Goal: Task Accomplishment & Management: Complete application form

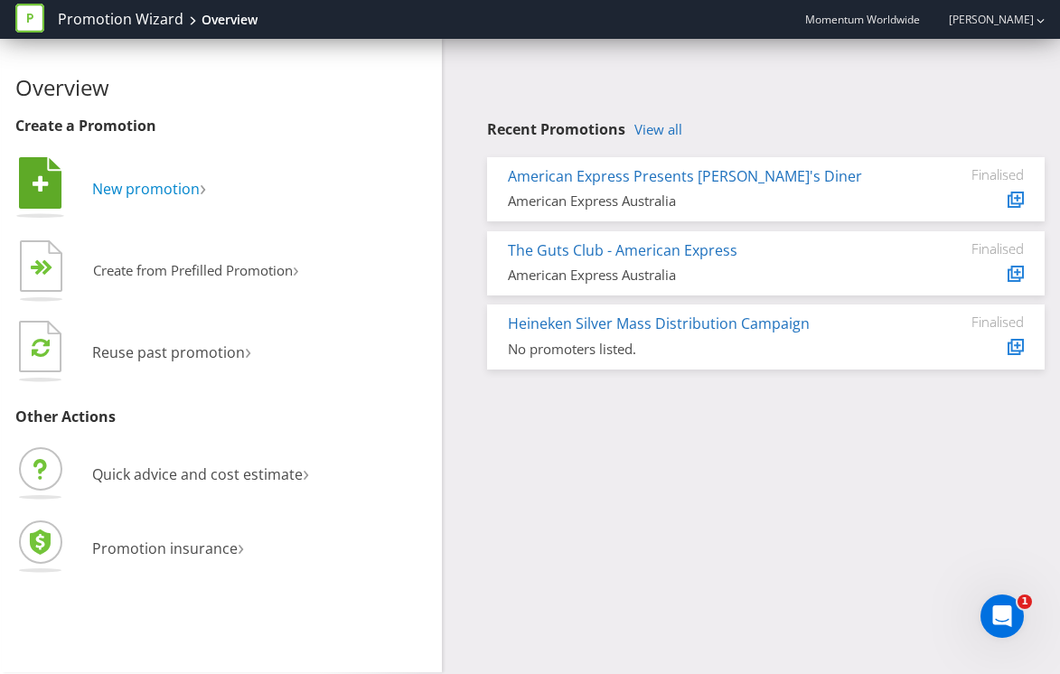
click at [145, 189] on span "New promotion" at bounding box center [146, 189] width 108 height 20
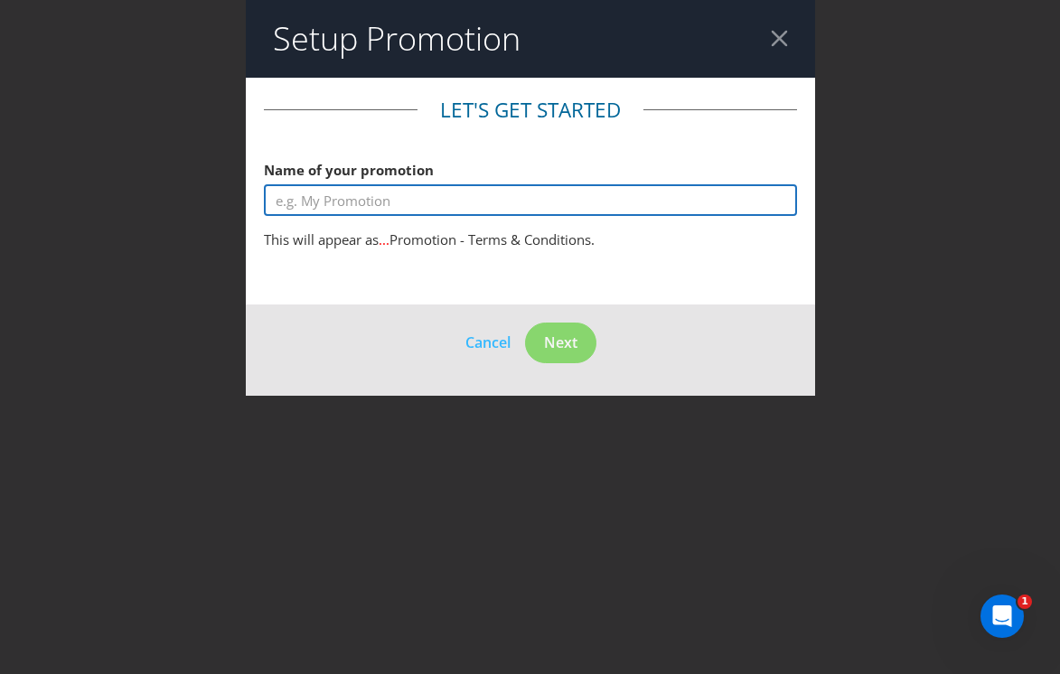
click at [411, 211] on input "text" at bounding box center [530, 200] width 533 height 32
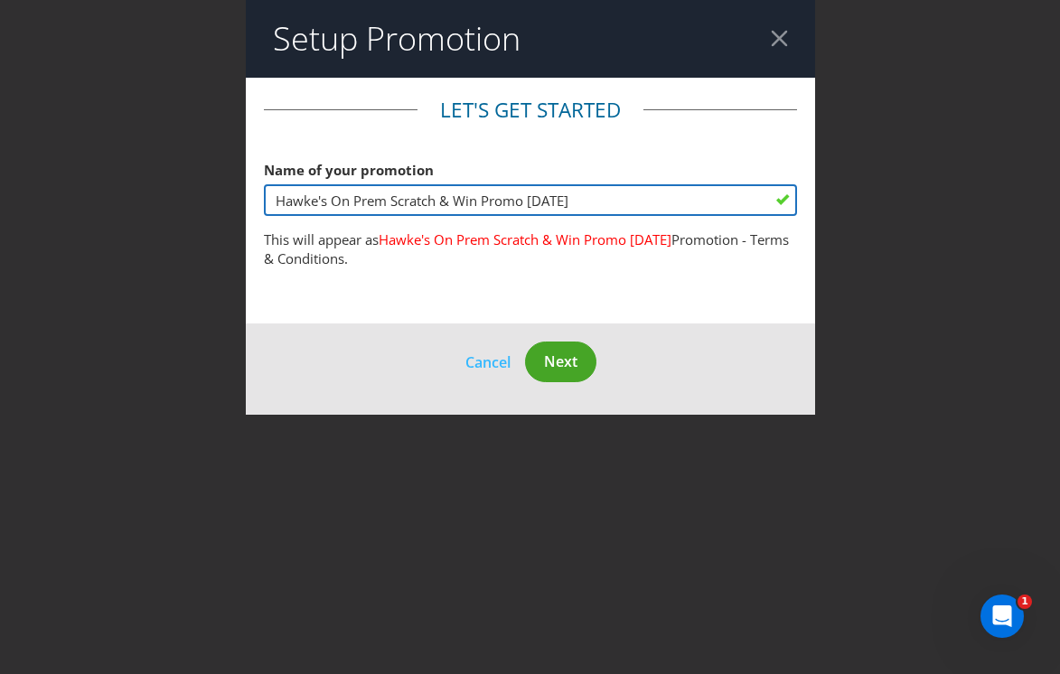
type input "Hawke's On Prem Scratch & Win Promo [DATE]"
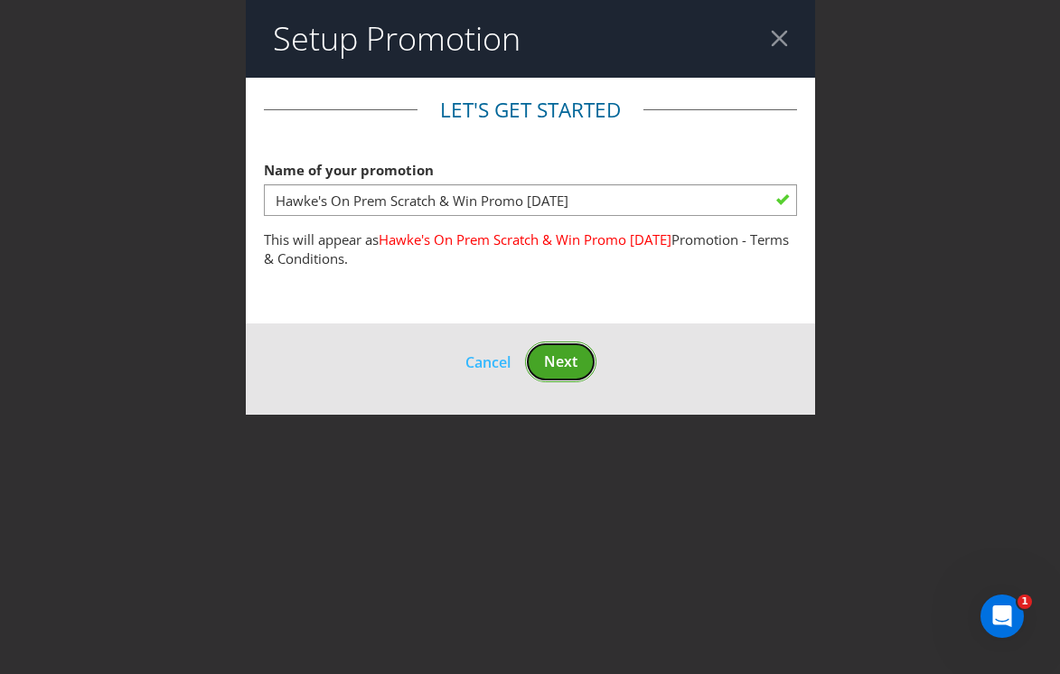
click at [544, 361] on span "Next" at bounding box center [560, 362] width 33 height 20
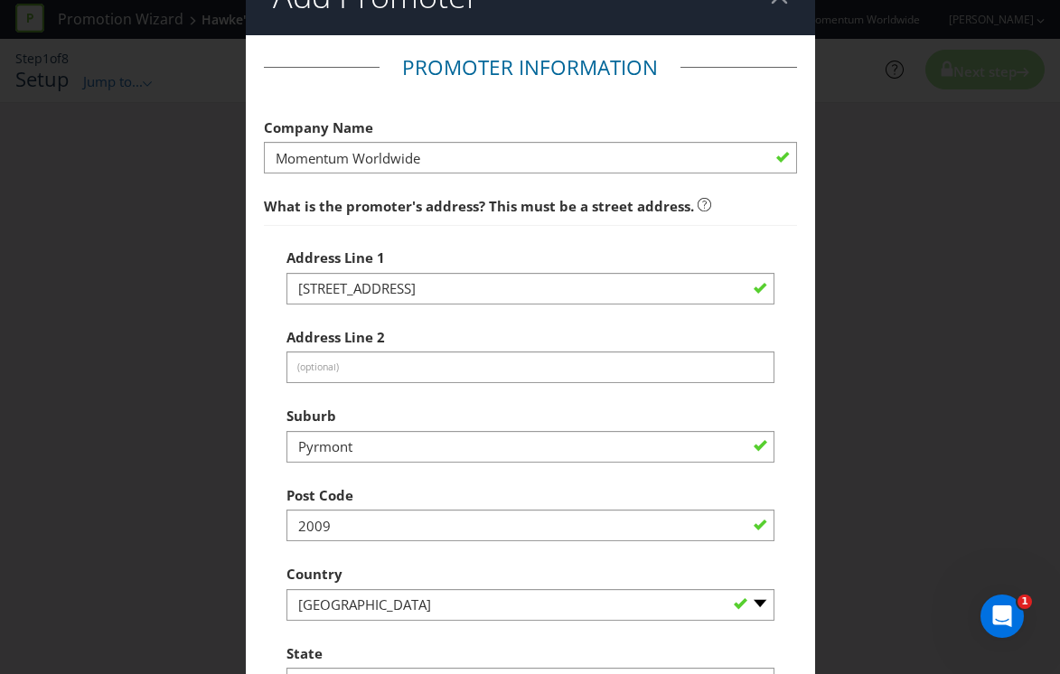
scroll to position [49, 0]
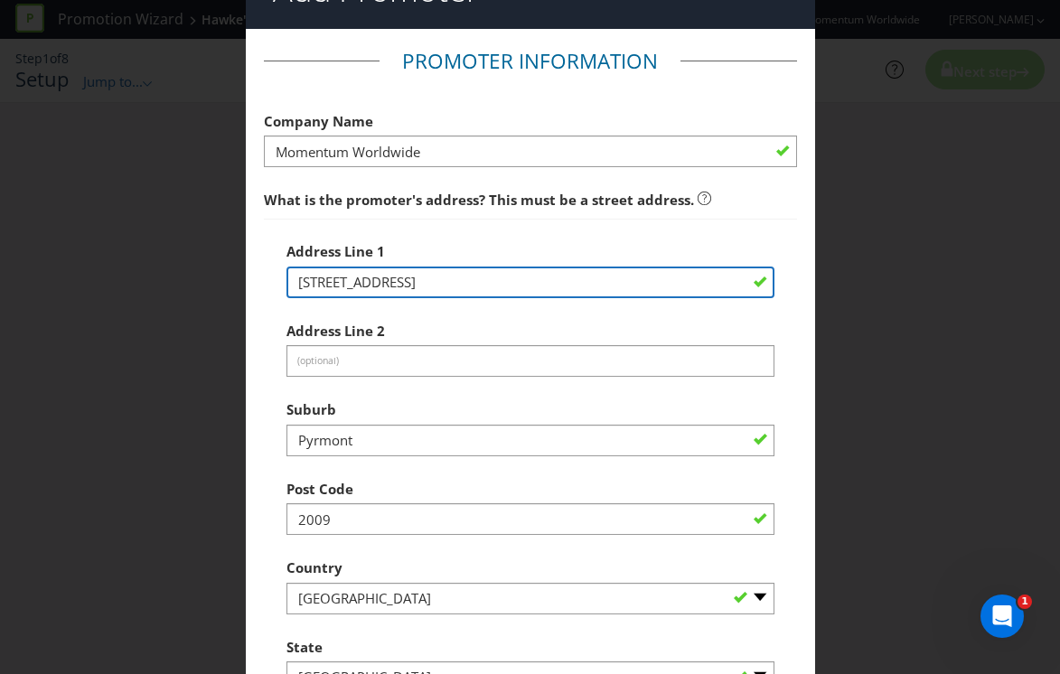
drag, startPoint x: 494, startPoint y: 284, endPoint x: 237, endPoint y: 267, distance: 258.1
click at [246, 267] on main "Promoter Information Company Name Momentum Worldwide What is the promoter's add…" at bounding box center [530, 544] width 569 height 1030
paste input "HAWKE'S BREWING CO PTY LTD ABN 68 614 532 928, [STREET_ADDRESS]."
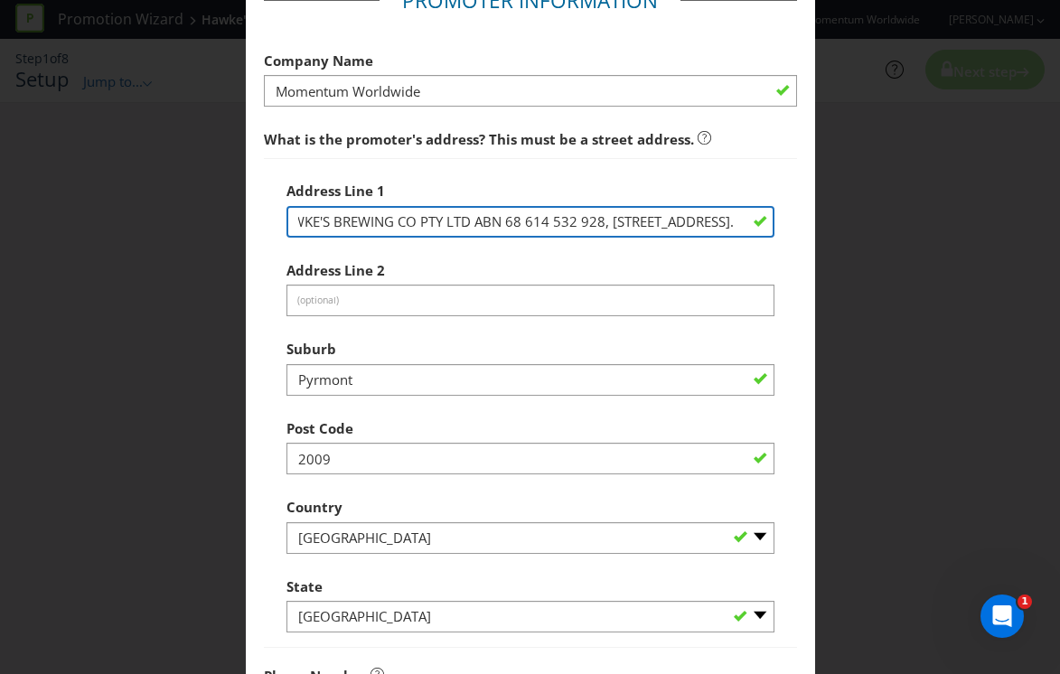
scroll to position [117, 0]
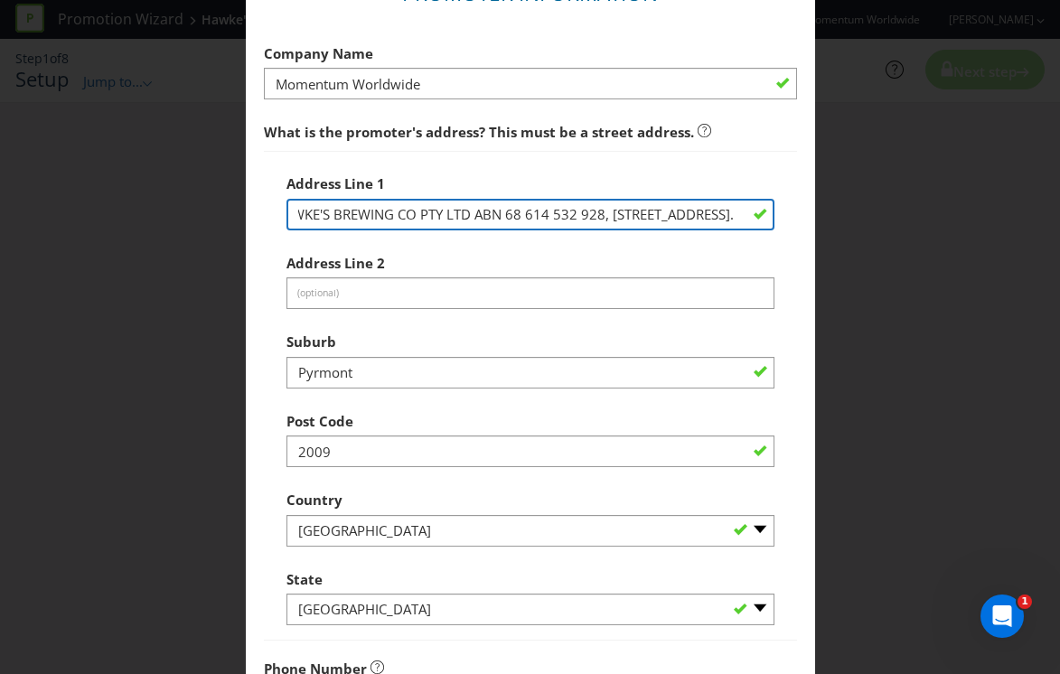
drag, startPoint x: 371, startPoint y: 213, endPoint x: 736, endPoint y: 209, distance: 365.1
click at [736, 209] on input "HAWKE'S BREWING CO PTY LTD ABN 68 614 532 928, [STREET_ADDRESS]." at bounding box center [530, 215] width 488 height 32
drag, startPoint x: 476, startPoint y: 214, endPoint x: 698, endPoint y: 239, distance: 222.7
click at [698, 239] on div "Address Line 1 HAWKE'S BREWING CO PTY LTD ABN 68 614 532 928, [GEOGRAPHIC_DATA]…" at bounding box center [530, 395] width 488 height 461
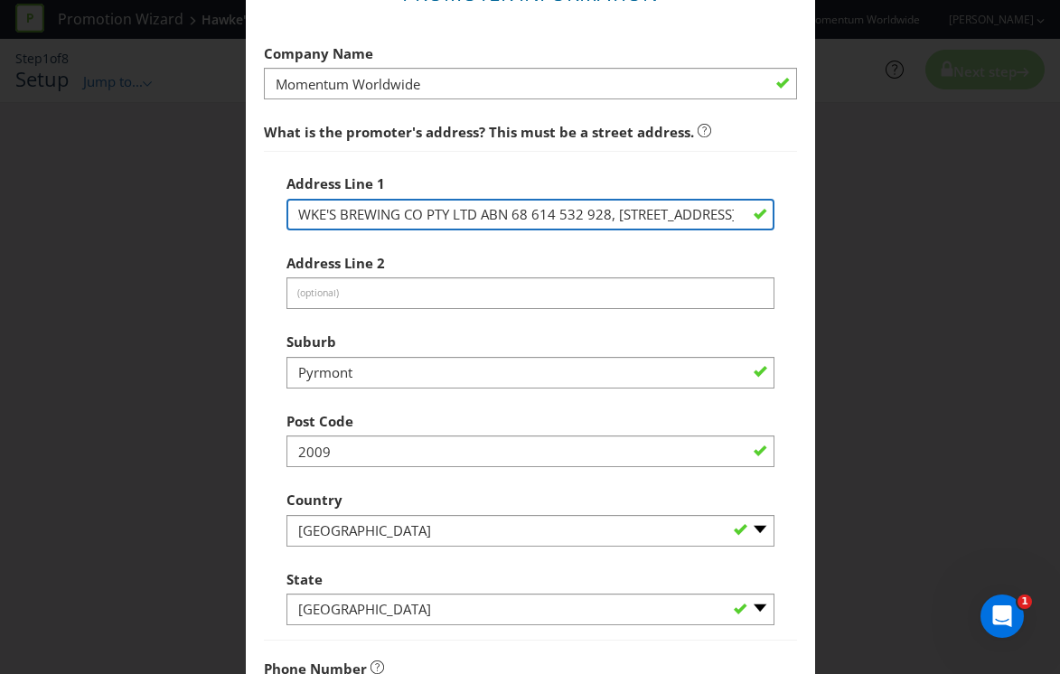
type input "HAWKE'S BREWING CO PTY LTD ABN 68 614 532 928, [STREET_ADDRESS]"
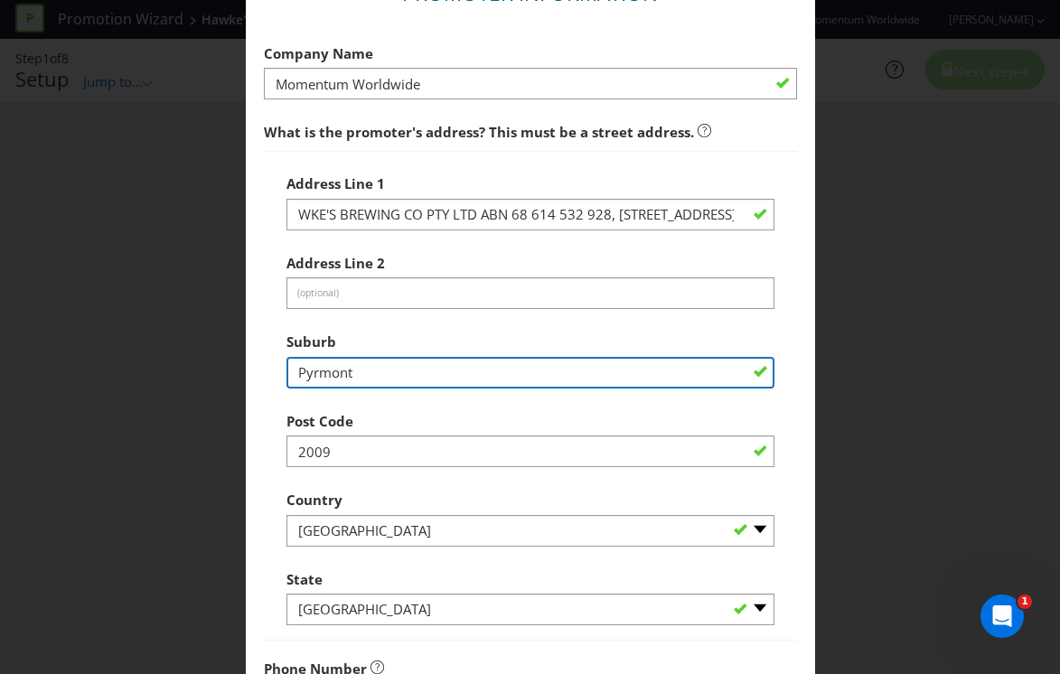
scroll to position [0, 0]
drag, startPoint x: 412, startPoint y: 376, endPoint x: 215, endPoint y: 367, distance: 197.2
click at [215, 367] on div "Add Promoter Promoter Information Company Name Momentum Worldwide What is the p…" at bounding box center [530, 337] width 1060 height 674
paste input "HAWKE'S BREWING CO PTY LTD ABN 68 614 532 928, [STREET_ADDRESS]."
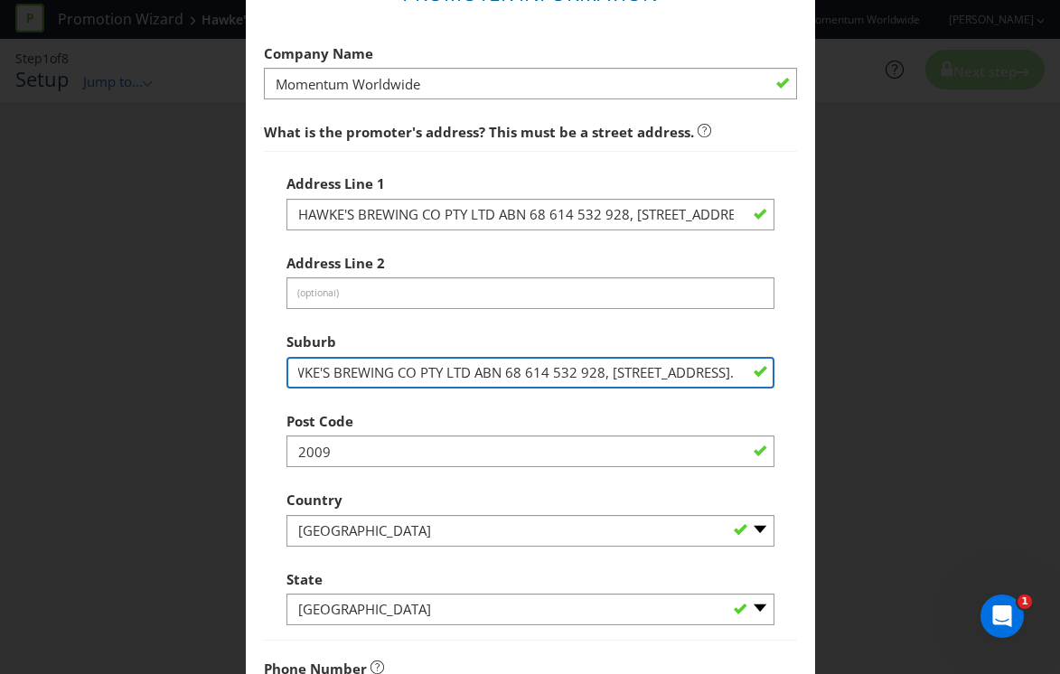
drag, startPoint x: 372, startPoint y: 373, endPoint x: 235, endPoint y: 369, distance: 137.4
click at [246, 370] on main "Promoter Information Company Name Momentum Worldwide What is the promoter's add…" at bounding box center [530, 476] width 569 height 1030
drag, startPoint x: 364, startPoint y: 375, endPoint x: 680, endPoint y: 396, distance: 317.0
click at [680, 396] on div "Address Line 1 HAWKE'S BREWING CO PTY LTD ABN 68 614 532 928, 8-12 [STREET_ADDR…" at bounding box center [530, 395] width 488 height 461
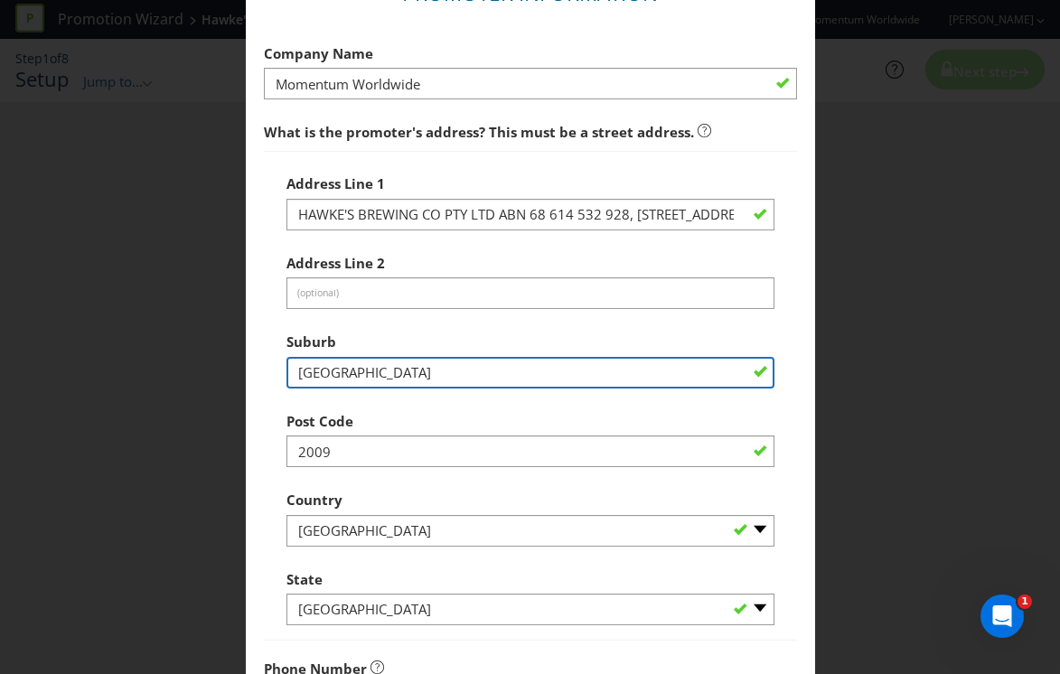
type input "[GEOGRAPHIC_DATA]"
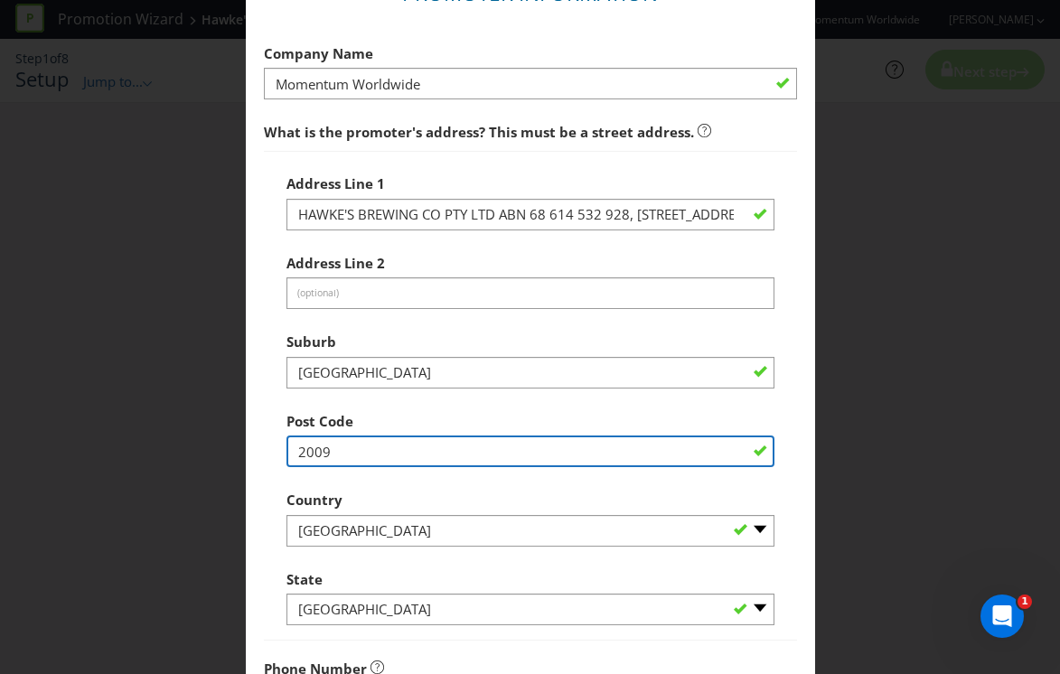
drag, startPoint x: 414, startPoint y: 454, endPoint x: 330, endPoint y: 442, distance: 84.9
click at [331, 442] on input "2009" at bounding box center [530, 452] width 488 height 32
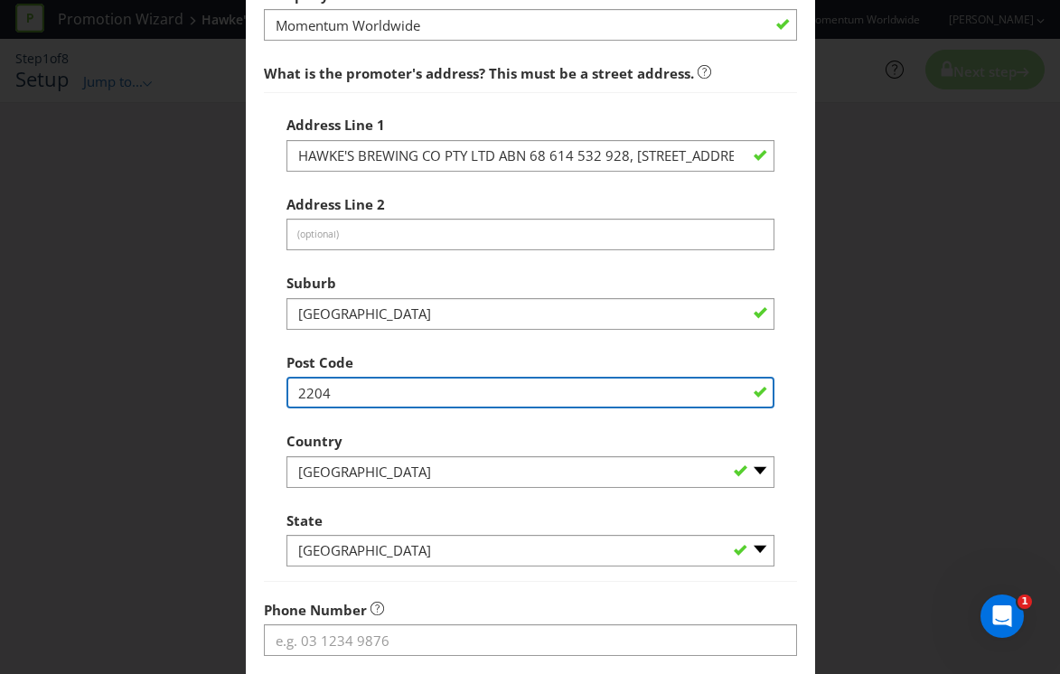
scroll to position [177, 0]
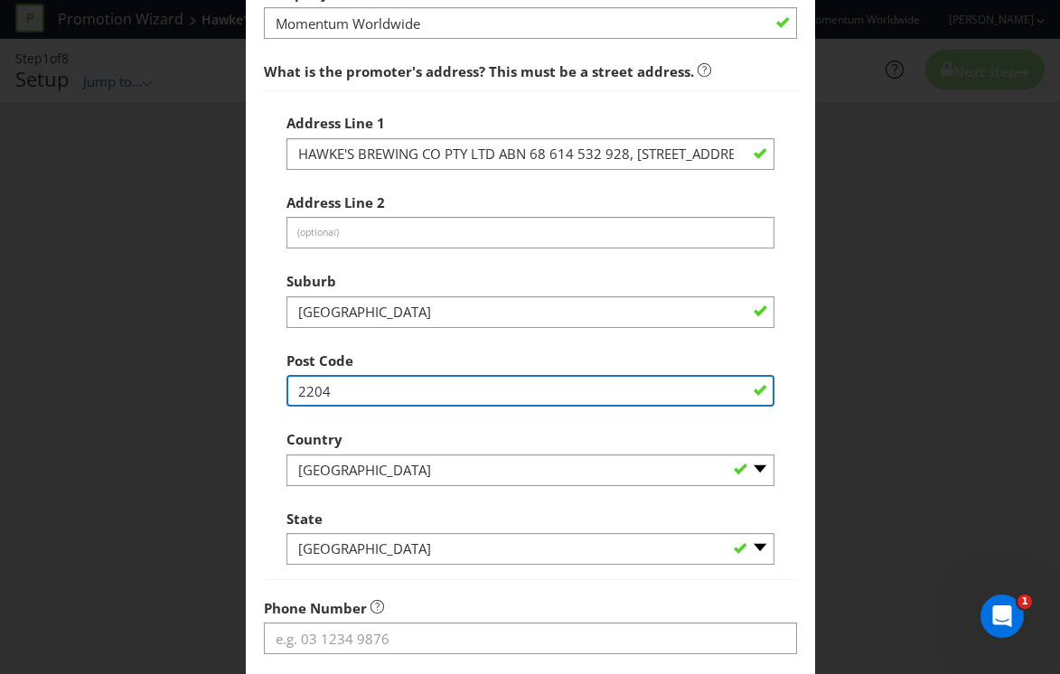
type input "2204"
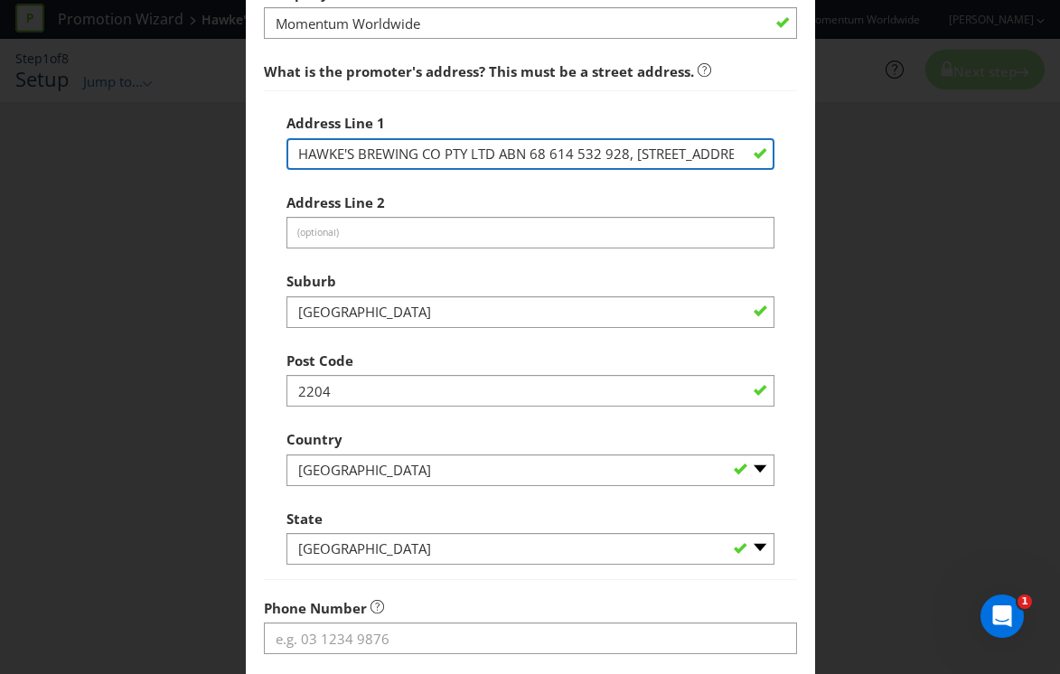
drag, startPoint x: 495, startPoint y: 155, endPoint x: 624, endPoint y: 160, distance: 128.4
click at [624, 160] on input "HAWKE'S BREWING CO PTY LTD ABN 68 614 532 928, [STREET_ADDRESS]" at bounding box center [530, 154] width 488 height 32
drag, startPoint x: 639, startPoint y: 162, endPoint x: 495, endPoint y: 159, distance: 143.7
click at [495, 159] on input "HAWKE'S BREWING CO PTY LTD [STREET_ADDRESS]" at bounding box center [530, 154] width 488 height 32
type input "HAWKE'S BREWING CO PTY LTD"
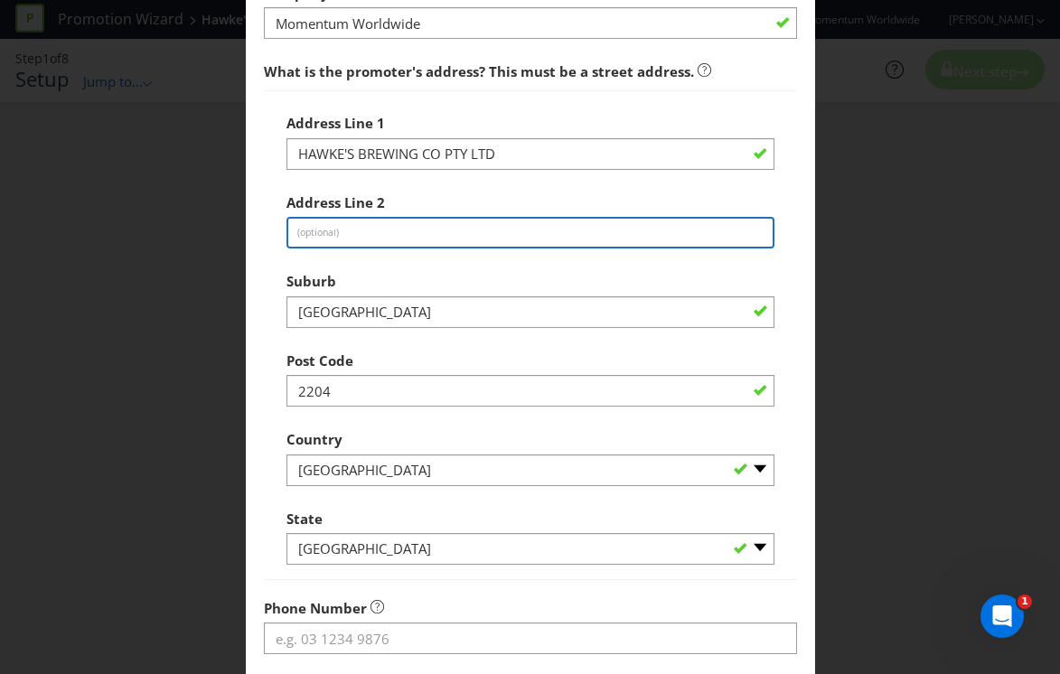
click at [458, 239] on input "text" at bounding box center [530, 233] width 488 height 32
paste input "[STREET_ADDRESS]"
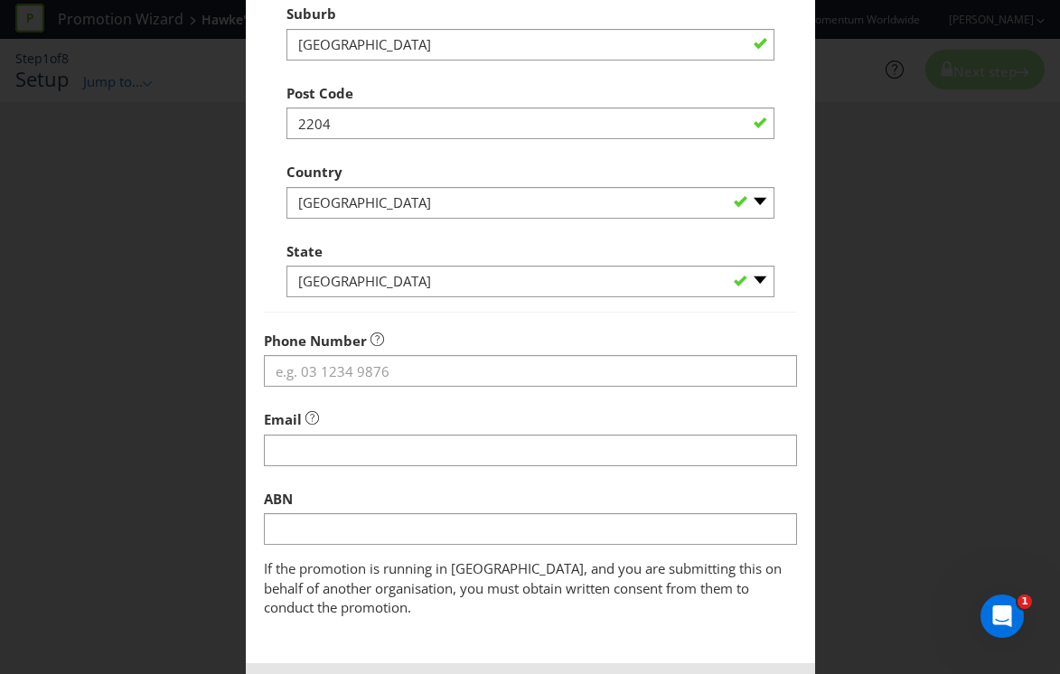
scroll to position [446, 0]
type input "[STREET_ADDRESS]"
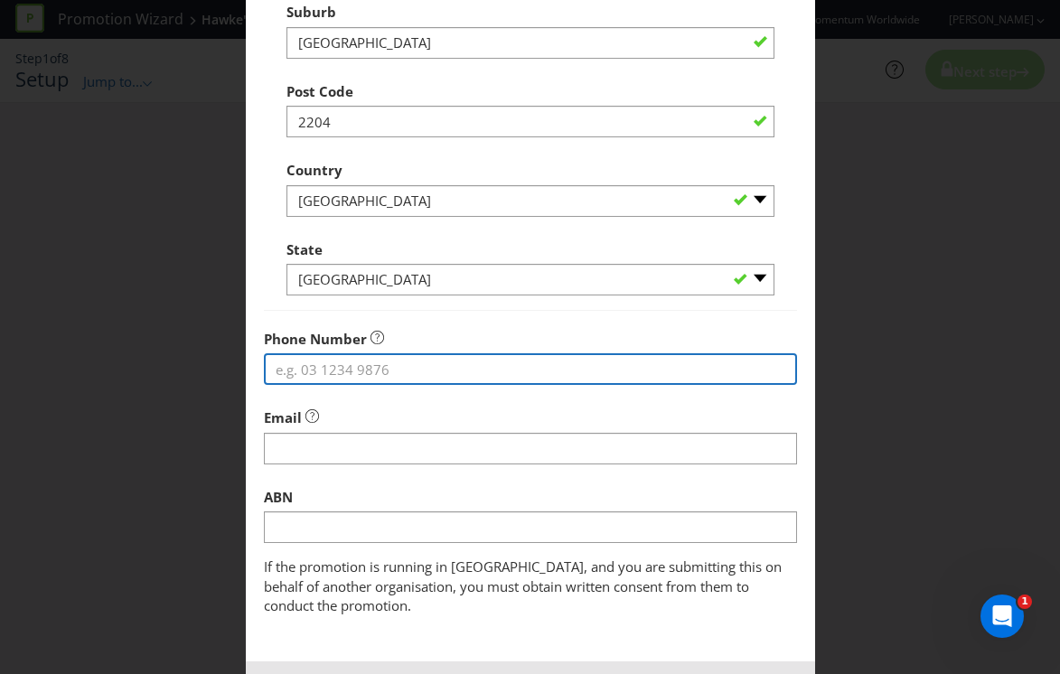
click at [349, 372] on input "tel" at bounding box center [530, 369] width 533 height 32
type input "0408896644"
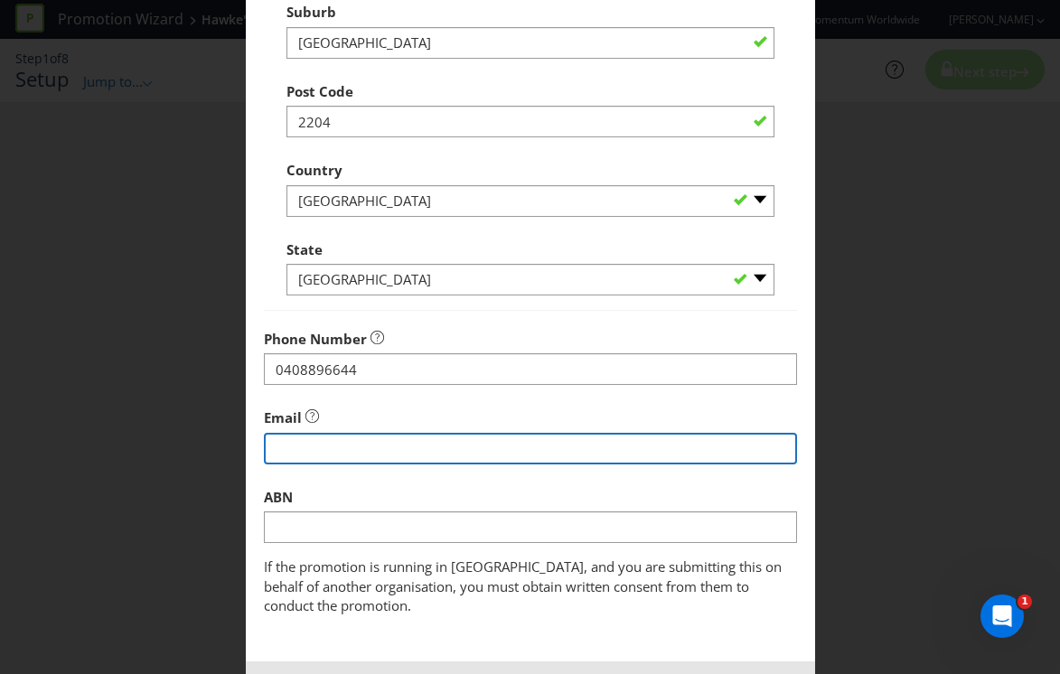
click at [286, 449] on input "string" at bounding box center [530, 449] width 533 height 32
type input "[EMAIL_ADDRESS][DOMAIN_NAME]"
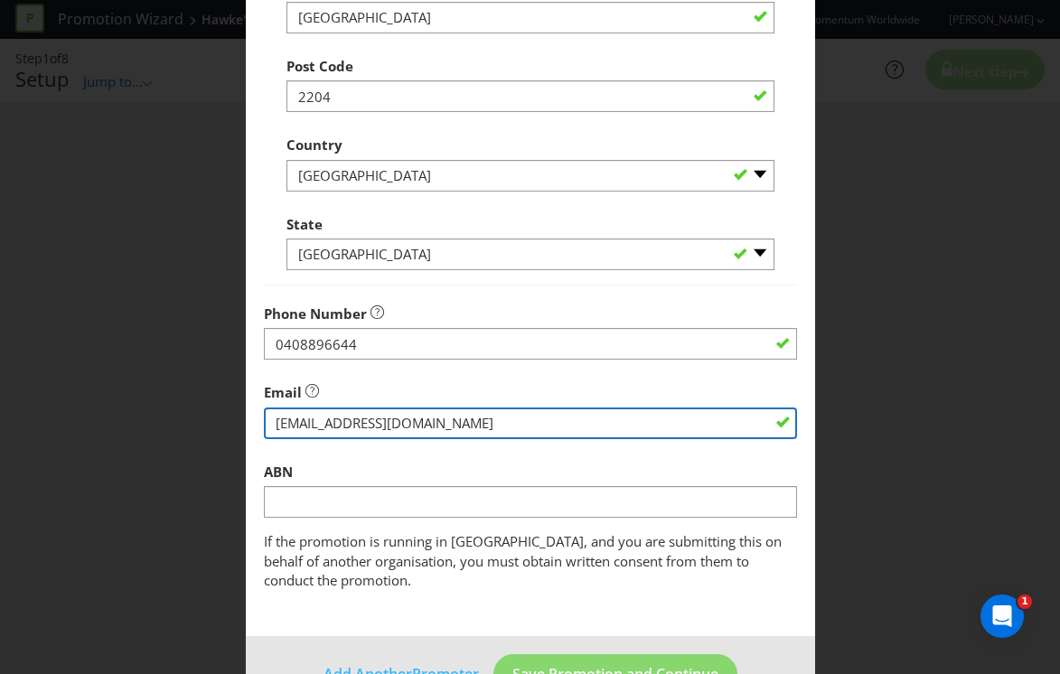
scroll to position [505, 0]
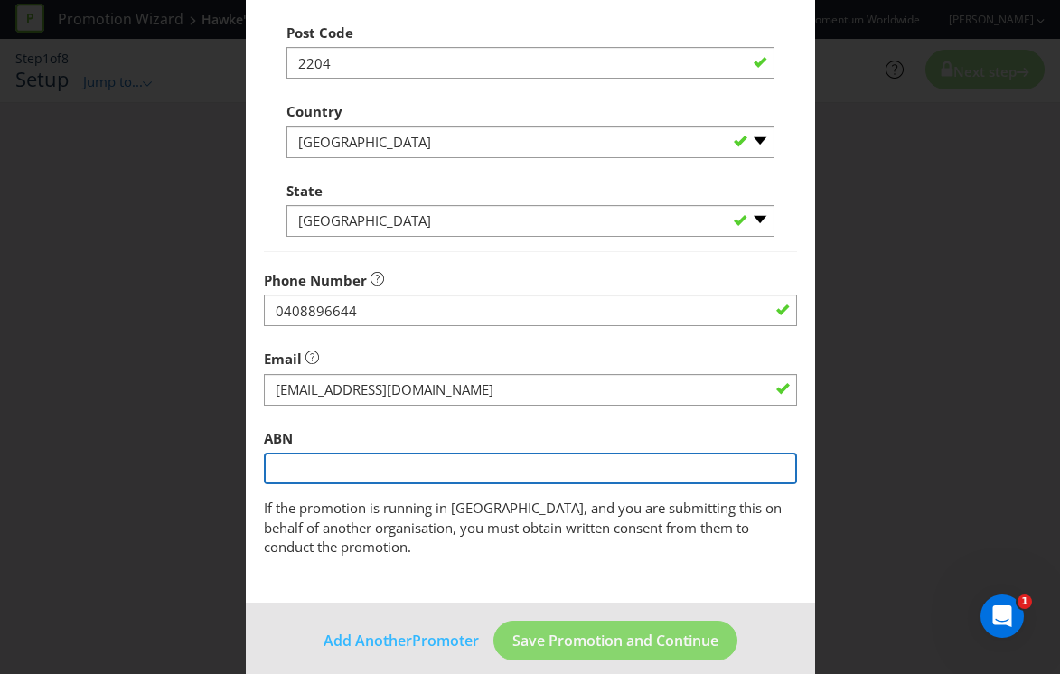
click at [348, 473] on input "text" at bounding box center [530, 469] width 533 height 32
paste input "68 614 532 928"
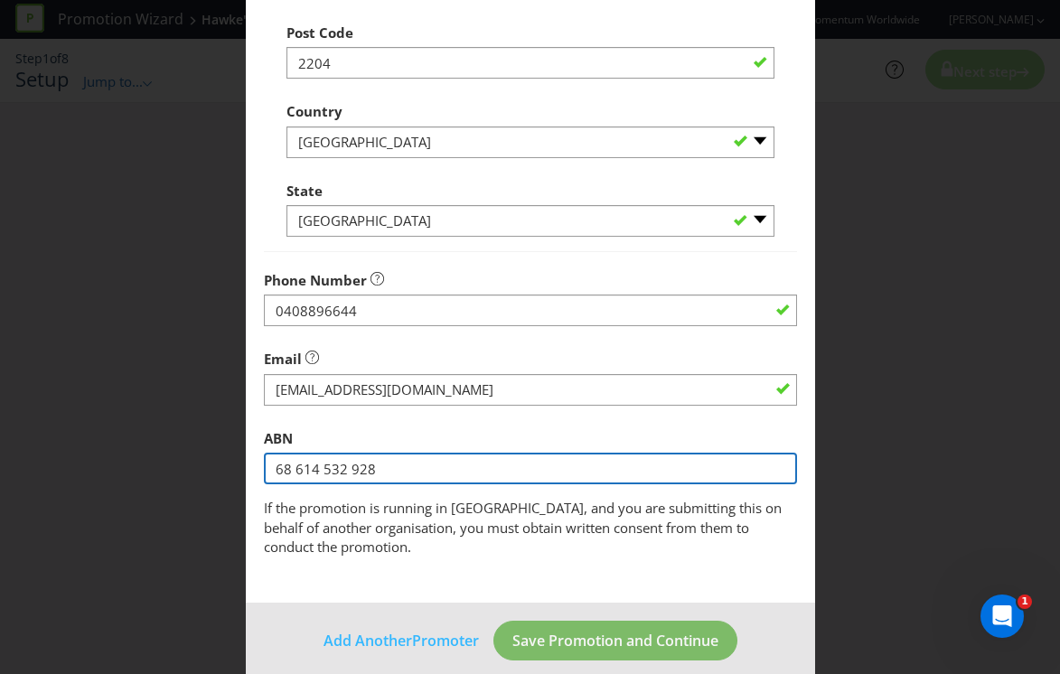
type input "68 614 532 928"
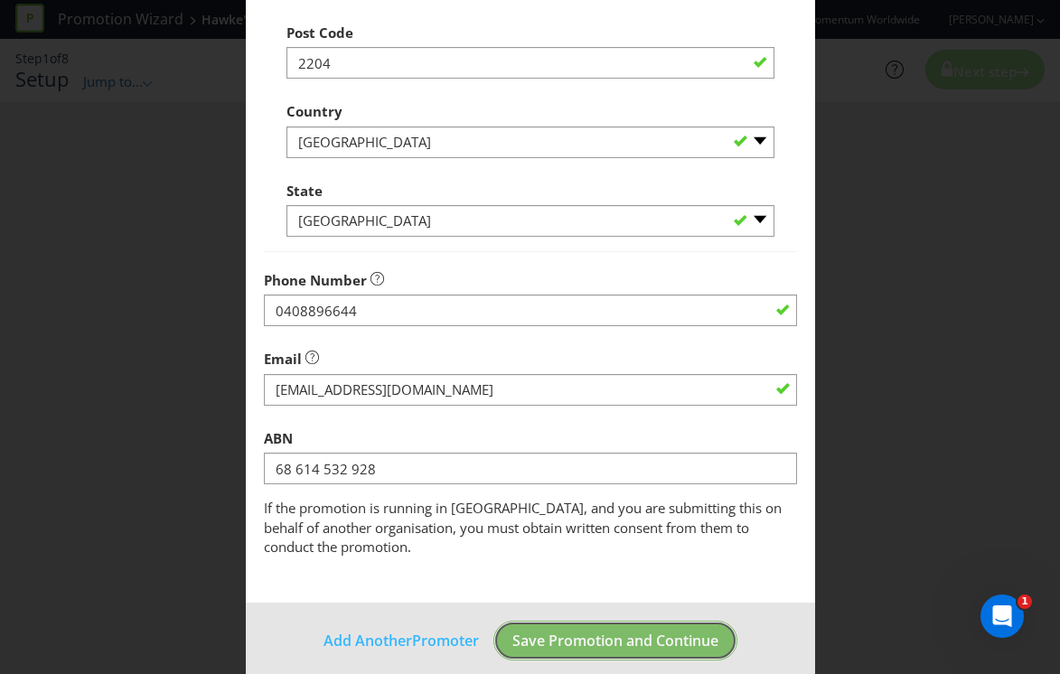
click at [569, 631] on span "Save Promotion and Continue" at bounding box center [615, 641] width 206 height 20
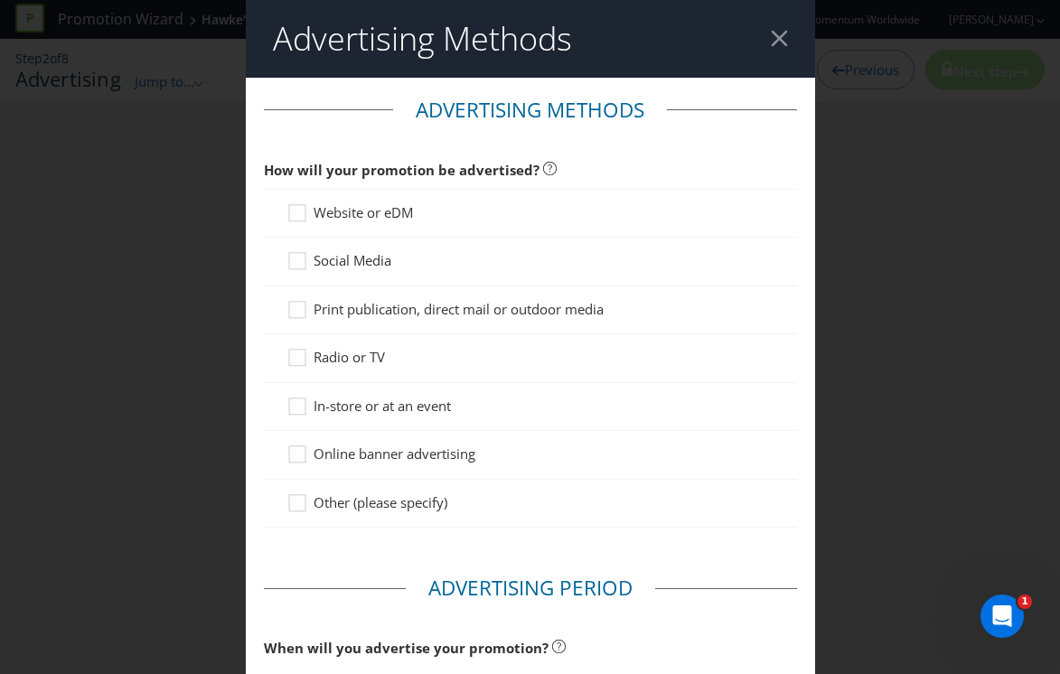
click at [323, 410] on span "In-store or at an event" at bounding box center [382, 406] width 137 height 18
click at [0, 0] on input "In-store or at an event" at bounding box center [0, 0] width 0 height 0
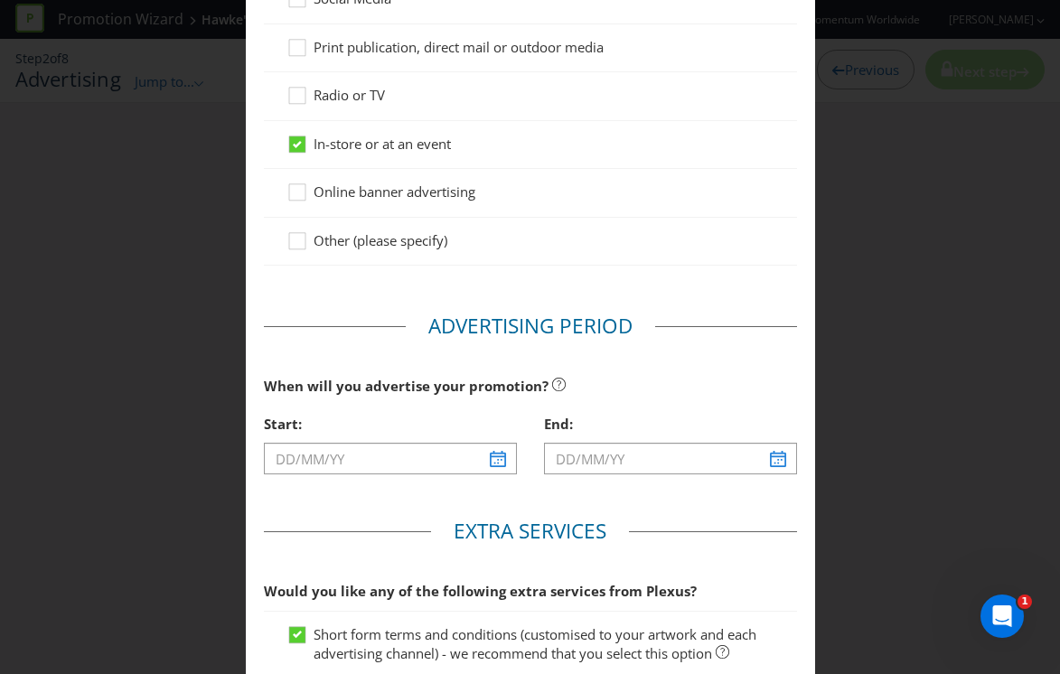
scroll to position [271, 0]
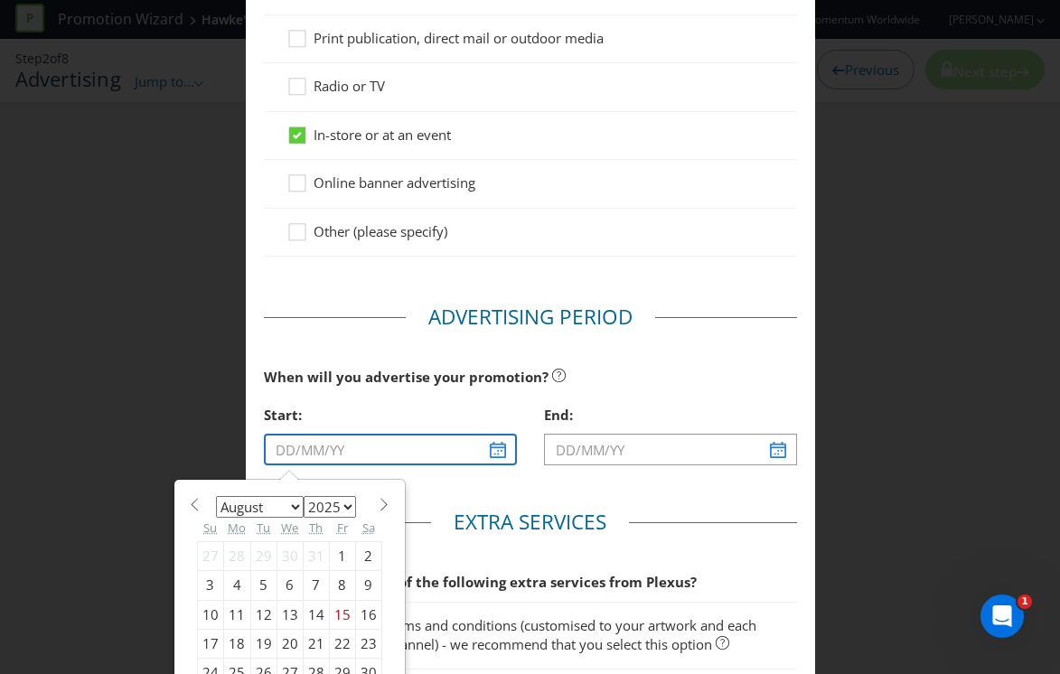
click at [346, 455] on input "text" at bounding box center [390, 450] width 253 height 32
click at [288, 505] on select "January February March April May June July August September October November De…" at bounding box center [260, 507] width 88 height 22
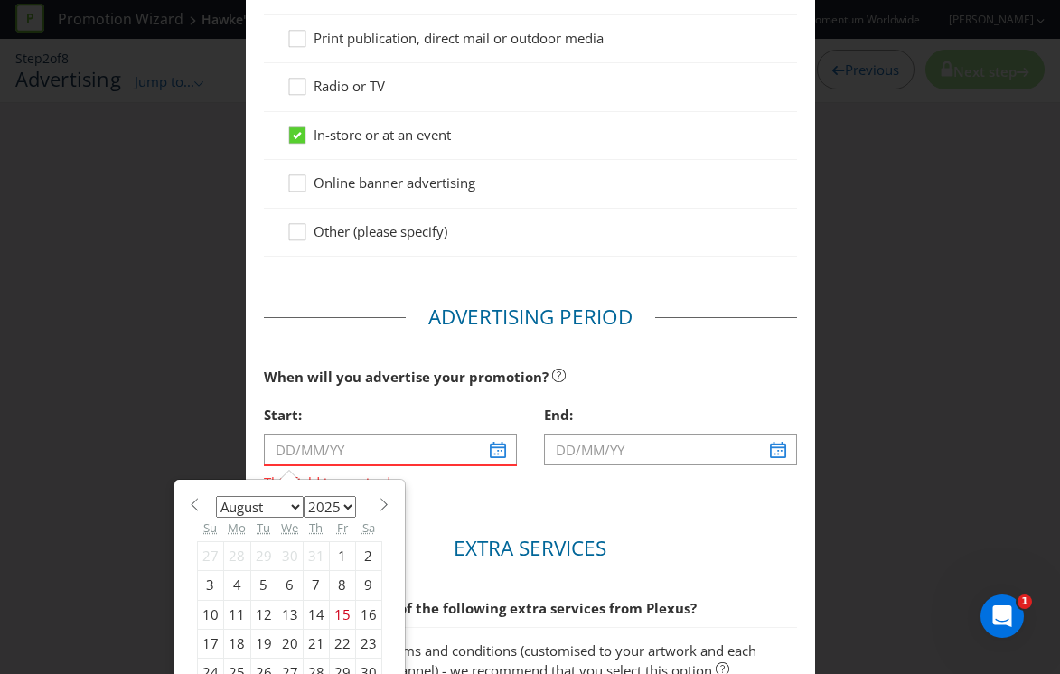
select select "8"
click at [230, 557] on div "1" at bounding box center [236, 555] width 27 height 29
type input "[DATE]"
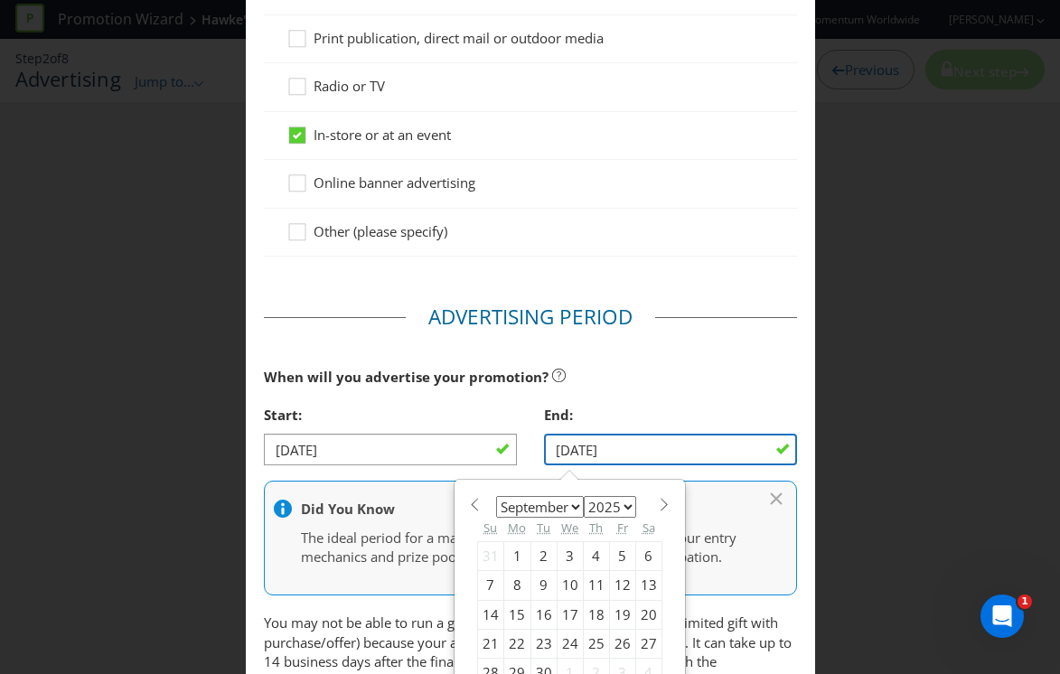
click at [596, 450] on input "[DATE]" at bounding box center [670, 450] width 253 height 32
drag, startPoint x: 651, startPoint y: 448, endPoint x: 533, endPoint y: 453, distance: 117.6
click at [533, 453] on div "End: [DATE] January February March April May June July August September October…" at bounding box center [670, 438] width 280 height 83
click at [658, 502] on span at bounding box center [665, 505] width 14 height 14
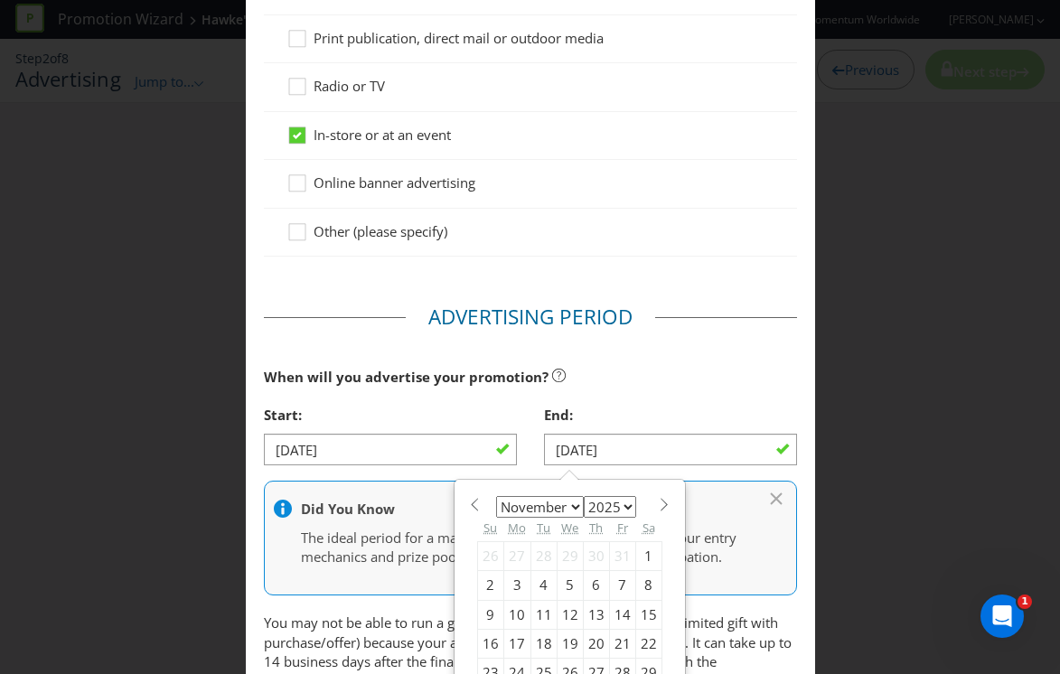
click at [658, 502] on span at bounding box center [665, 505] width 14 height 14
select select "11"
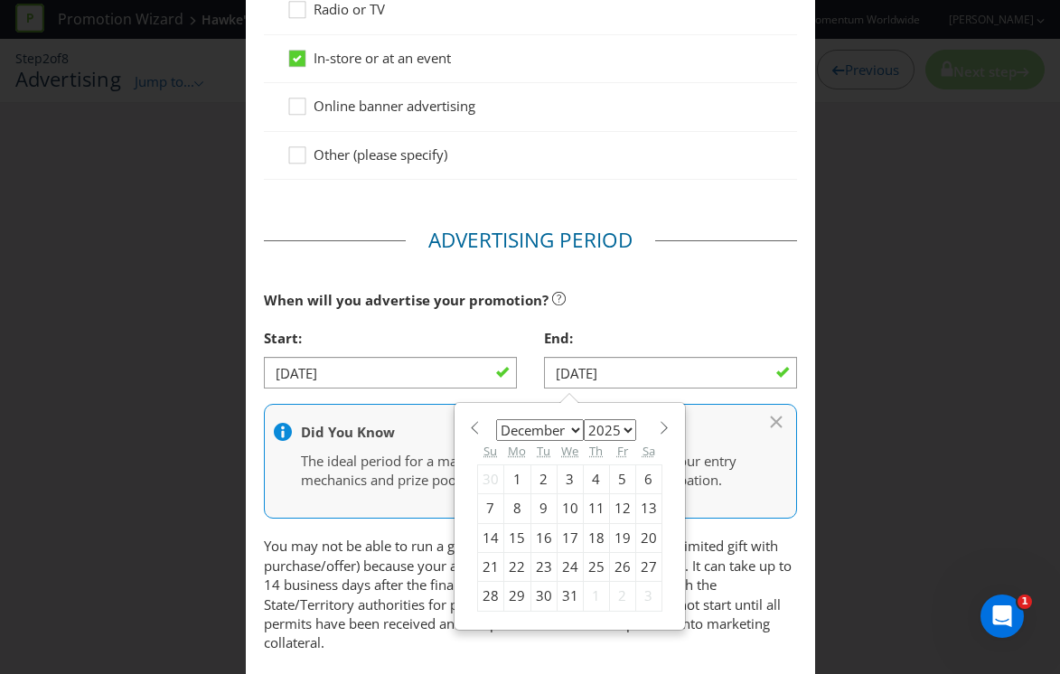
scroll to position [375, 0]
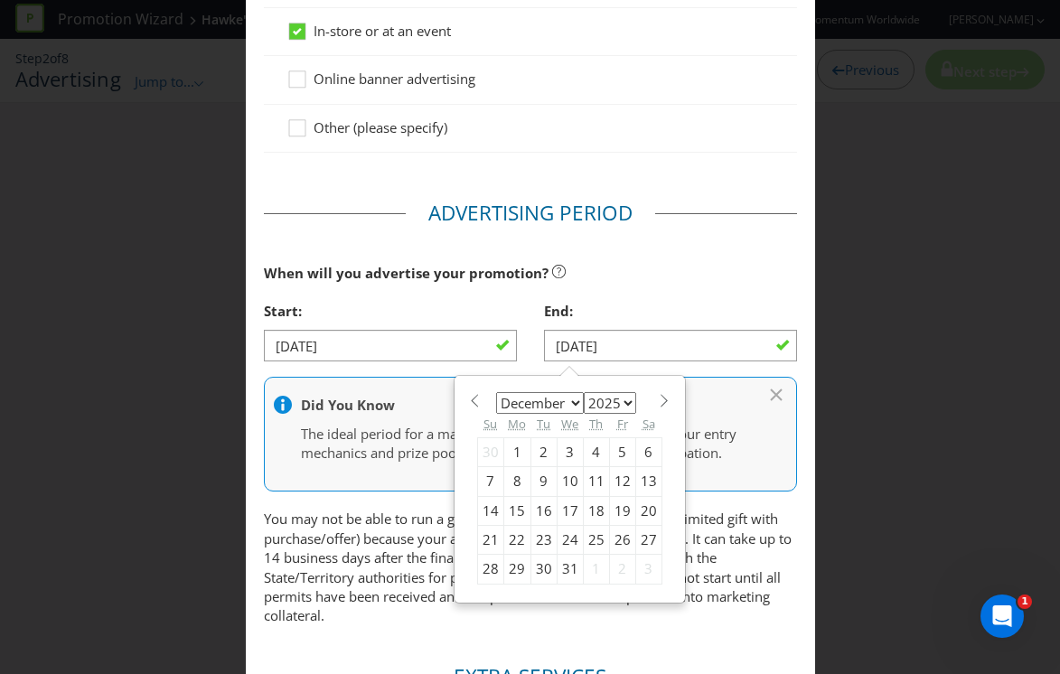
click at [561, 566] on div "31" at bounding box center [570, 569] width 26 height 29
type input "[DATE]"
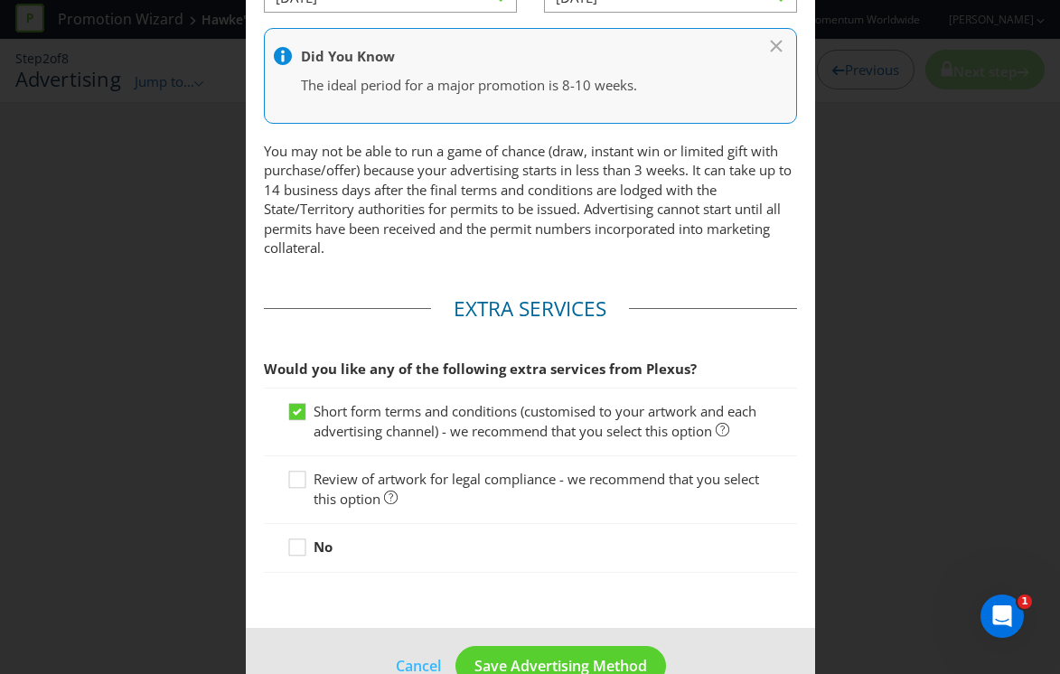
scroll to position [768, 0]
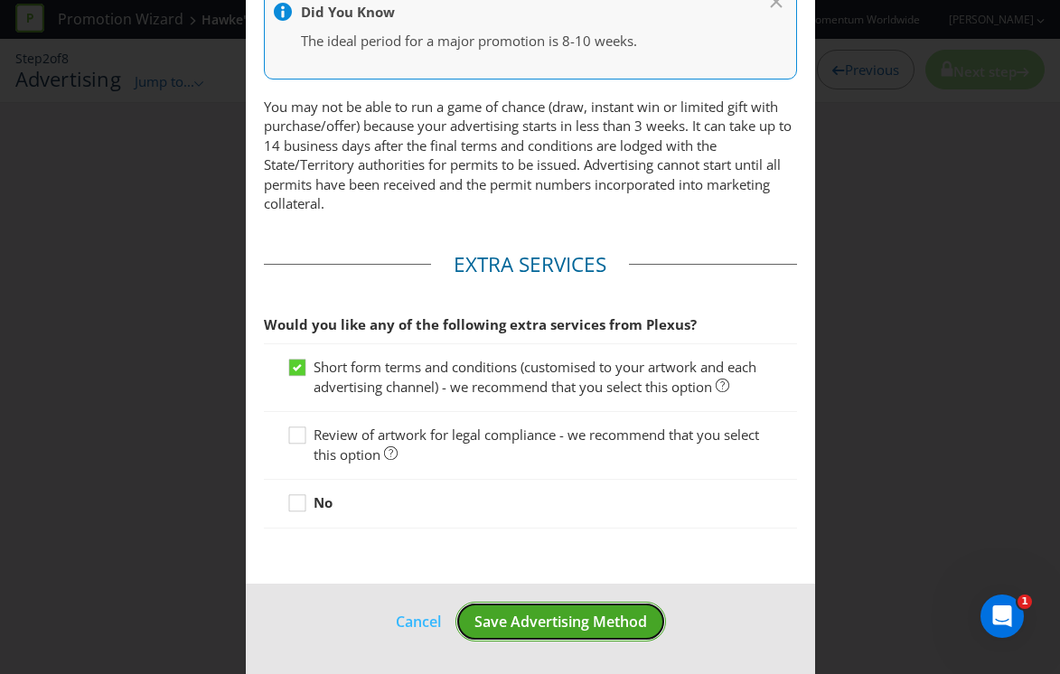
click at [530, 626] on span "Save Advertising Method" at bounding box center [560, 622] width 173 height 20
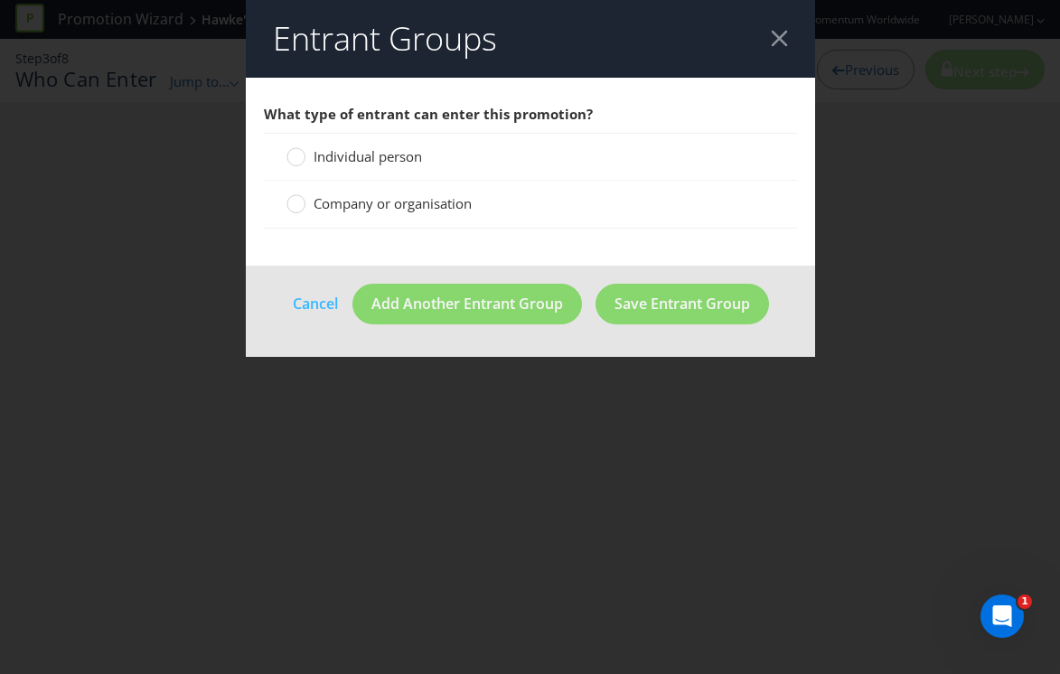
click at [379, 160] on span "Individual person" at bounding box center [368, 156] width 108 height 18
click at [0, 0] on input "Individual person" at bounding box center [0, 0] width 0 height 0
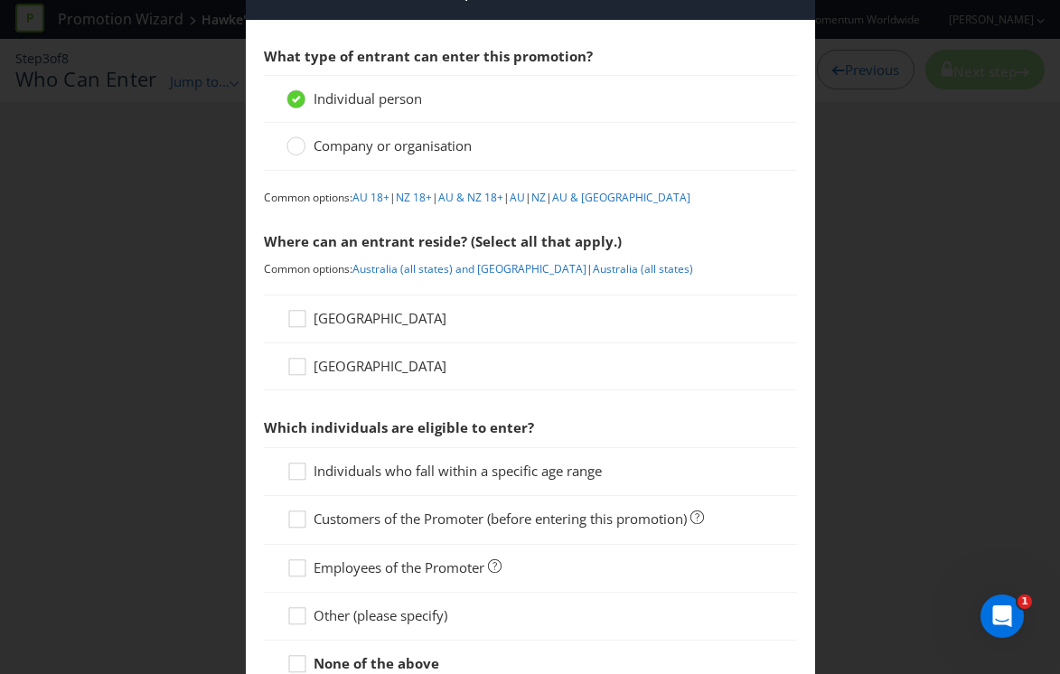
scroll to position [65, 0]
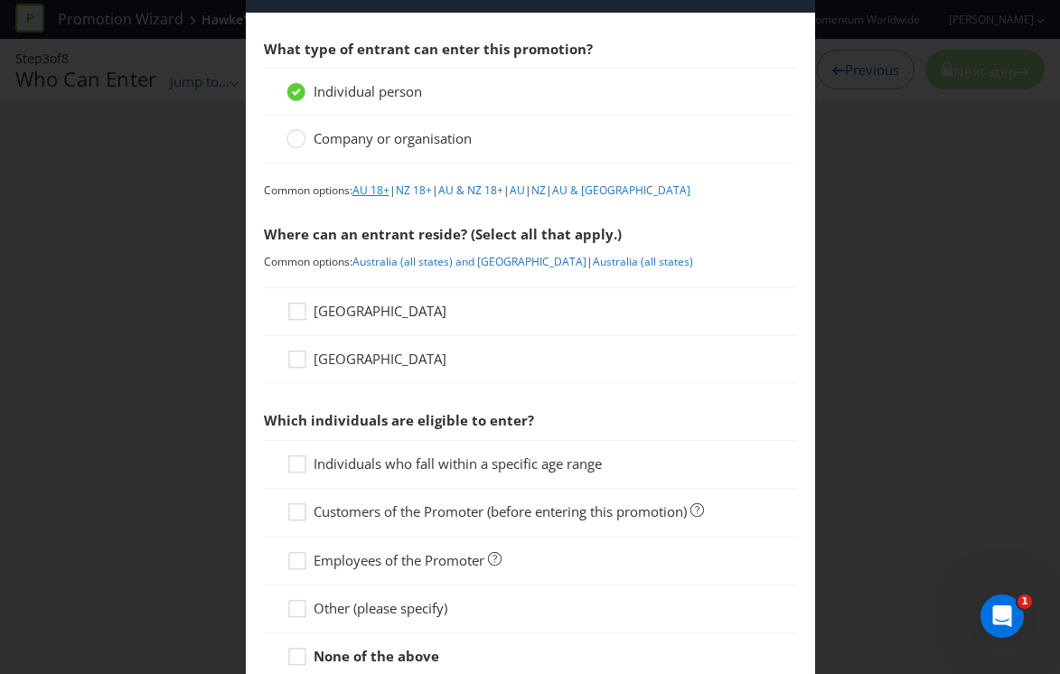
click at [361, 190] on link "AU 18+" at bounding box center [370, 190] width 37 height 15
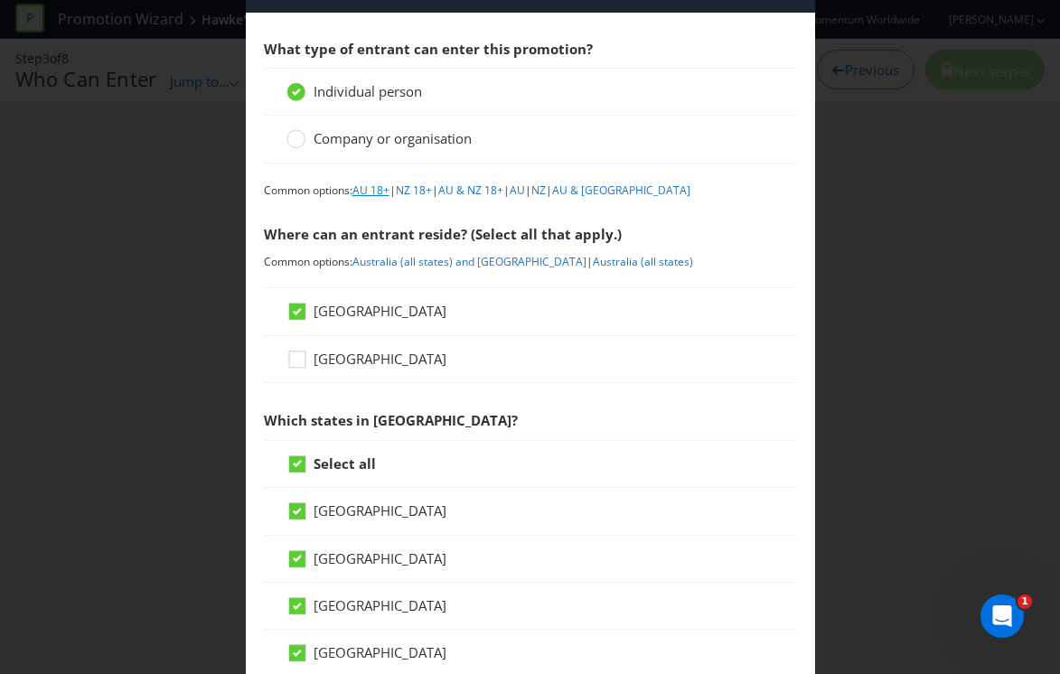
scroll to position [870, 0]
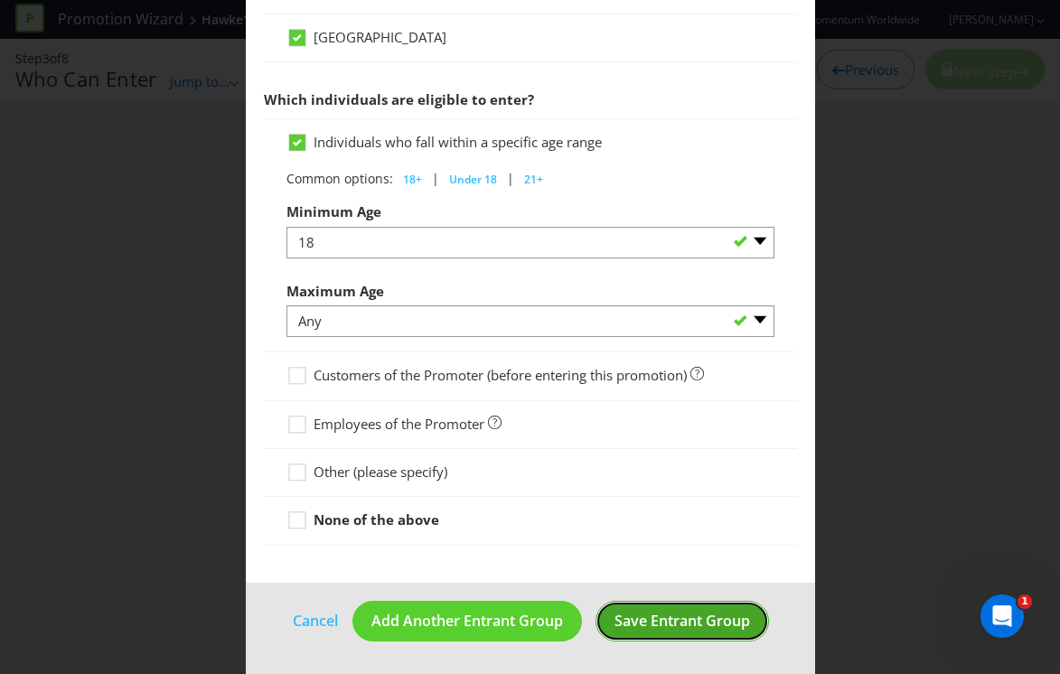
click at [670, 625] on span "Save Entrant Group" at bounding box center [682, 621] width 136 height 20
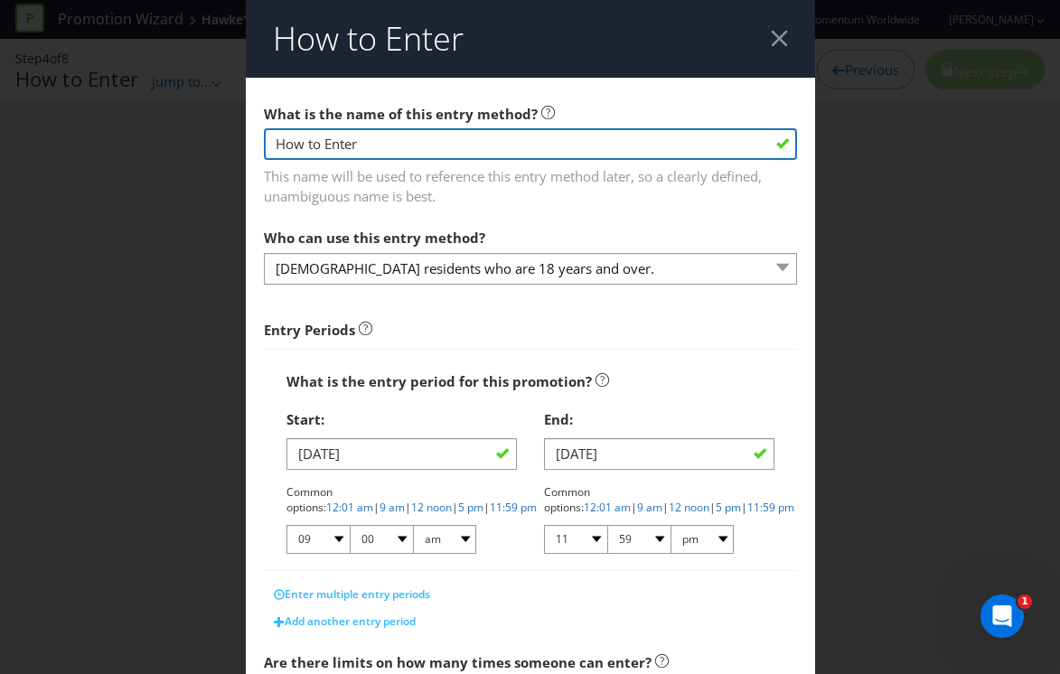
drag, startPoint x: 380, startPoint y: 145, endPoint x: 197, endPoint y: 149, distance: 183.5
click at [197, 149] on div "How to Enter What is the name of this entry method? How to Enter This name will…" at bounding box center [530, 337] width 1060 height 674
type input "Hawke's Scratch & Win Promotion"
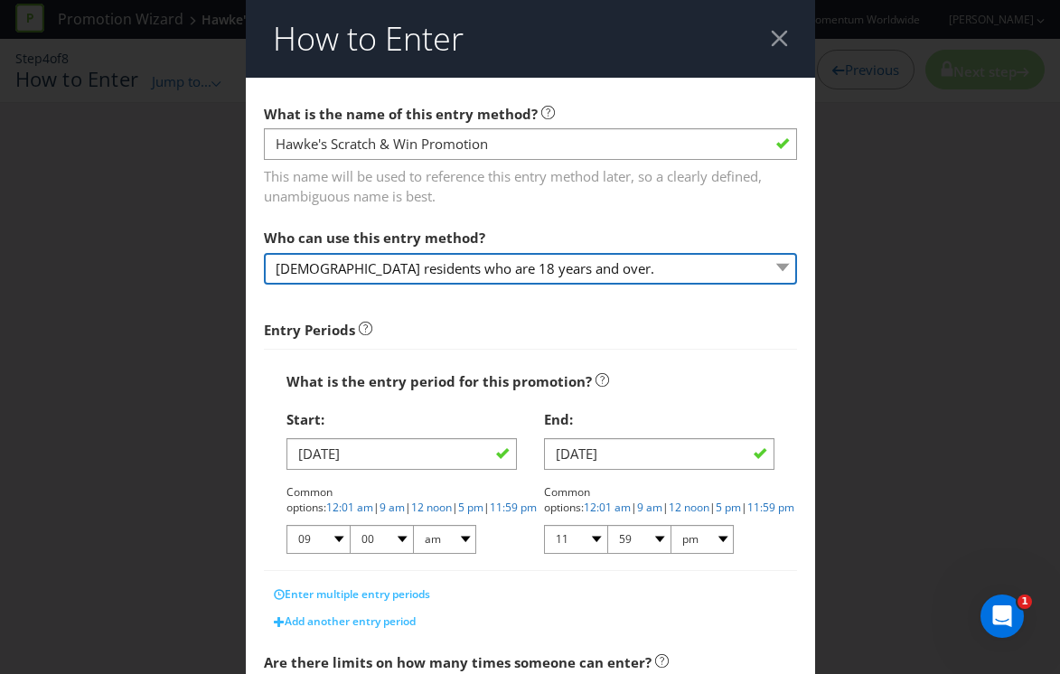
click at [402, 274] on select "[DEMOGRAPHIC_DATA] residents who are 18 years and over." at bounding box center [530, 269] width 533 height 32
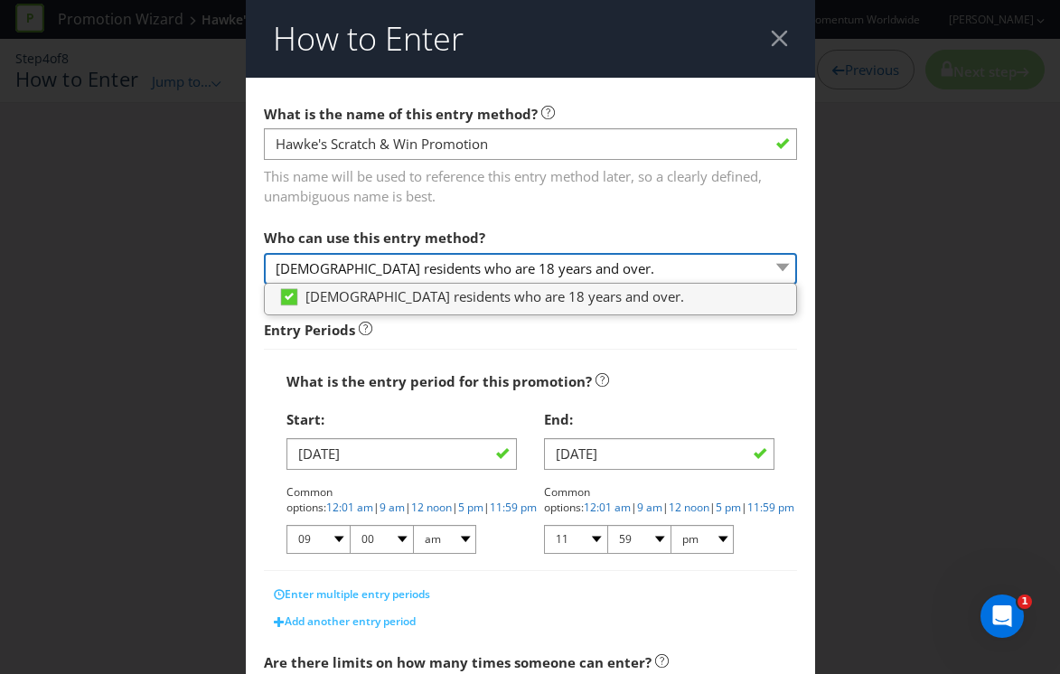
click at [402, 274] on select "[DEMOGRAPHIC_DATA] residents who are 18 years and over." at bounding box center [530, 269] width 533 height 32
click at [314, 371] on div "What is the entry period for this promotion?" at bounding box center [530, 381] width 488 height 37
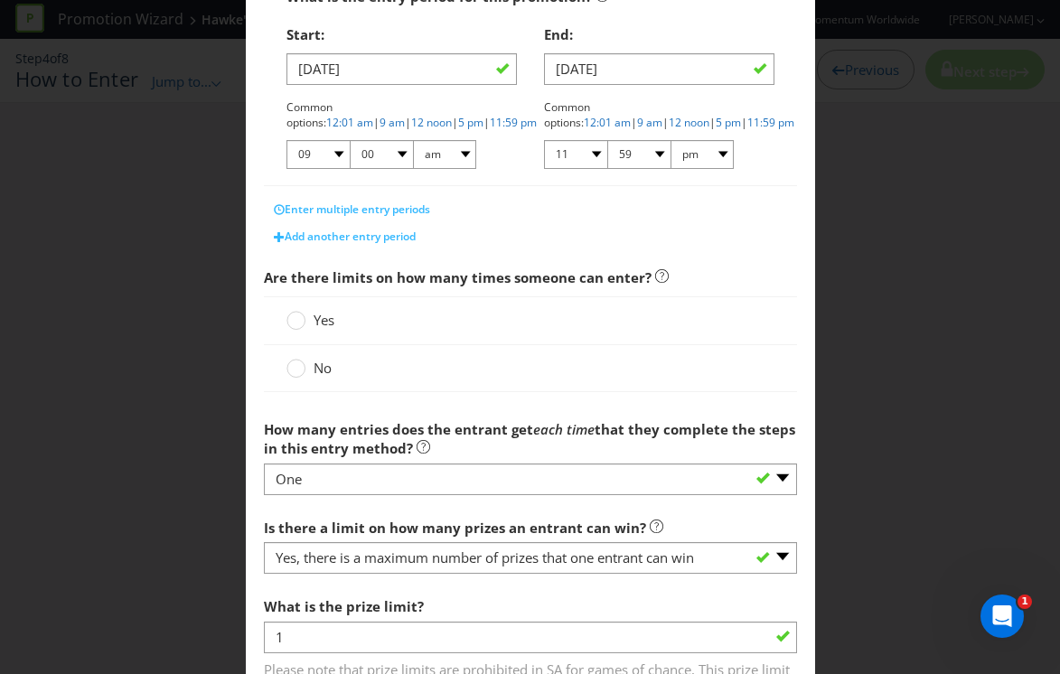
scroll to position [389, 0]
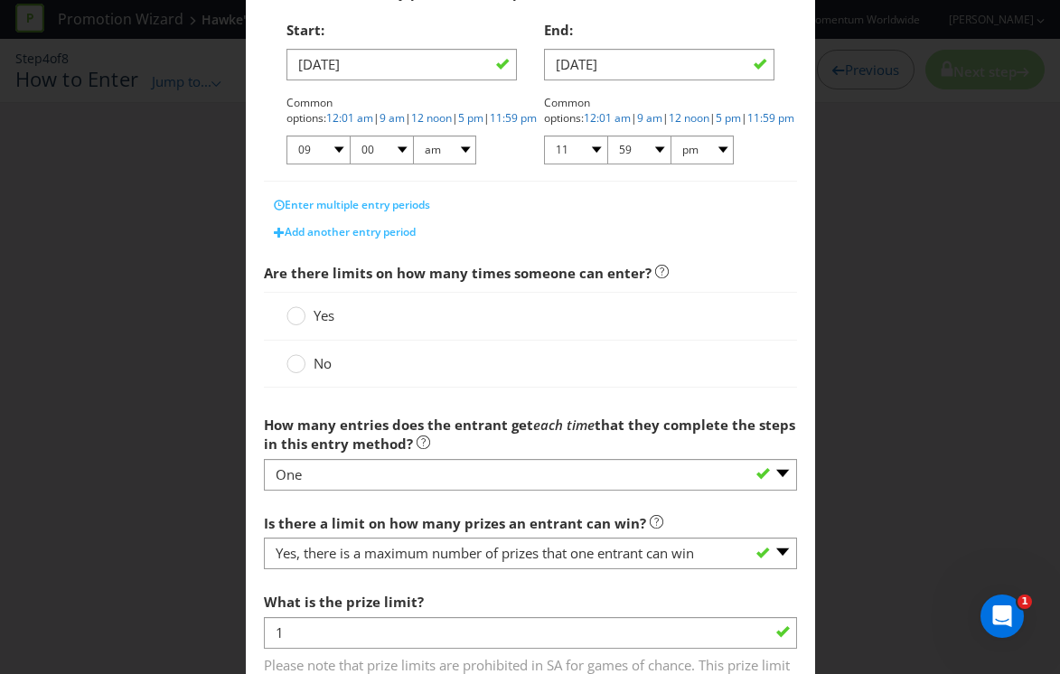
click at [314, 364] on span "No" at bounding box center [323, 363] width 18 height 18
click at [0, 0] on input "No" at bounding box center [0, 0] width 0 height 0
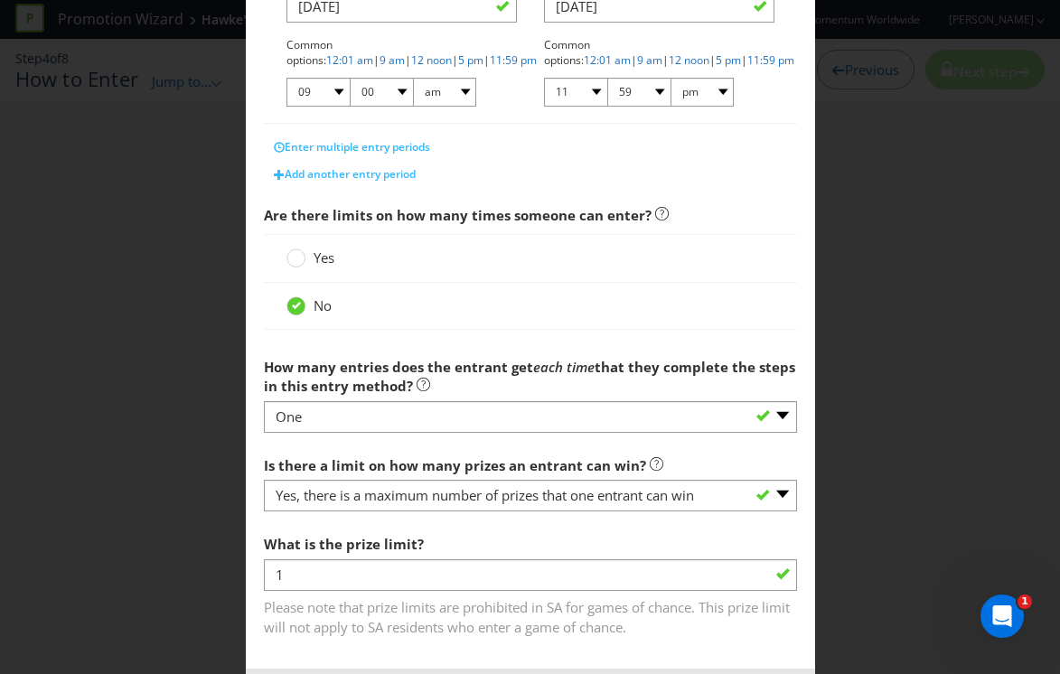
scroll to position [474, 0]
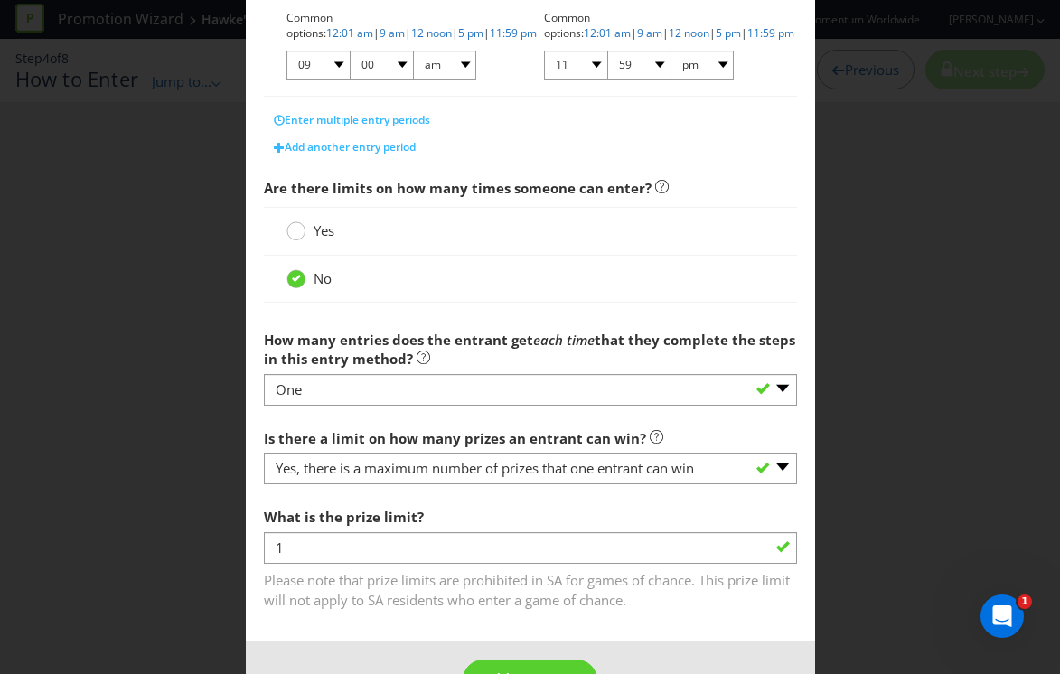
click at [293, 230] on circle at bounding box center [295, 231] width 18 height 18
click at [0, 0] on input "Yes" at bounding box center [0, 0] width 0 height 0
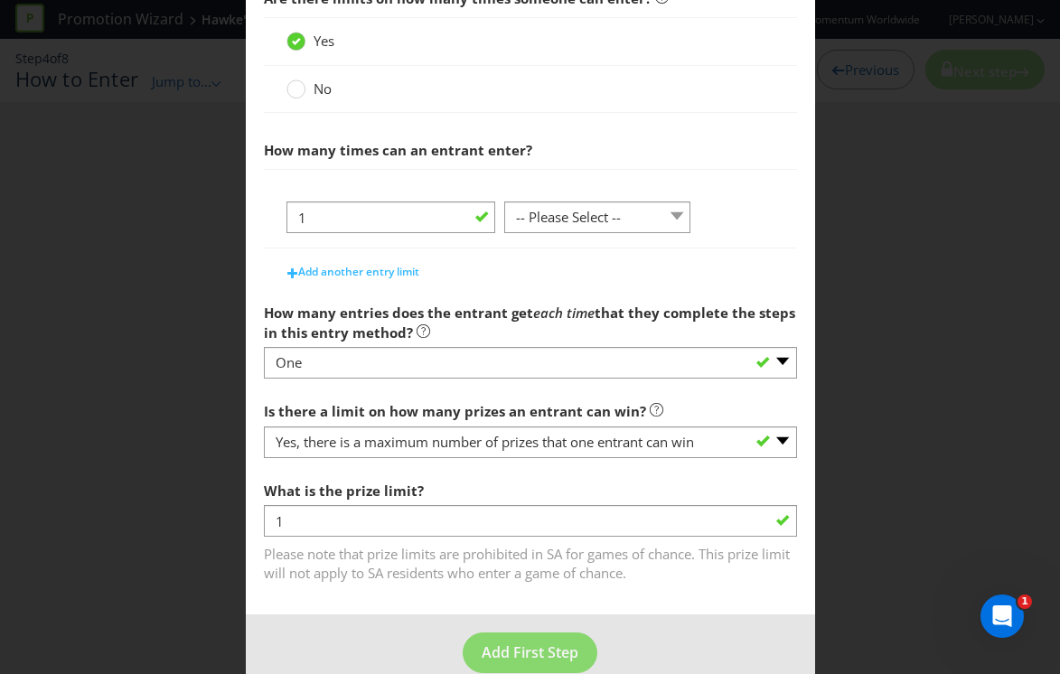
scroll to position [673, 0]
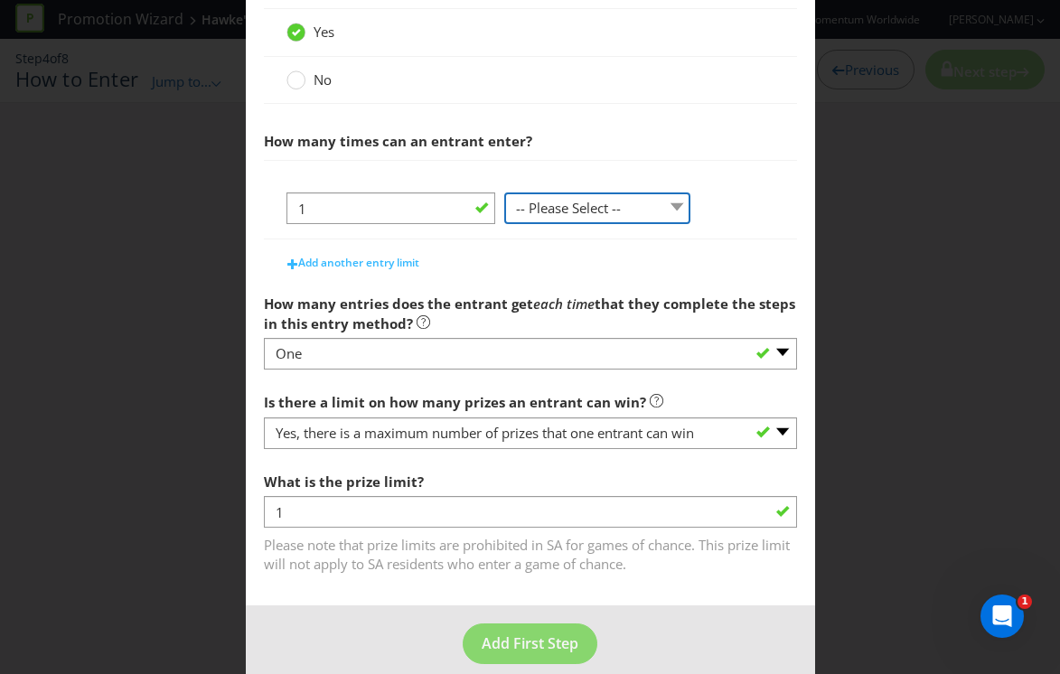
click at [562, 205] on select "-- Please Select -- per person per day per purchase per transaction Other (plea…" at bounding box center [597, 208] width 186 height 32
select select "PER_PURCHASE"
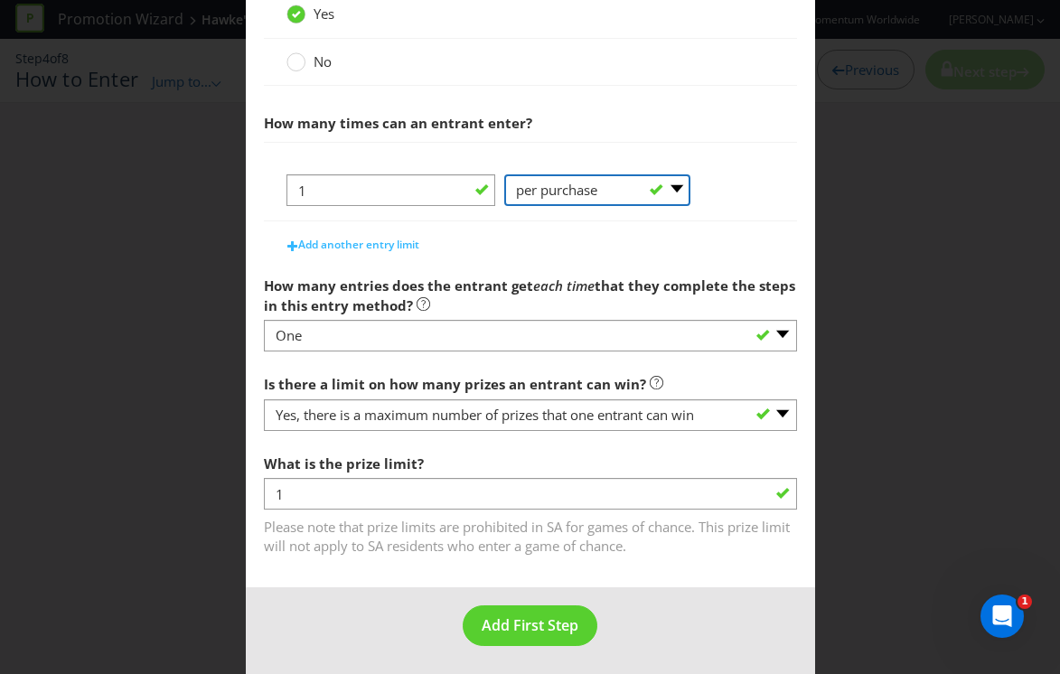
scroll to position [696, 0]
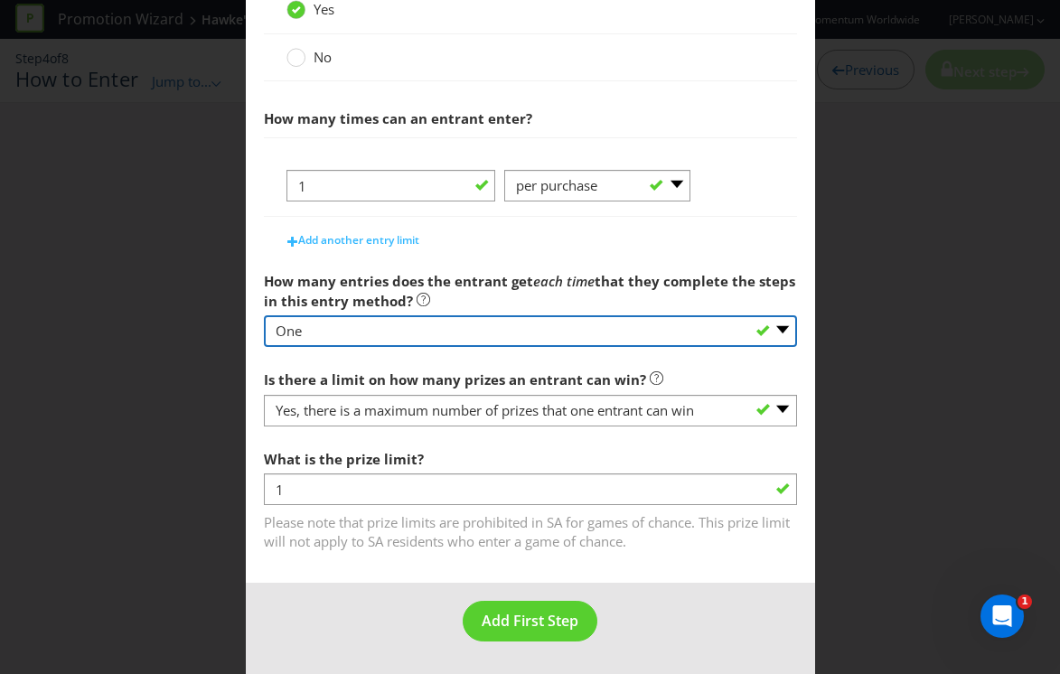
click at [396, 332] on select "-- Please select -- One More than one Other (please specify) Not applicable - g…" at bounding box center [530, 331] width 533 height 32
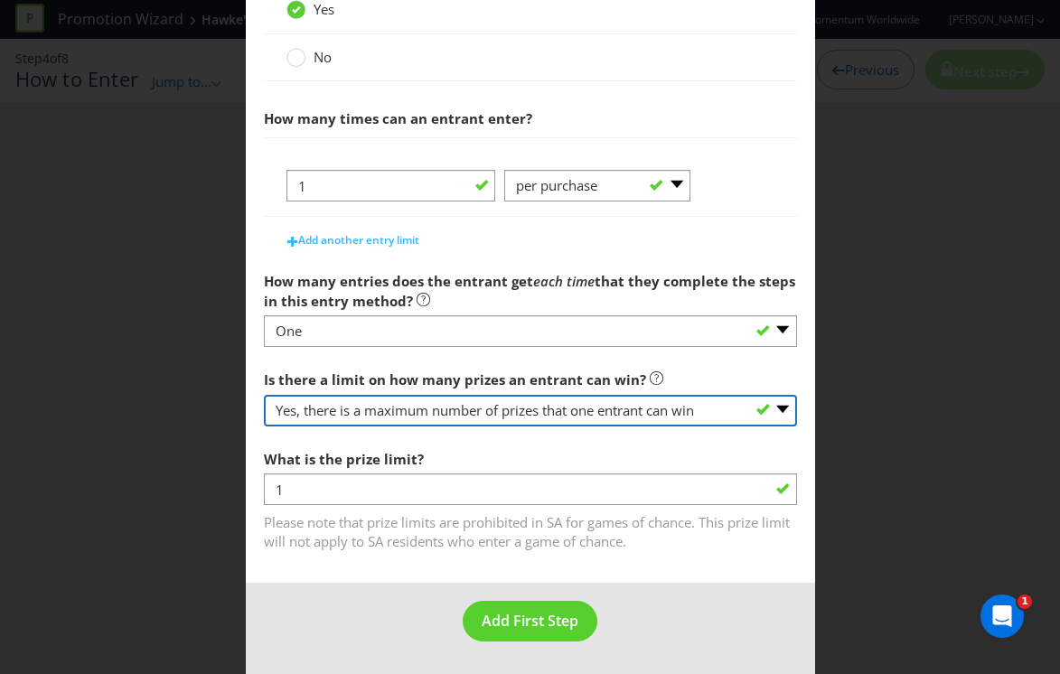
click at [388, 413] on select "-- Please select -- Yes, there is a maximum number of prizes that one entrant c…" at bounding box center [530, 411] width 533 height 32
select select "NA"
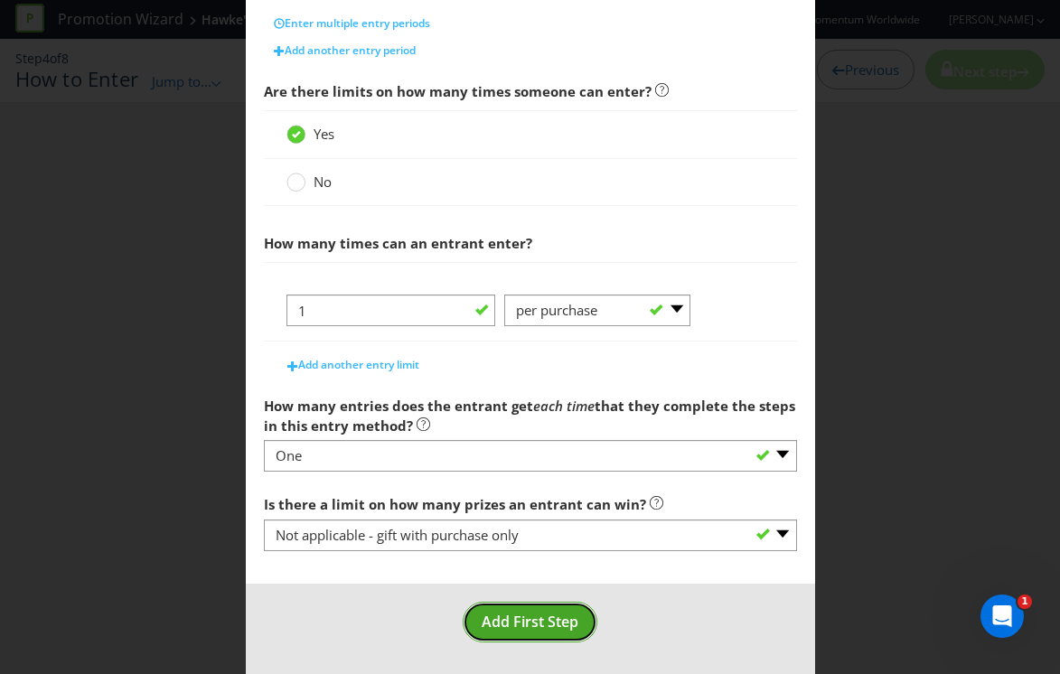
click at [507, 625] on span "Add First Step" at bounding box center [530, 622] width 97 height 20
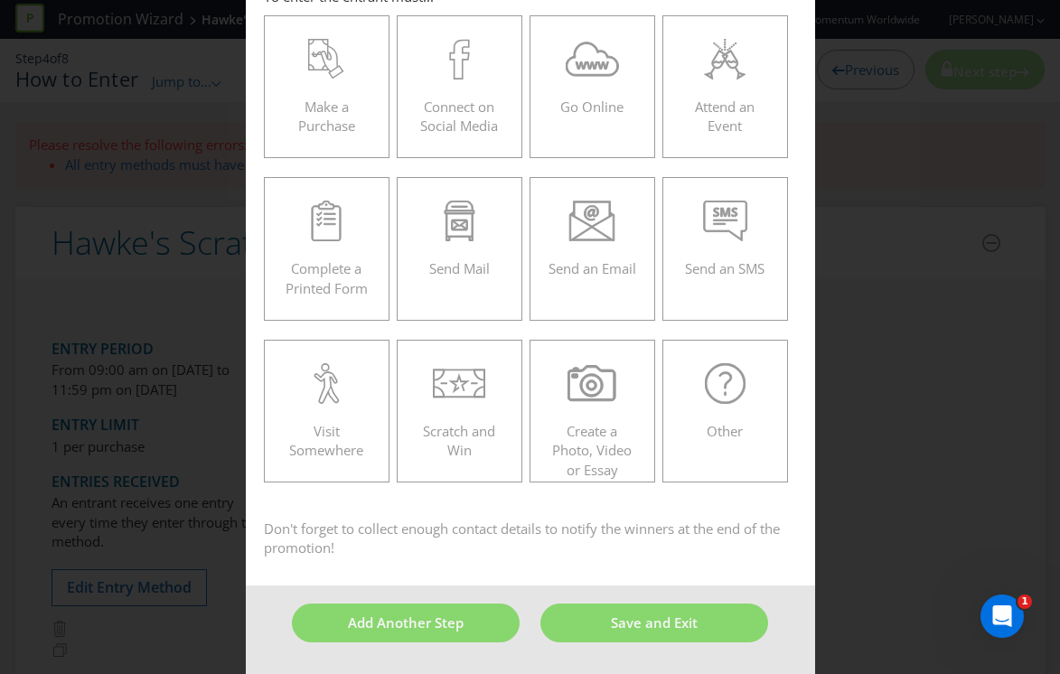
scroll to position [77, 0]
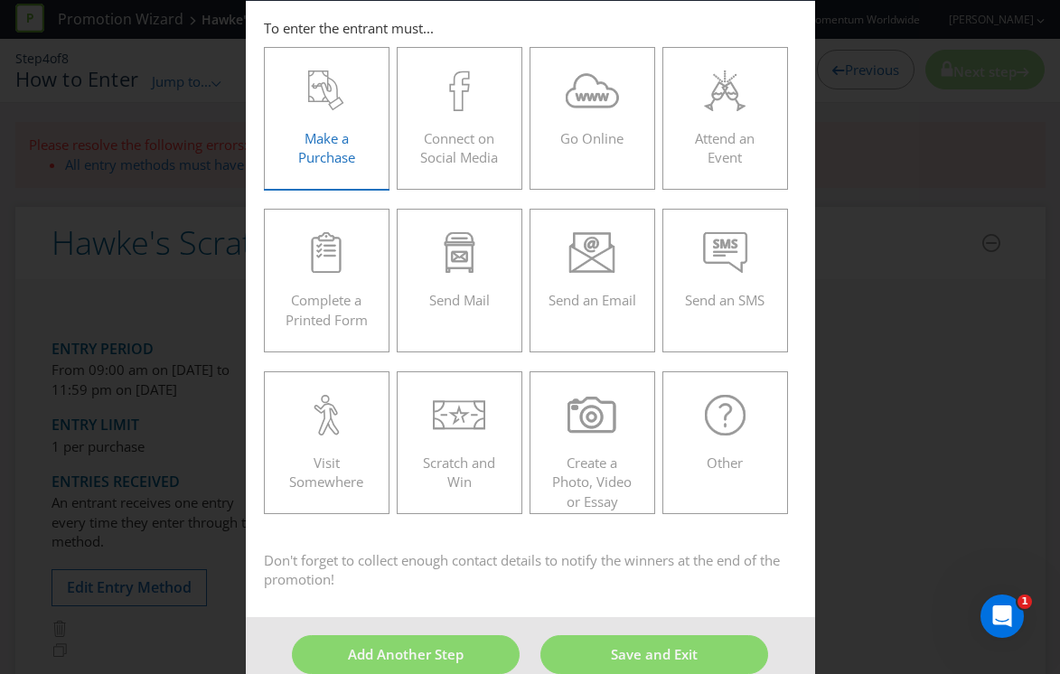
click at [331, 120] on div "Make a Purchase" at bounding box center [327, 110] width 89 height 81
click at [0, 0] on input "Make a Purchase" at bounding box center [0, 0] width 0 height 0
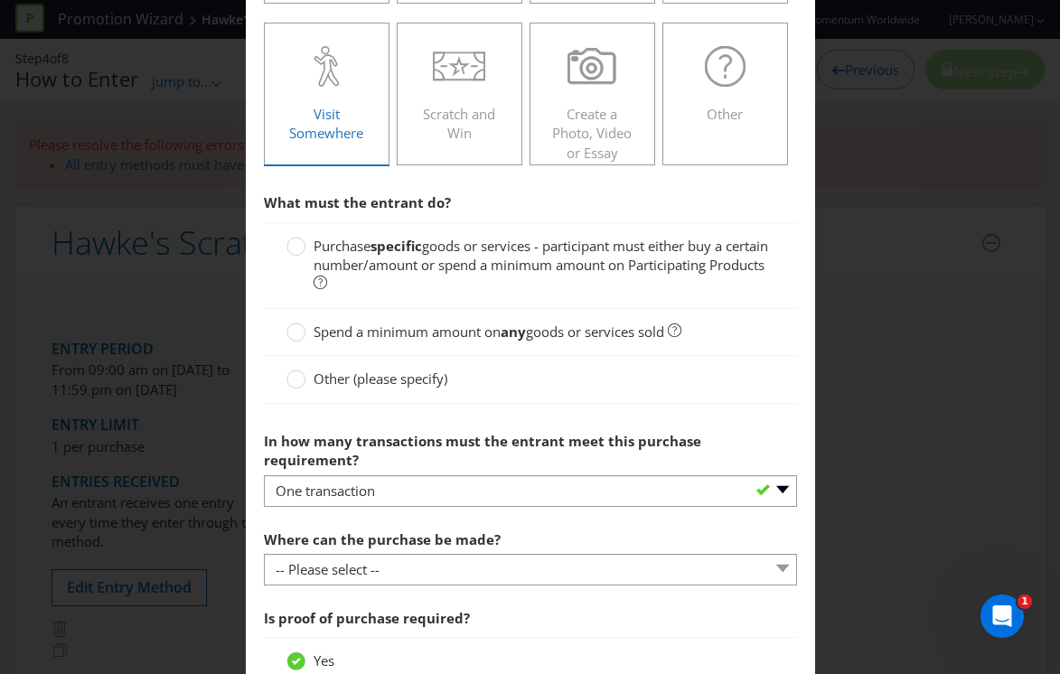
scroll to position [427, 0]
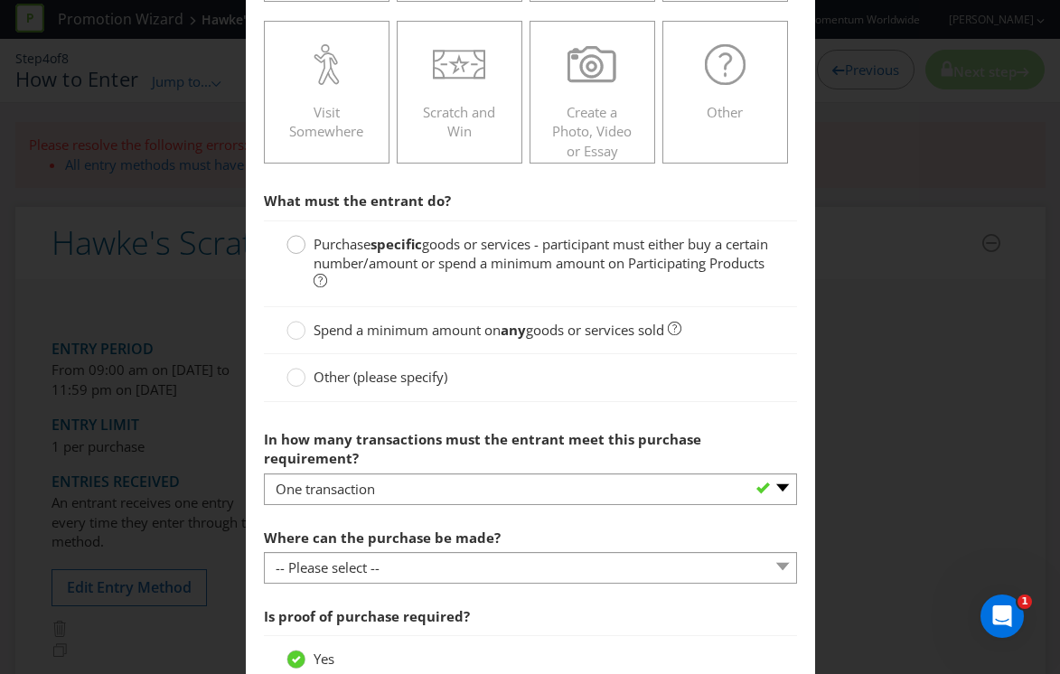
click at [293, 245] on circle at bounding box center [295, 245] width 18 height 18
click at [0, 0] on input "Purchase specific goods or services - participant must either buy a certain num…" at bounding box center [0, 0] width 0 height 0
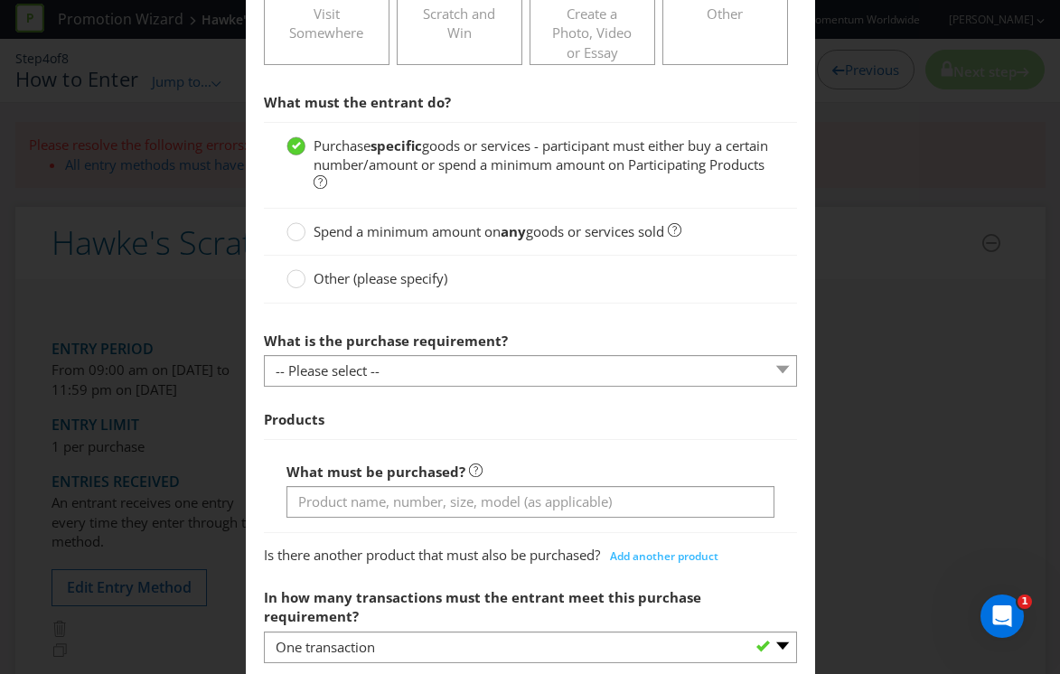
scroll to position [543, 0]
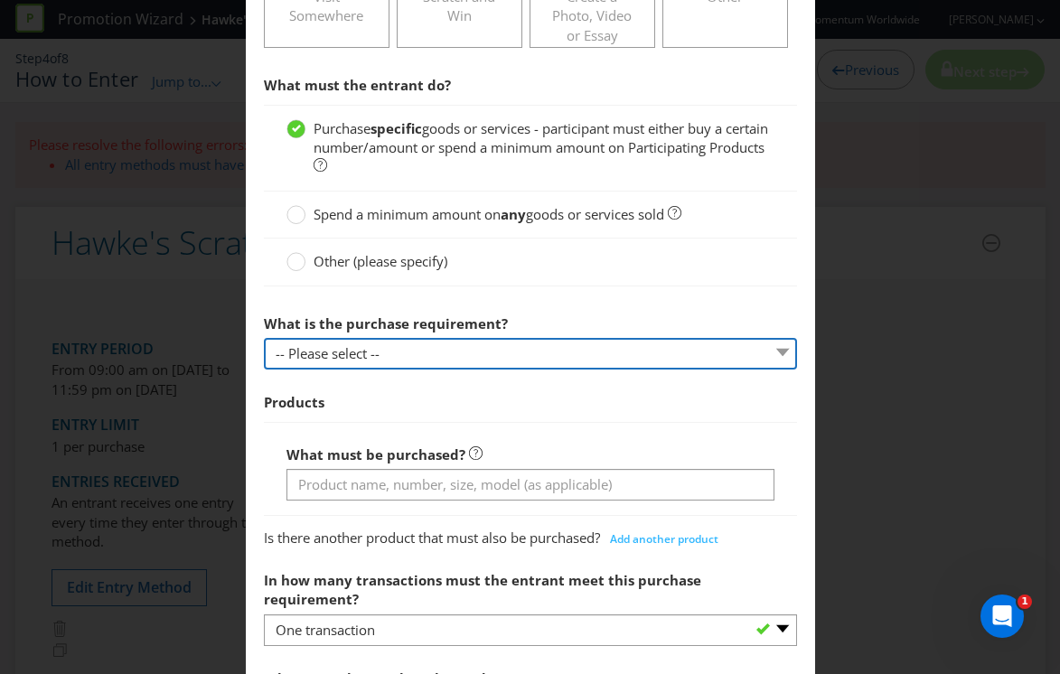
click at [313, 345] on select "-- Please select -- Buy a certain number of these products or services Spend a …" at bounding box center [530, 354] width 533 height 32
select select "MINIMUM_QUANTITY"
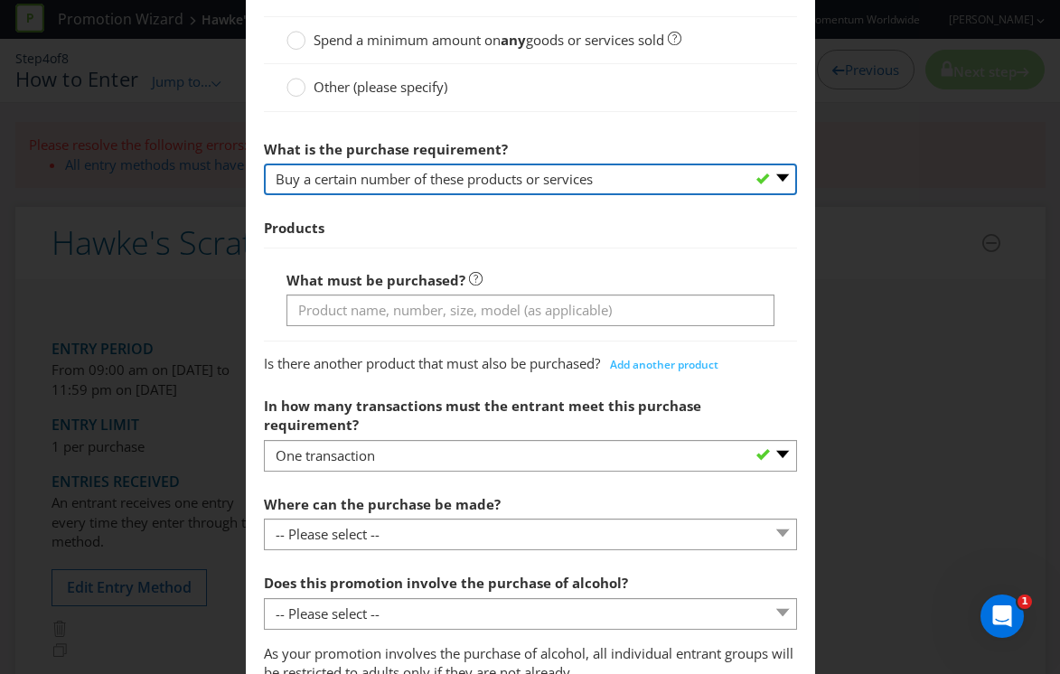
scroll to position [733, 0]
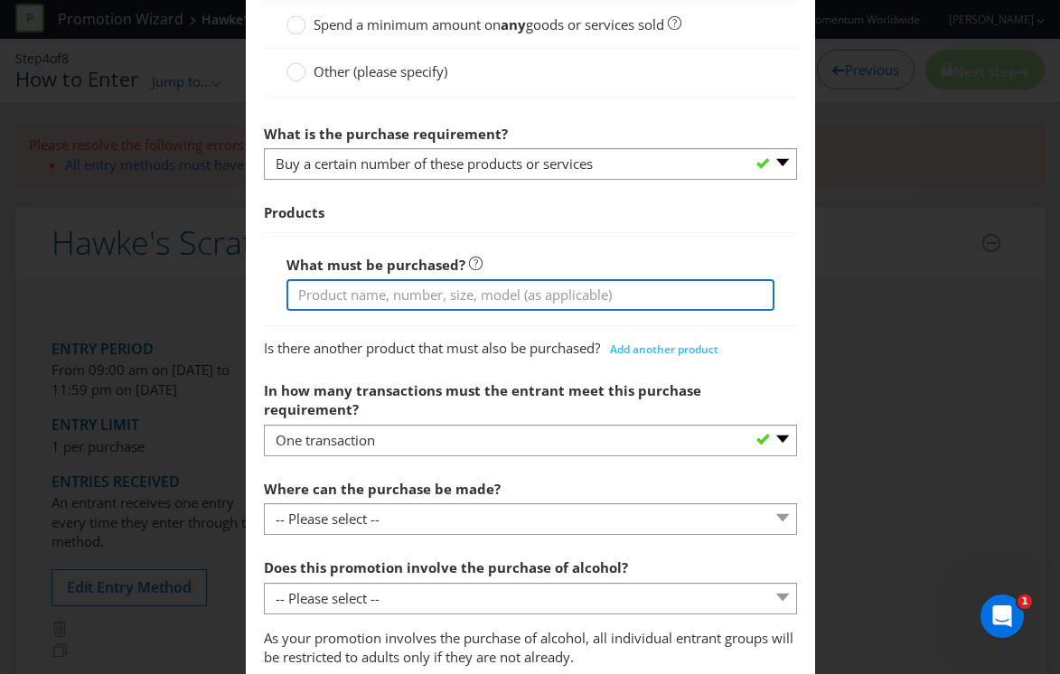
click at [382, 288] on input "text" at bounding box center [530, 295] width 488 height 32
paste input "Hawke's beer product"
drag, startPoint x: 353, startPoint y: 296, endPoint x: 226, endPoint y: 279, distance: 128.5
click at [226, 279] on div "How to Enter To enter the entrant must... Make a Purchase Connect on Social Med…" at bounding box center [530, 337] width 1060 height 674
click at [502, 292] on input "A Schooner of Hawke's beer product" at bounding box center [530, 295] width 488 height 32
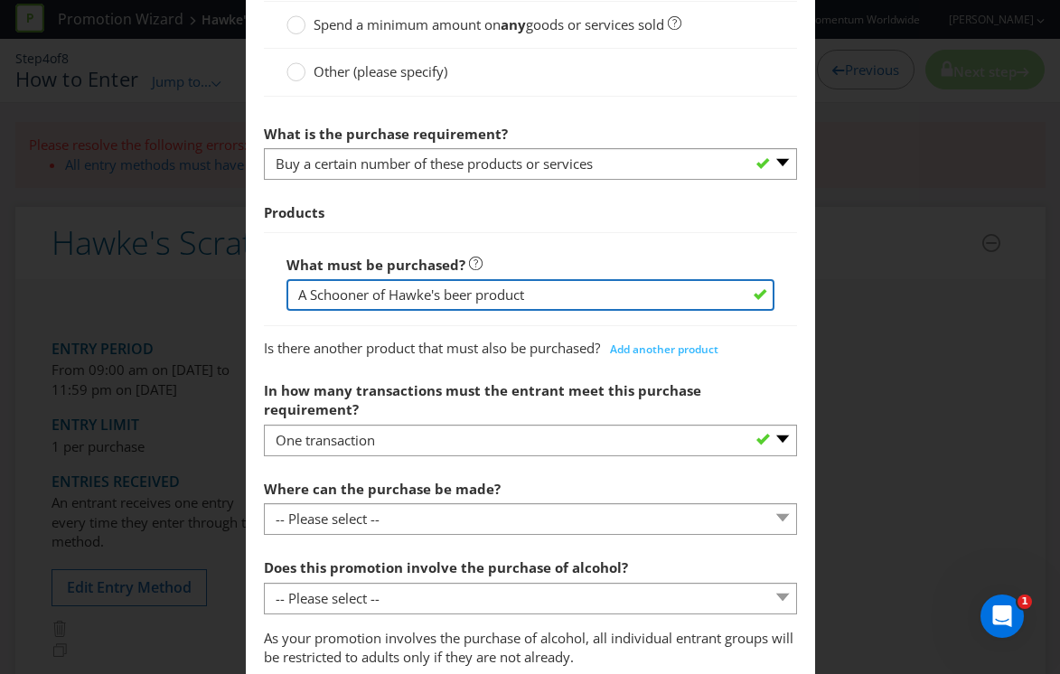
click at [502, 292] on input "A Schooner of Hawke's beer product" at bounding box center [530, 295] width 488 height 32
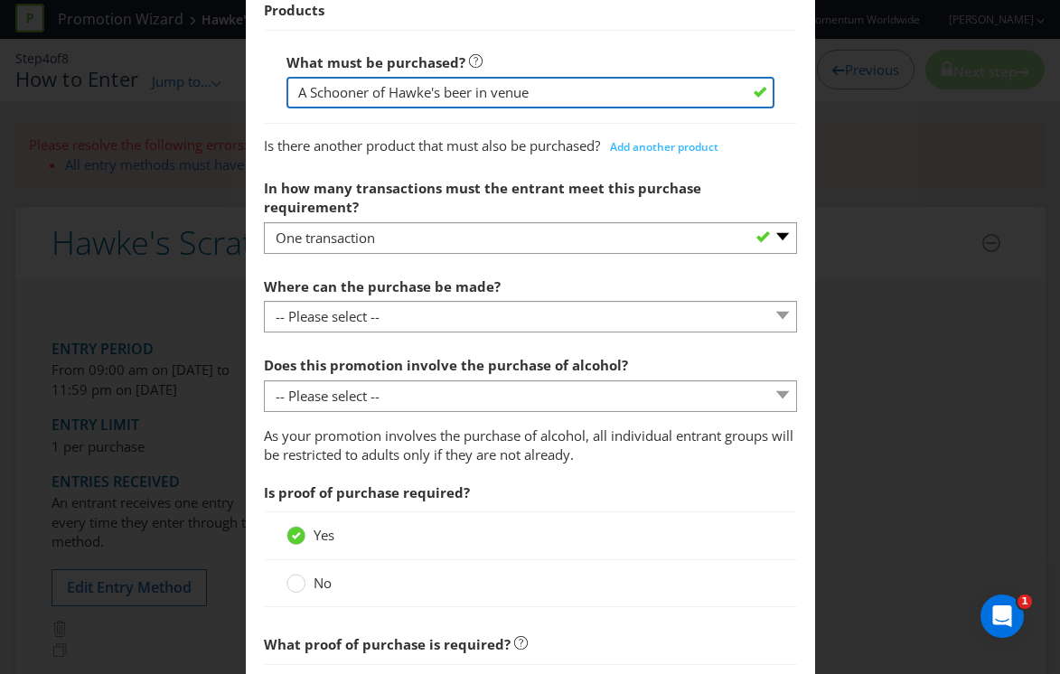
scroll to position [944, 0]
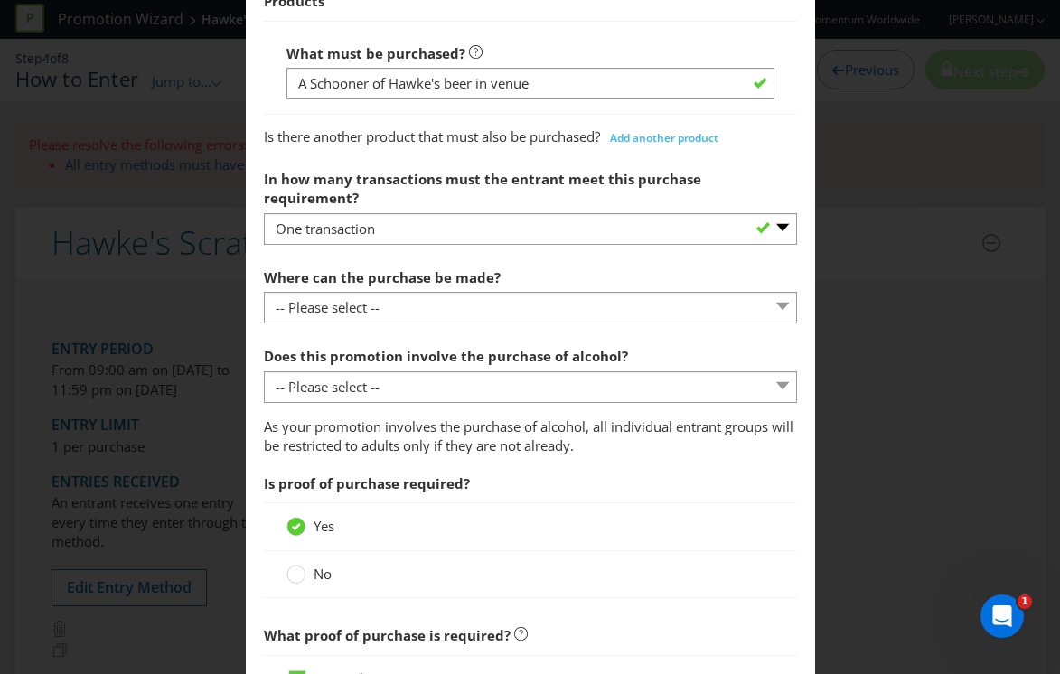
click at [388, 305] on section "What must the entrant do? Purchase specific goods or services - participant mus…" at bounding box center [530, 407] width 533 height 1483
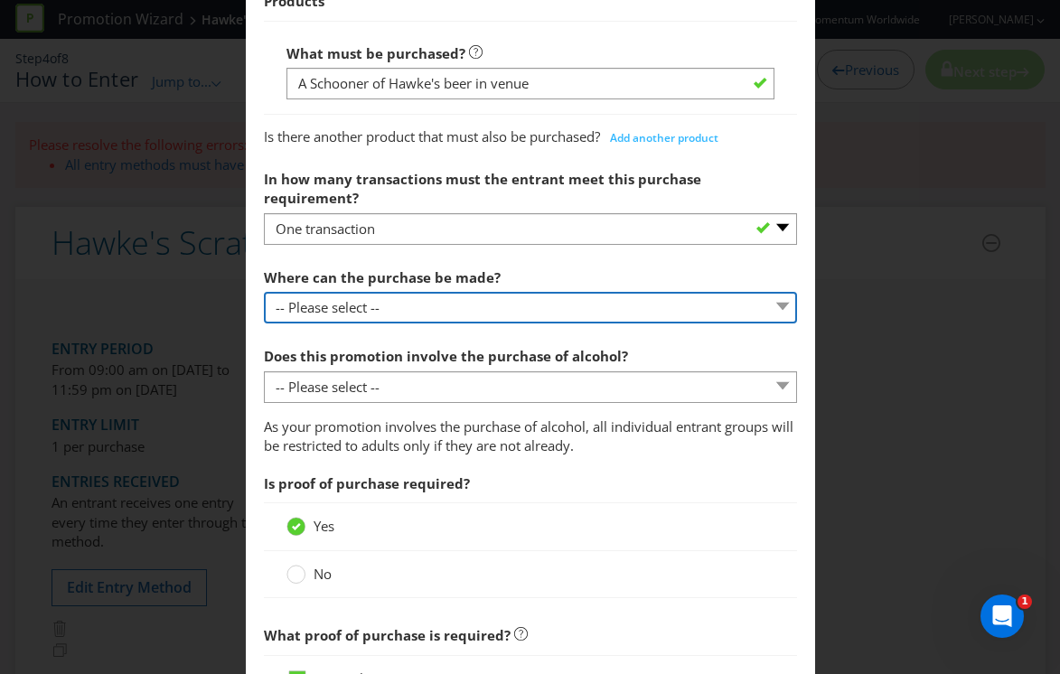
click at [392, 296] on select "-- Please select -- Any stores displaying promotional material (including onlin…" at bounding box center [530, 308] width 533 height 32
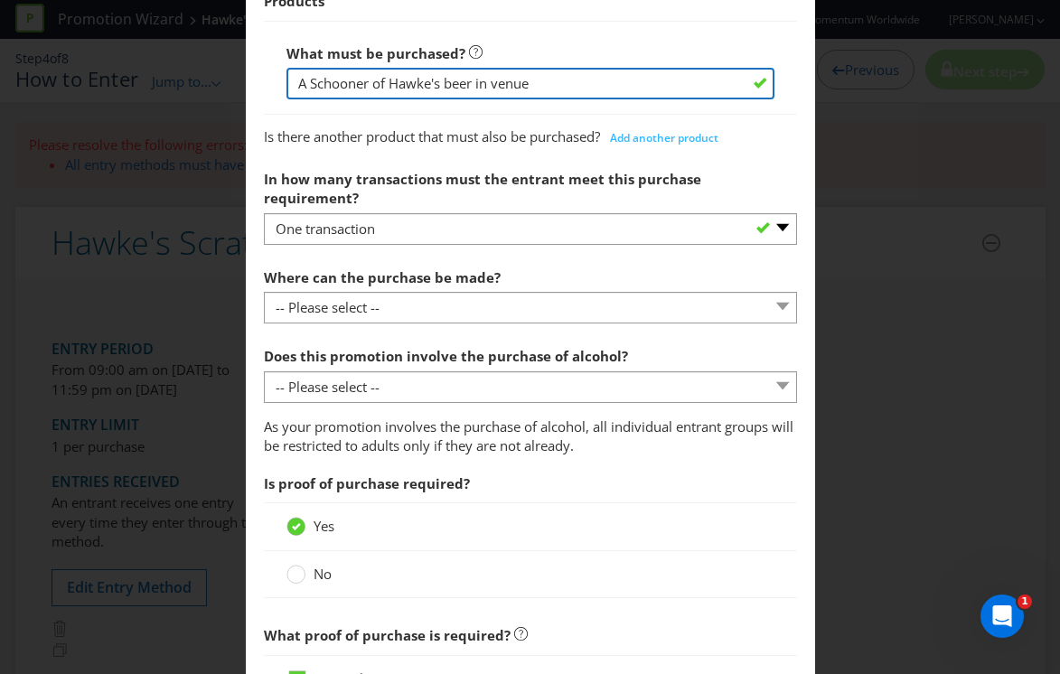
click at [596, 87] on input "A Schooner of Hawke's beer in venue" at bounding box center [530, 84] width 488 height 32
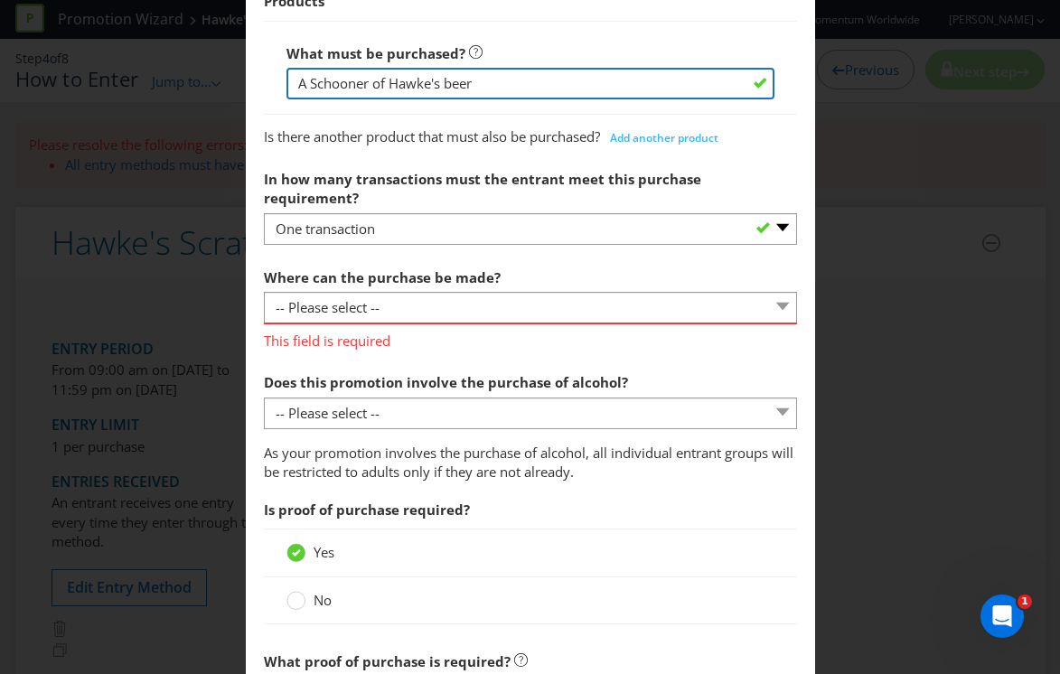
type input "A Schooner of Hawke's beer"
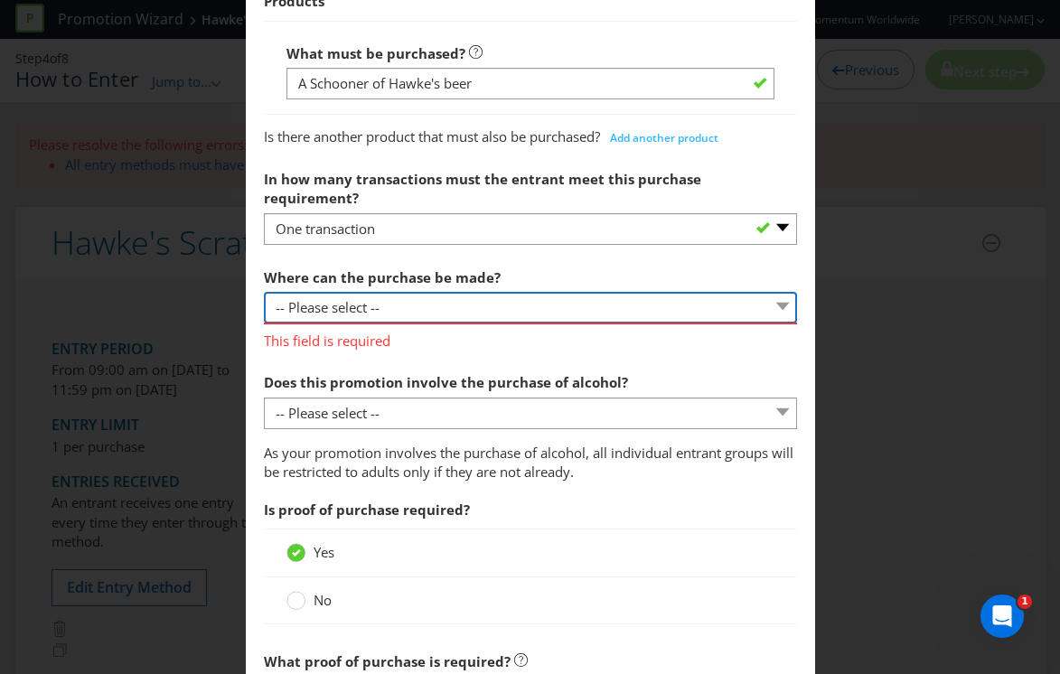
click at [371, 292] on select "-- Please select -- Any stores displaying promotional material (including onlin…" at bounding box center [530, 308] width 533 height 32
select select "ANY_DISPLAYING_NOT_ONLINE"
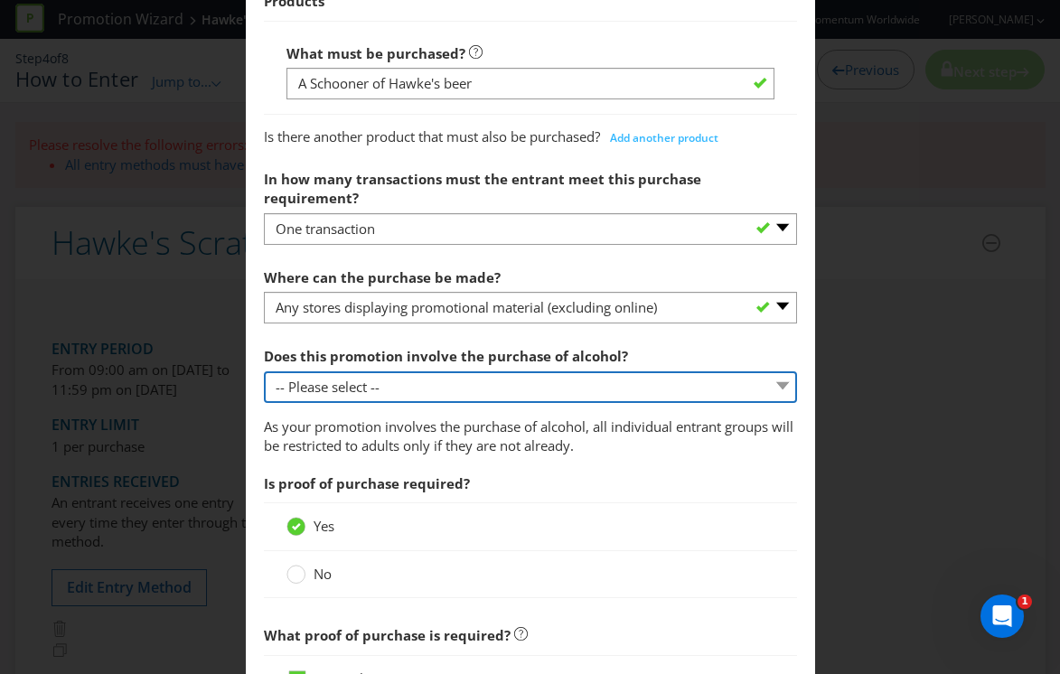
click at [375, 371] on select "-- Please select -- Yes, for on-premises consumption Yes, for off-premises cons…" at bounding box center [530, 387] width 533 height 32
select select "YES_ON_PREMISES"
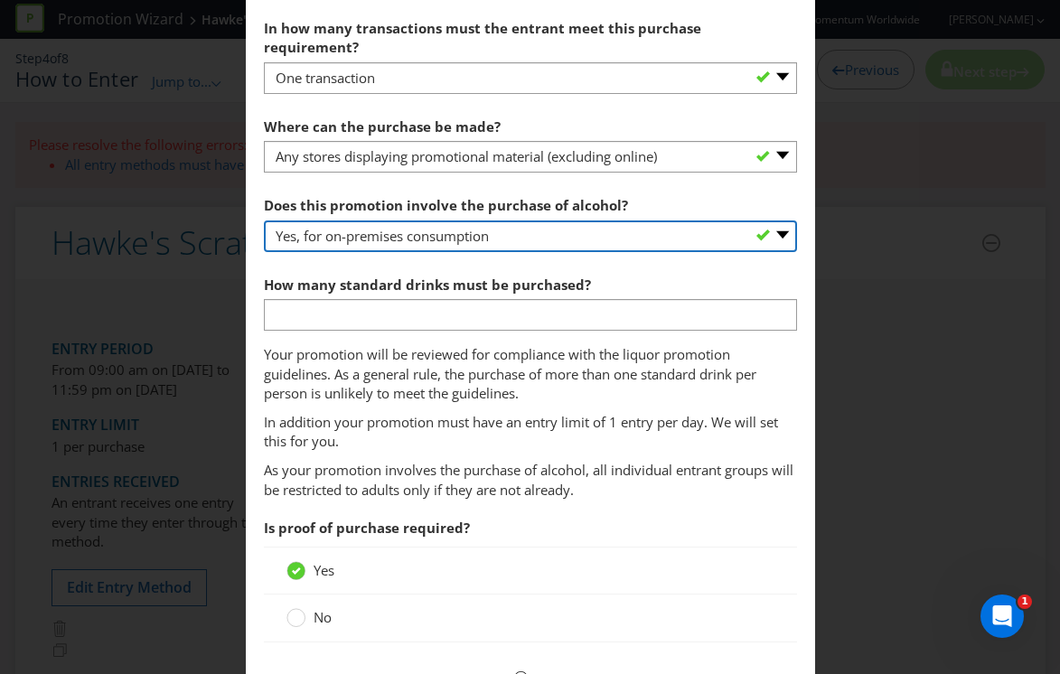
scroll to position [1093, 0]
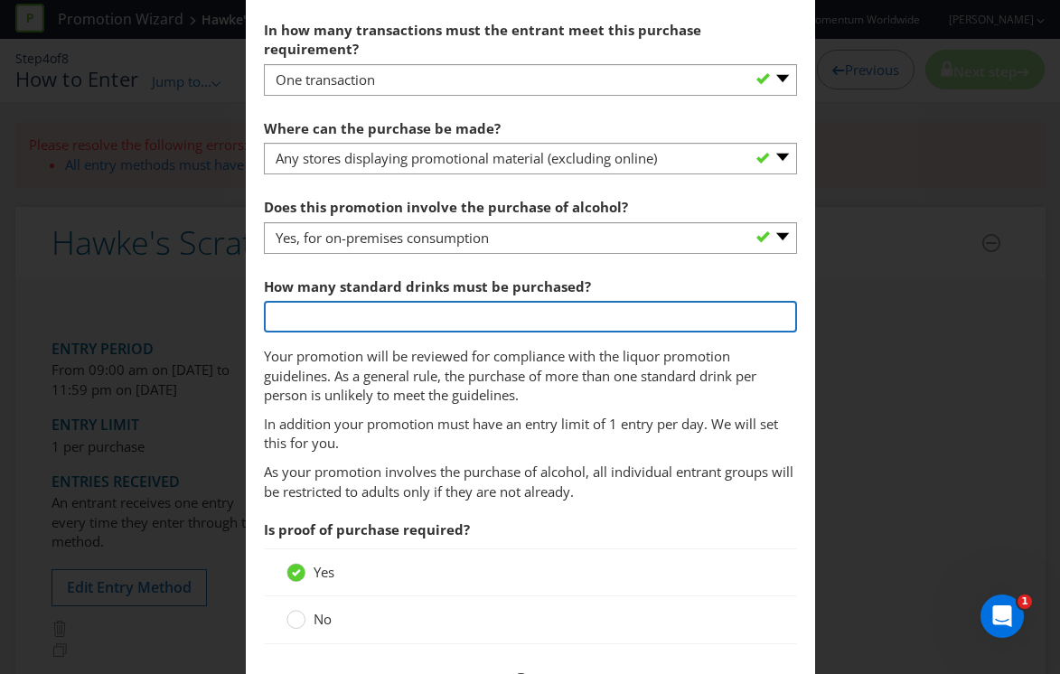
click at [402, 303] on input "number" at bounding box center [530, 317] width 533 height 32
type input "1"
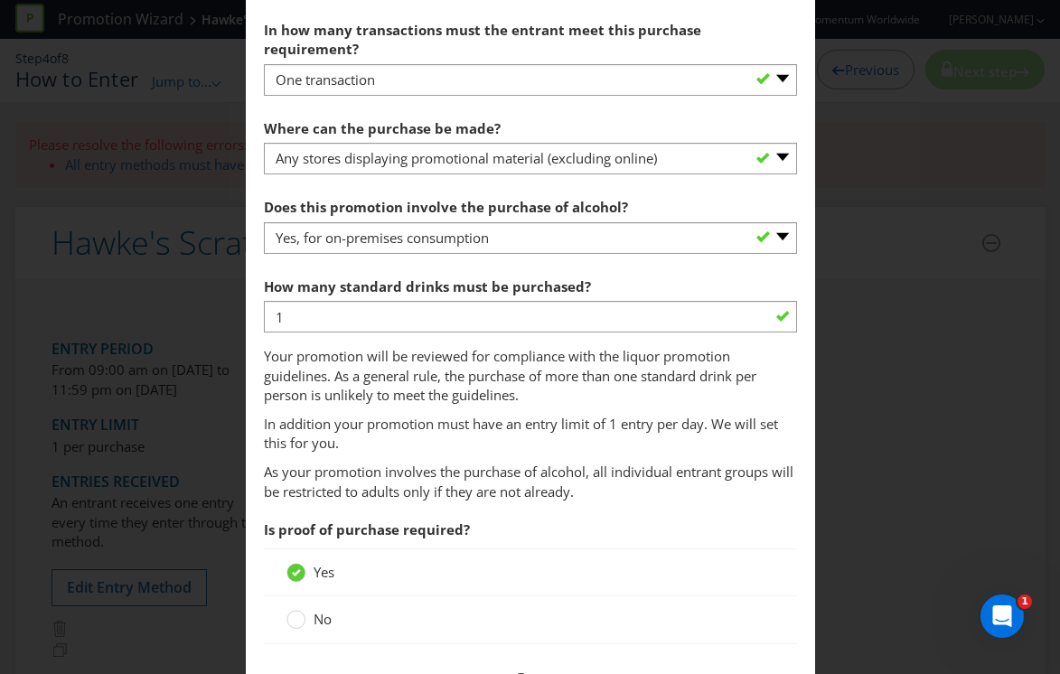
click at [414, 389] on span "How many standard drinks must be purchased? 1 Your promotion will be reviewed f…" at bounding box center [530, 360] width 533 height 185
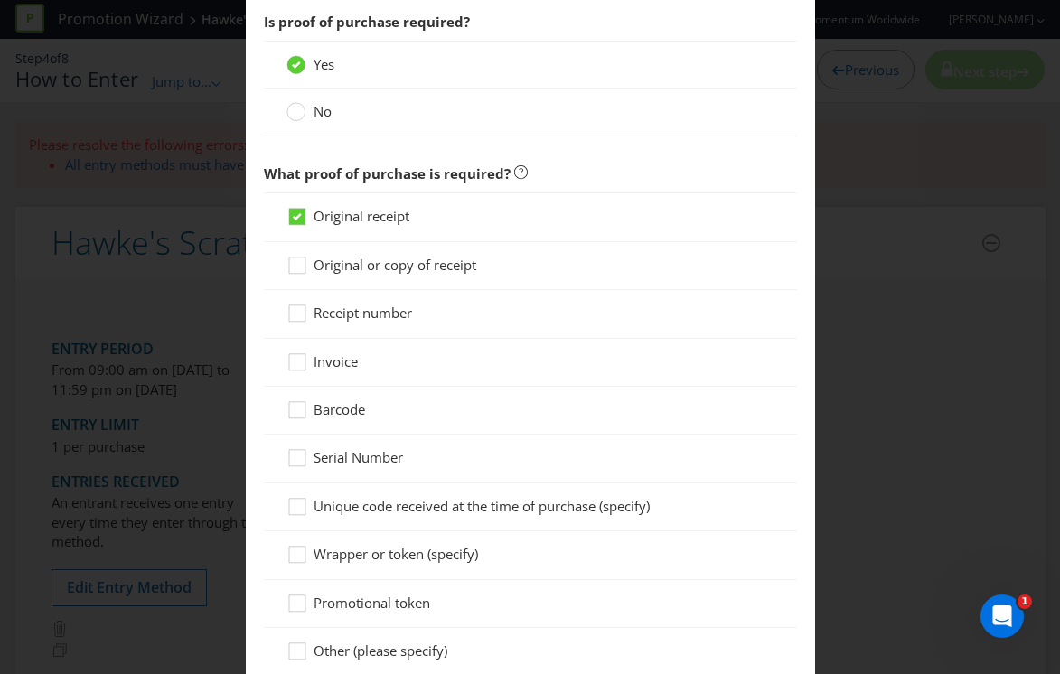
scroll to position [1599, 0]
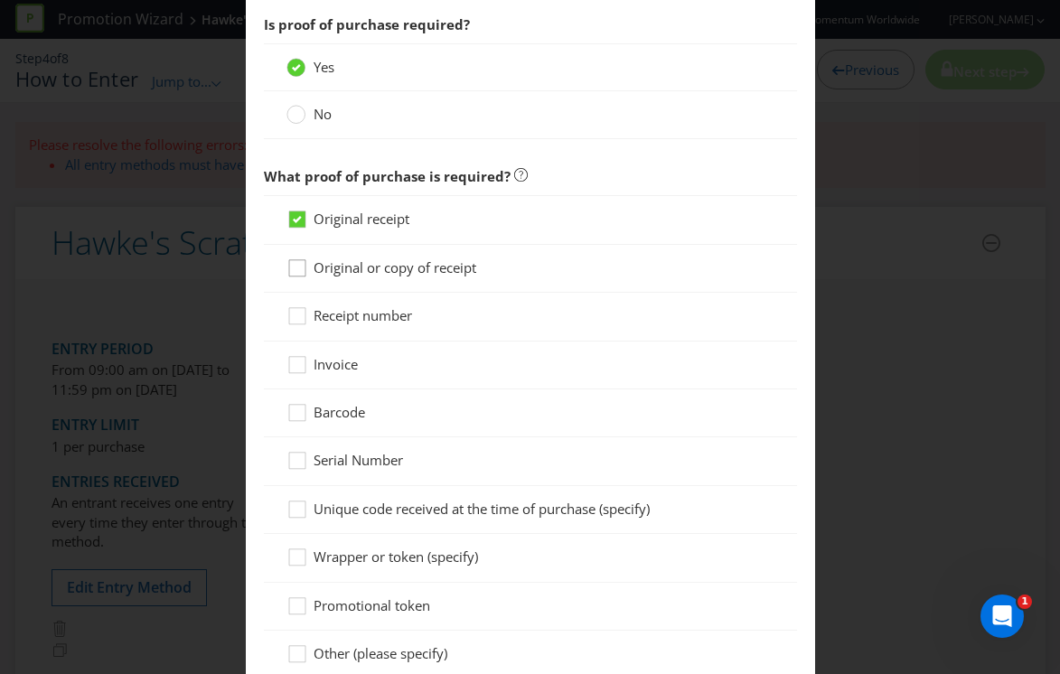
click at [293, 258] on icon at bounding box center [299, 271] width 27 height 27
click at [0, 0] on input "Original or copy of receipt" at bounding box center [0, 0] width 0 height 0
click at [296, 229] on div at bounding box center [530, 230] width 488 height 2
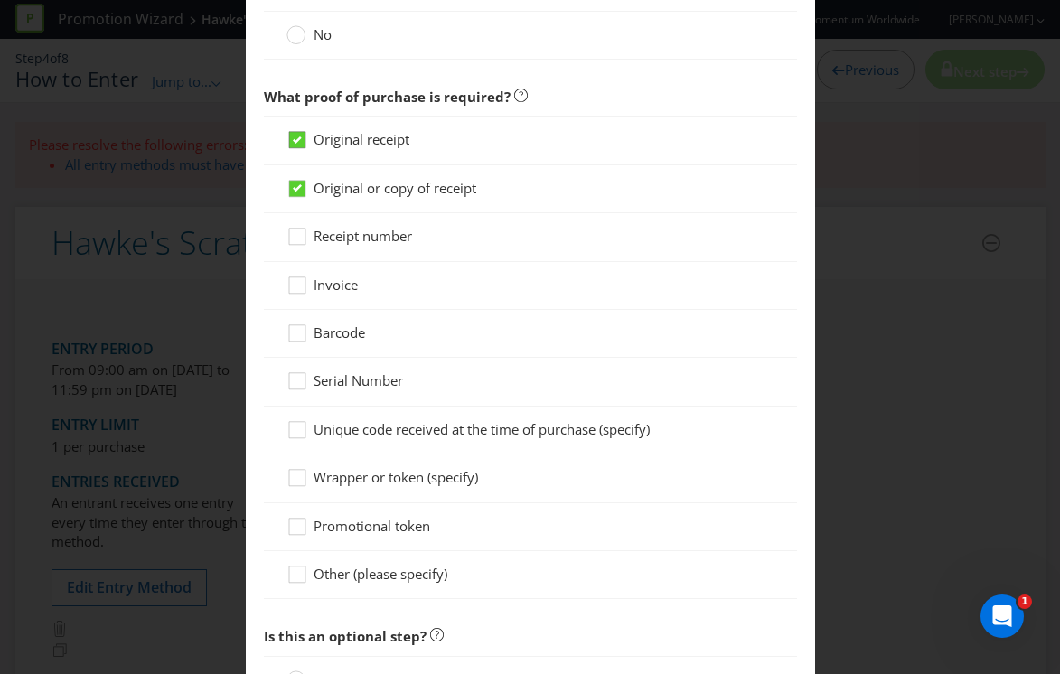
scroll to position [1682, 0]
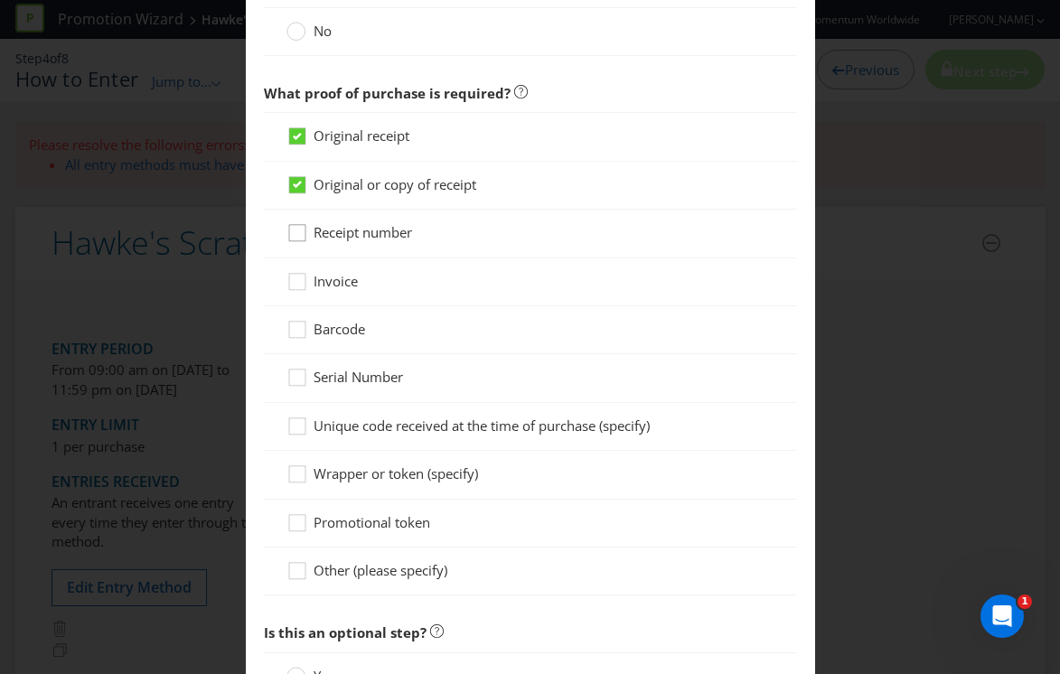
click at [299, 222] on div at bounding box center [297, 226] width 9 height 9
click at [0, 0] on input "Receipt number" at bounding box center [0, 0] width 0 height 0
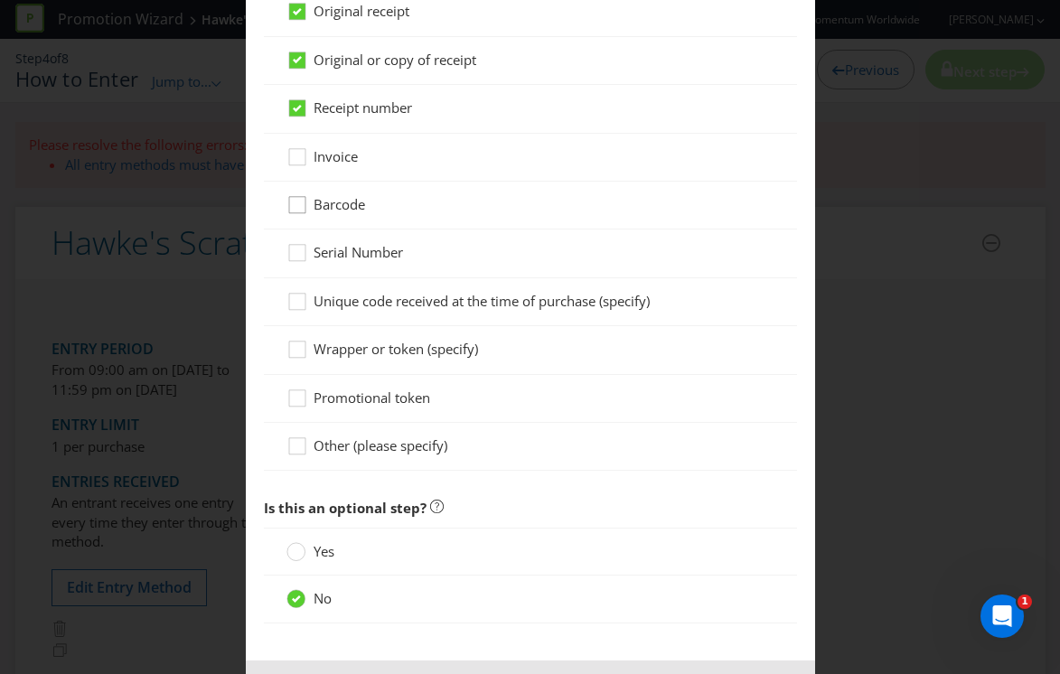
scroll to position [1862, 0]
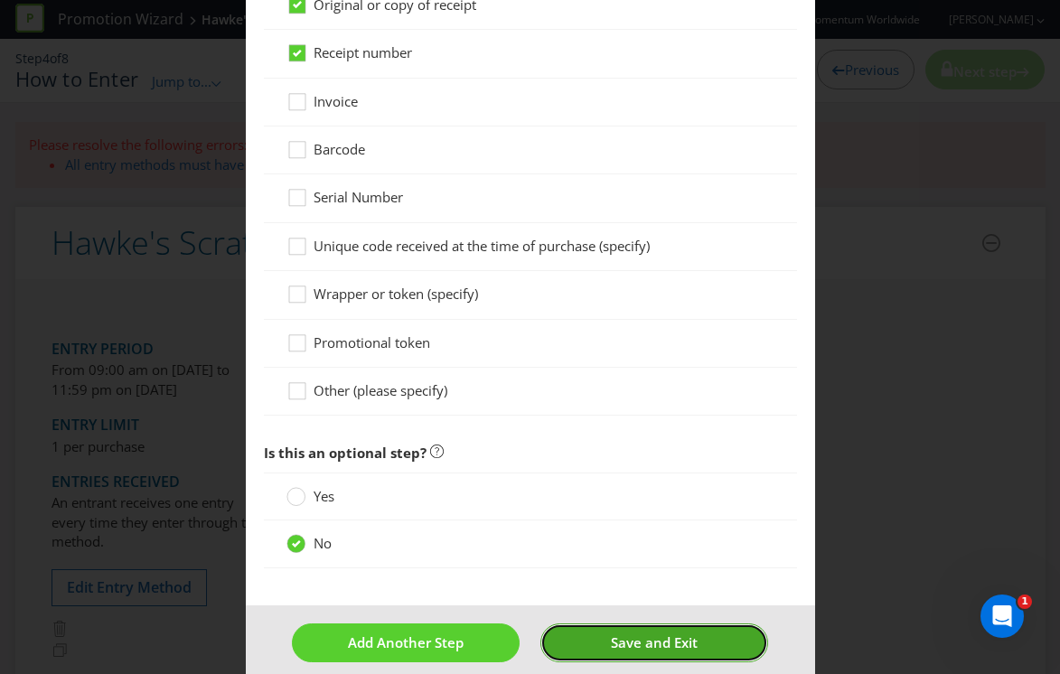
click at [665, 633] on span "Save and Exit" at bounding box center [654, 642] width 87 height 18
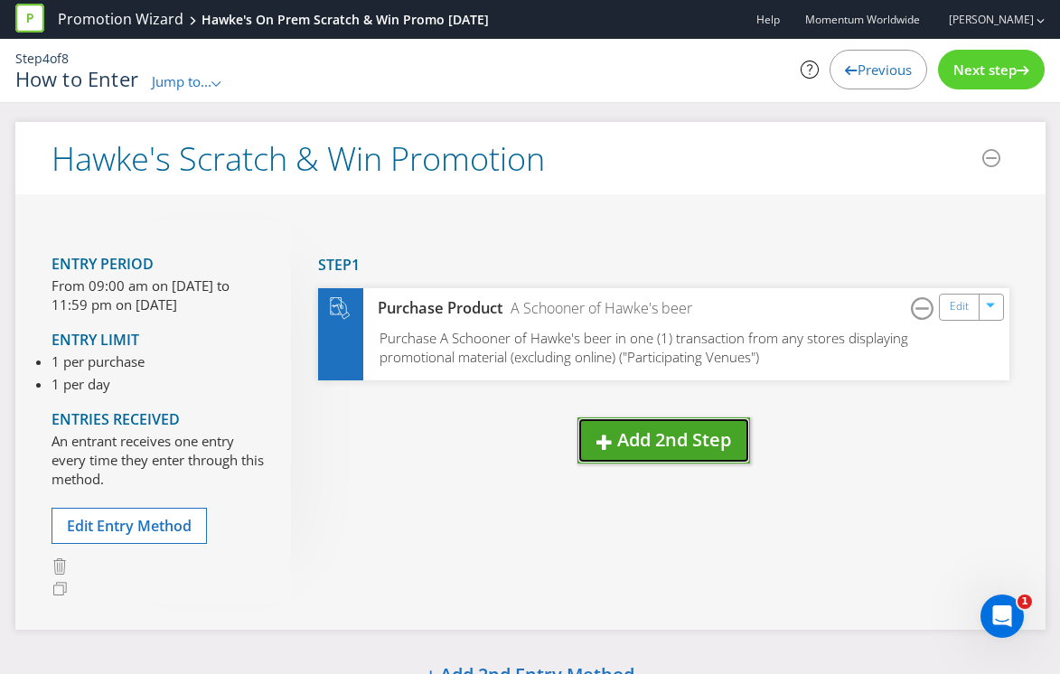
click at [687, 446] on span "Add 2nd Step" at bounding box center [674, 439] width 114 height 24
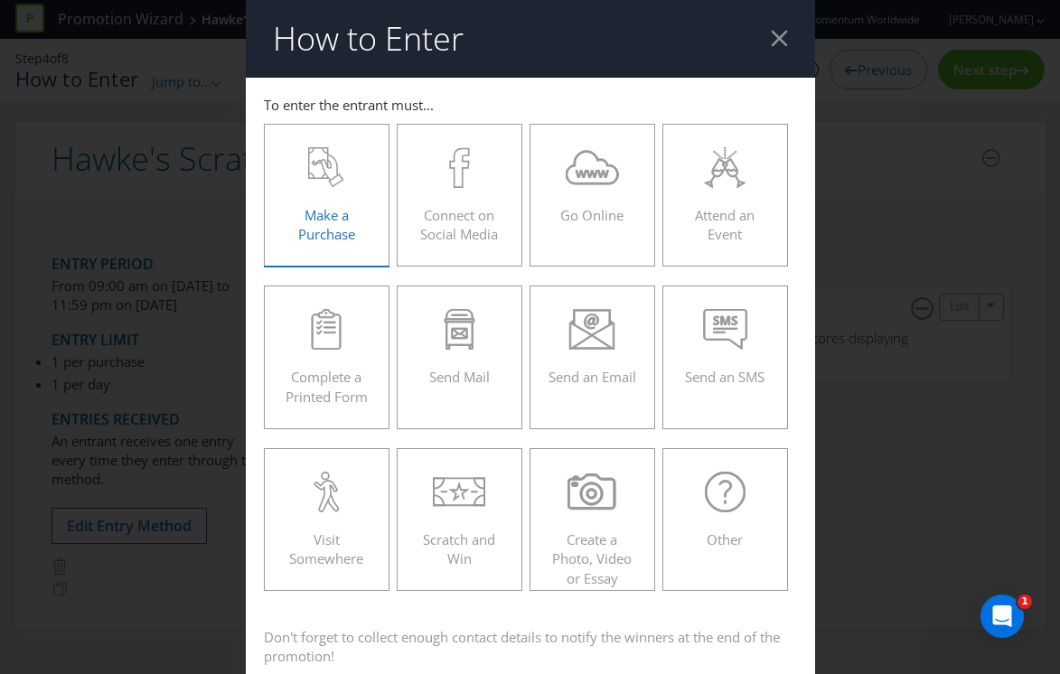
click at [322, 187] on icon at bounding box center [326, 167] width 36 height 41
click at [0, 0] on input "Make a Purchase" at bounding box center [0, 0] width 0 height 0
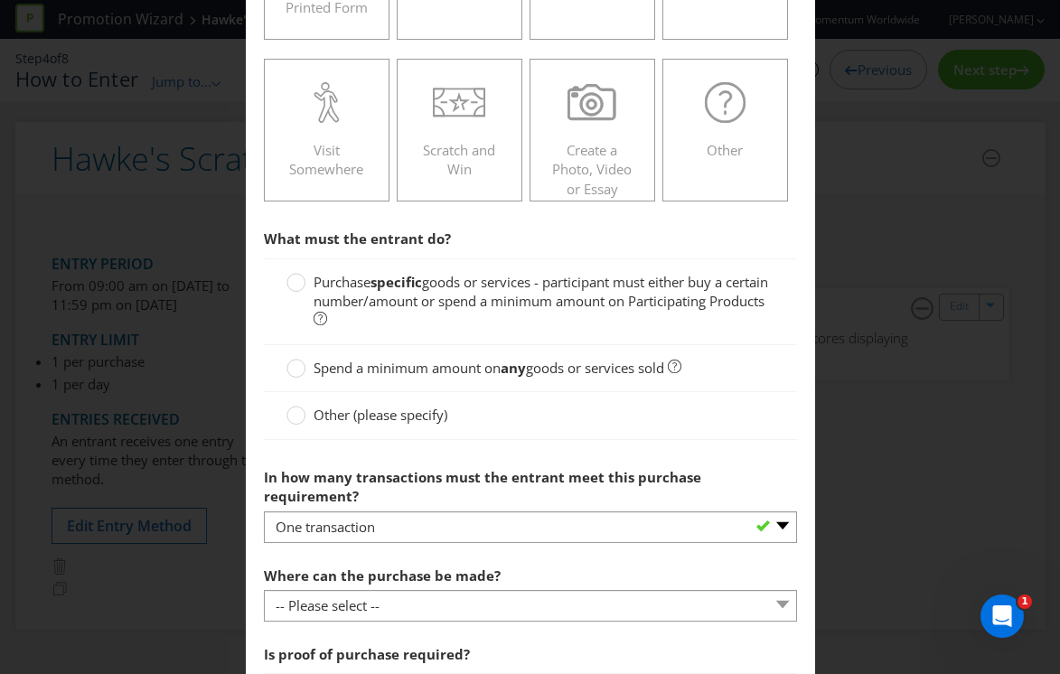
scroll to position [392, 0]
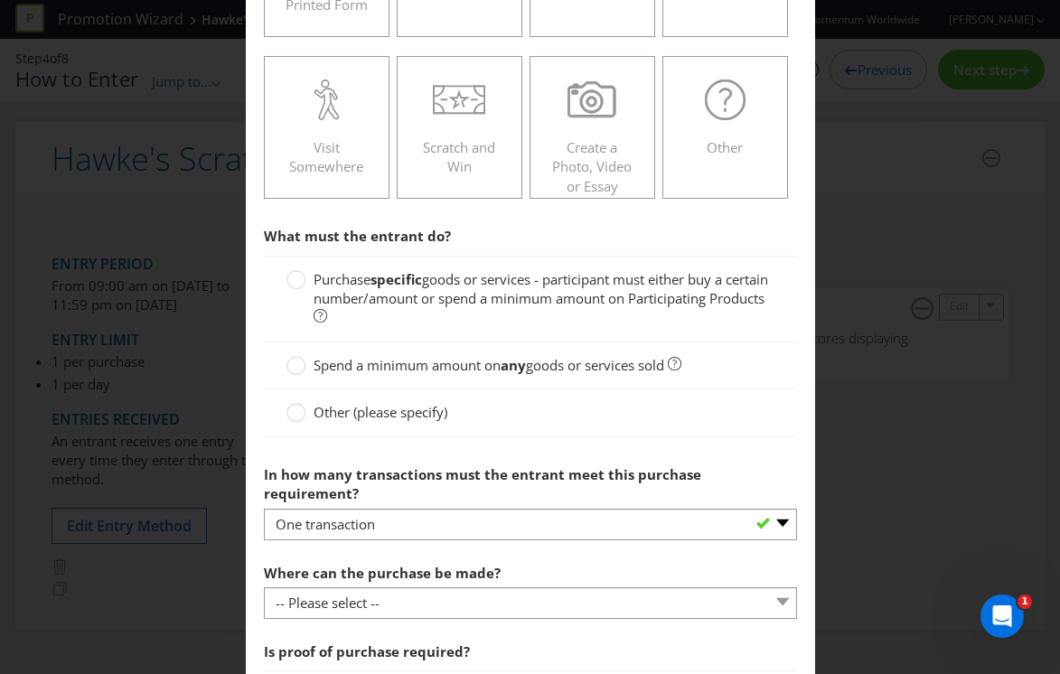
click at [323, 283] on span "Purchase" at bounding box center [342, 279] width 57 height 18
click at [0, 0] on input "Purchase specific goods or services - participant must either buy a certain num…" at bounding box center [0, 0] width 0 height 0
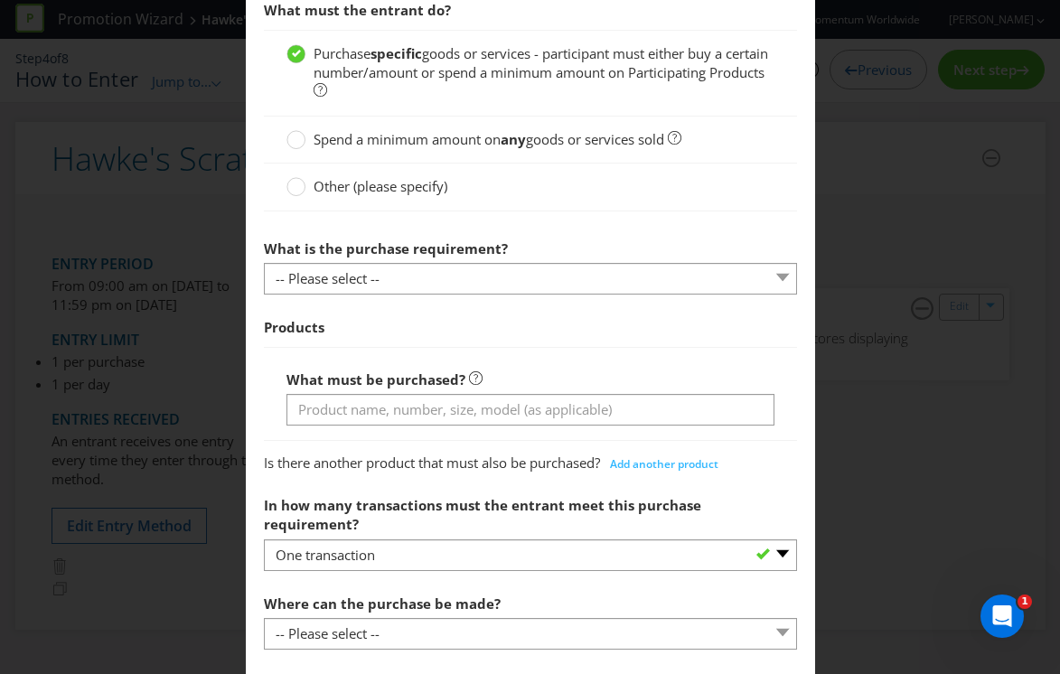
scroll to position [642, 0]
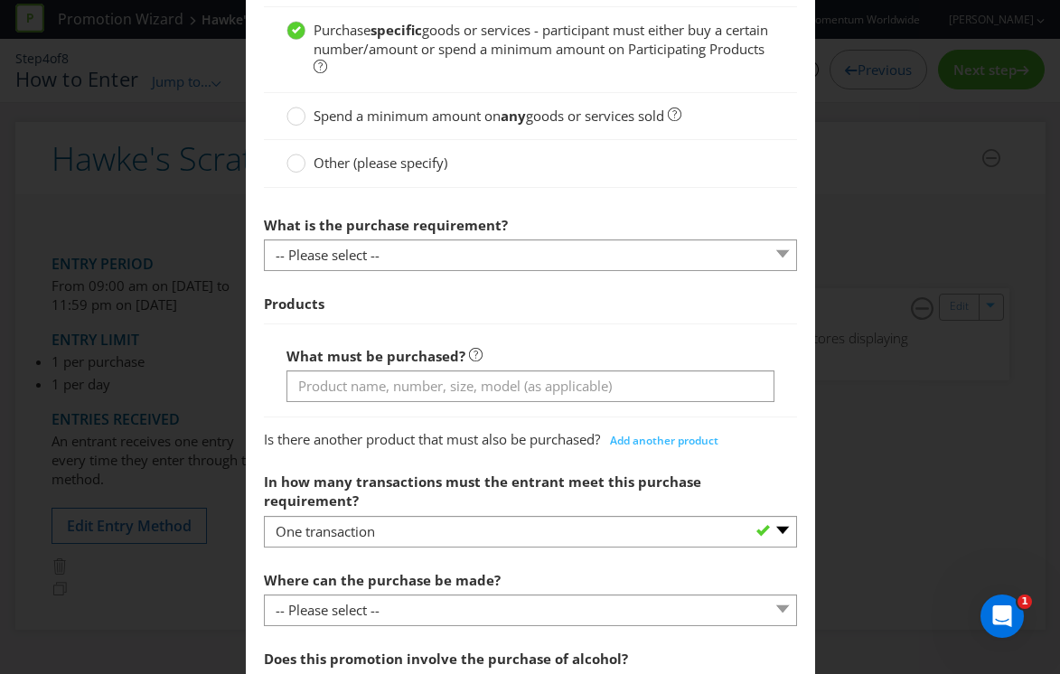
click at [324, 270] on div at bounding box center [530, 271] width 533 height 2
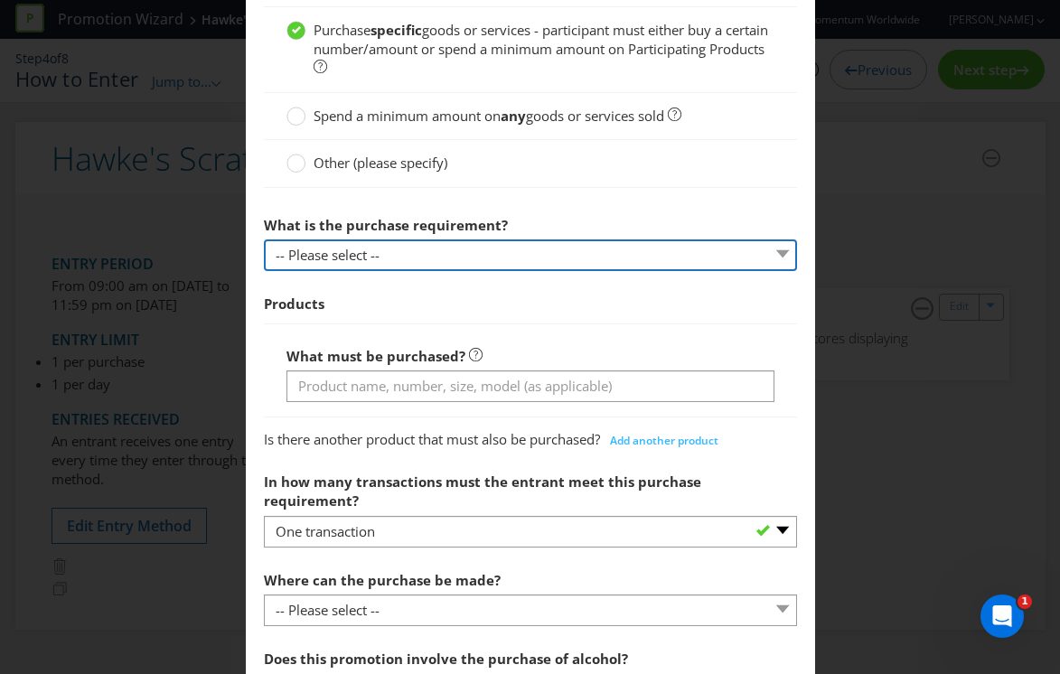
click at [327, 256] on select "-- Please select -- Buy a certain number of these products or services Spend a …" at bounding box center [530, 255] width 533 height 32
select select "MINIMUM_QUANTITY"
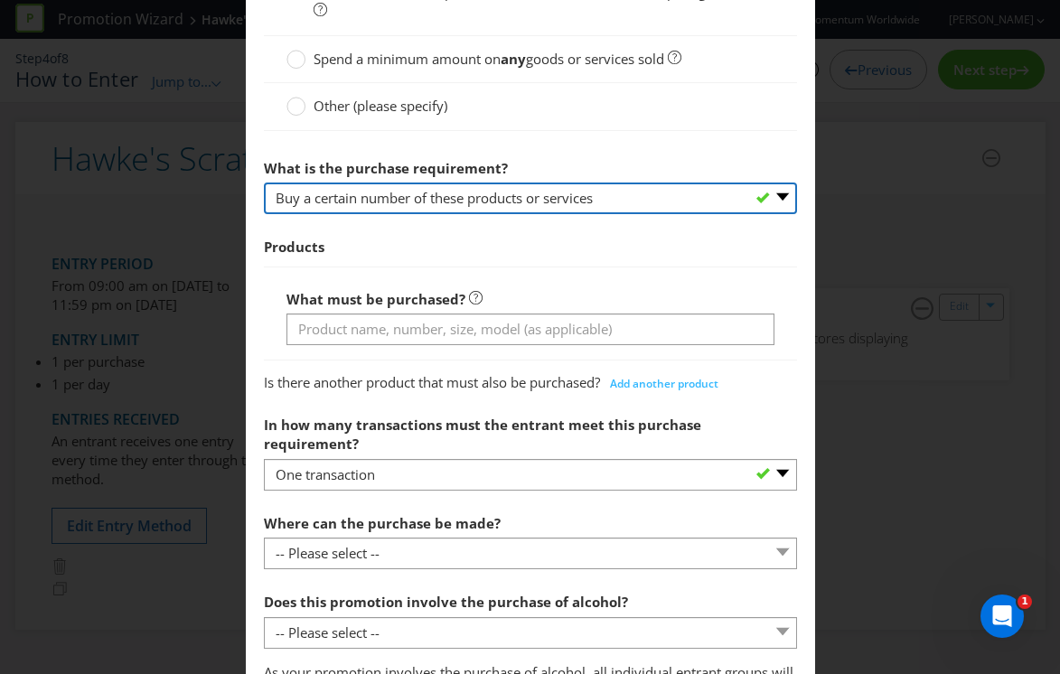
scroll to position [713, 0]
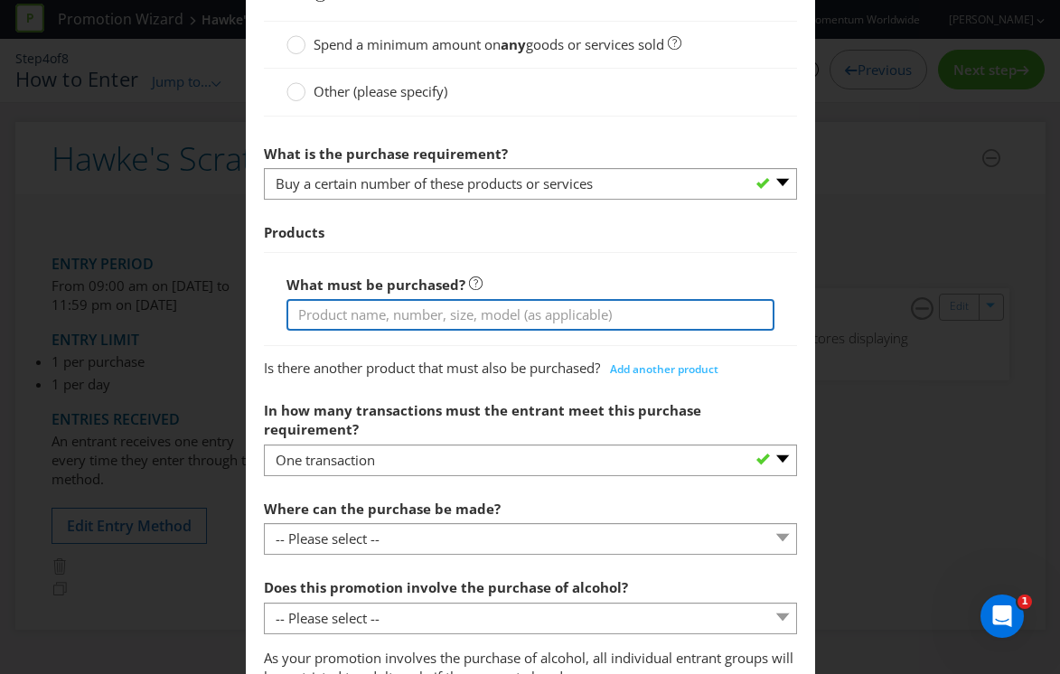
click at [347, 310] on input "text" at bounding box center [530, 315] width 488 height 32
type input "A Schooner of Hawke's beer"
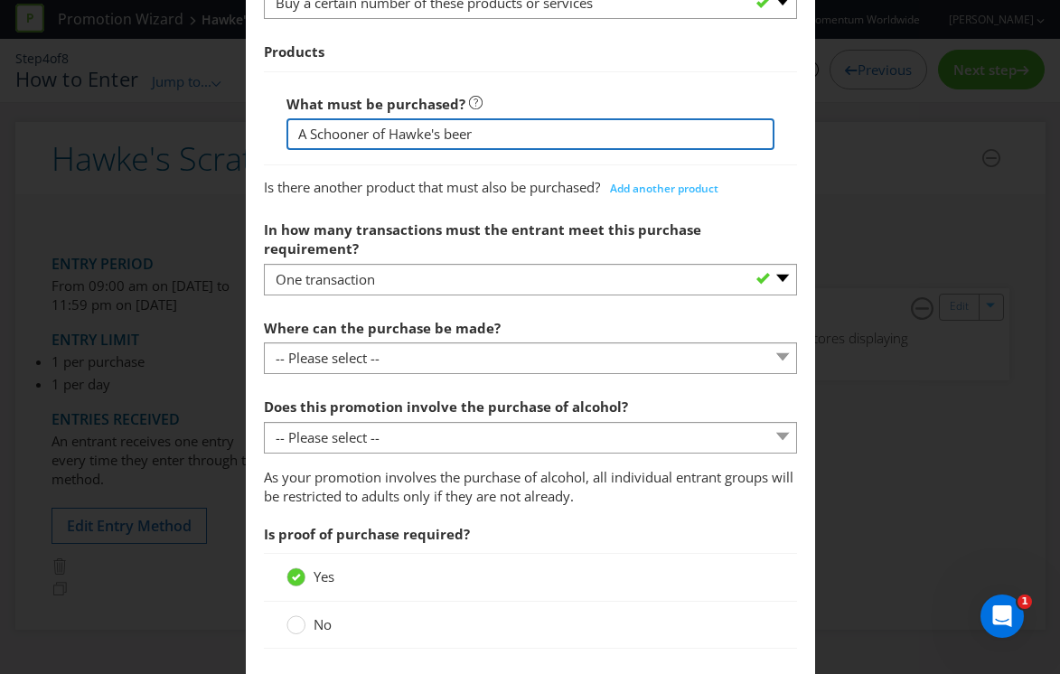
scroll to position [903, 0]
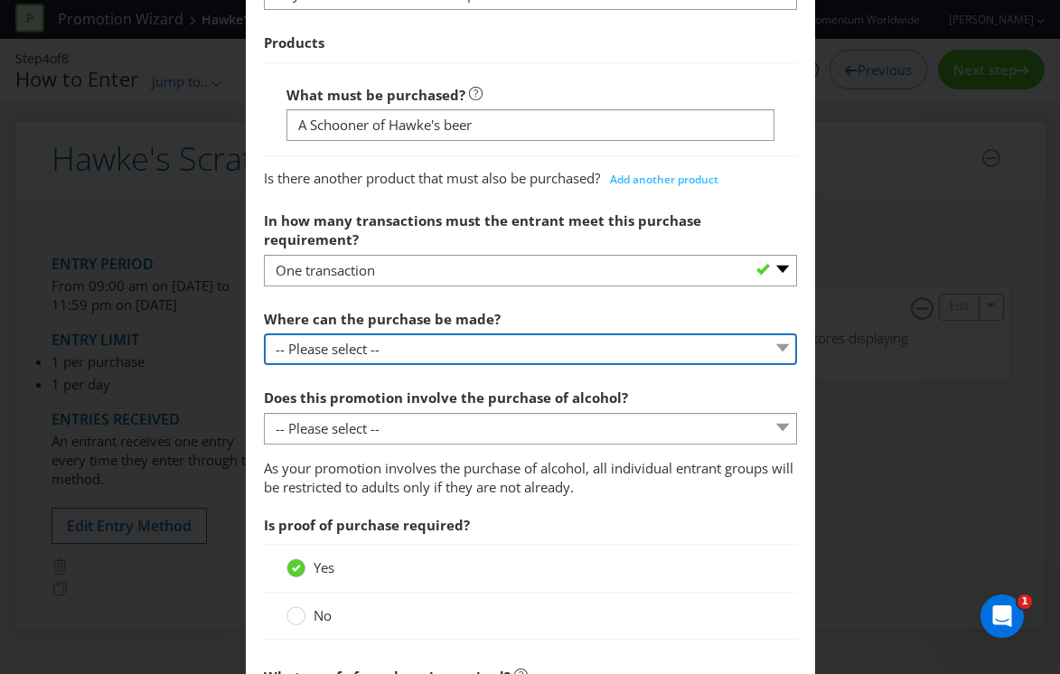
click at [434, 339] on select "-- Please select -- Any stores displaying promotional material (including onlin…" at bounding box center [530, 349] width 533 height 32
select select "ANY_DISPLAYING_NOT_ONLINE"
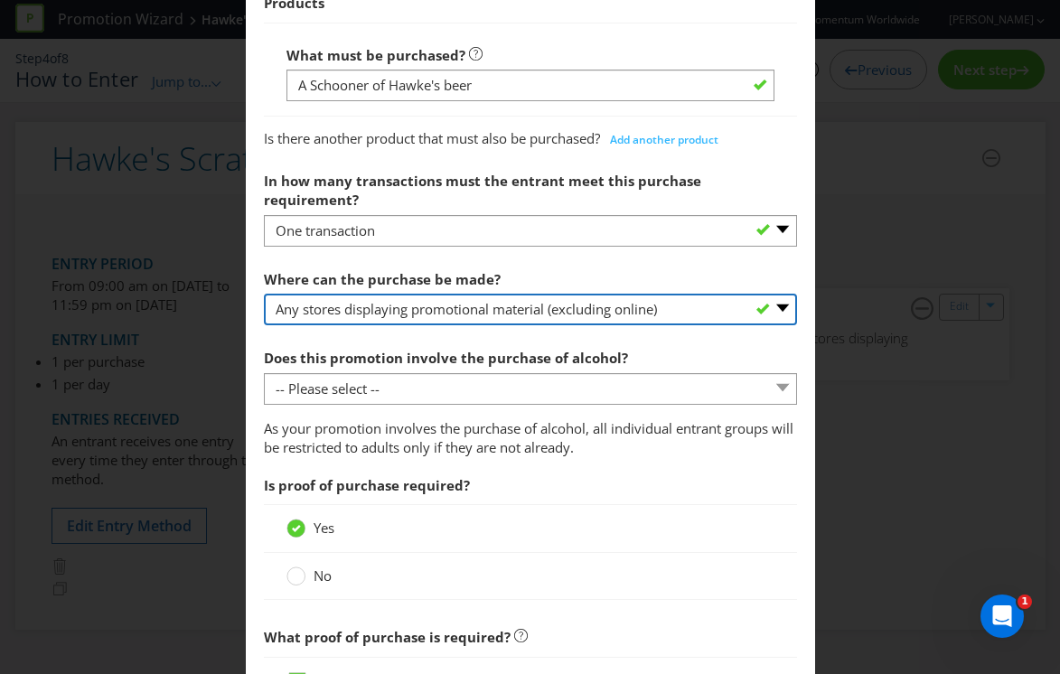
scroll to position [970, 0]
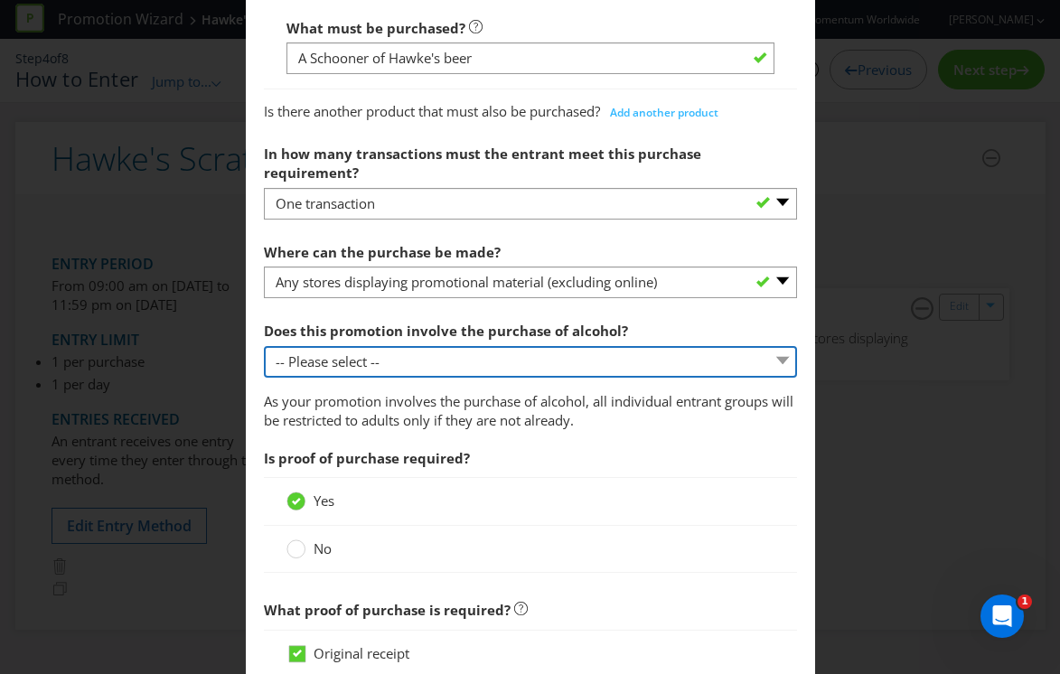
click at [428, 348] on select "-- Please select -- Yes, for on-premises consumption Yes, for off-premises cons…" at bounding box center [530, 362] width 533 height 32
select select "YES_ON_PREMISES"
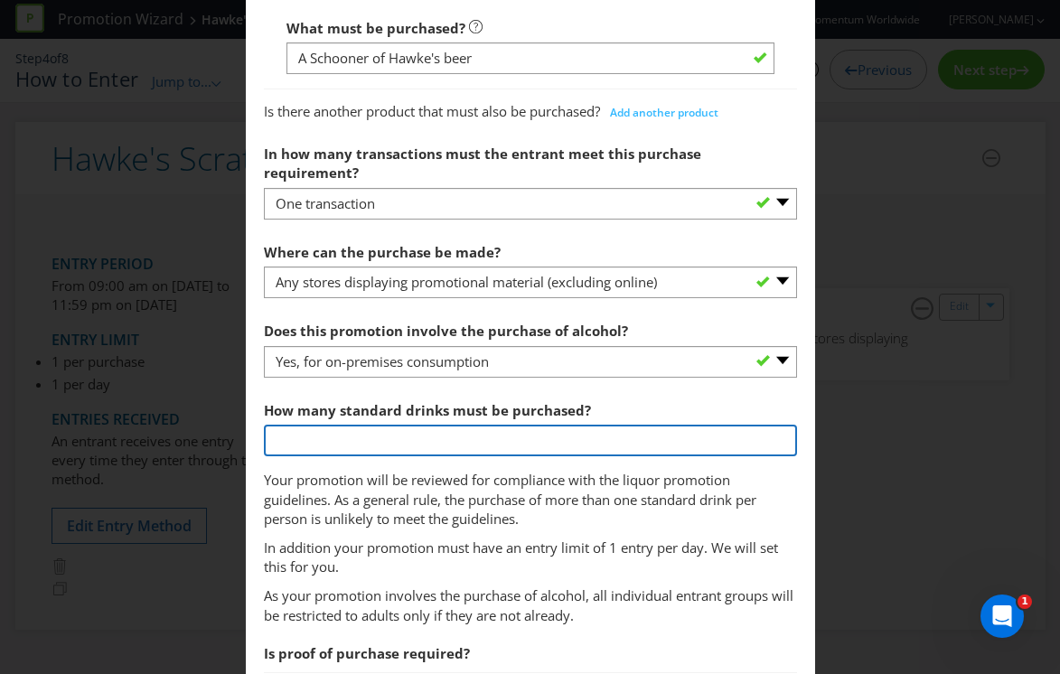
click at [402, 425] on input "number" at bounding box center [530, 441] width 533 height 32
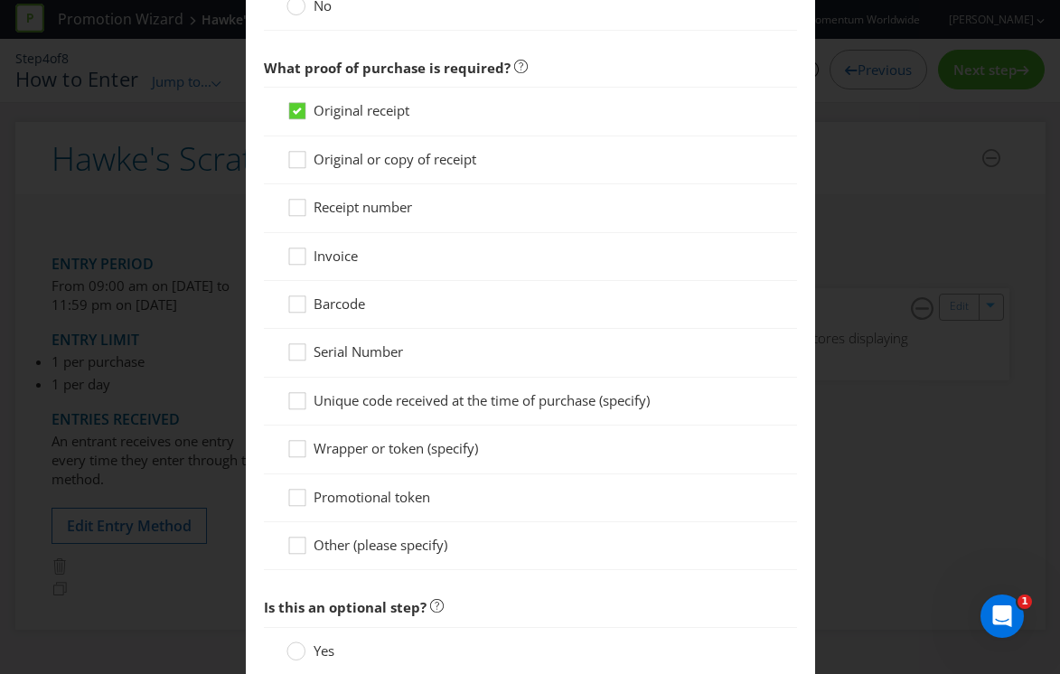
scroll to position [1702, 0]
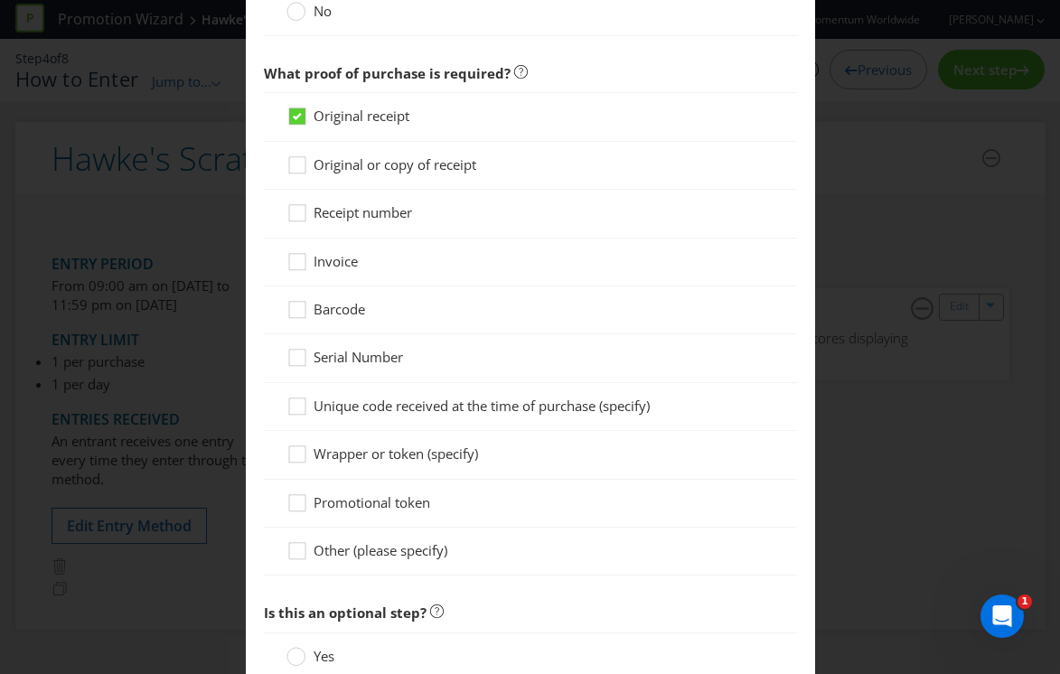
type input "1"
click at [329, 155] on span "Original or copy of receipt" at bounding box center [395, 164] width 163 height 18
click at [0, 0] on input "Original or copy of receipt" at bounding box center [0, 0] width 0 height 0
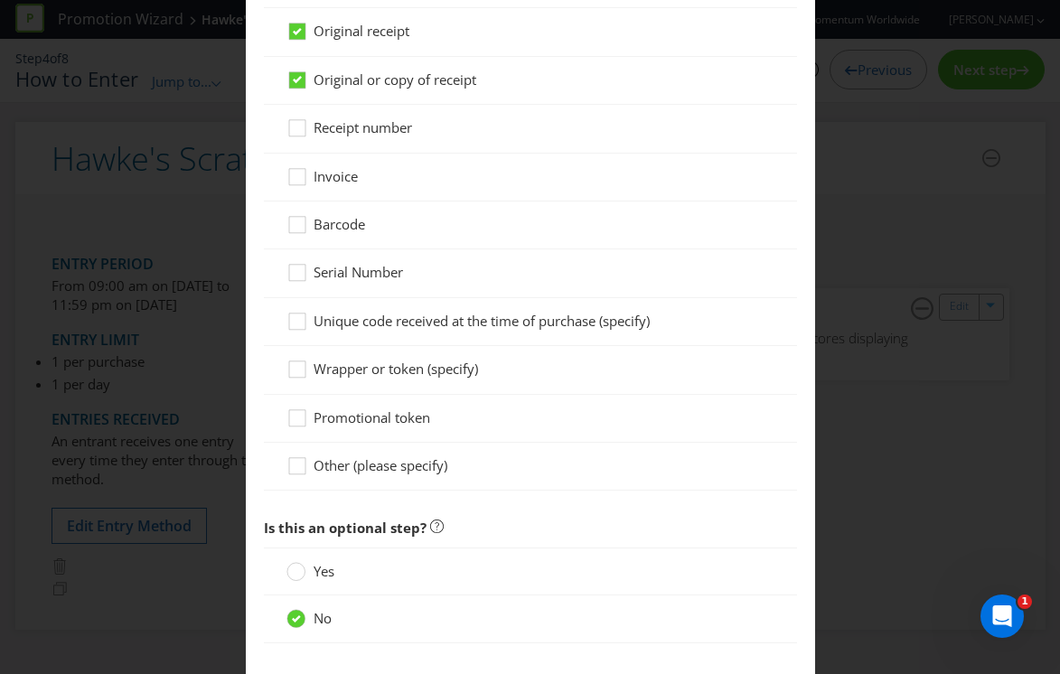
scroll to position [1862, 0]
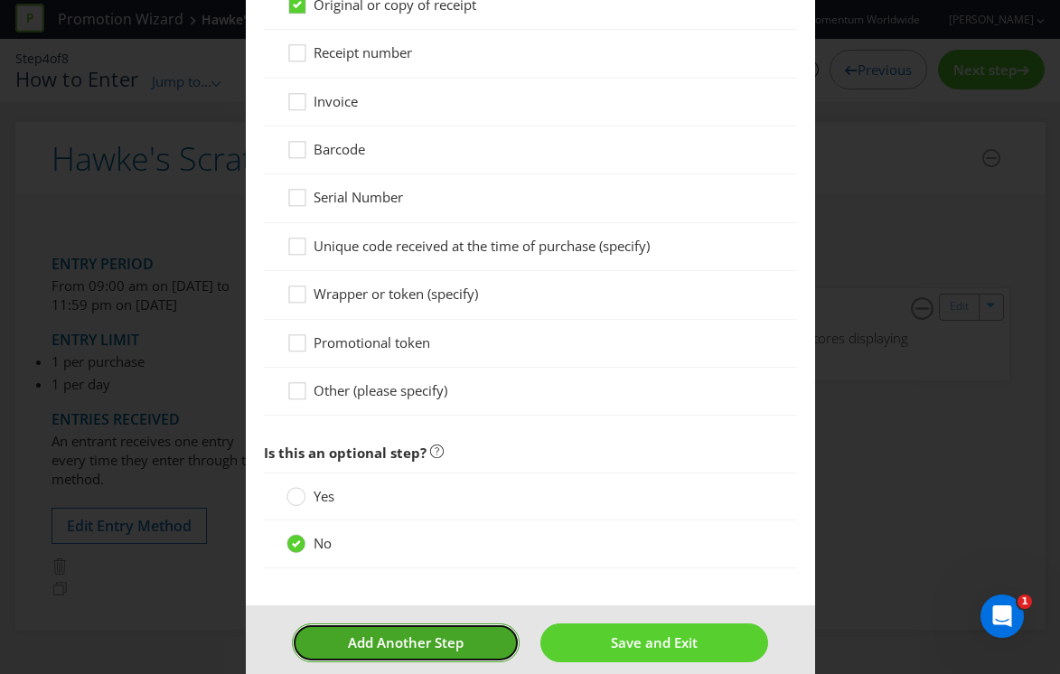
click at [456, 633] on span "Add Another Step" at bounding box center [406, 642] width 116 height 18
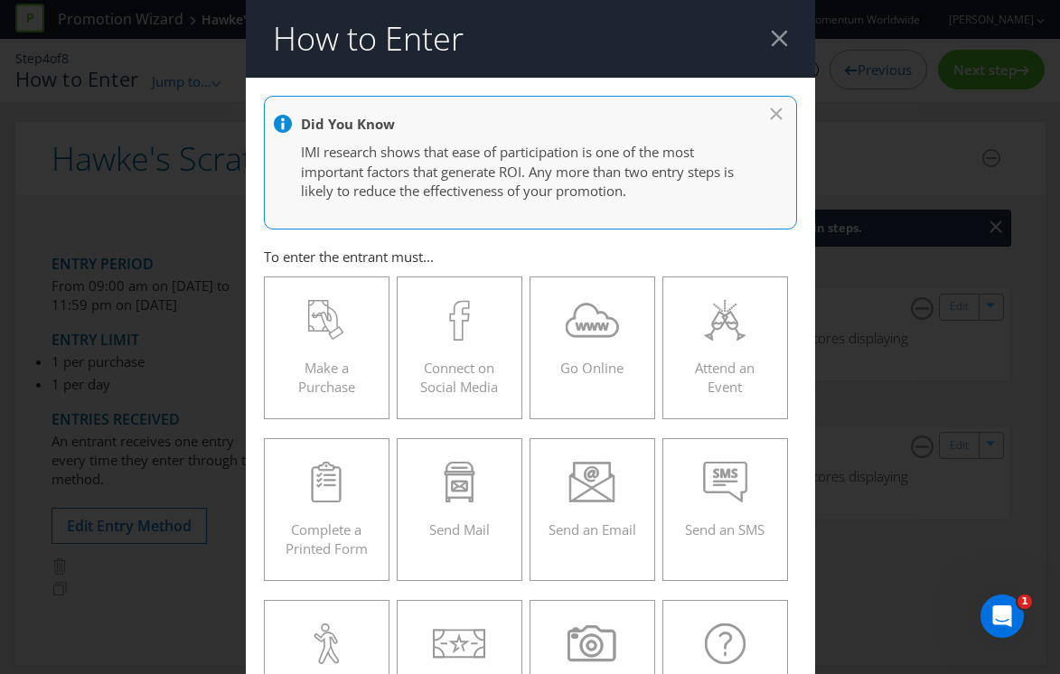
scroll to position [77, 0]
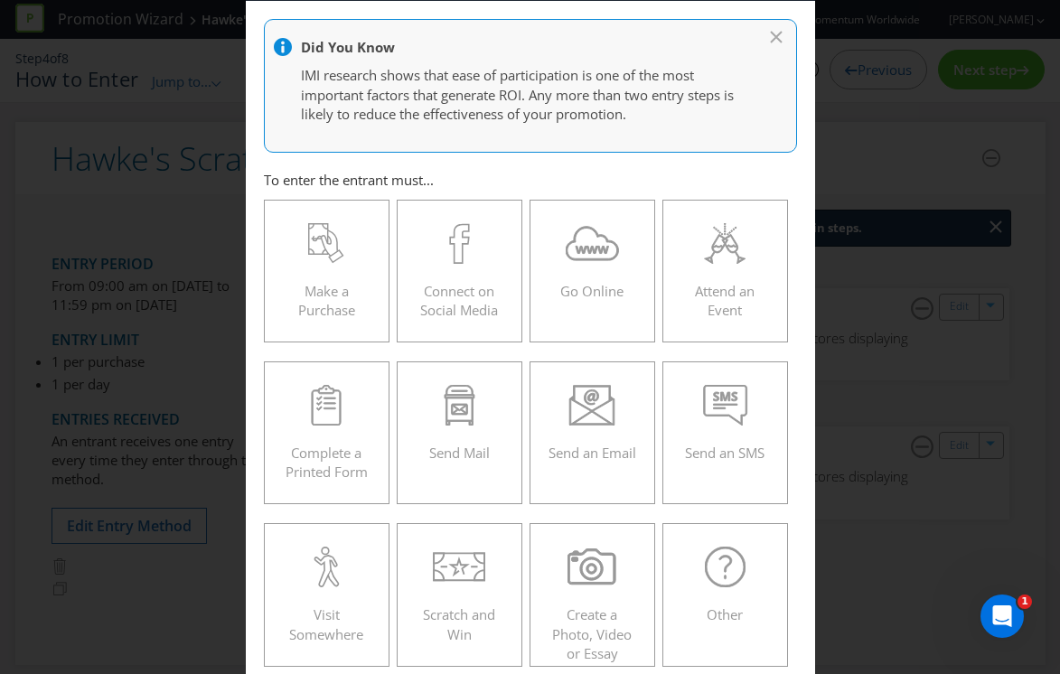
click at [882, 187] on div "How to Enter Did You Know IMI research shows that ease of participation is one …" at bounding box center [530, 337] width 1060 height 674
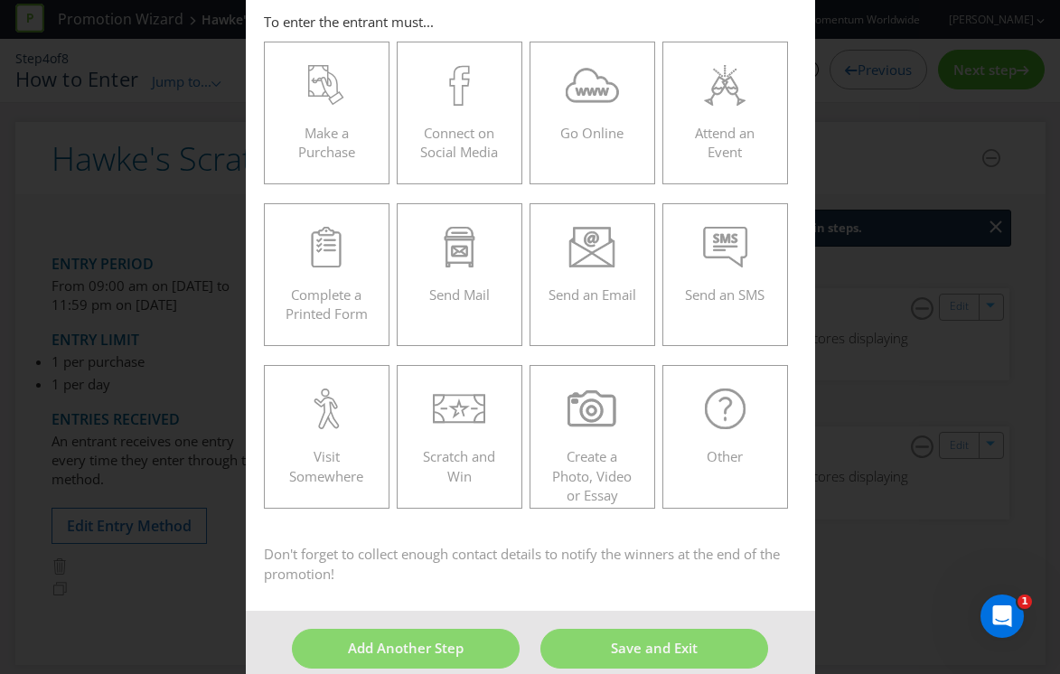
scroll to position [260, 0]
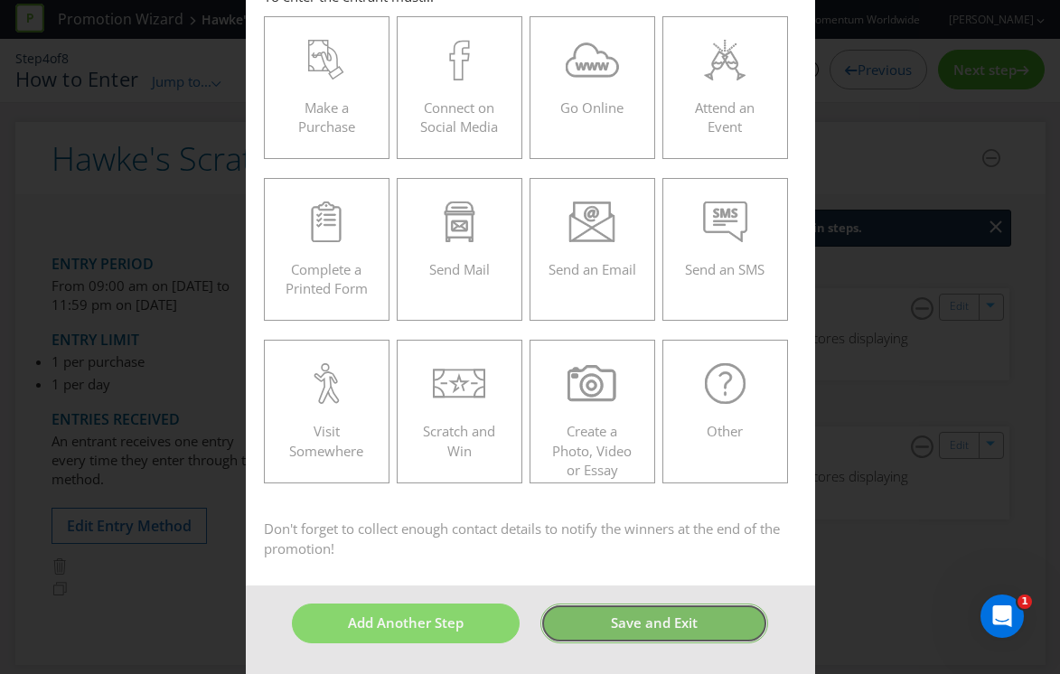
click at [615, 628] on span "Save and Exit" at bounding box center [654, 623] width 87 height 18
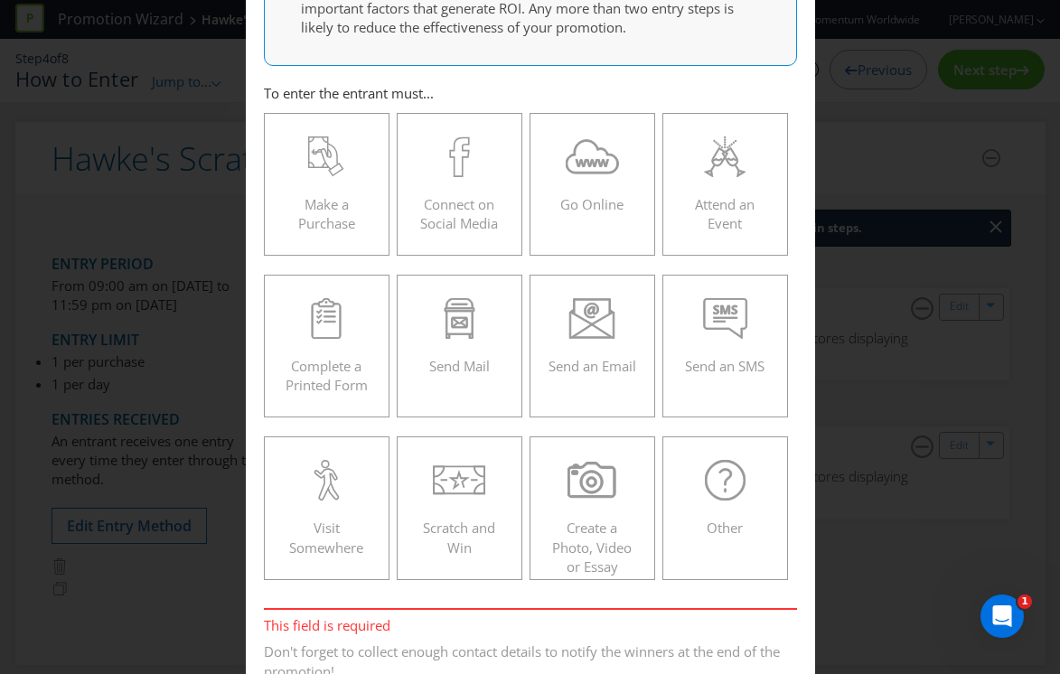
scroll to position [165, 0]
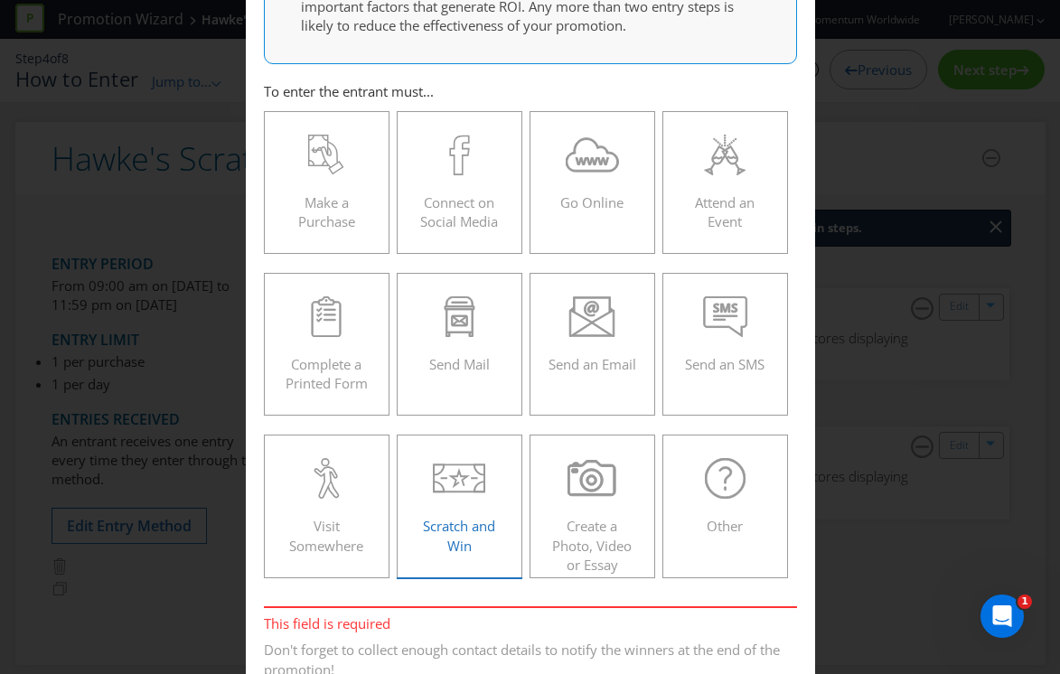
click at [445, 502] on div "Scratch and Win" at bounding box center [460, 498] width 89 height 81
click at [0, 0] on input "Scratch and Win" at bounding box center [0, 0] width 0 height 0
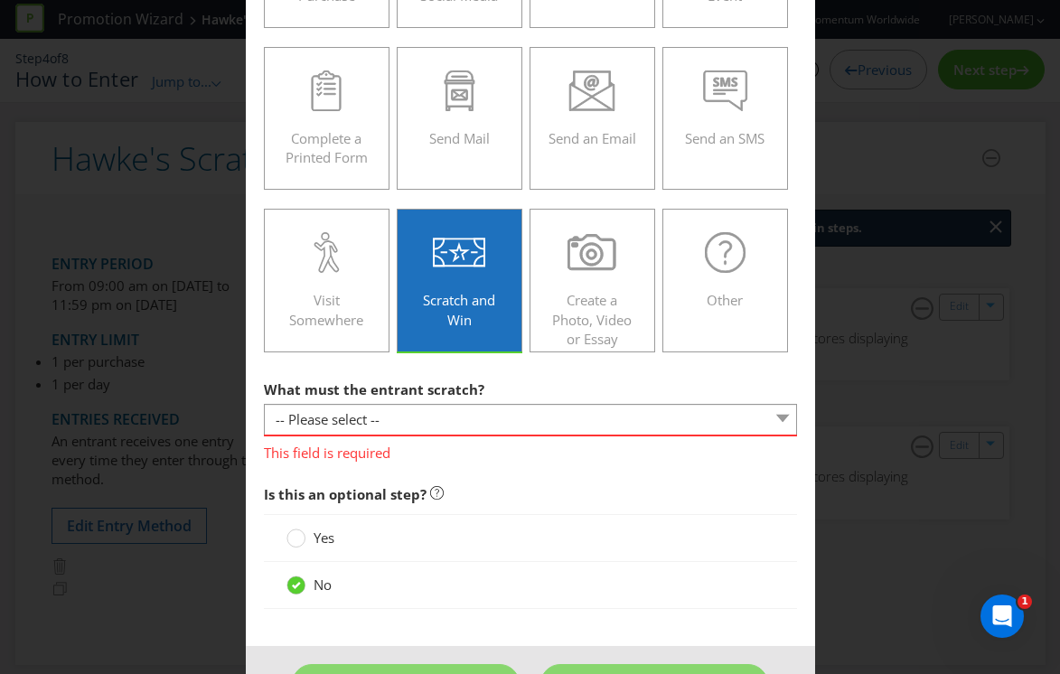
scroll to position [397, 0]
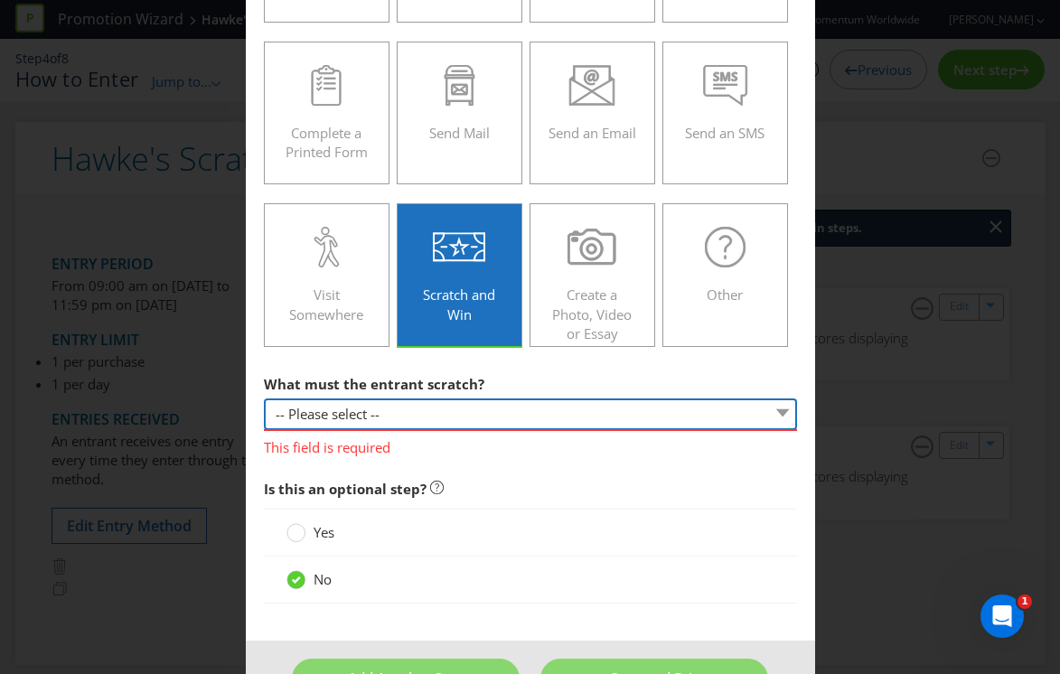
click at [444, 413] on select "-- Please select -- Game card Panel on packaging Other (please specify)" at bounding box center [530, 415] width 533 height 32
select select "GAME_CARD"
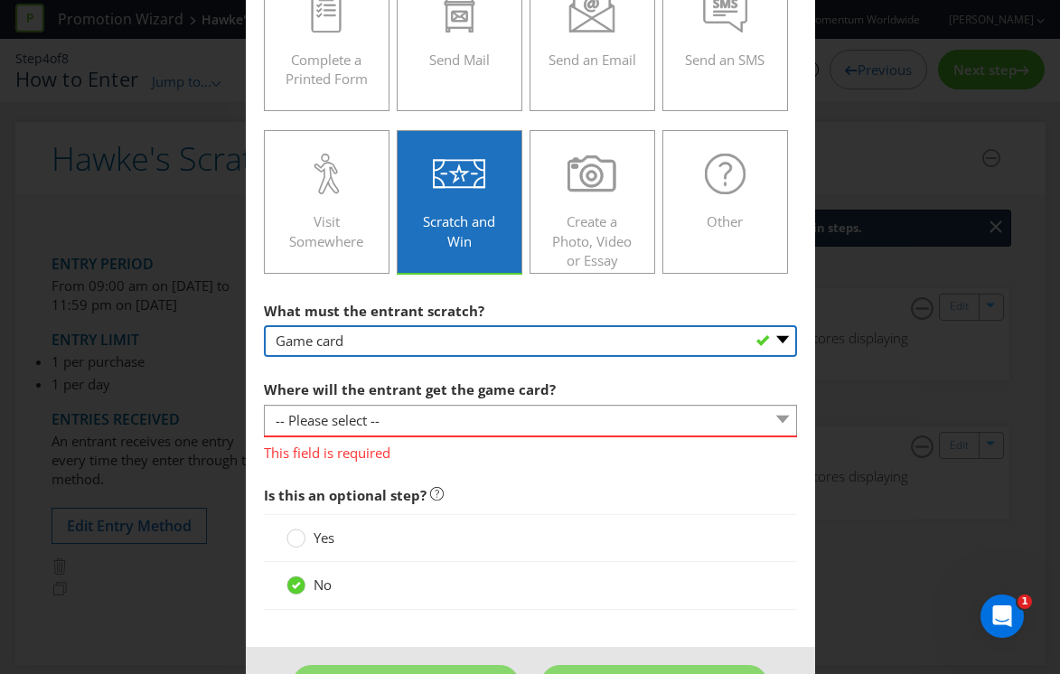
scroll to position [487, 0]
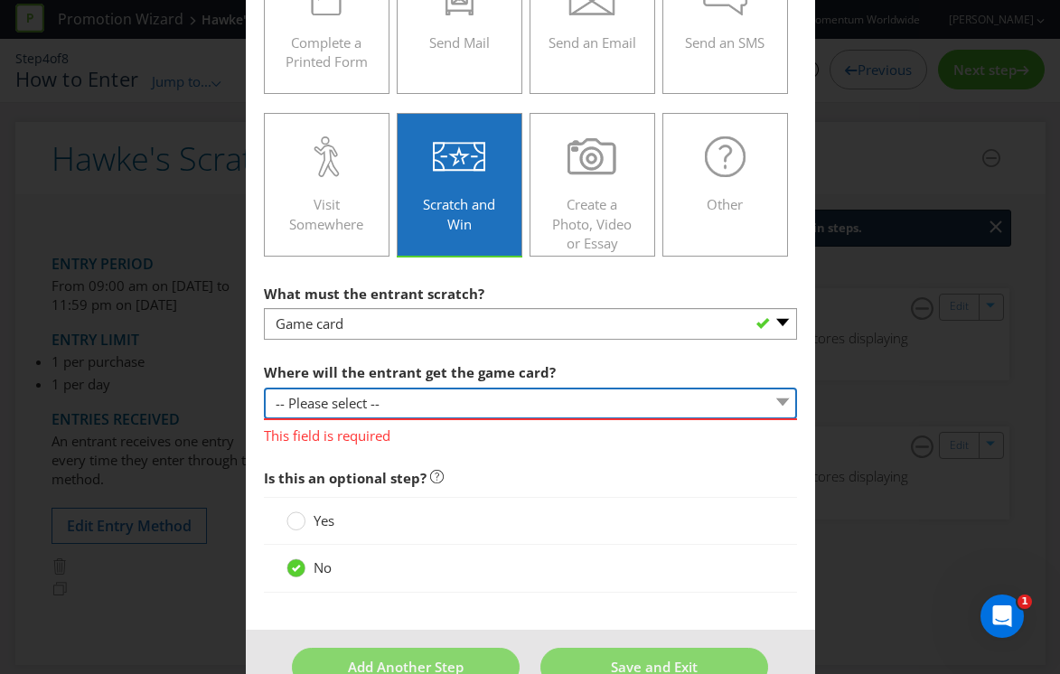
click at [438, 405] on select "-- Please select -- From participating venues at the time of purchase Inside pr…" at bounding box center [530, 404] width 533 height 32
select select "VENUE"
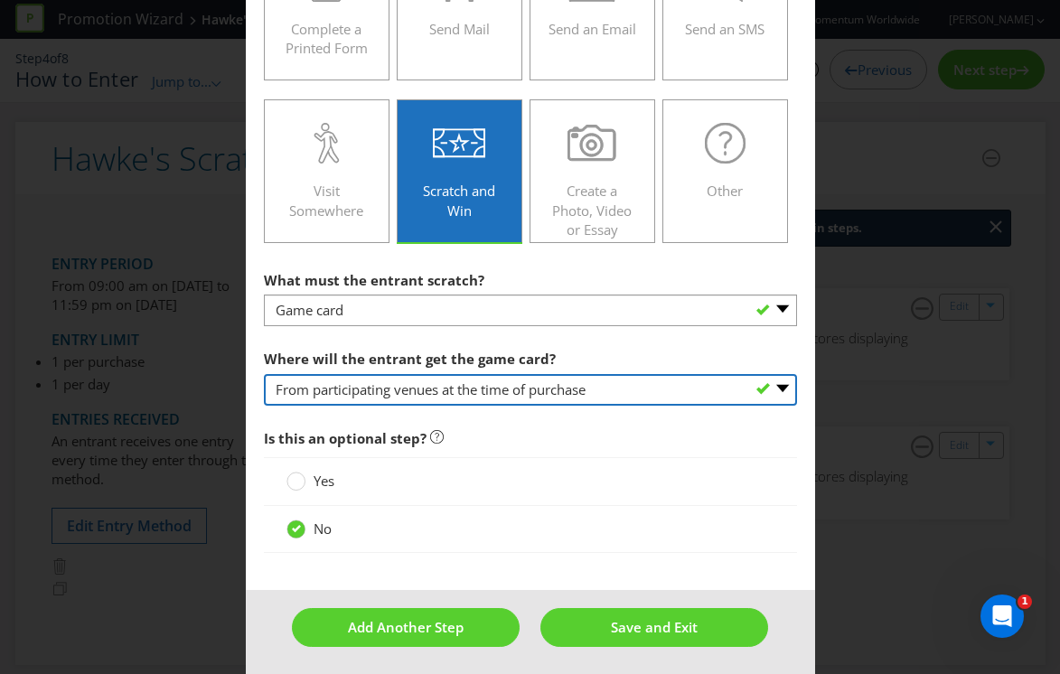
scroll to position [505, 0]
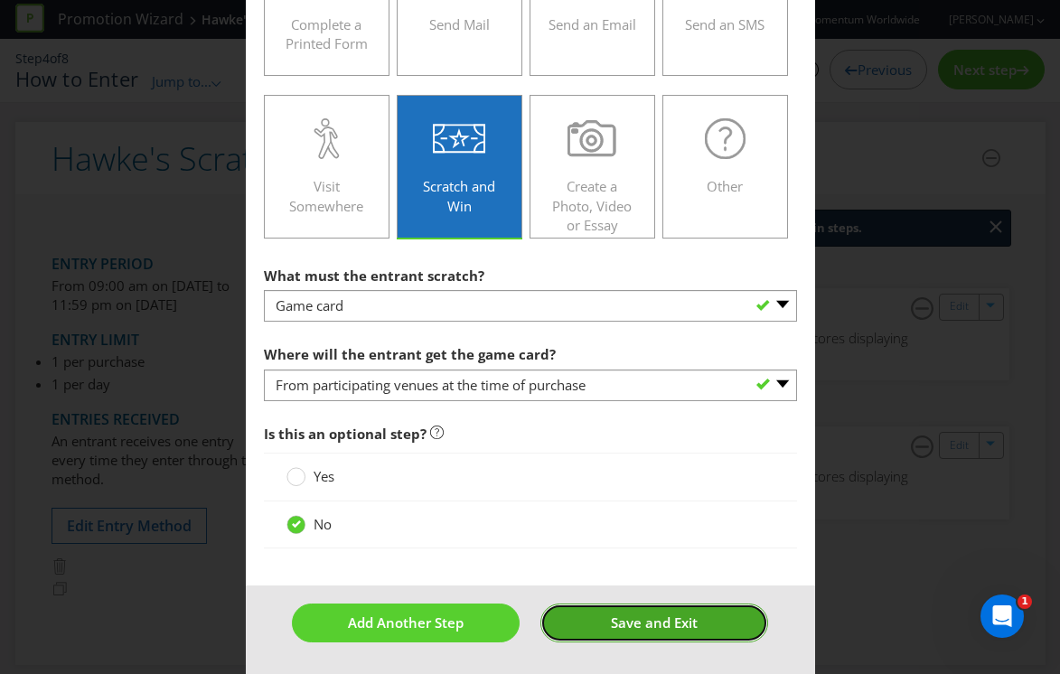
click at [612, 632] on button "Save and Exit" at bounding box center [654, 623] width 228 height 39
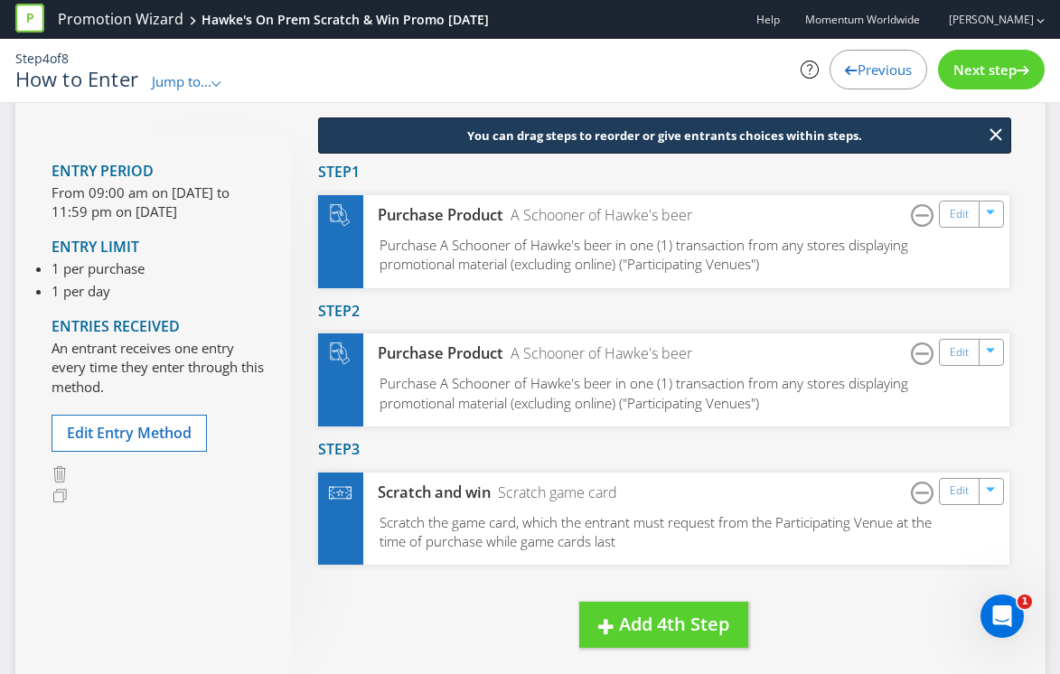
scroll to position [231, 0]
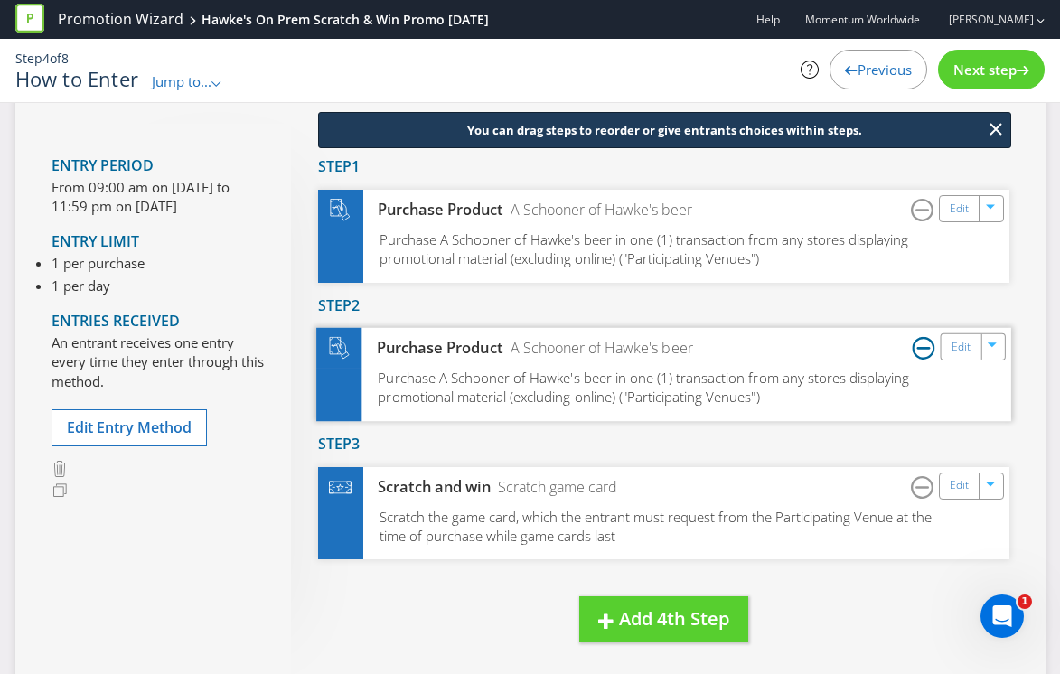
click at [921, 350] on icon at bounding box center [923, 348] width 23 height 23
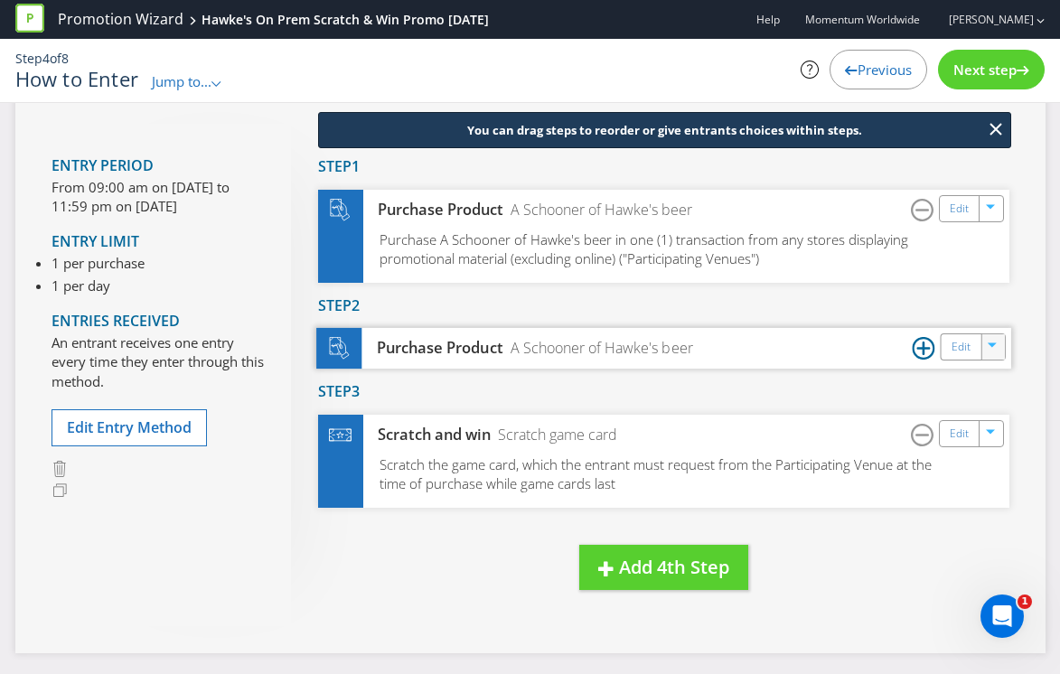
click at [994, 342] on icon "button" at bounding box center [993, 347] width 11 height 11
click at [971, 406] on link "Delete" at bounding box center [981, 410] width 40 height 18
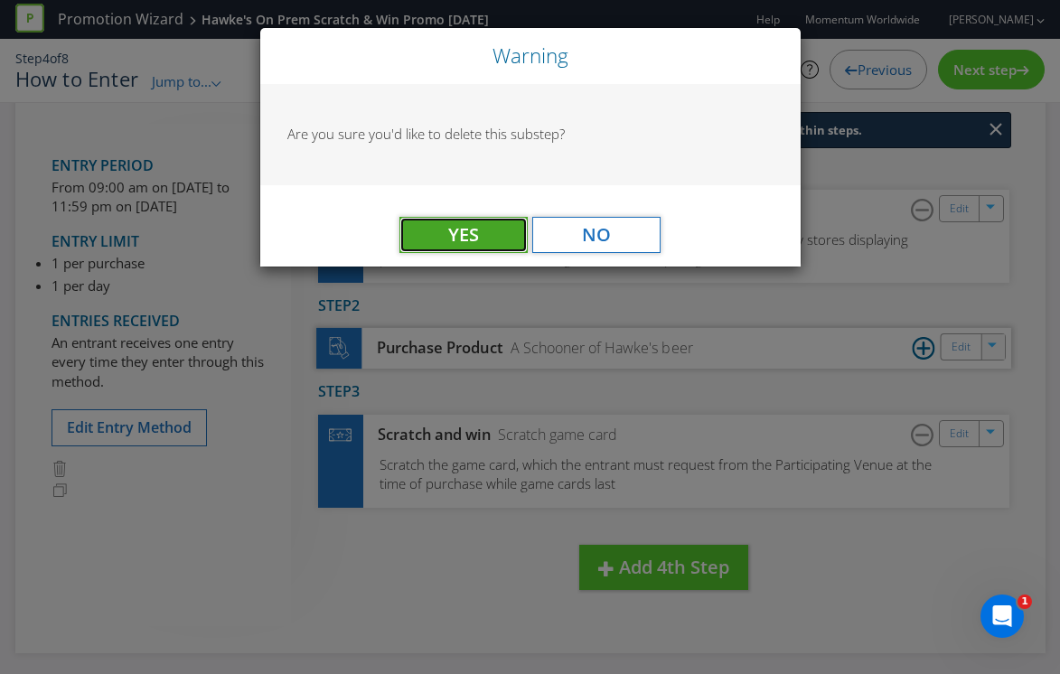
click at [433, 230] on button "Yes" at bounding box center [463, 235] width 128 height 36
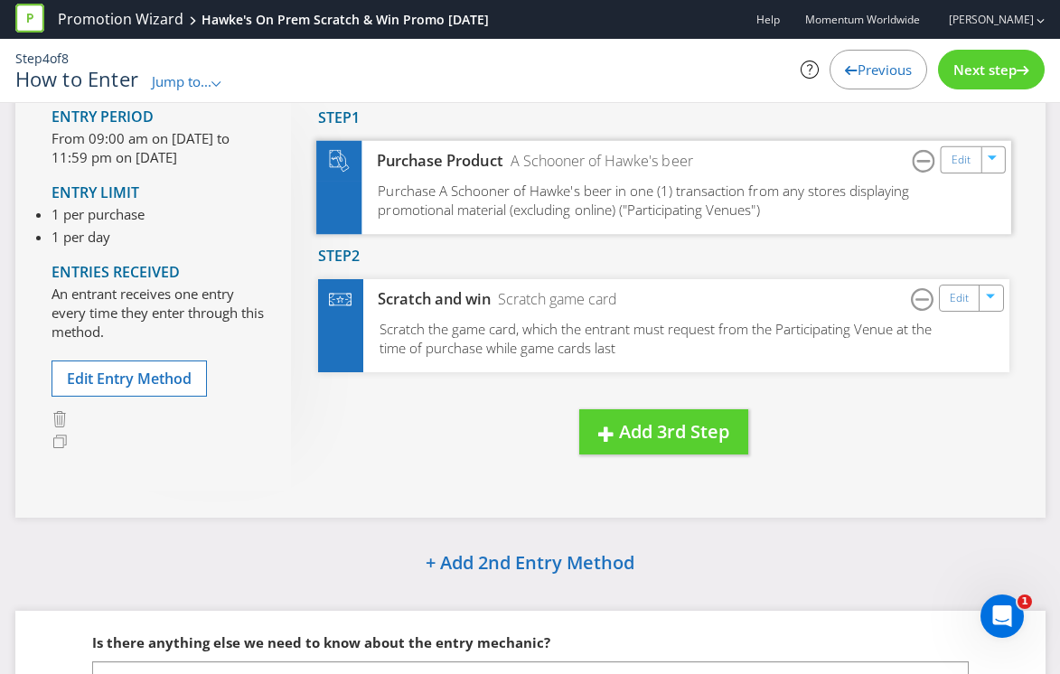
scroll to position [153, 0]
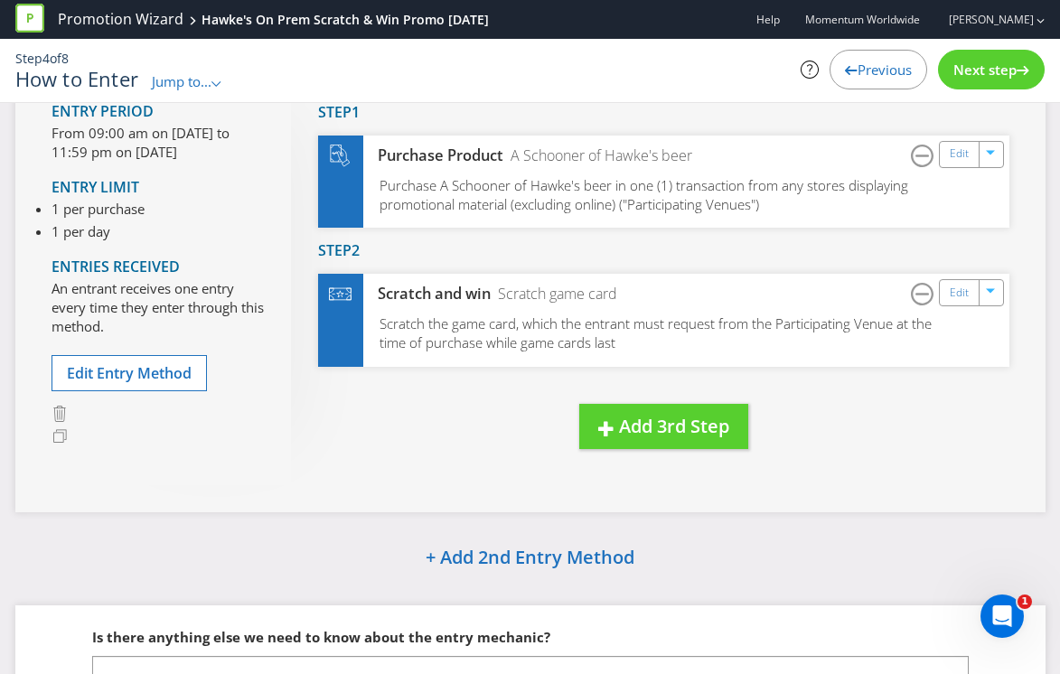
click at [988, 65] on span "Next step" at bounding box center [984, 70] width 63 height 18
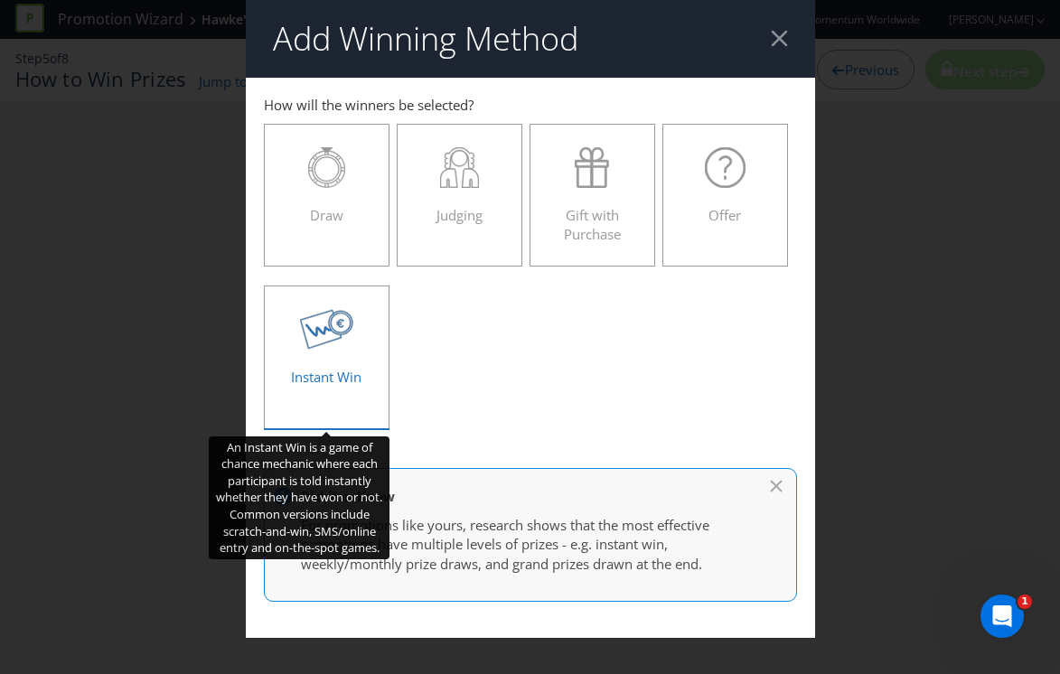
click at [325, 377] on span "Instant Win" at bounding box center [326, 377] width 70 height 18
click at [0, 0] on input "Instant Win" at bounding box center [0, 0] width 0 height 0
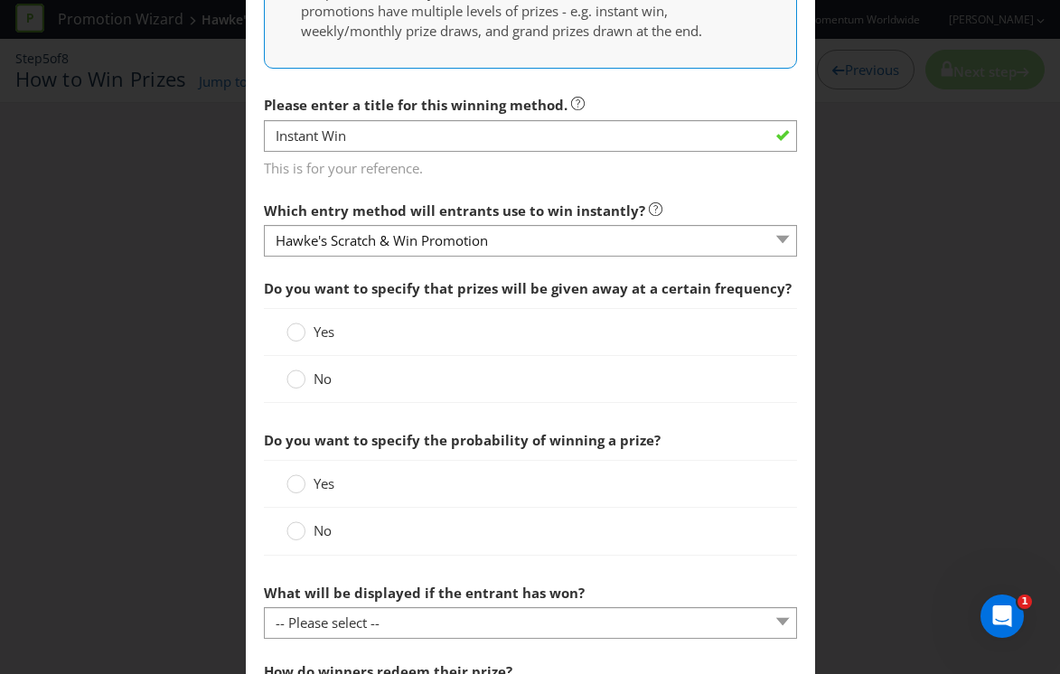
scroll to position [516, 0]
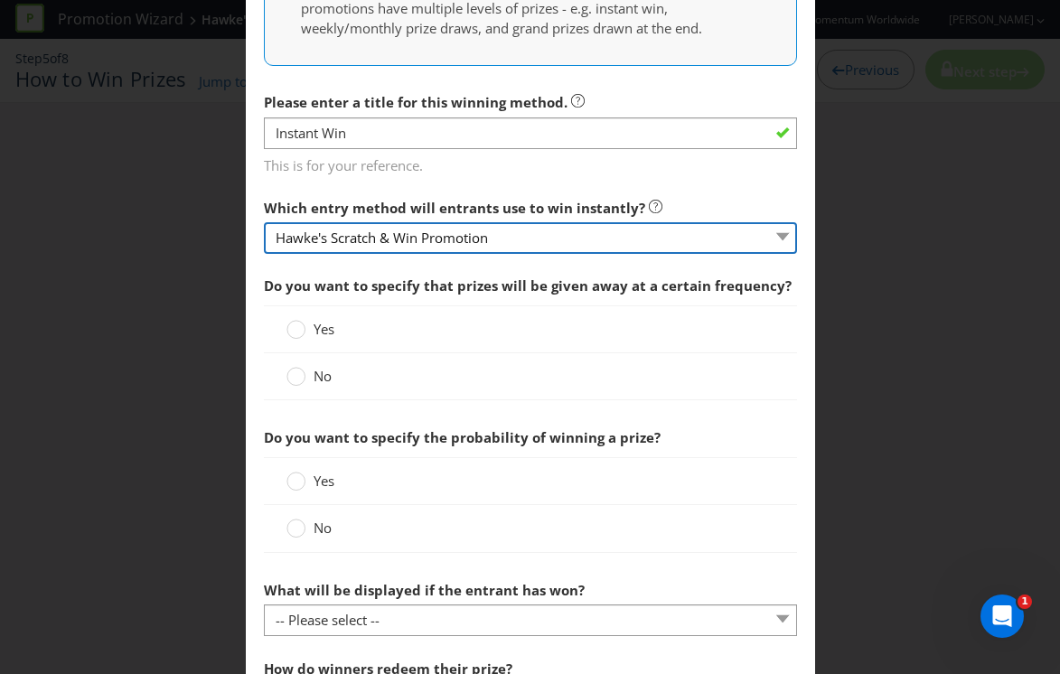
click at [511, 233] on select "Hawke's Scratch & Win Promotion" at bounding box center [530, 238] width 533 height 32
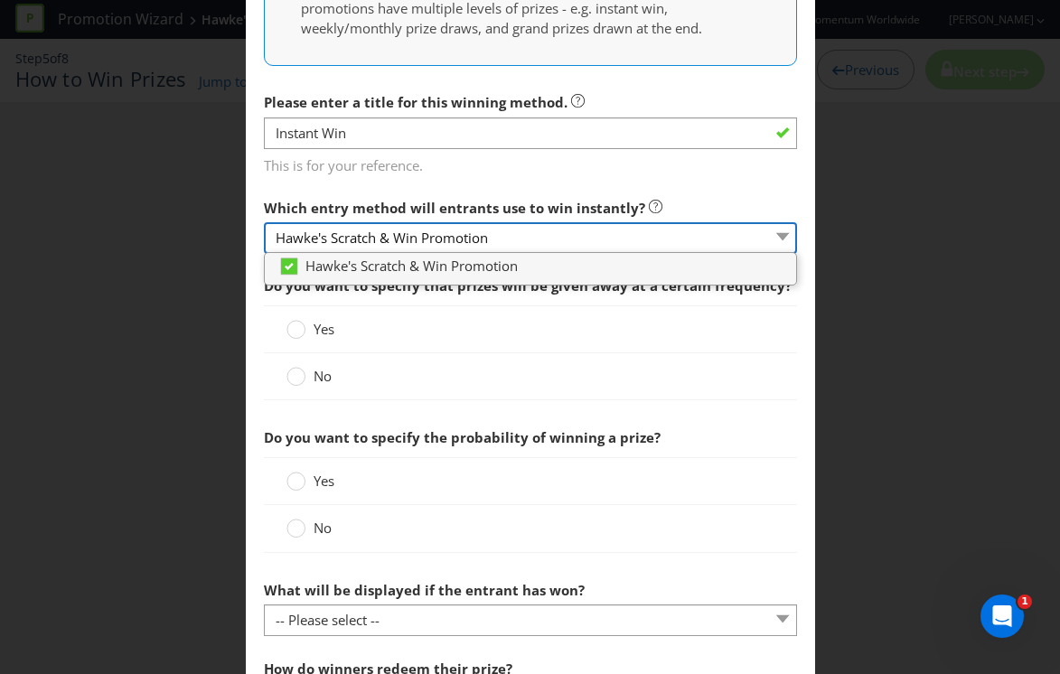
click at [511, 235] on select "Hawke's Scratch & Win Promotion" at bounding box center [530, 238] width 533 height 32
click at [496, 207] on span "Which entry method will entrants use to win instantly?" at bounding box center [454, 208] width 381 height 18
click at [503, 172] on span "This is for your reference." at bounding box center [530, 163] width 533 height 26
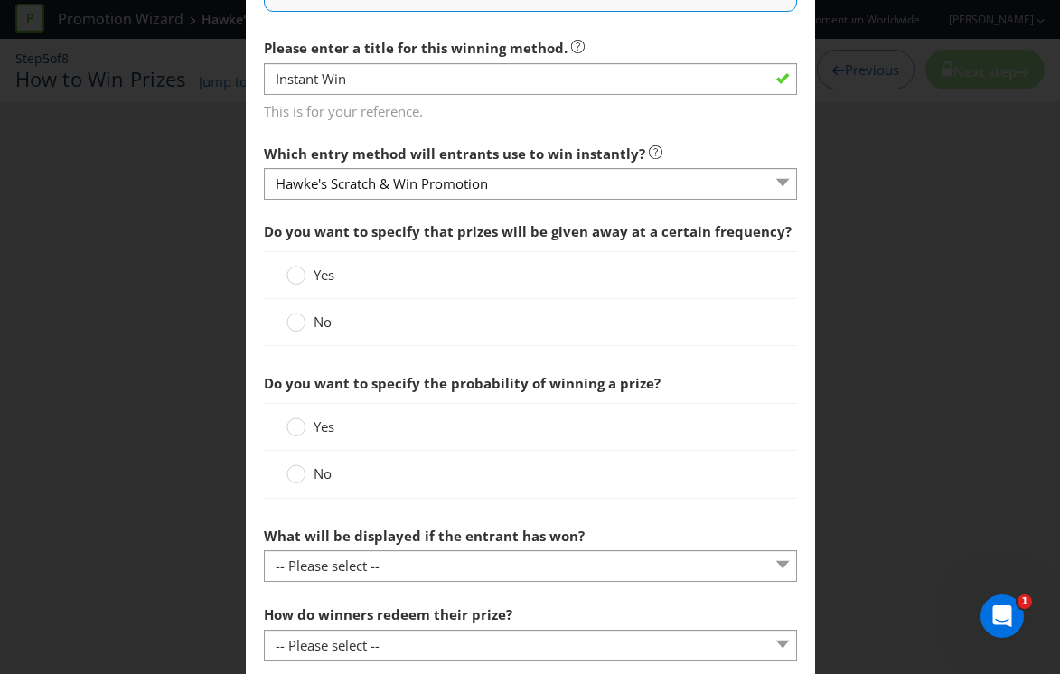
scroll to position [574, 0]
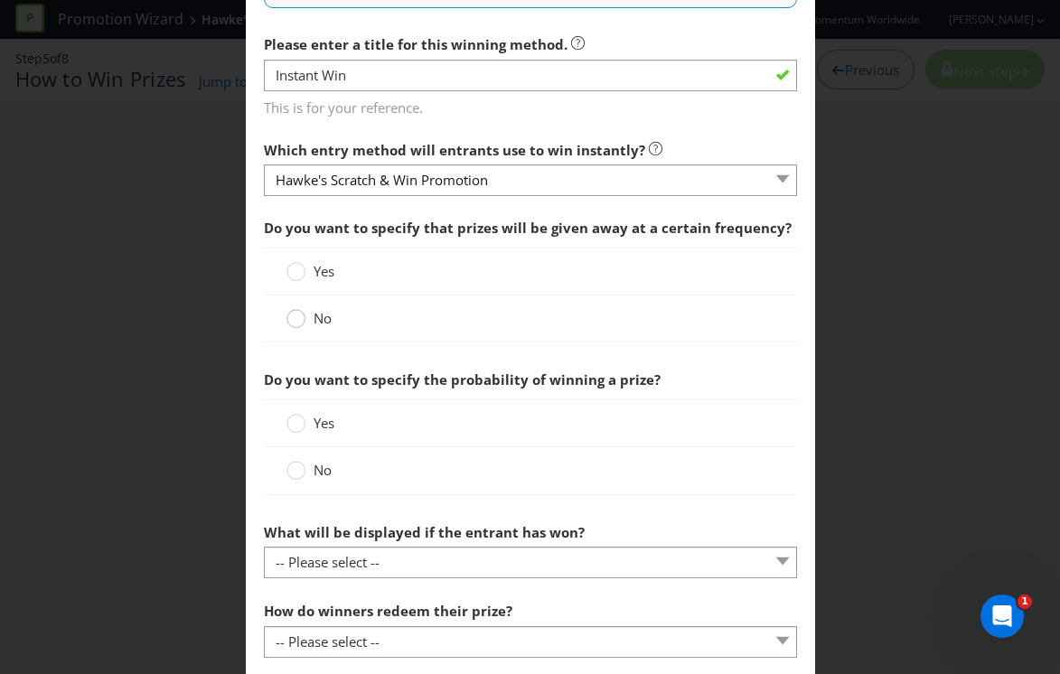
click at [294, 321] on circle at bounding box center [295, 319] width 18 height 18
click at [0, 0] on input "No" at bounding box center [0, 0] width 0 height 0
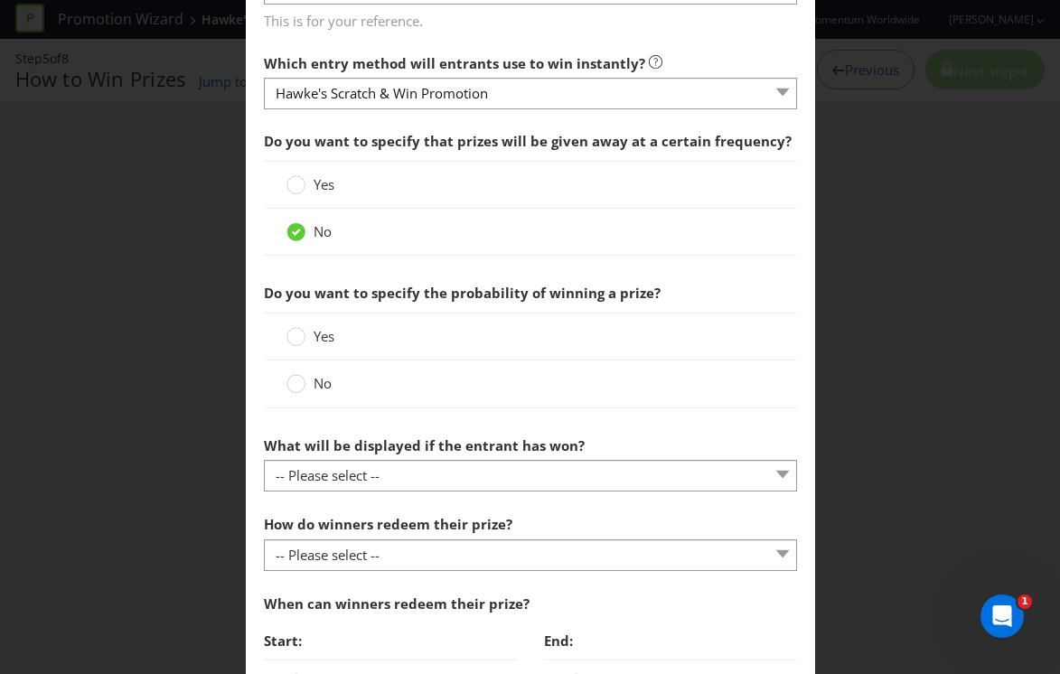
scroll to position [663, 0]
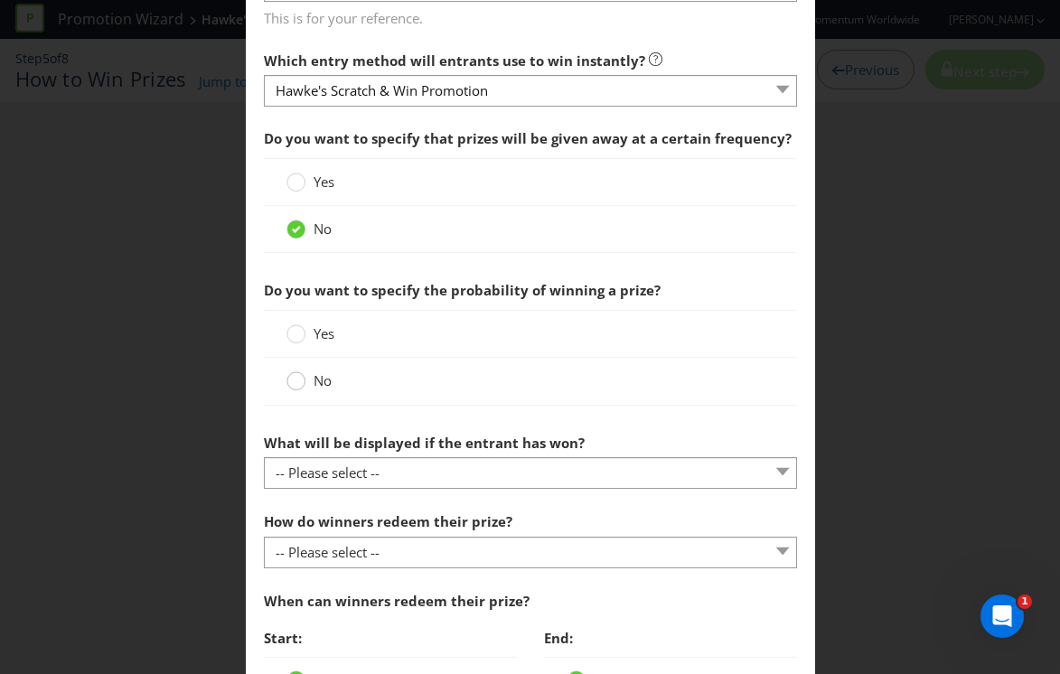
click at [294, 384] on circle at bounding box center [295, 381] width 18 height 18
click at [0, 0] on input "No" at bounding box center [0, 0] width 0 height 0
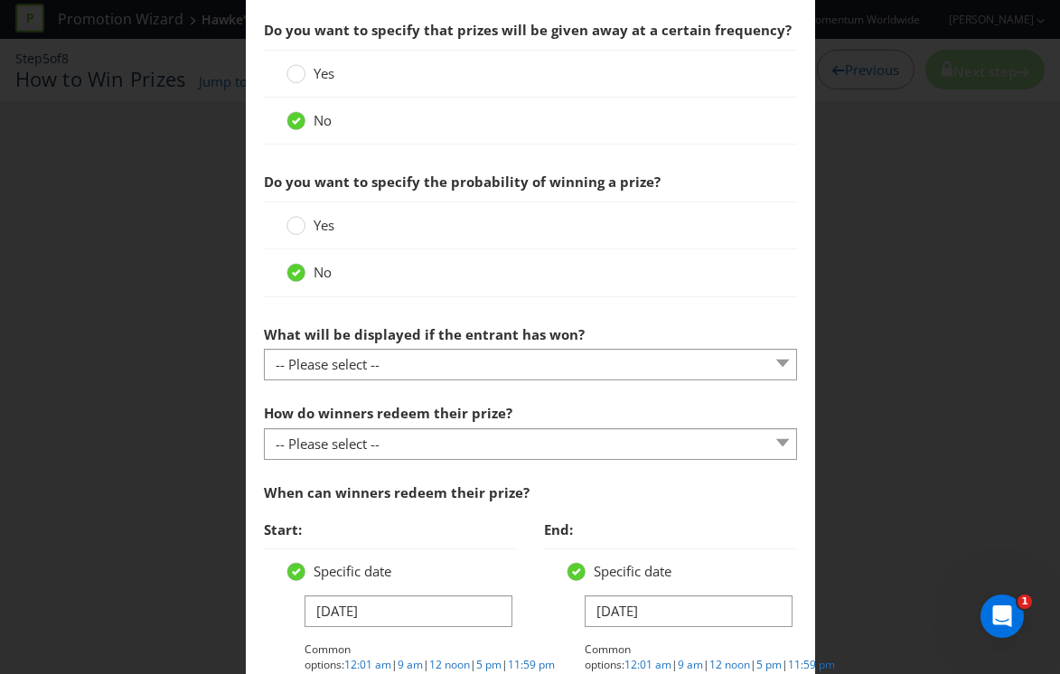
scroll to position [773, 0]
click at [405, 379] on div at bounding box center [530, 380] width 533 height 2
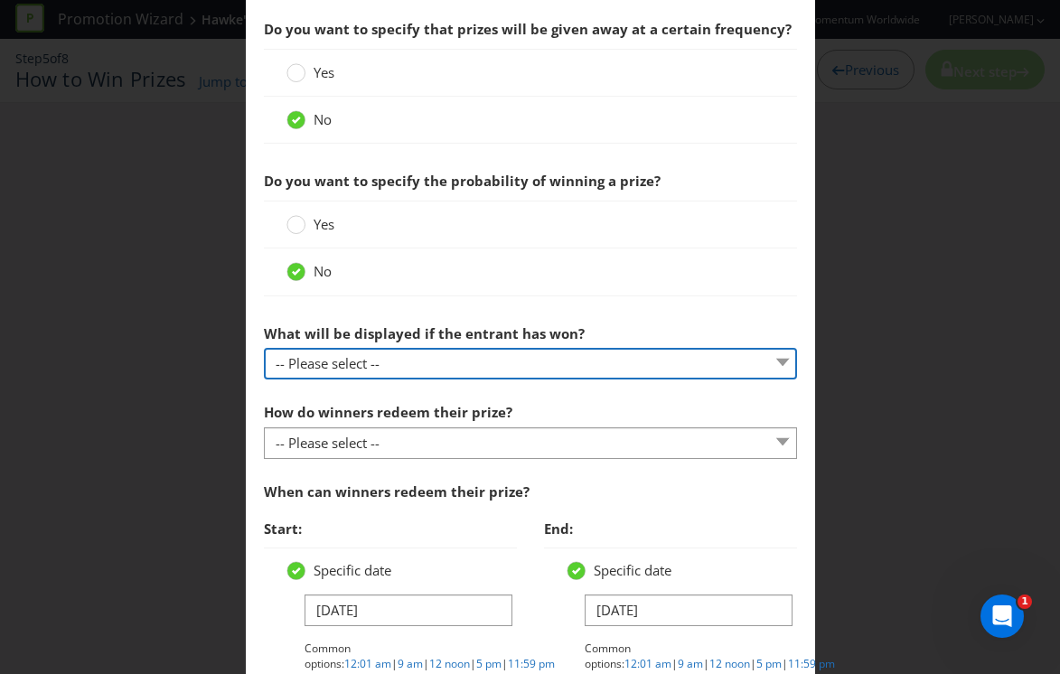
click at [415, 357] on select "-- Please select -- The winner will be notified as appropriate for the entry me…" at bounding box center [530, 364] width 533 height 32
select select "MESSAGE"
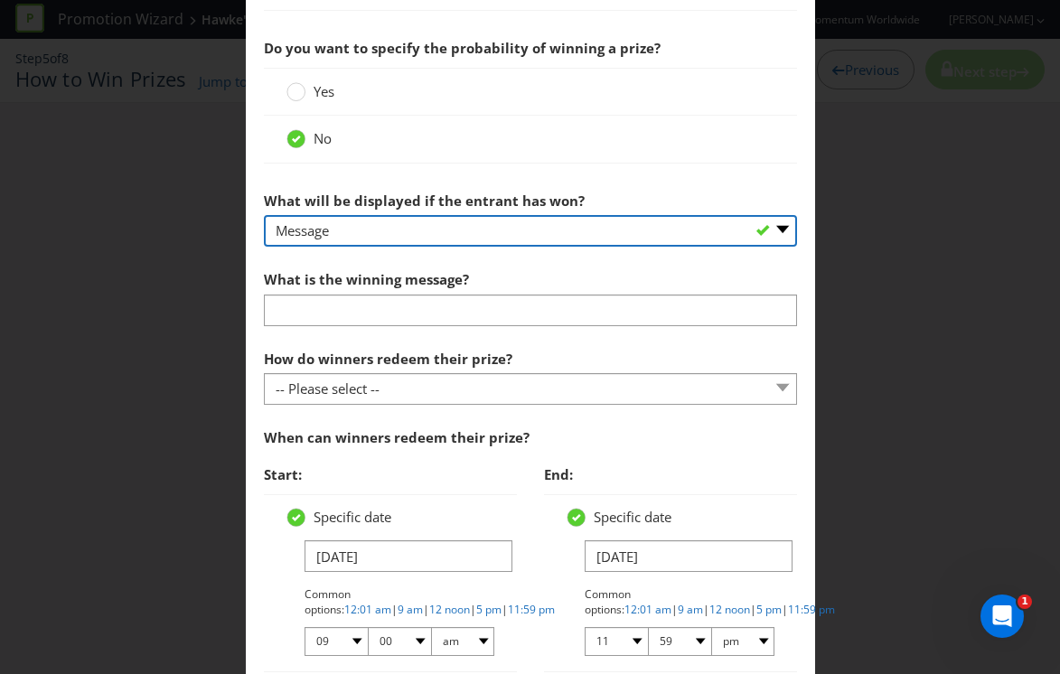
scroll to position [906, 0]
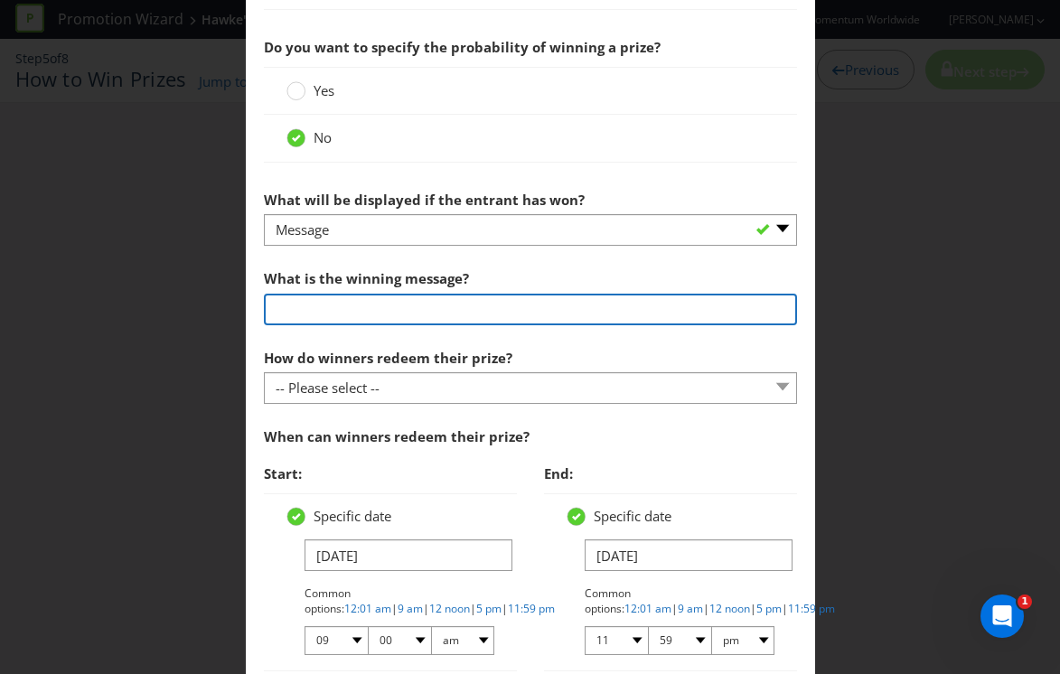
click at [408, 320] on input "text" at bounding box center [530, 310] width 533 height 32
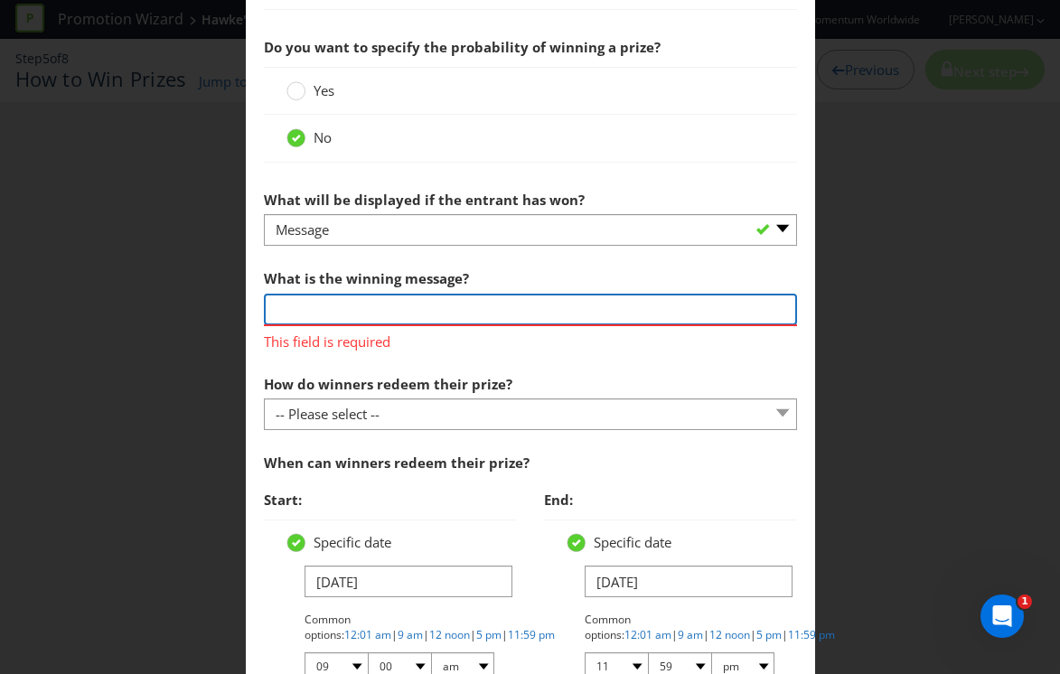
paste input "Congratulations, you have won a Hawke’s Schooner"
type input "Congratulations, you have won a Hawke’s Schooner"
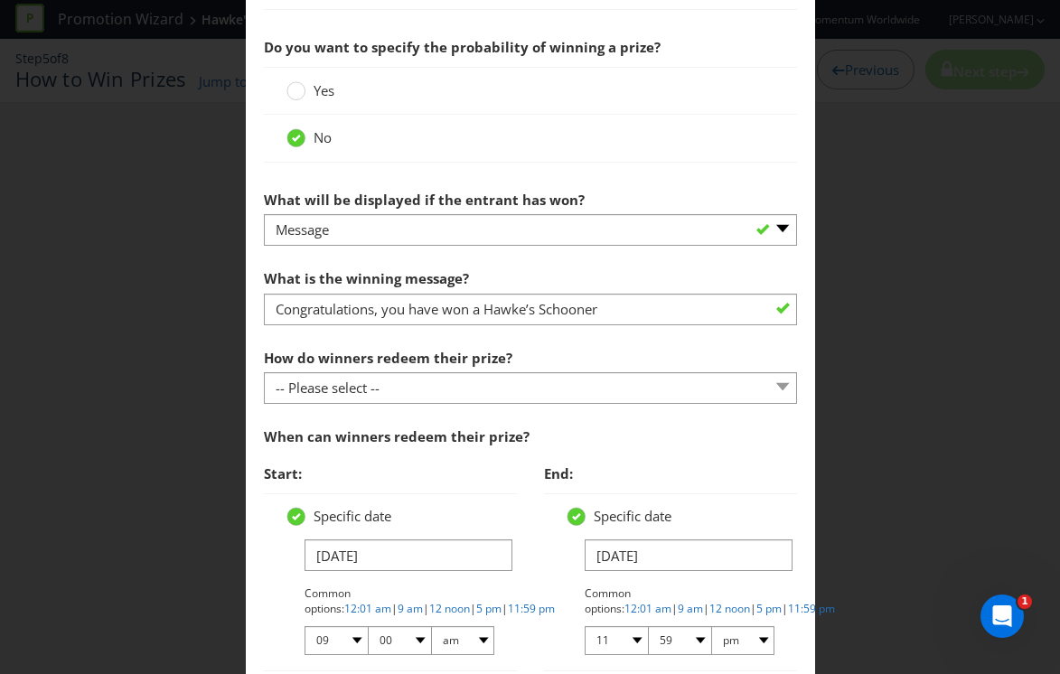
click at [577, 365] on div "How do winners redeem their prize? -- Please select -- Present winning message …" at bounding box center [530, 372] width 533 height 65
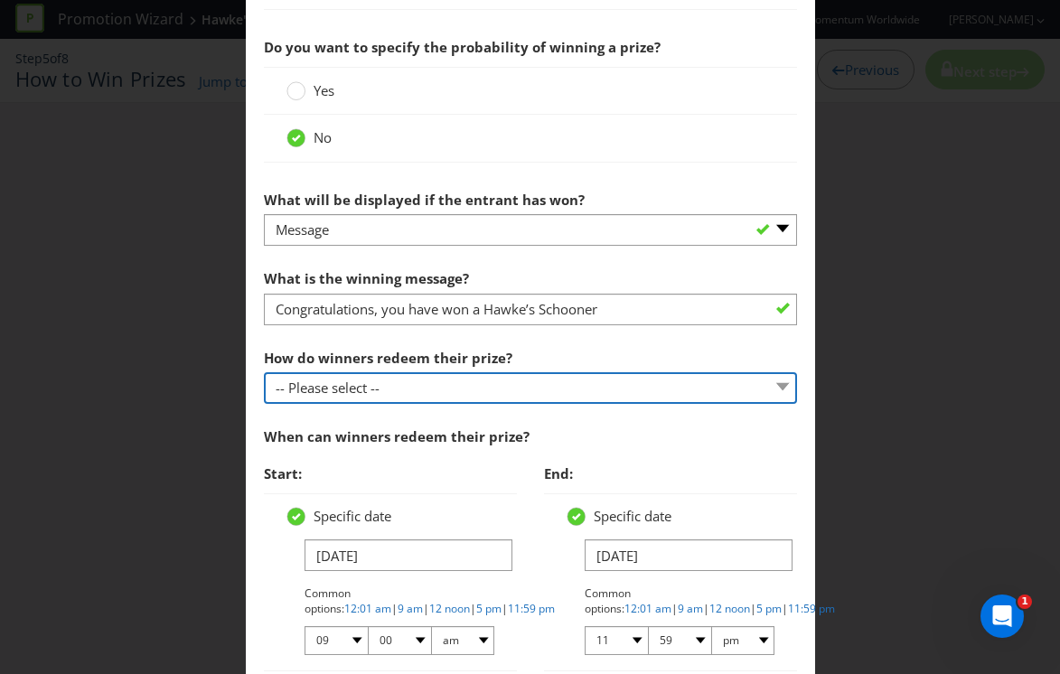
click at [542, 391] on select "-- Please select -- Present winning message to venue staff Follow instructions …" at bounding box center [530, 388] width 533 height 32
select select "VENUE"
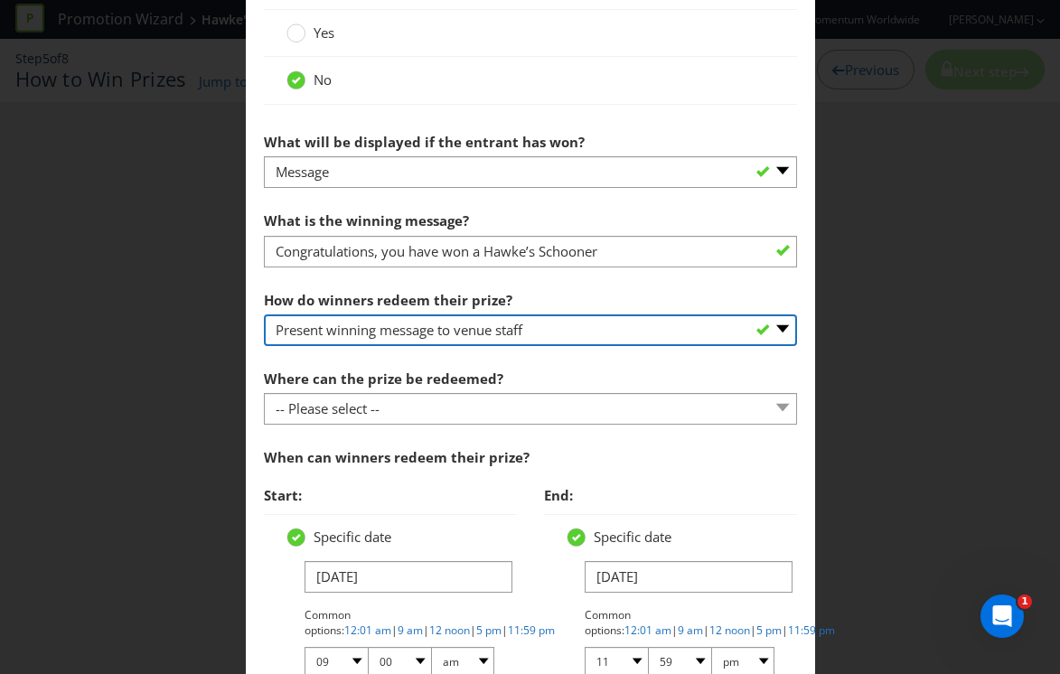
scroll to position [987, 0]
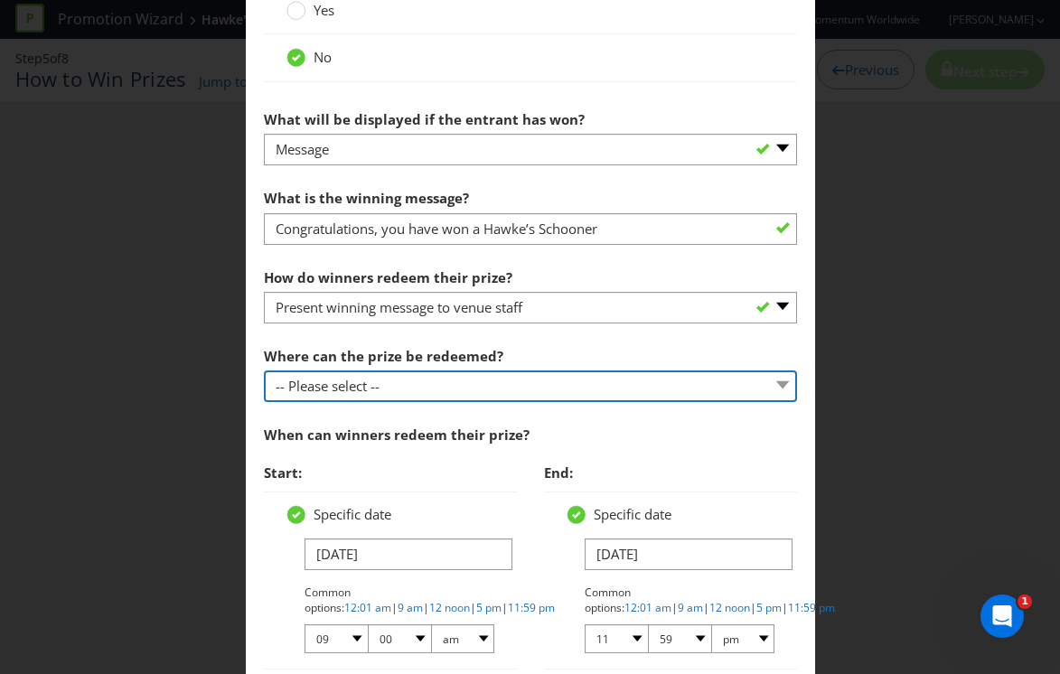
click at [508, 378] on select "-- Please select -- At a Participating Venue At specific locations (please spec…" at bounding box center [530, 387] width 533 height 32
select select "PARTICIPATING"
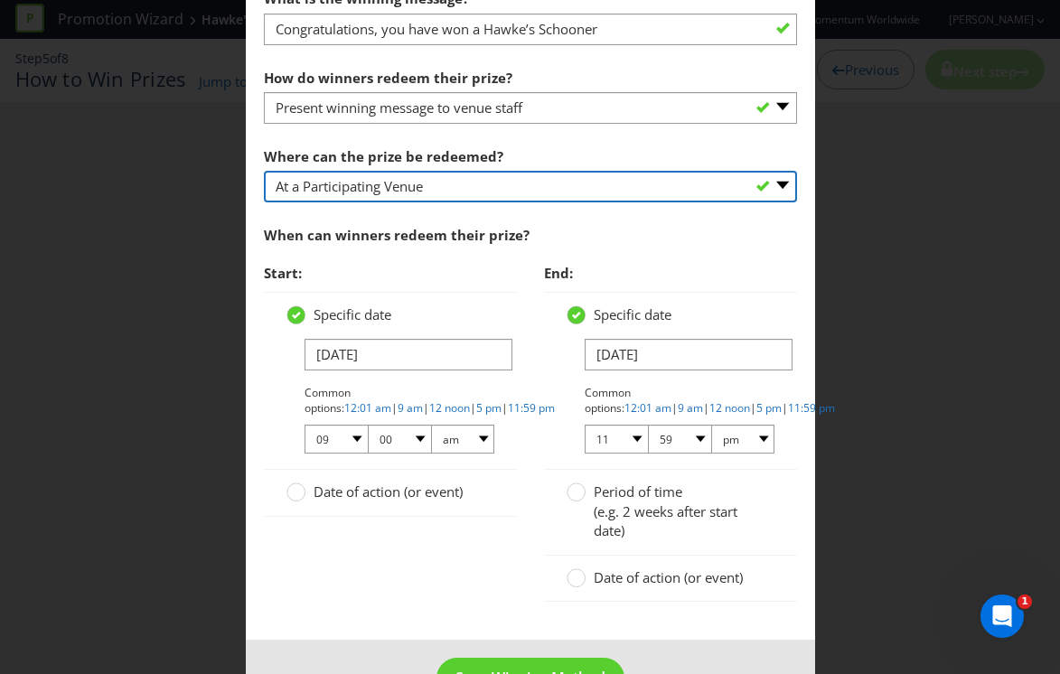
scroll to position [1188, 0]
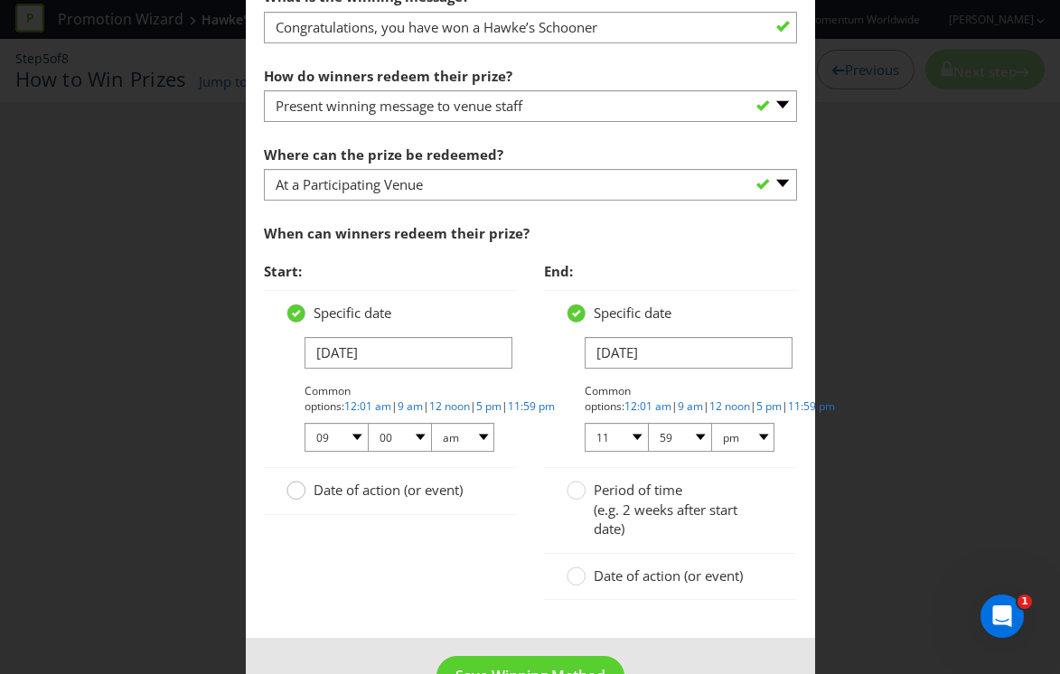
click at [300, 496] on circle at bounding box center [295, 491] width 18 height 18
click at [0, 0] on input "Date of action (or event)" at bounding box center [0, 0] width 0 height 0
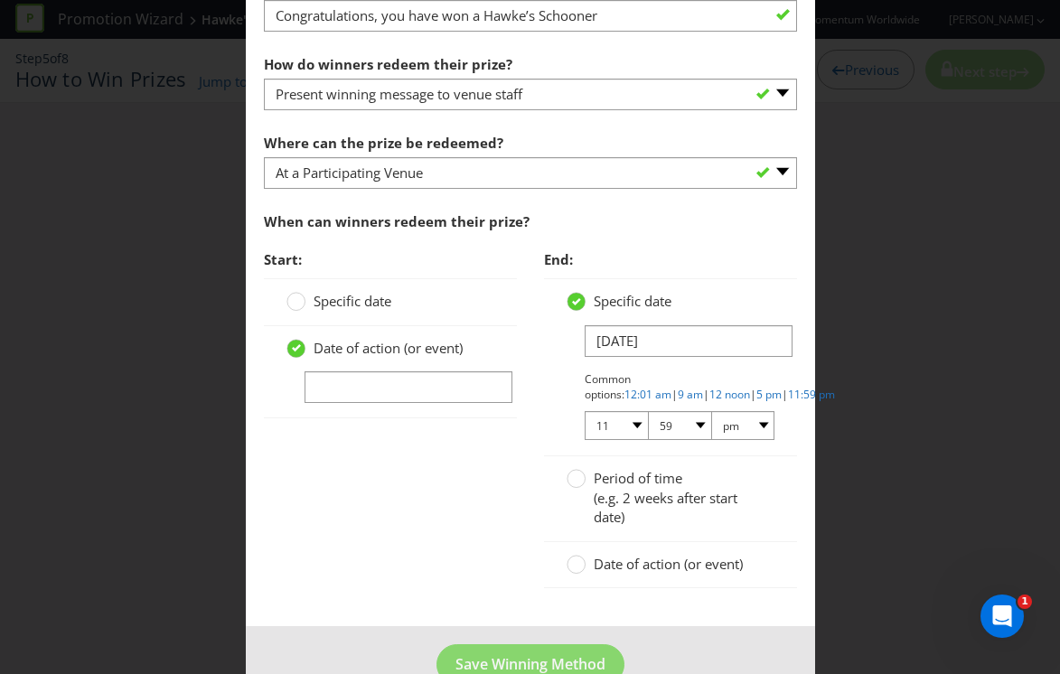
scroll to position [1243, 0]
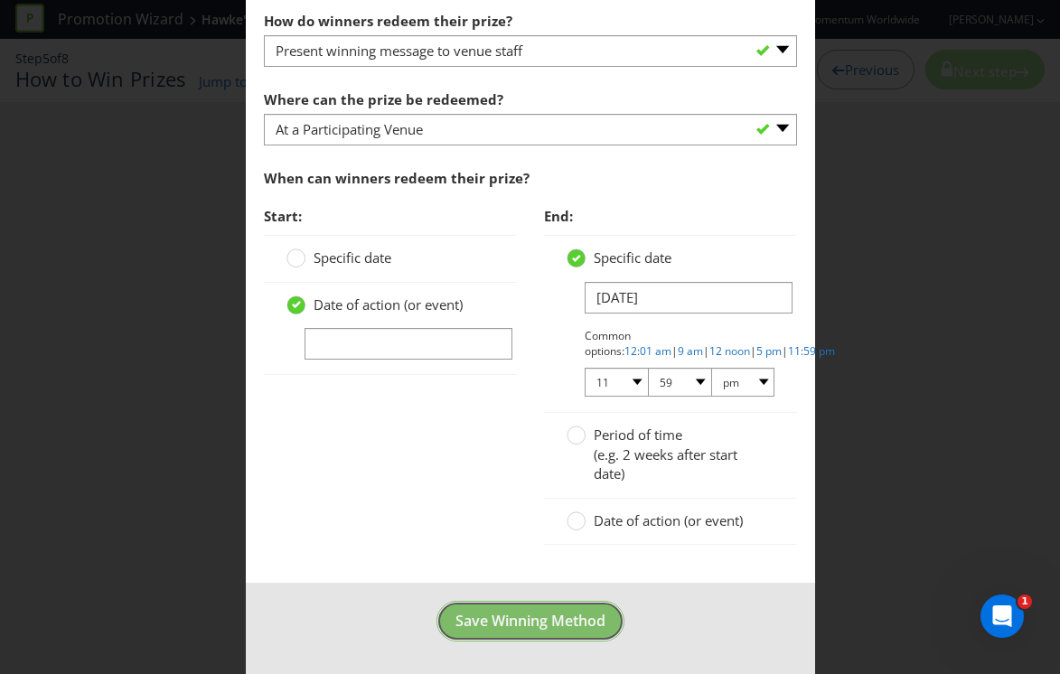
click at [529, 616] on span "Save Winning Method" at bounding box center [530, 621] width 150 height 20
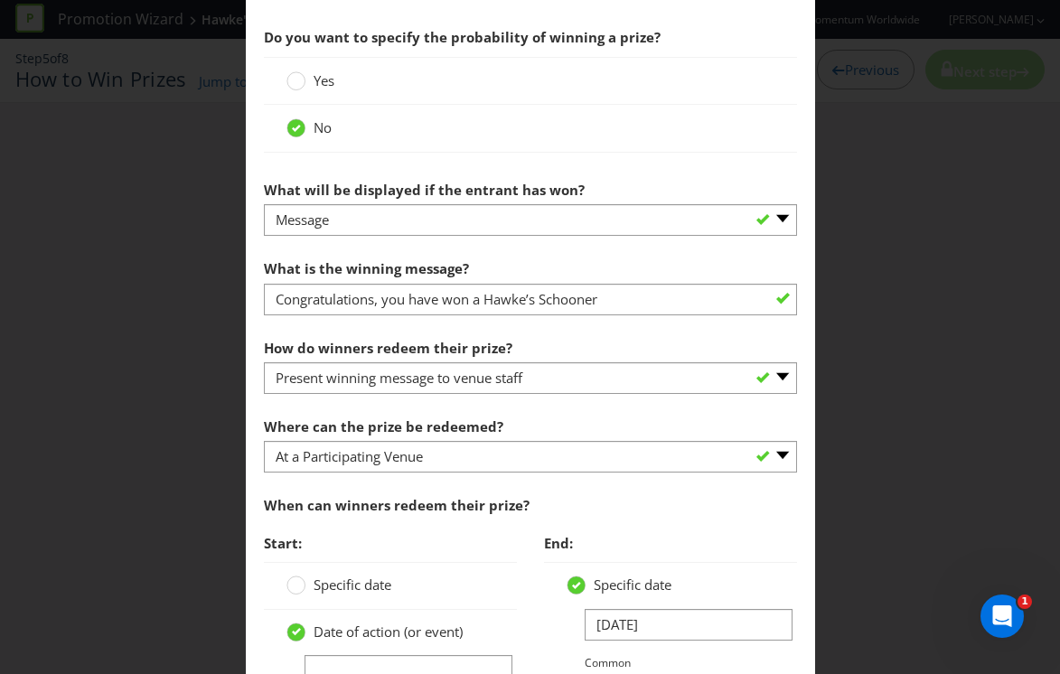
scroll to position [918, 0]
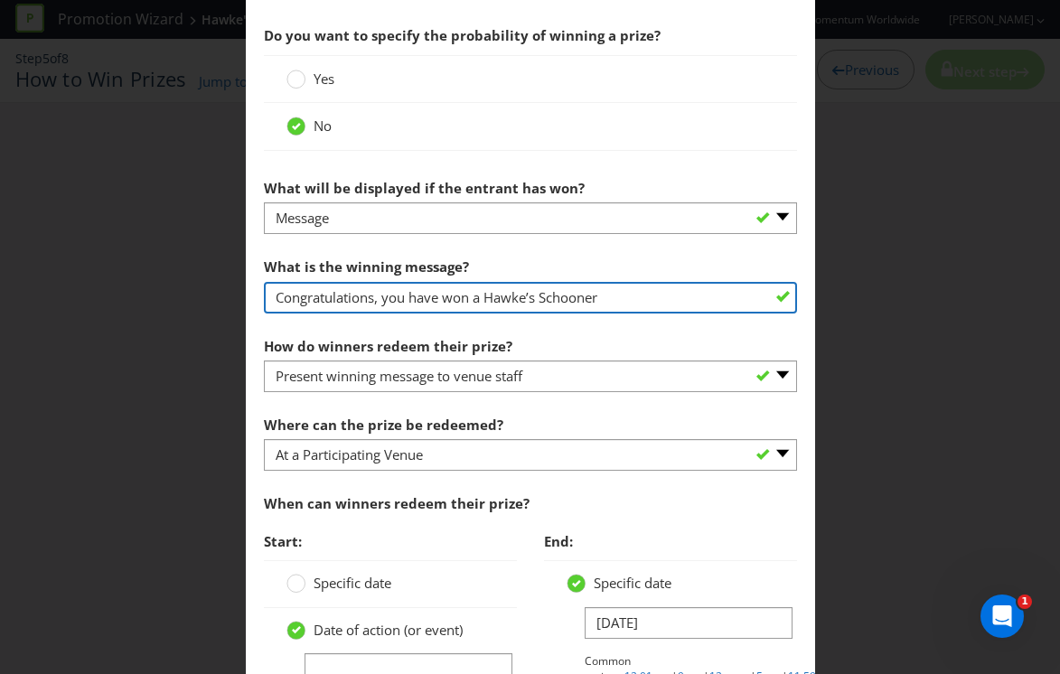
click at [659, 296] on input "Congratulations, you have won a Hawke’s Schooner" at bounding box center [530, 298] width 533 height 32
drag, startPoint x: 659, startPoint y: 296, endPoint x: 489, endPoint y: 297, distance: 169.9
click at [489, 297] on input "Congratulations, you have won a Hawke’s Schooner" at bounding box center [530, 298] width 533 height 32
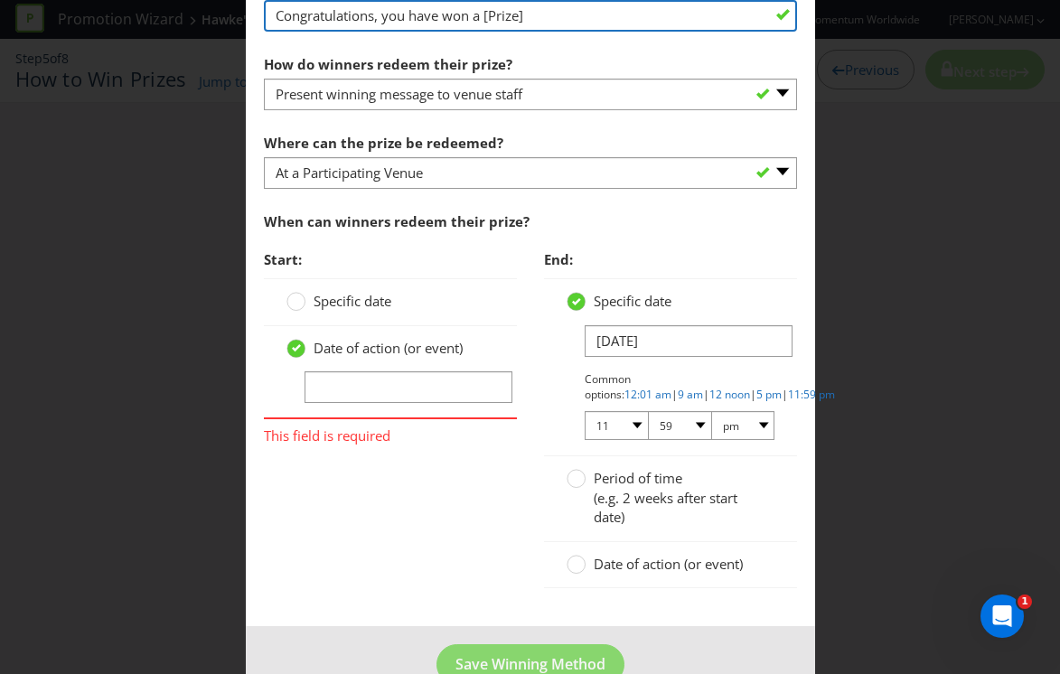
scroll to position [1200, 0]
type input "Congratulations, you have won a [Prize]"
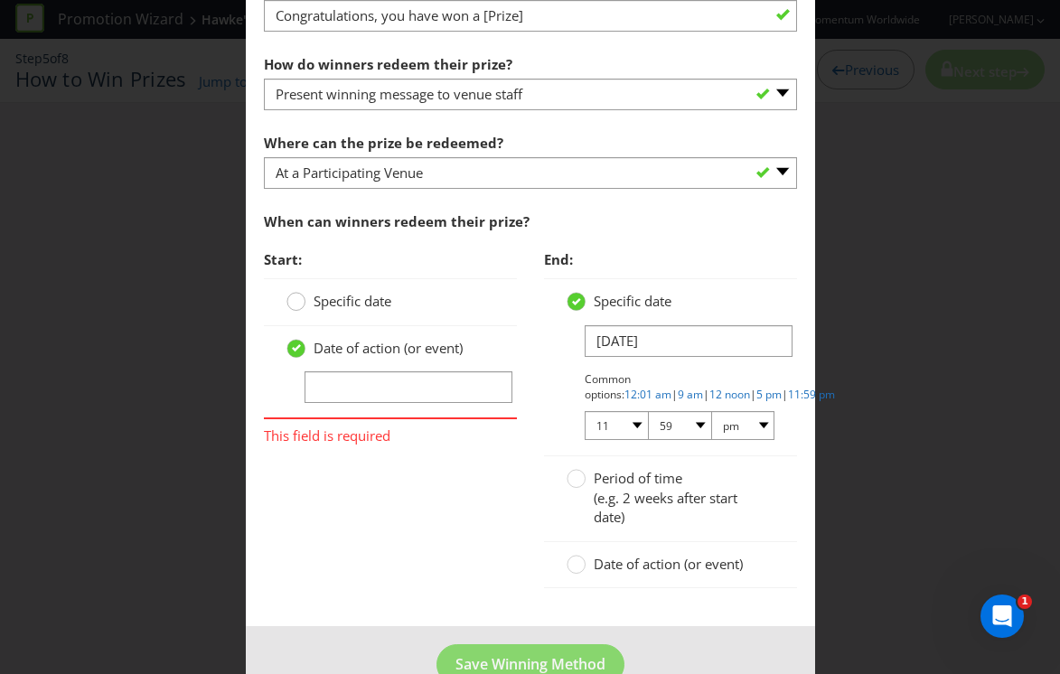
click at [298, 296] on div at bounding box center [296, 295] width 9 height 9
click at [0, 0] on input "Specific date" at bounding box center [0, 0] width 0 height 0
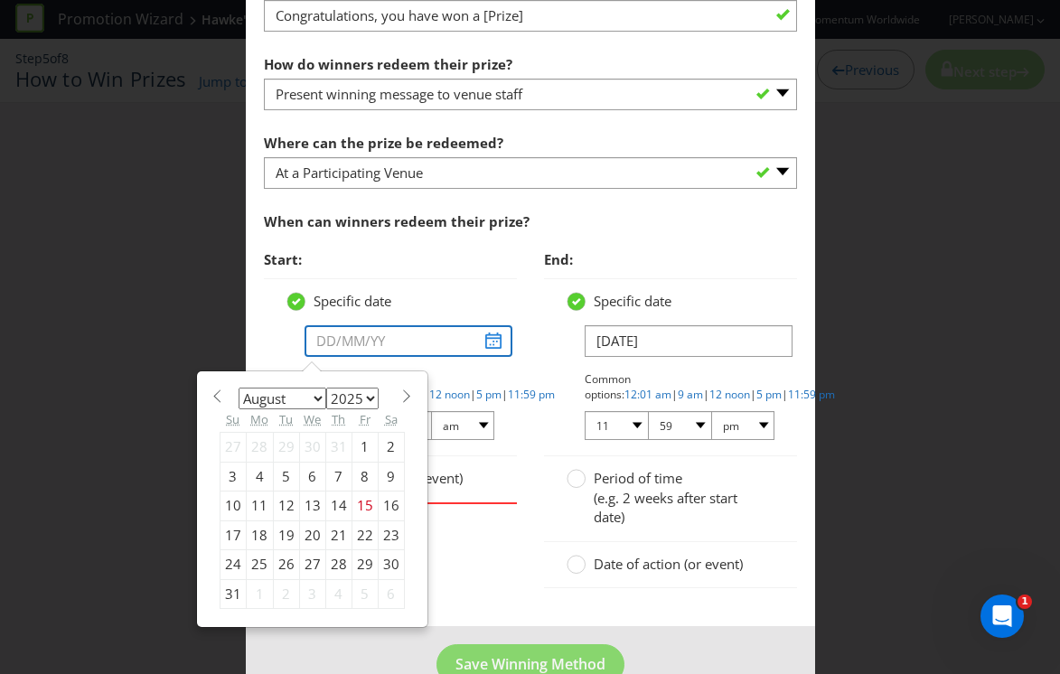
click at [361, 344] on input "text" at bounding box center [409, 341] width 208 height 32
click at [404, 398] on span at bounding box center [407, 396] width 14 height 14
select select "8"
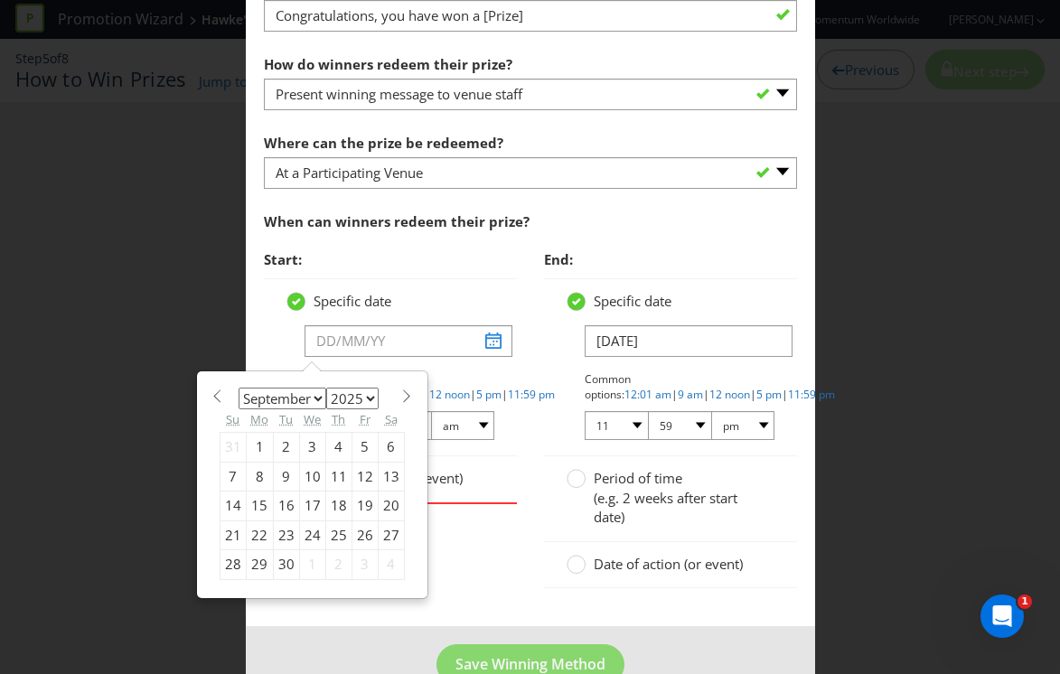
click at [260, 448] on div "1" at bounding box center [259, 447] width 27 height 29
type input "[DATE]"
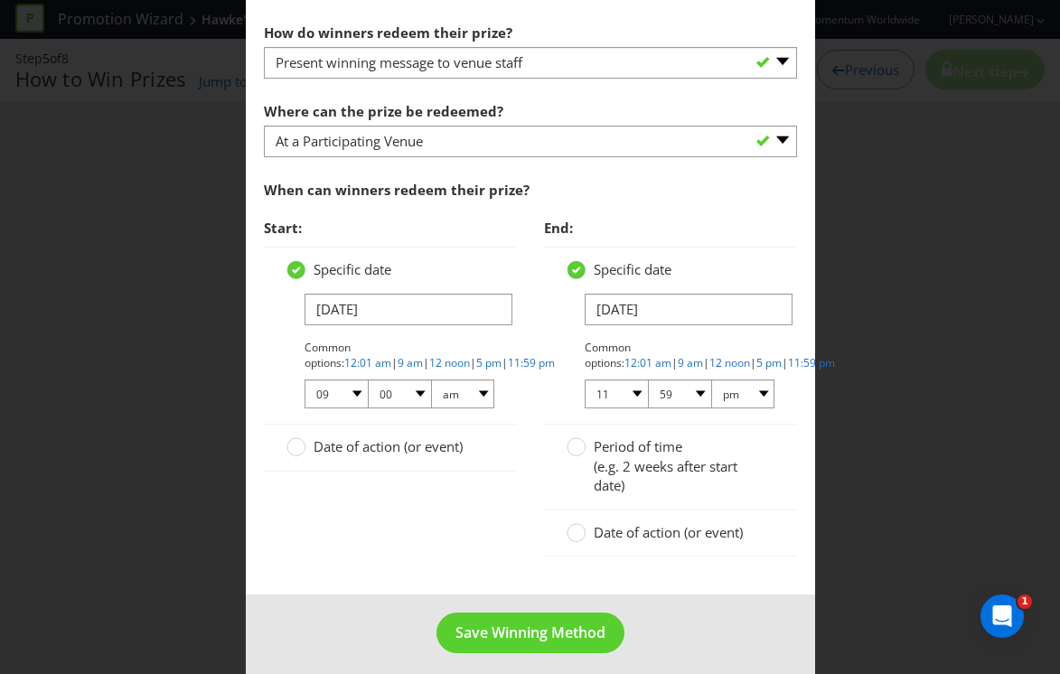
scroll to position [1243, 0]
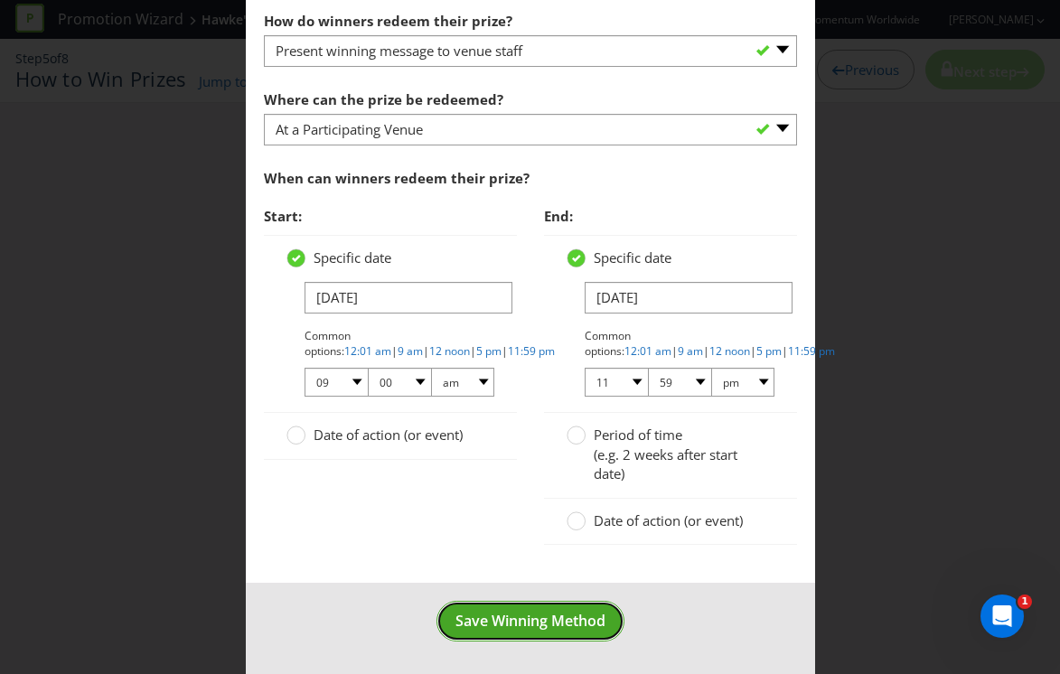
click at [544, 625] on span "Save Winning Method" at bounding box center [530, 621] width 150 height 20
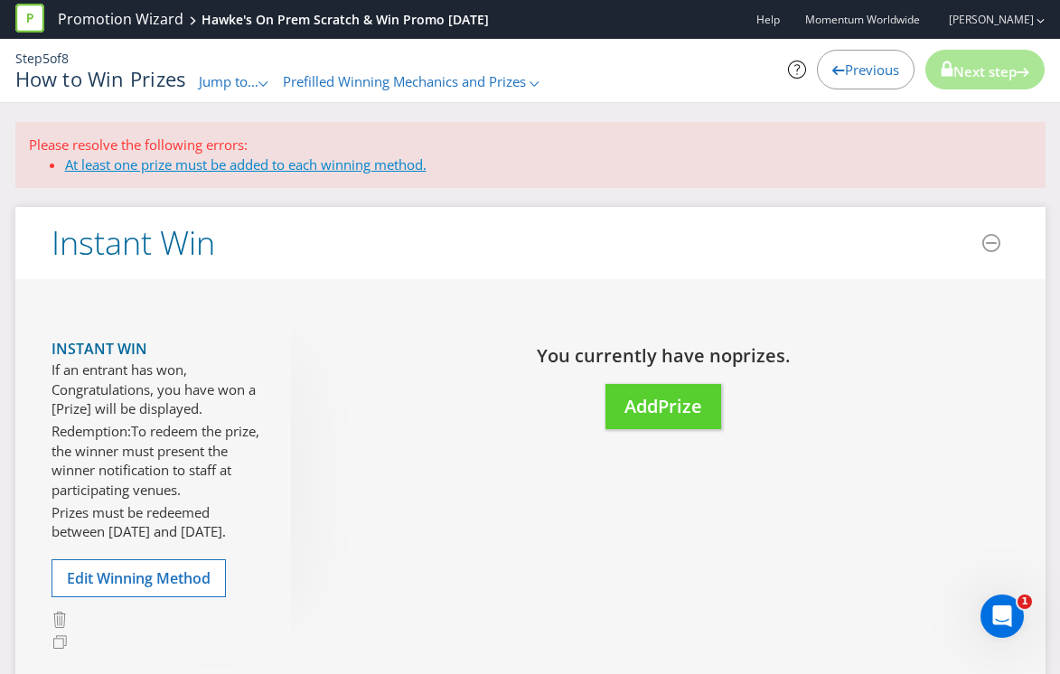
click at [245, 164] on link "At least one prize must be added to each winning method." at bounding box center [245, 164] width 361 height 18
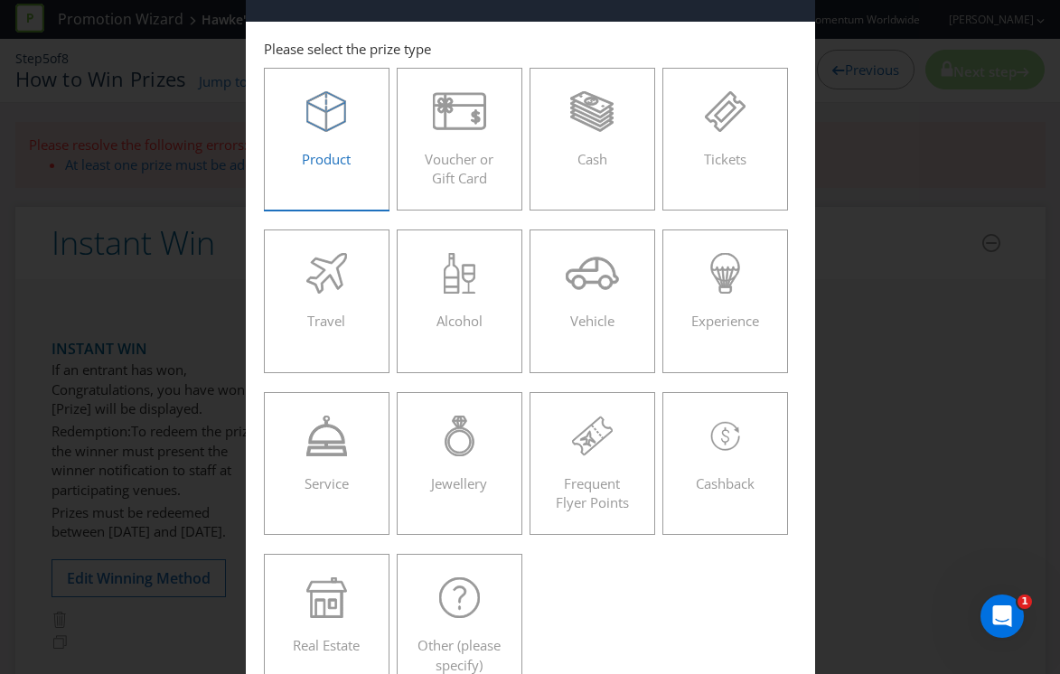
scroll to position [30, 0]
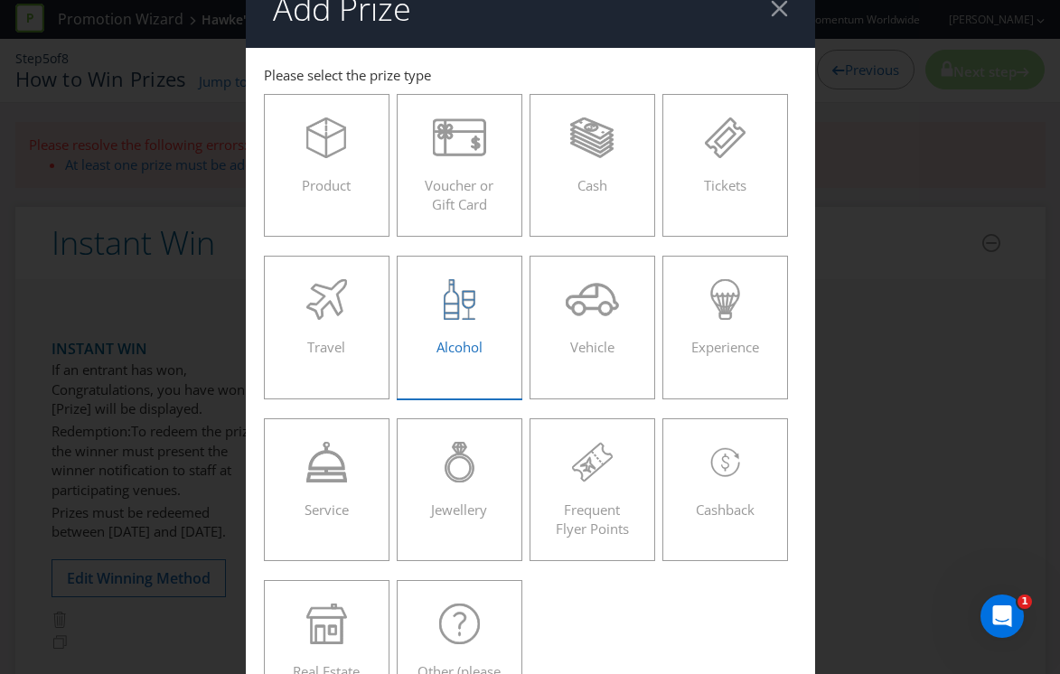
click at [440, 300] on div at bounding box center [460, 299] width 89 height 41
click at [0, 0] on input "Alcohol" at bounding box center [0, 0] width 0 height 0
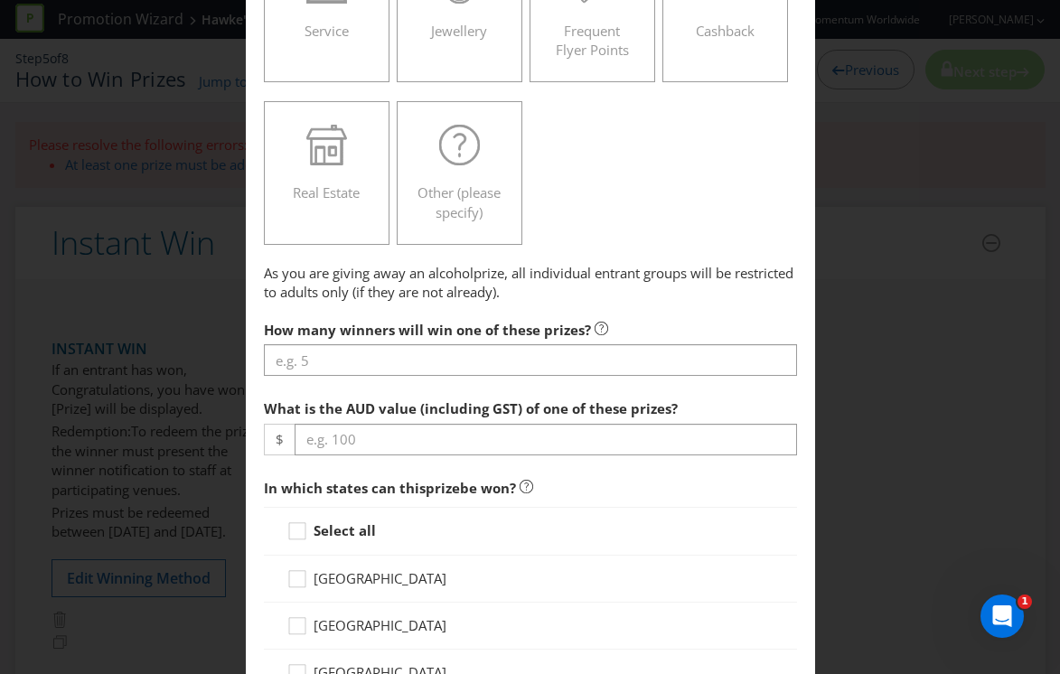
scroll to position [510, 0]
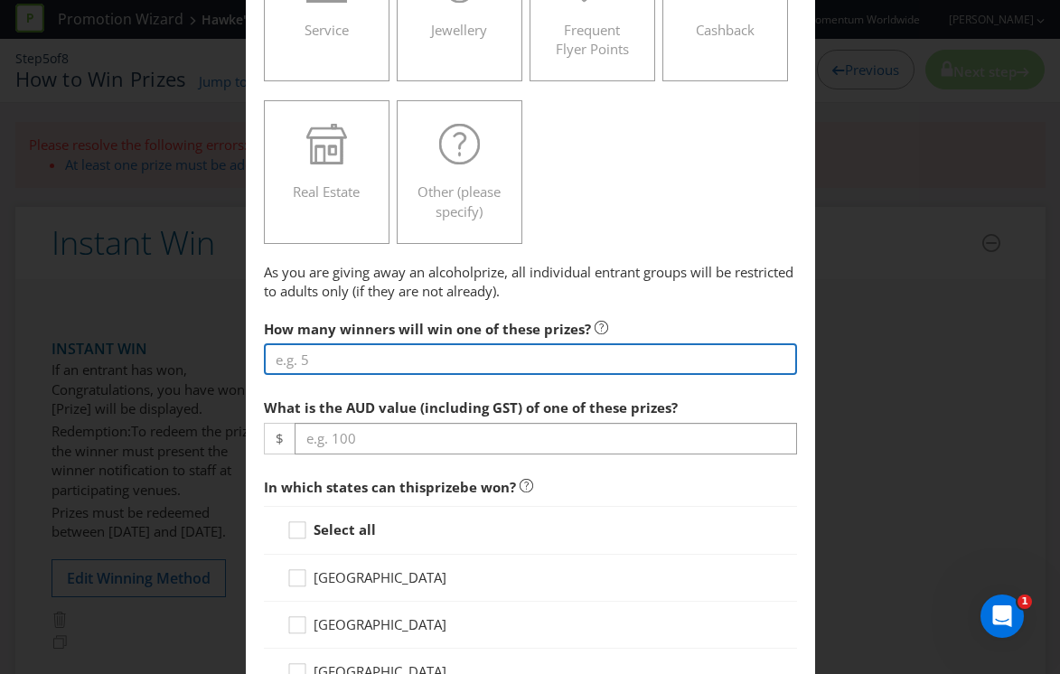
click at [389, 371] on input "number" at bounding box center [530, 359] width 533 height 32
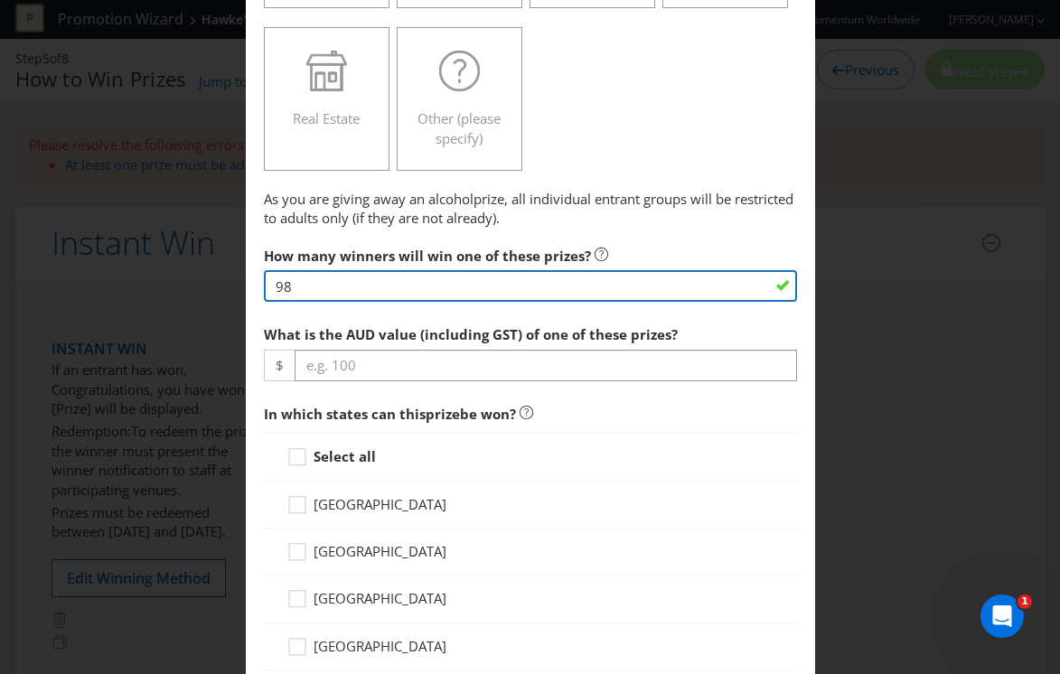
scroll to position [585, 0]
type input "98"
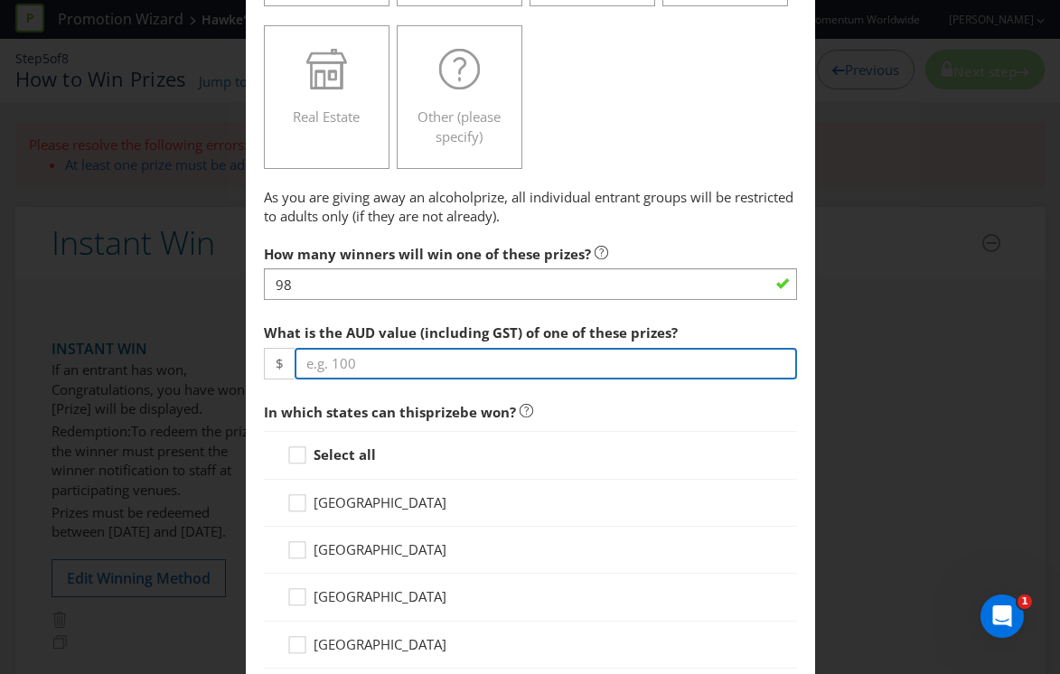
click at [474, 365] on input "number" at bounding box center [546, 364] width 502 height 32
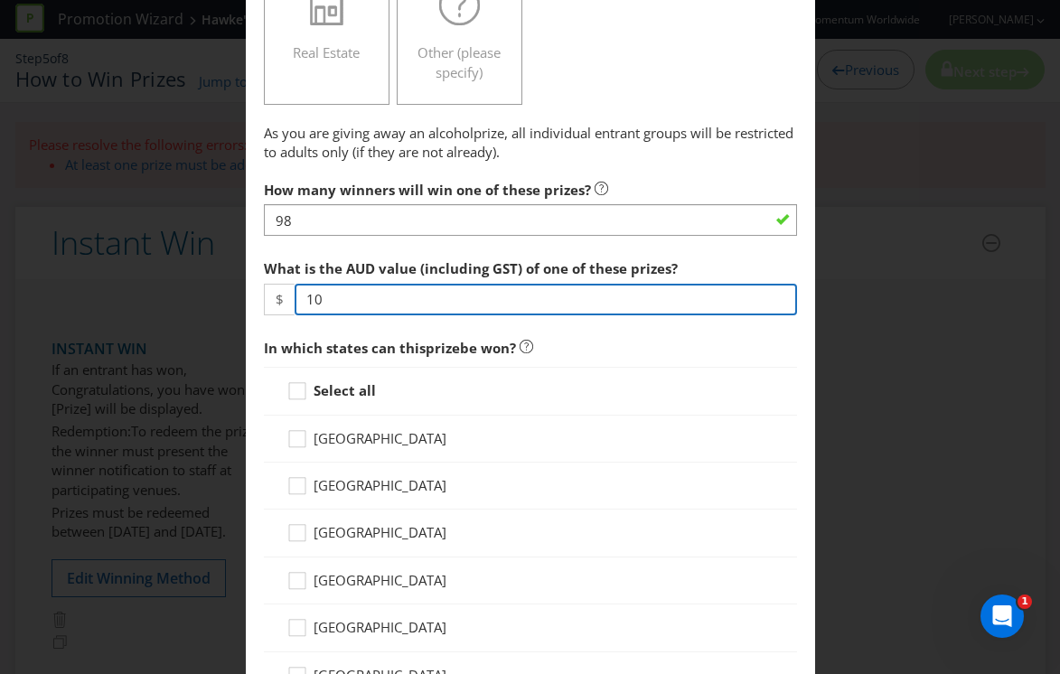
scroll to position [671, 0]
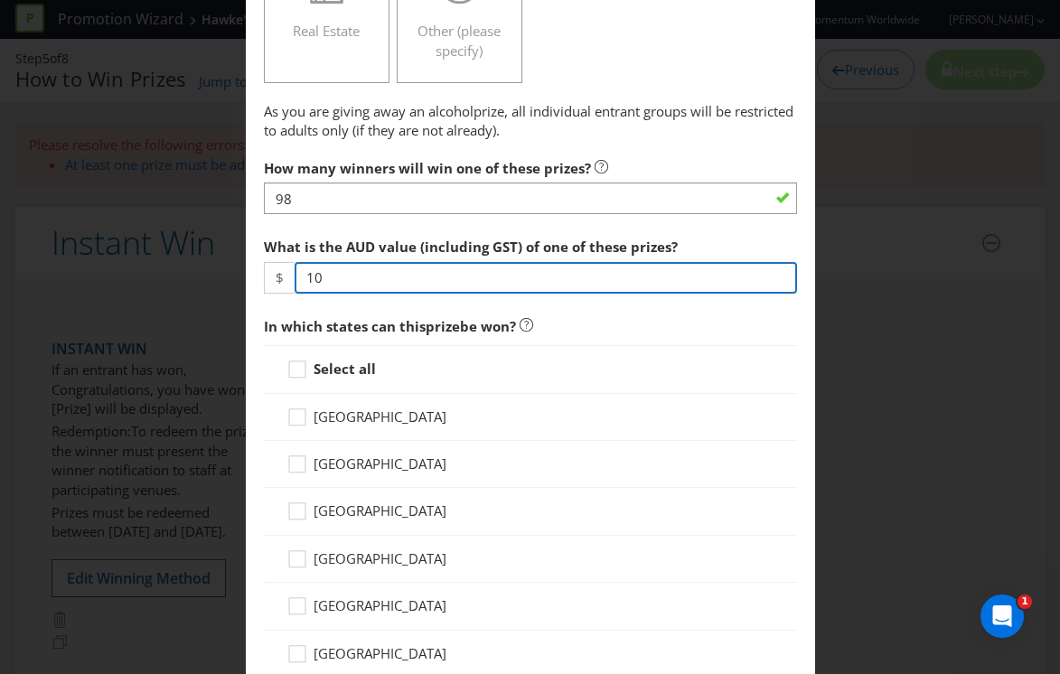
type input "10"
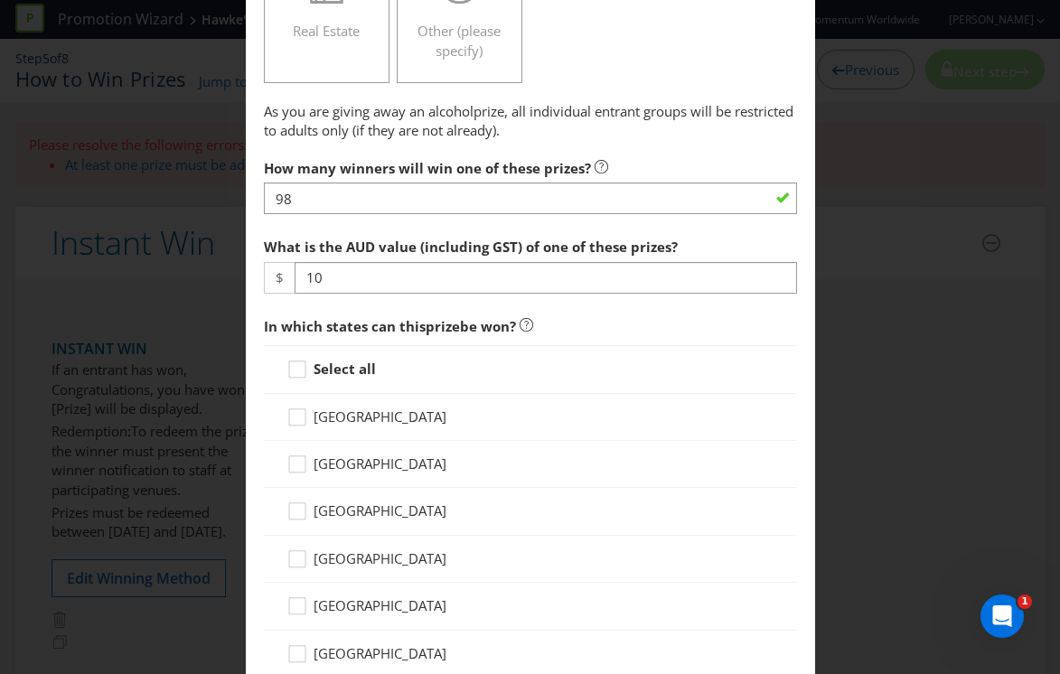
click at [398, 470] on span "[GEOGRAPHIC_DATA]" at bounding box center [380, 464] width 133 height 18
click at [0, 0] on input "[GEOGRAPHIC_DATA]" at bounding box center [0, 0] width 0 height 0
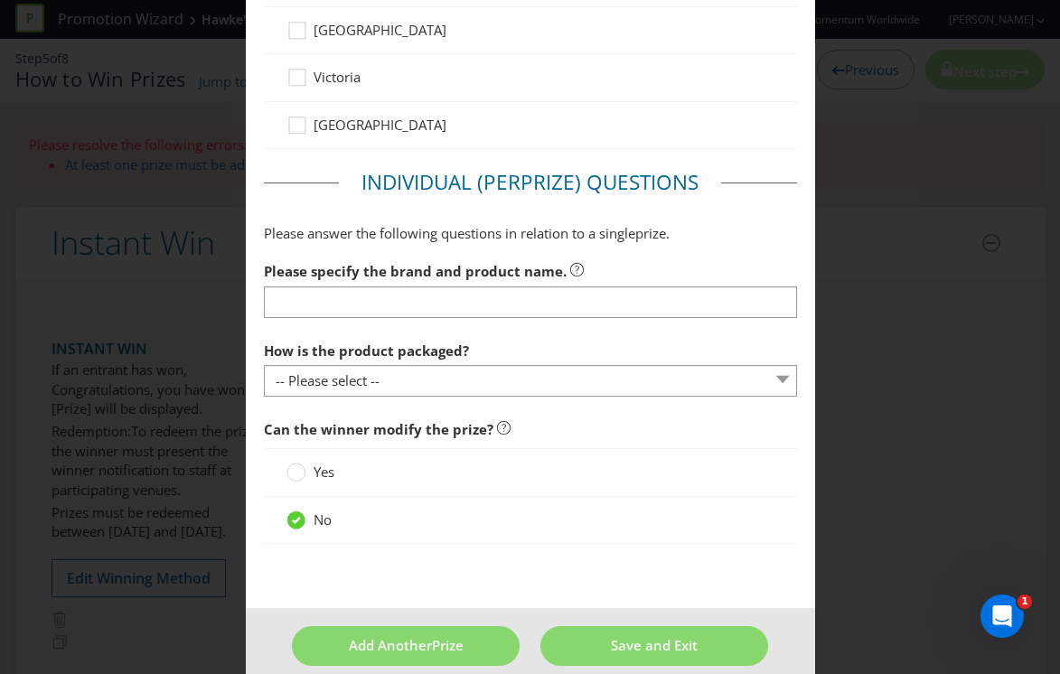
scroll to position [1313, 0]
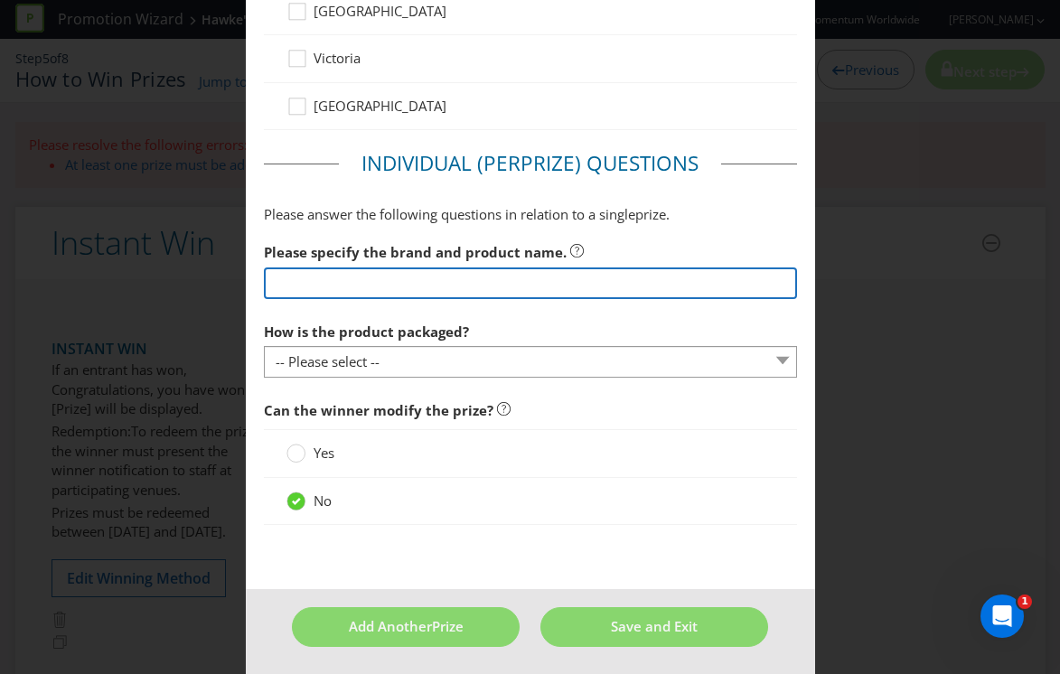
click at [432, 292] on input "text" at bounding box center [530, 283] width 533 height 32
type input "H"
paste input "Congratulations, you have won a Hawke’s Schooner"
drag, startPoint x: 485, startPoint y: 283, endPoint x: 203, endPoint y: 256, distance: 283.2
click at [203, 256] on div "Add Prize [GEOGRAPHIC_DATA] [GEOGRAPHIC_DATA] [GEOGRAPHIC_DATA] [GEOGRAPHIC_DAT…" at bounding box center [530, 337] width 1060 height 674
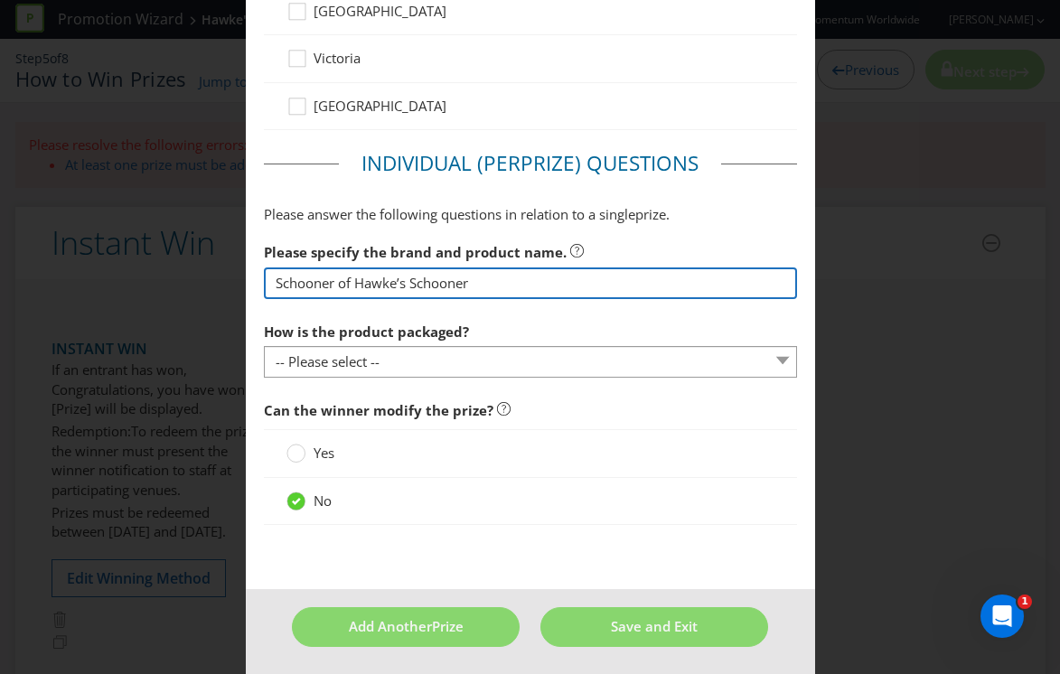
click at [444, 280] on input "Schooner of Hawke’s Schooner" at bounding box center [530, 283] width 533 height 32
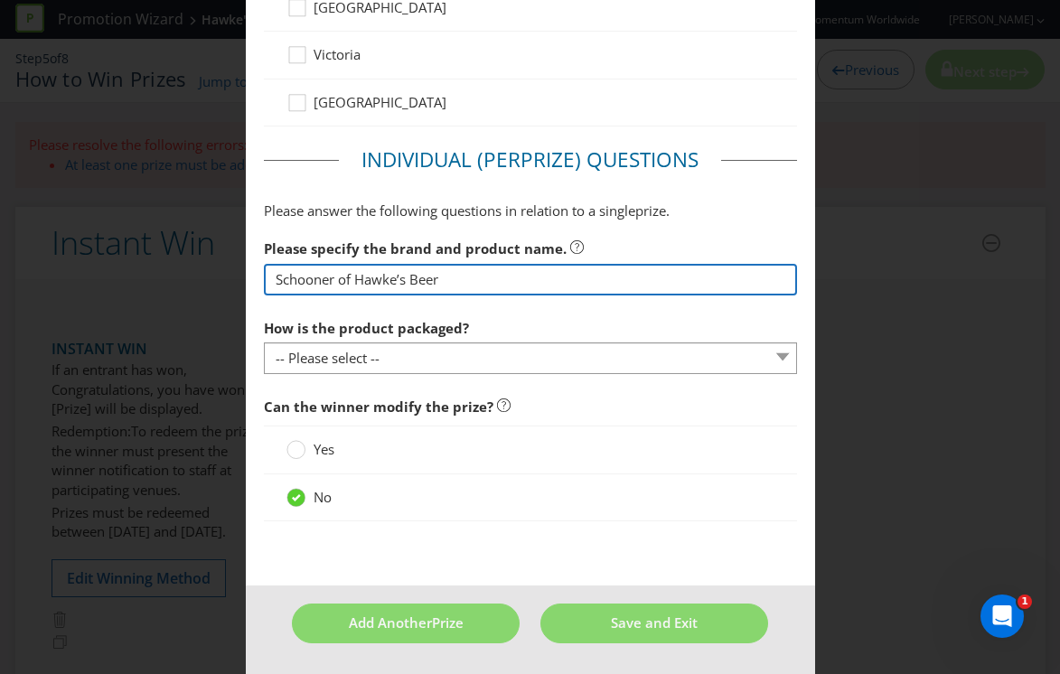
type input "Schooner of Hawke’s Beer"
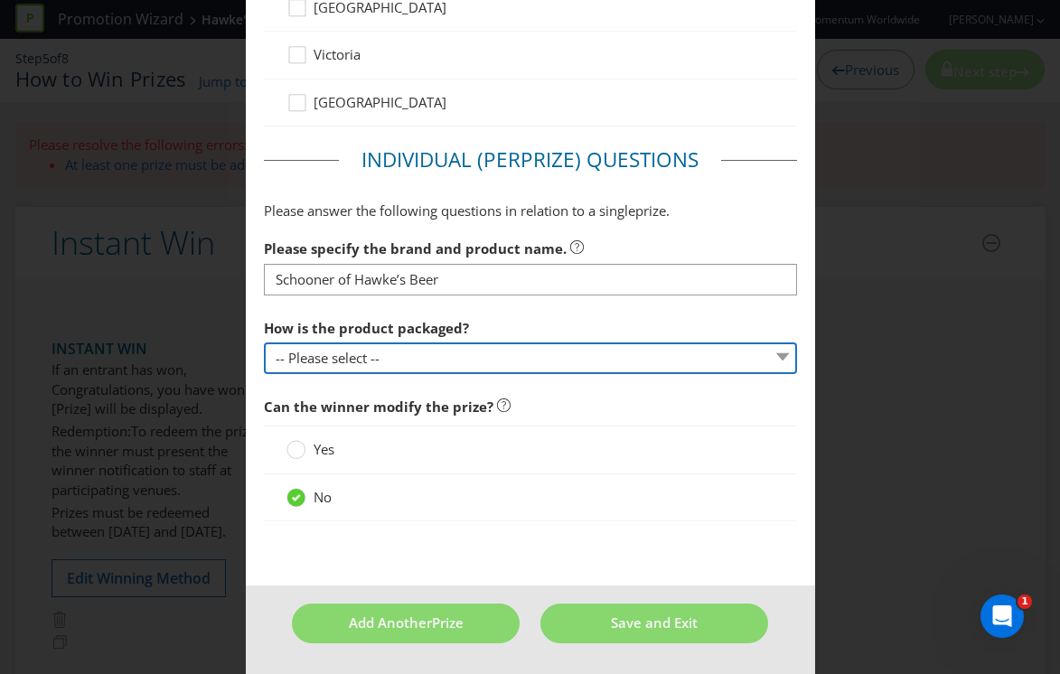
click at [416, 360] on select "-- Please select -- Bottle Can Cup Other (please specify)" at bounding box center [530, 358] width 533 height 32
select select "CUP"
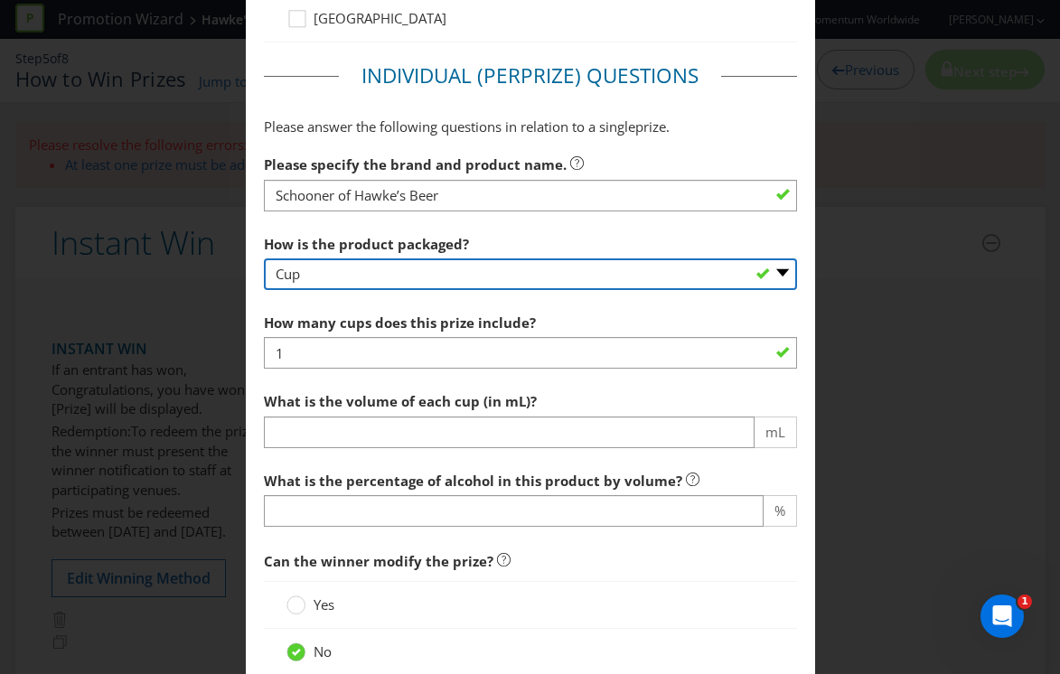
scroll to position [1402, 0]
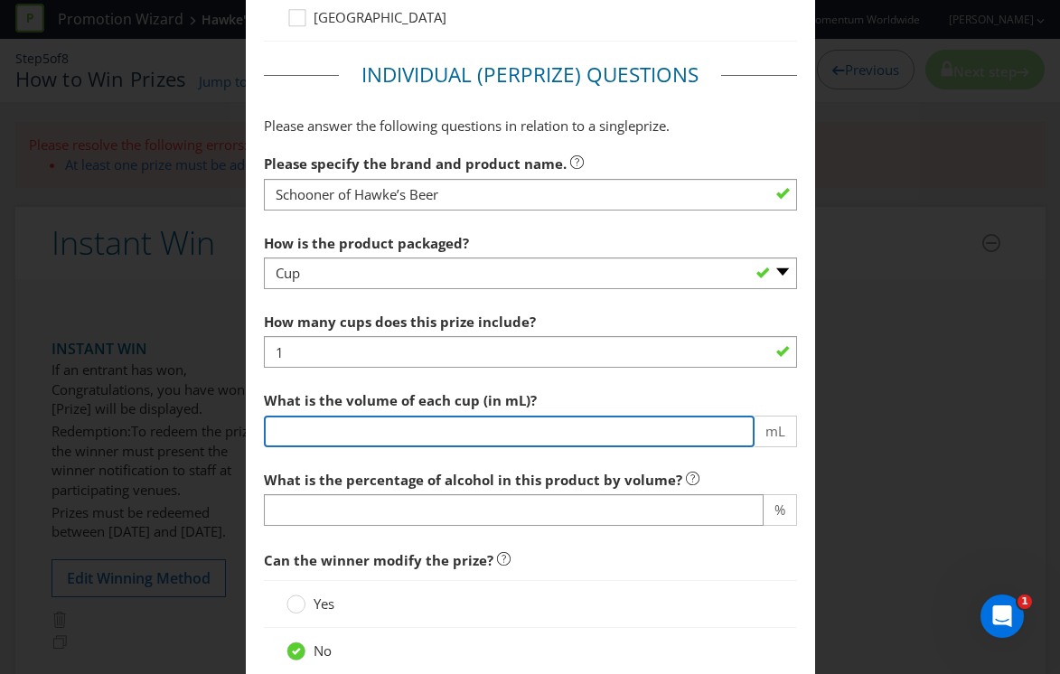
click at [381, 438] on input "number" at bounding box center [509, 432] width 491 height 32
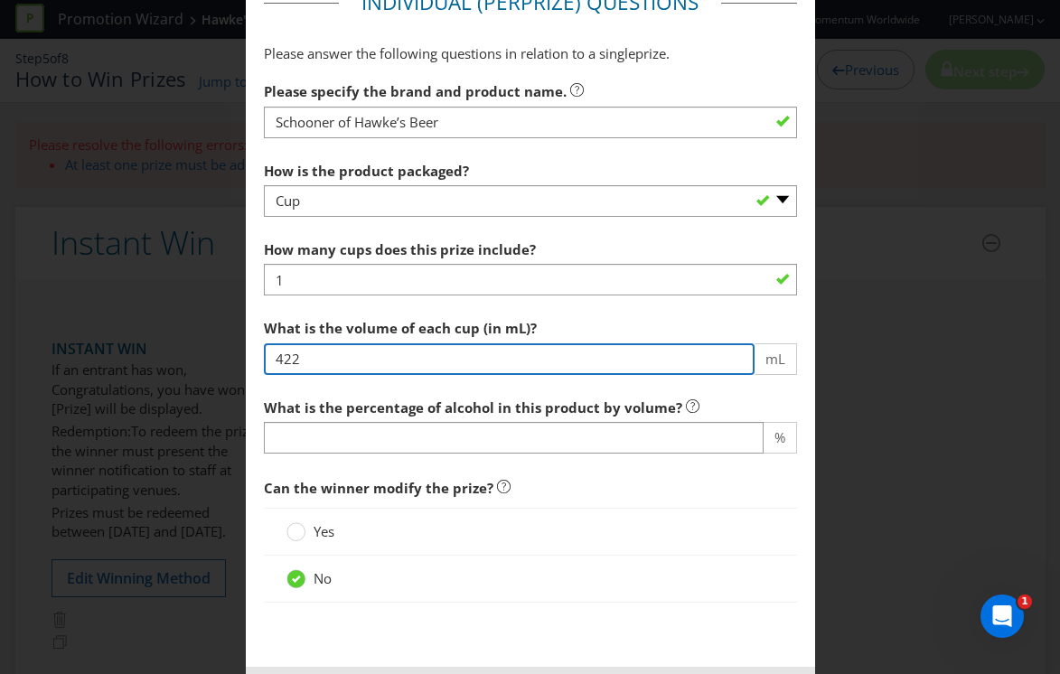
scroll to position [1475, 0]
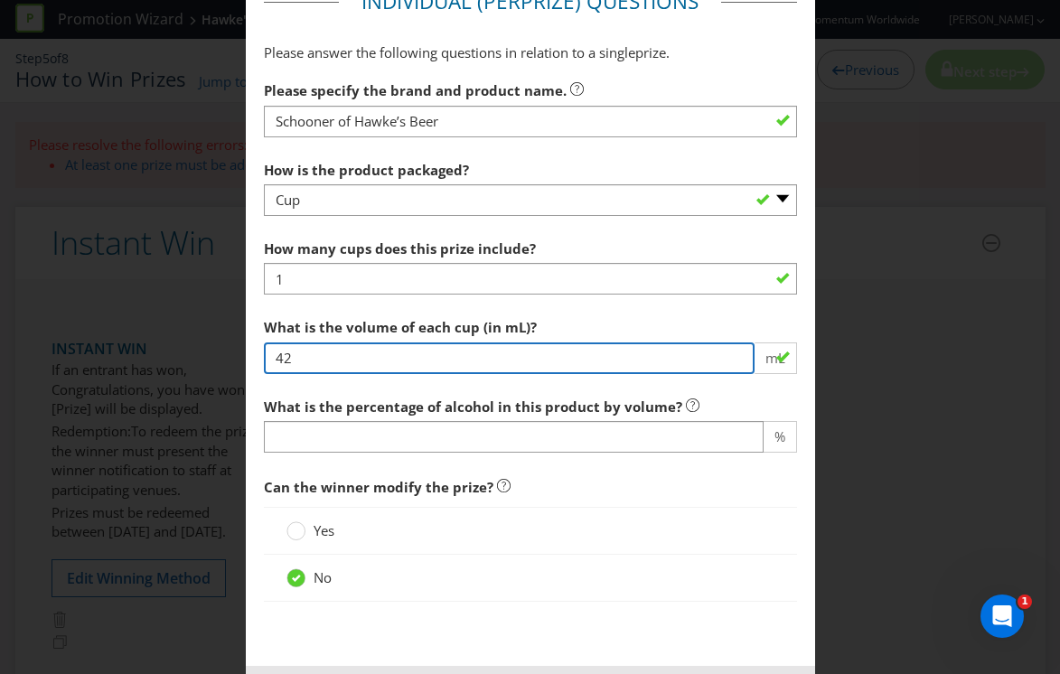
type input "422"
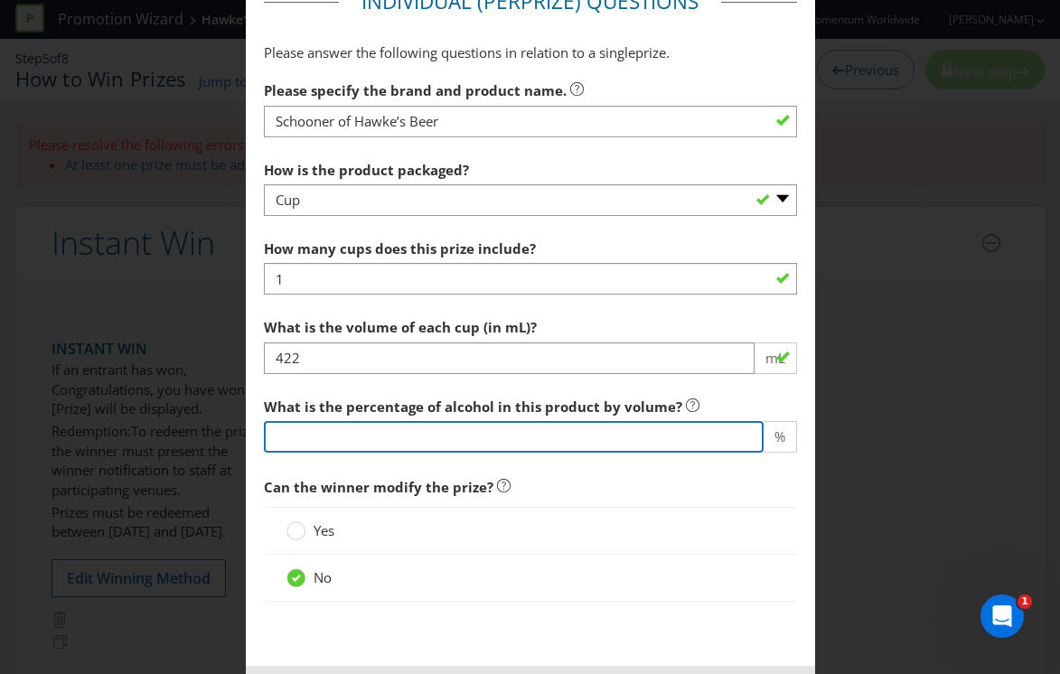
click at [337, 441] on input "number" at bounding box center [514, 437] width 500 height 32
type input "2"
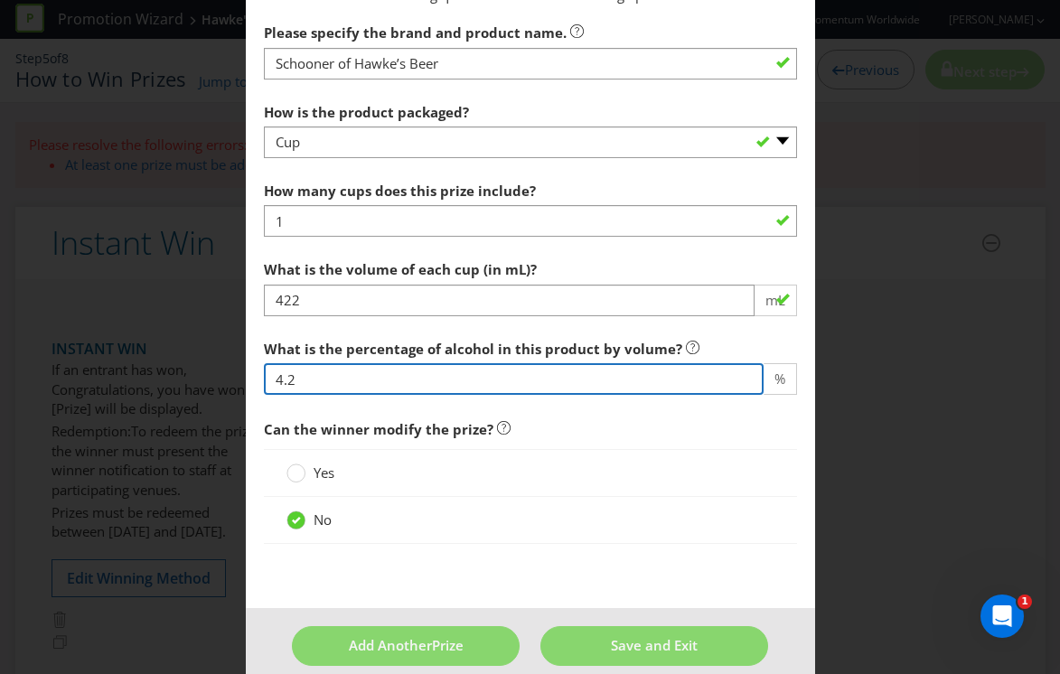
scroll to position [1556, 0]
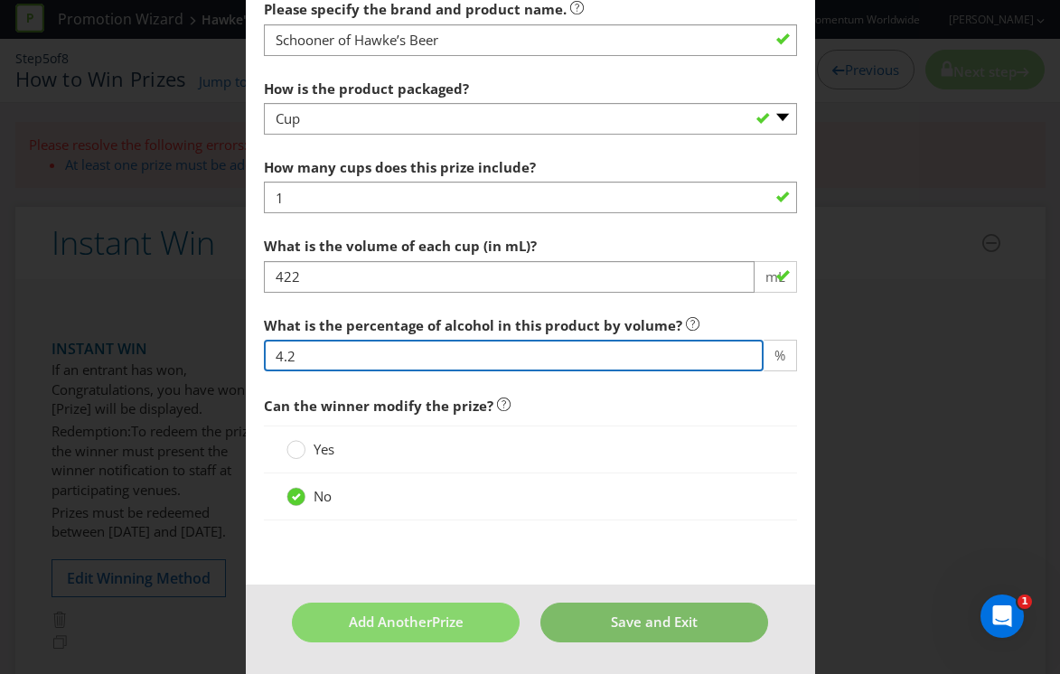
type input "4.2"
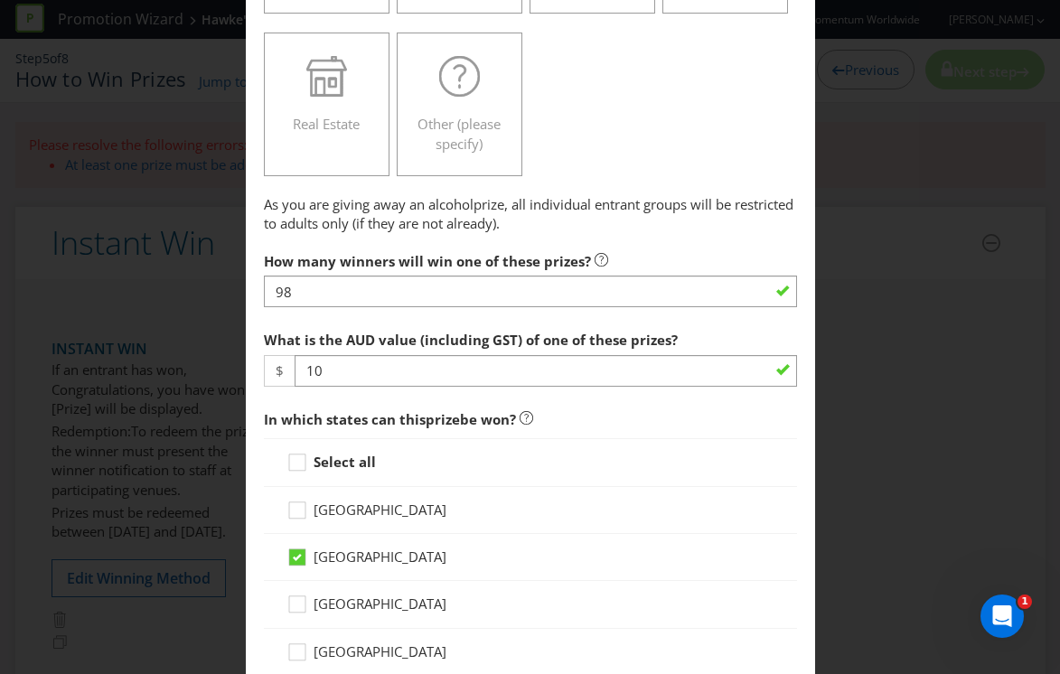
scroll to position [549, 0]
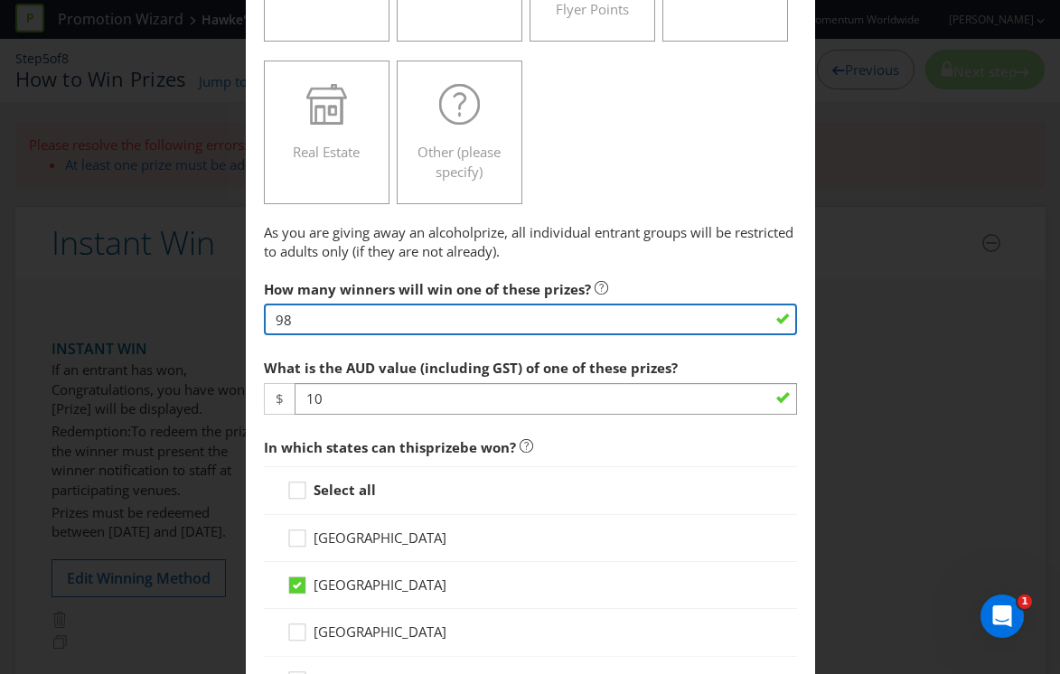
drag, startPoint x: 321, startPoint y: 323, endPoint x: 255, endPoint y: 304, distance: 68.6
click at [255, 304] on main "[GEOGRAPHIC_DATA] [GEOGRAPHIC_DATA] [GEOGRAPHIC_DATA] [GEOGRAPHIC_DATA] [GEOGRA…" at bounding box center [530, 632] width 569 height 2208
type input "1"
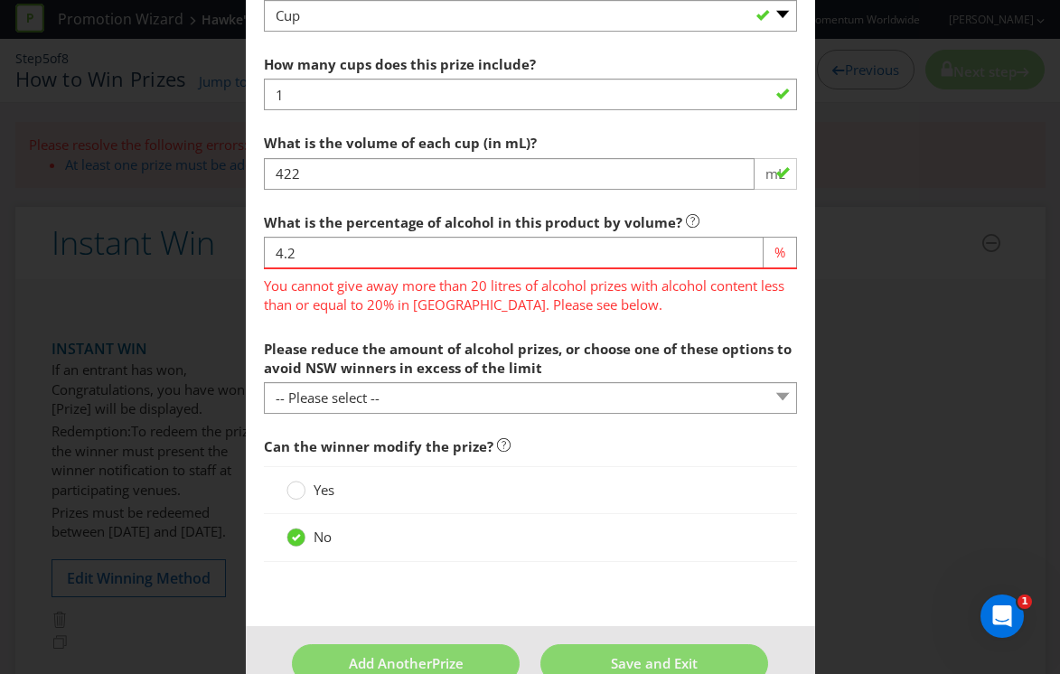
scroll to position [1700, 0]
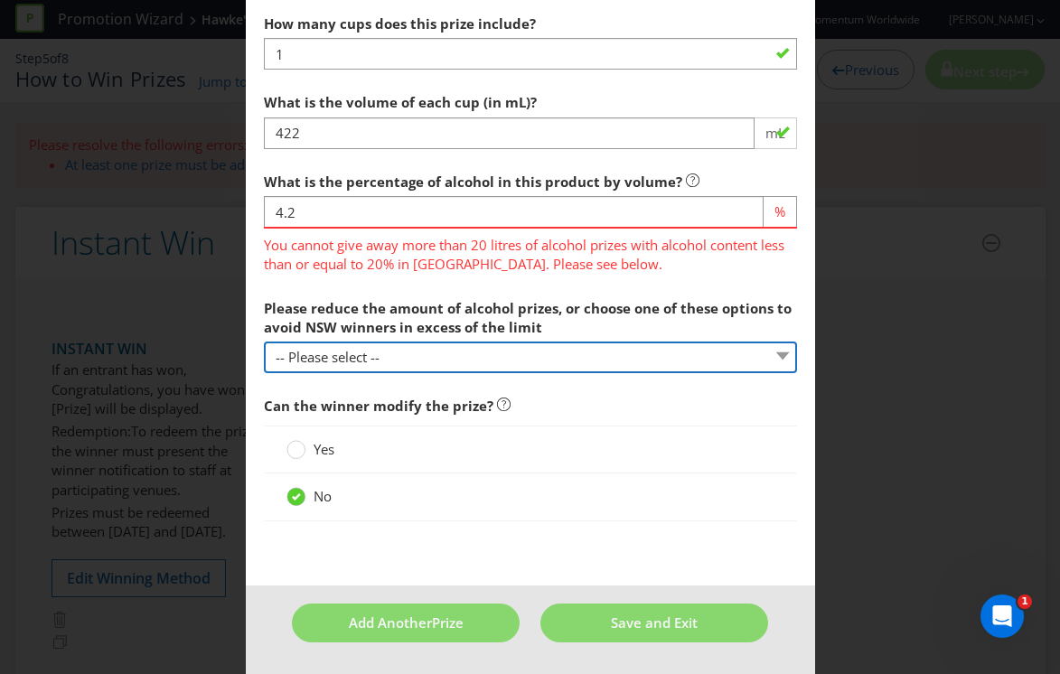
click at [395, 355] on select "-- Please select -- cash in lieu of alcohol component of prize a non-alcohol pr…" at bounding box center [530, 358] width 533 height 32
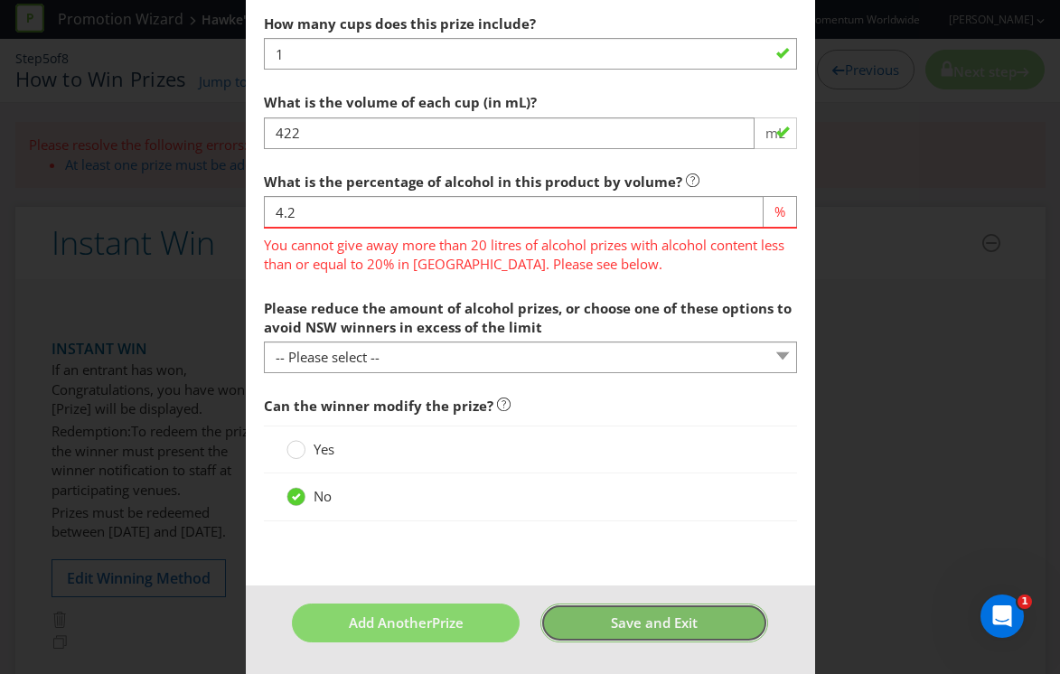
click at [696, 629] on span "Save and Exit" at bounding box center [654, 623] width 87 height 18
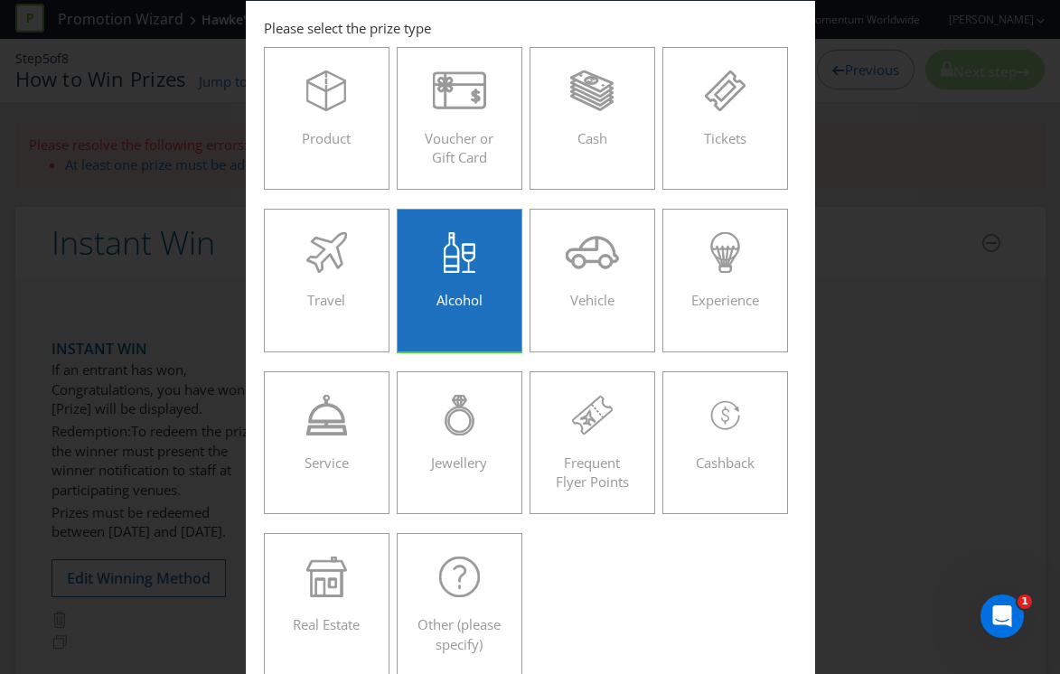
click at [493, 335] on label "Alcohol" at bounding box center [460, 280] width 127 height 143
click at [0, 0] on input "Alcohol" at bounding box center [0, 0] width 0 height 0
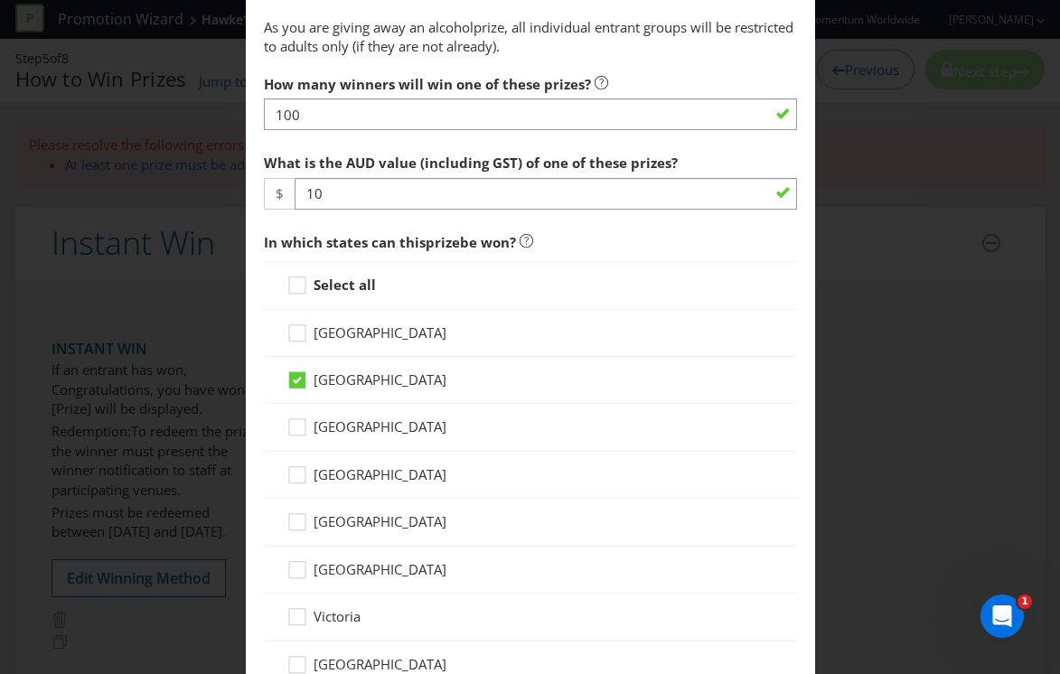
scroll to position [750, 0]
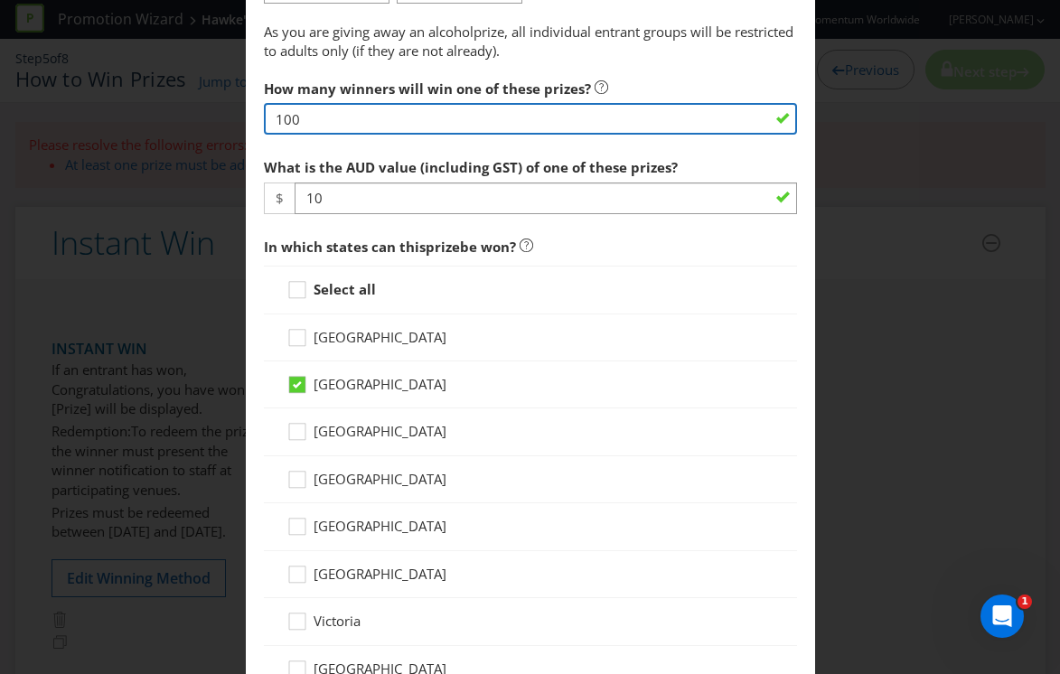
drag, startPoint x: 319, startPoint y: 127, endPoint x: 273, endPoint y: 110, distance: 48.9
click at [273, 110] on input "100" at bounding box center [530, 119] width 533 height 32
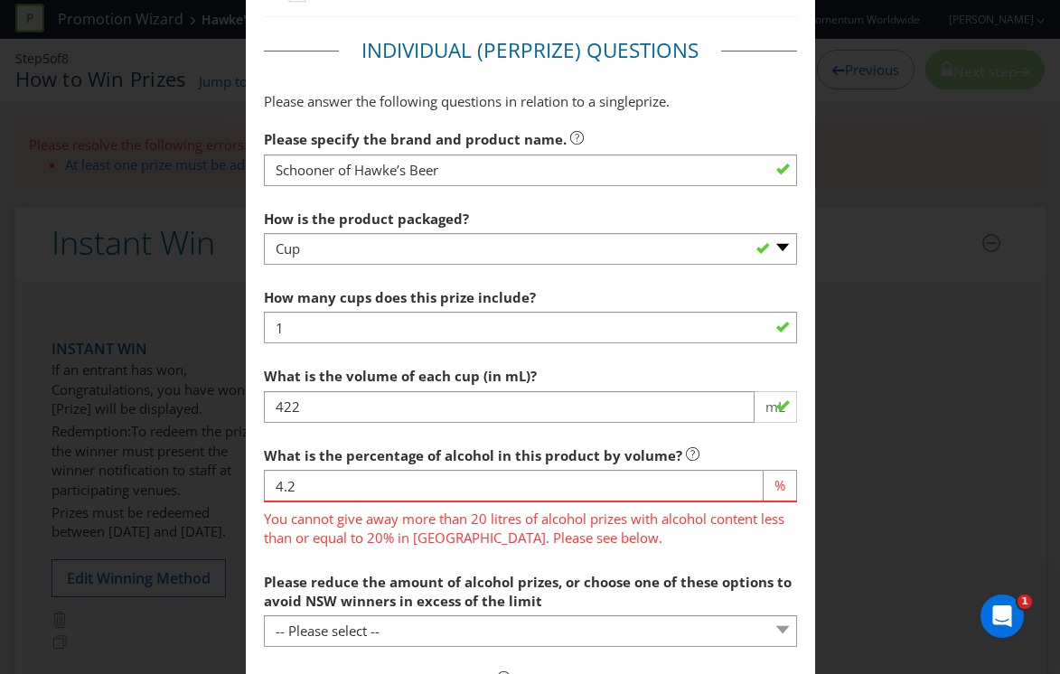
scroll to position [1700, 0]
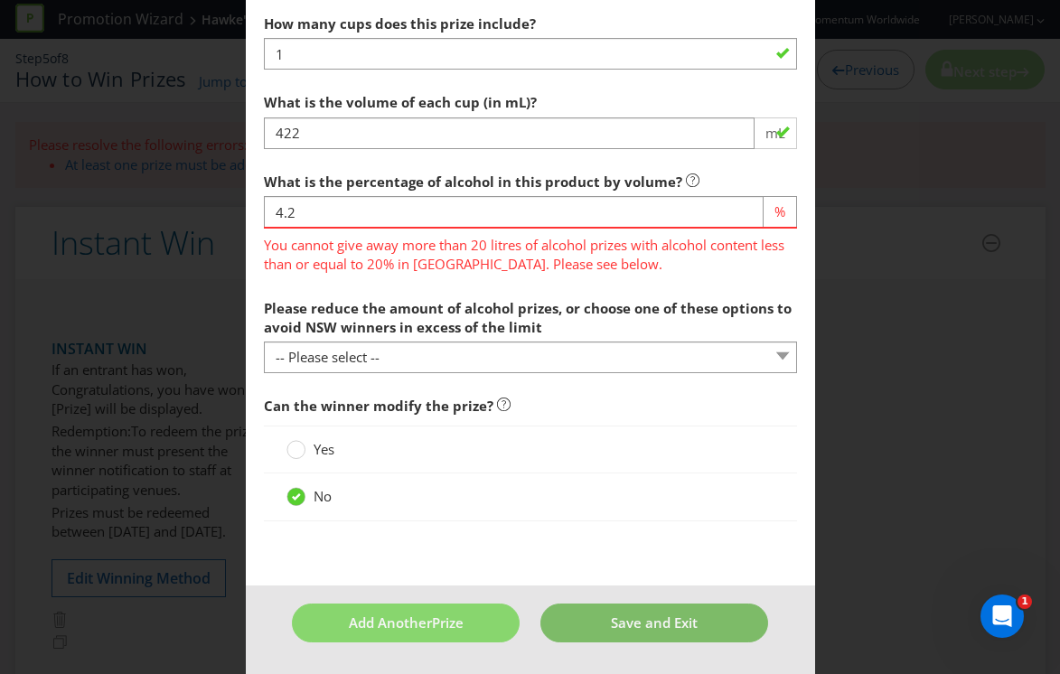
type input "98"
click at [614, 615] on span "Save and Exit" at bounding box center [654, 623] width 87 height 18
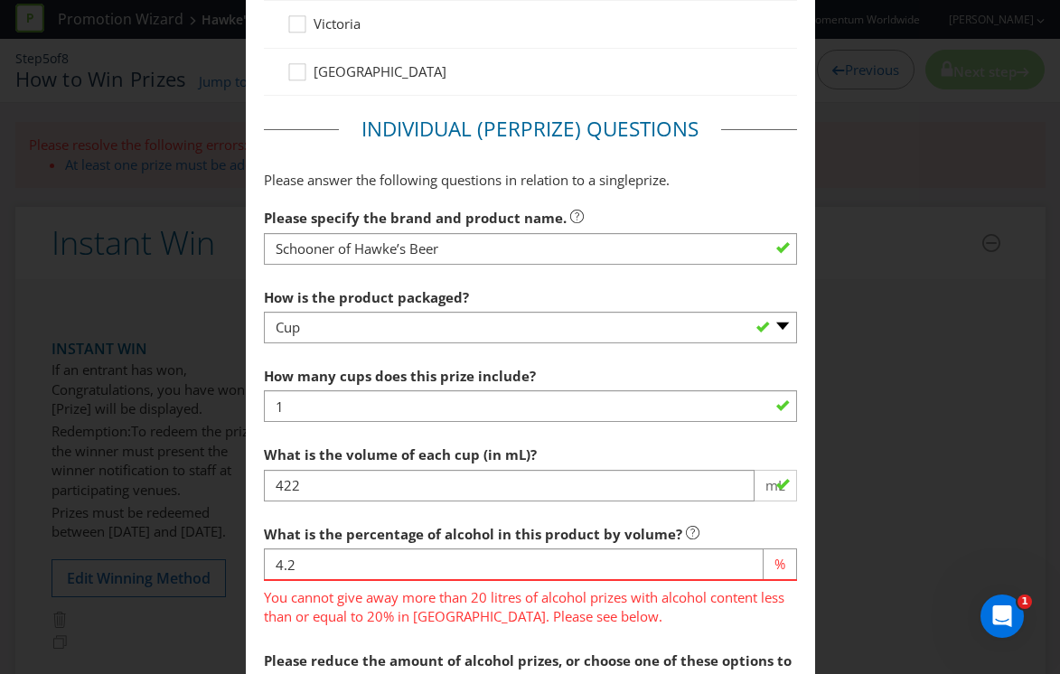
scroll to position [1387, 0]
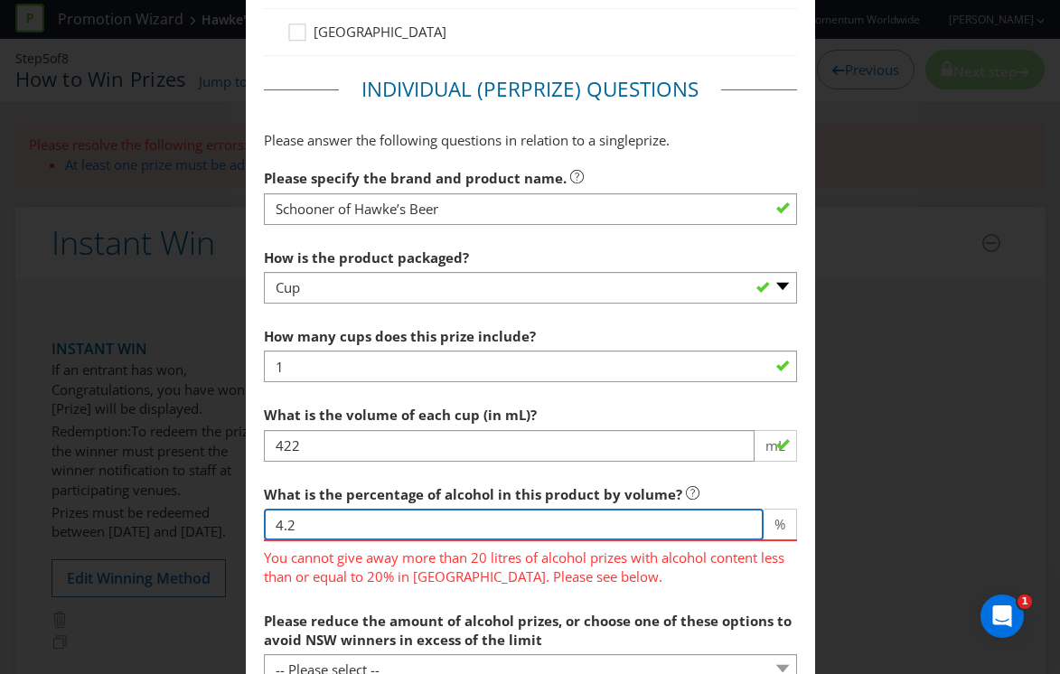
click at [455, 526] on input "4.2" at bounding box center [514, 525] width 500 height 32
type input "4"
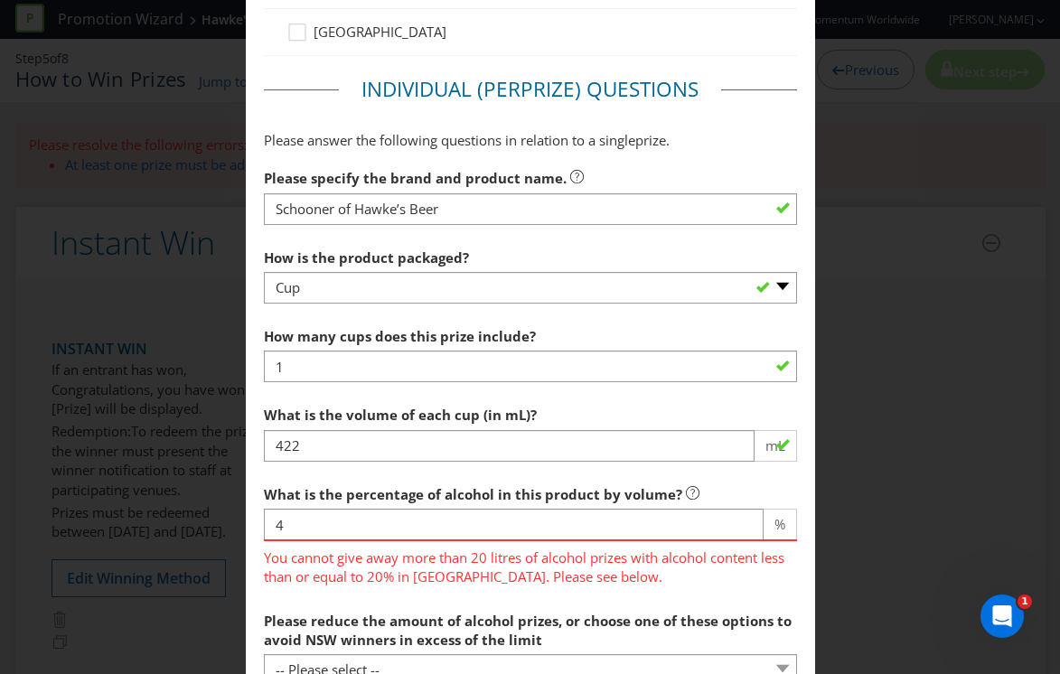
click at [521, 576] on span "You cannot give away more than 20 litres of alcohol prizes with alcohol content…" at bounding box center [530, 563] width 533 height 45
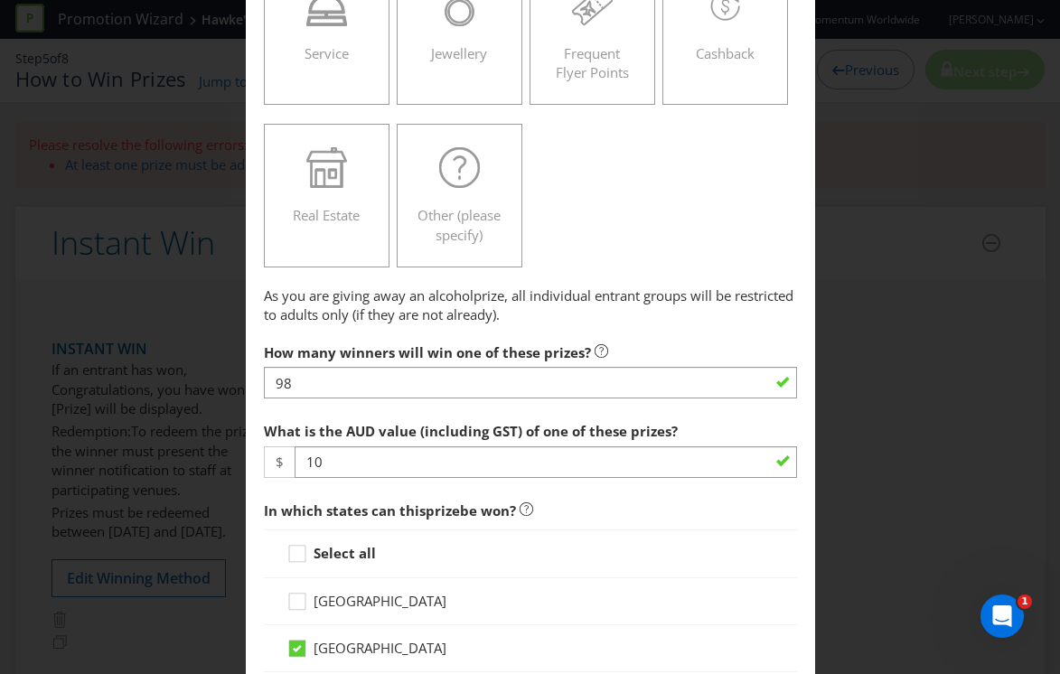
scroll to position [455, 0]
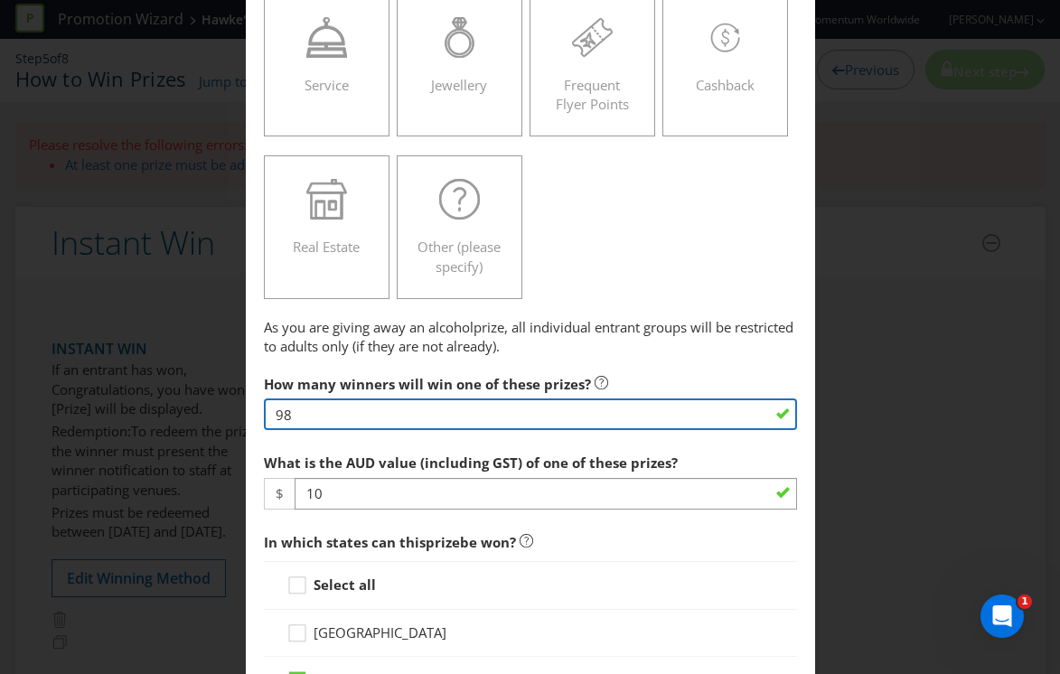
drag, startPoint x: 418, startPoint y: 411, endPoint x: 270, endPoint y: 396, distance: 149.0
click at [270, 396] on div "How many winners will win one of these prizes? 98" at bounding box center [530, 398] width 533 height 65
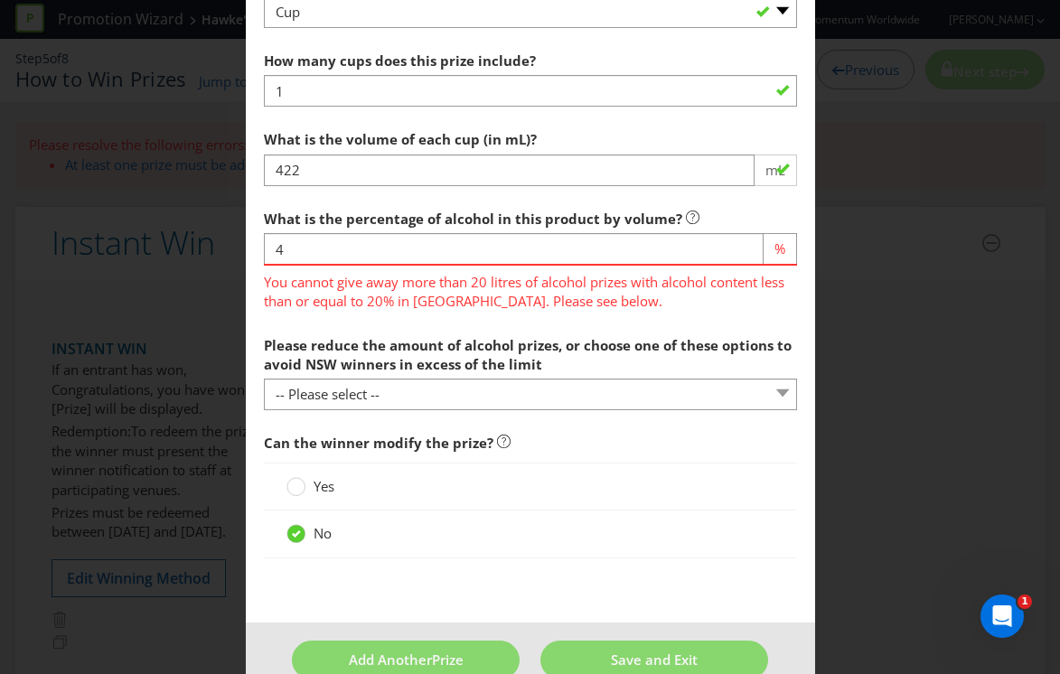
scroll to position [1664, 0]
type input "97"
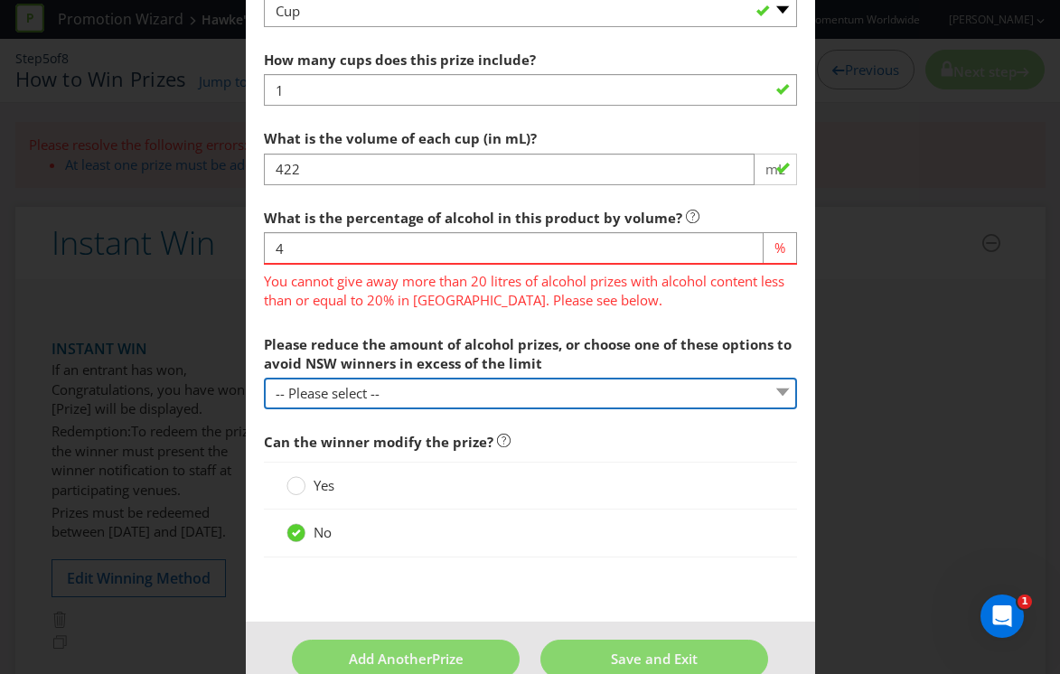
click at [397, 400] on select "-- Please select -- cash in lieu of alcohol component of prize a non-alcohol pr…" at bounding box center [530, 394] width 533 height 32
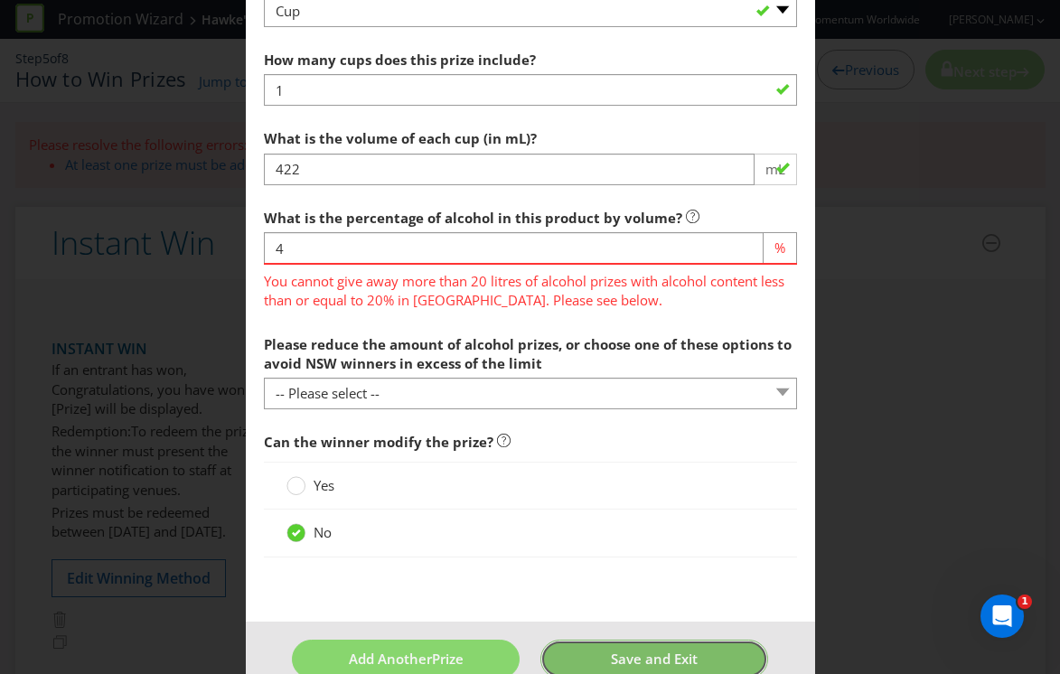
click at [613, 661] on span "Save and Exit" at bounding box center [654, 659] width 87 height 18
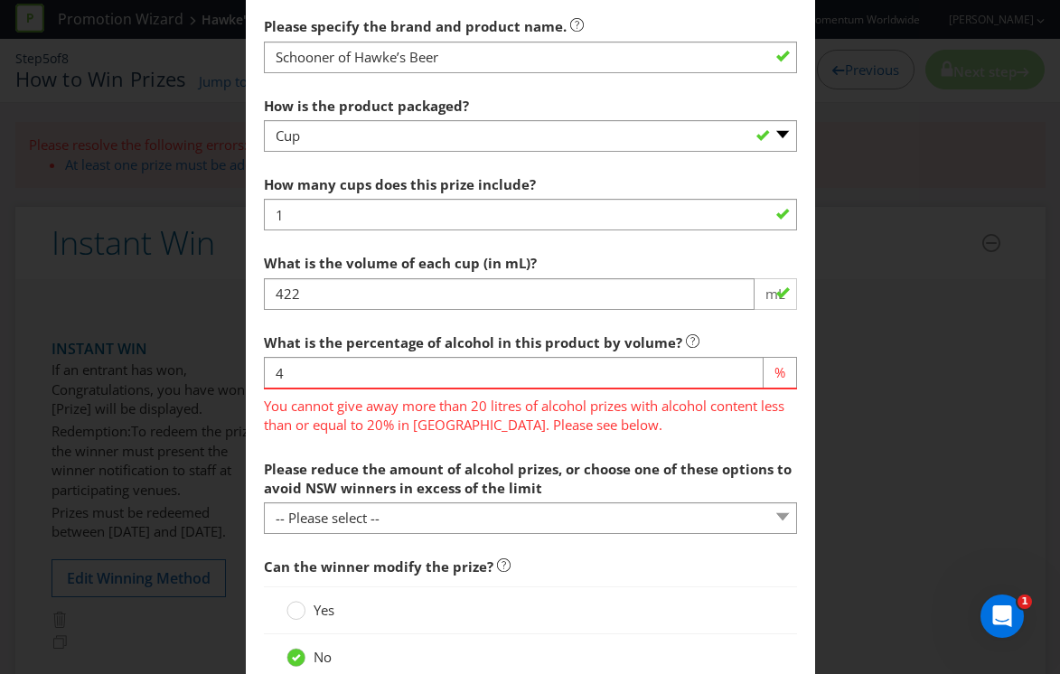
scroll to position [1552, 0]
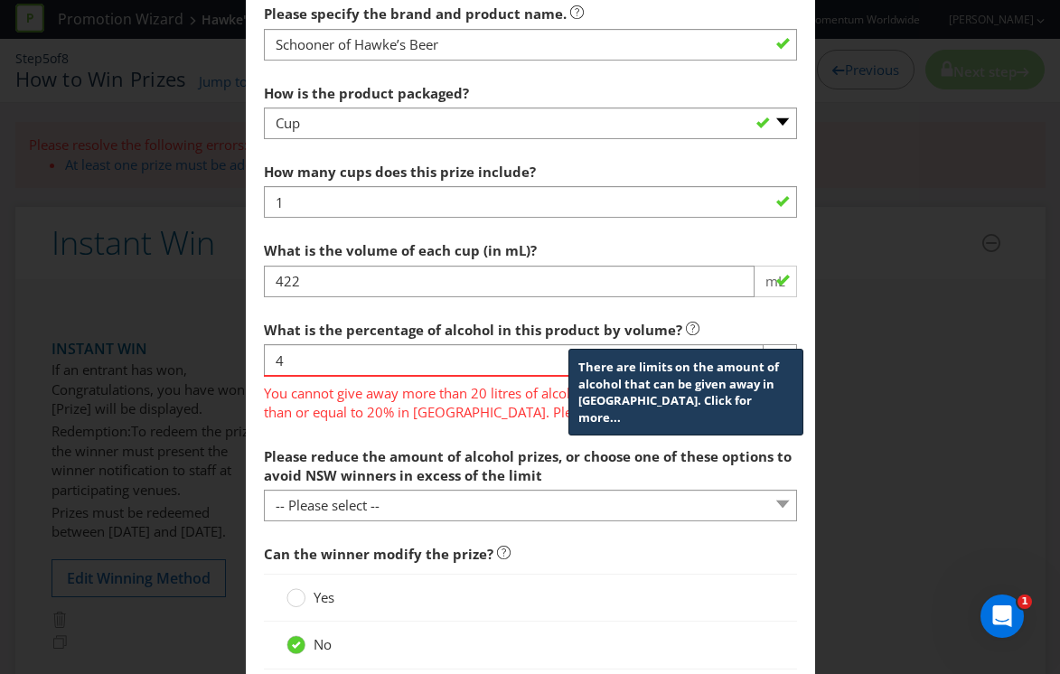
click at [686, 328] on icon at bounding box center [693, 329] width 14 height 14
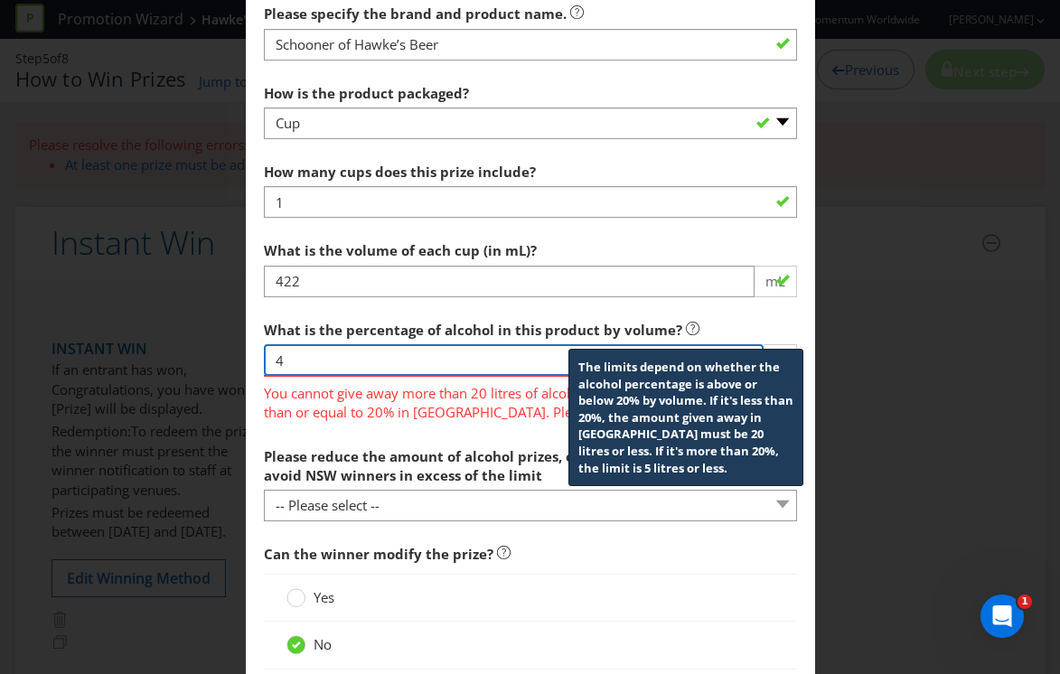
click at [321, 364] on input "4" at bounding box center [514, 360] width 500 height 32
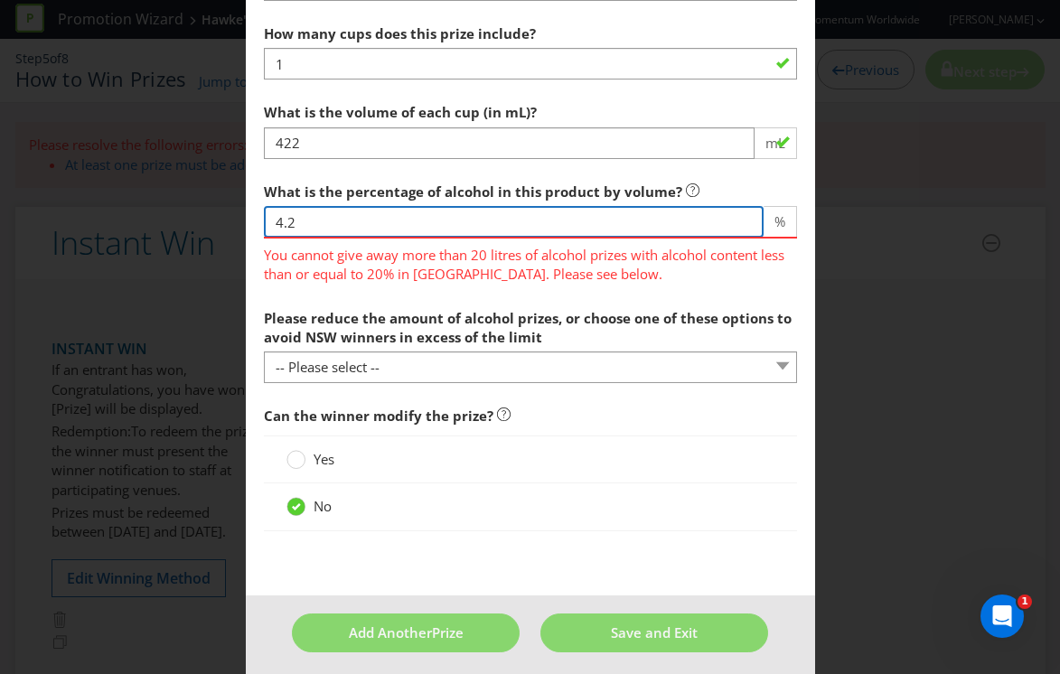
scroll to position [1695, 0]
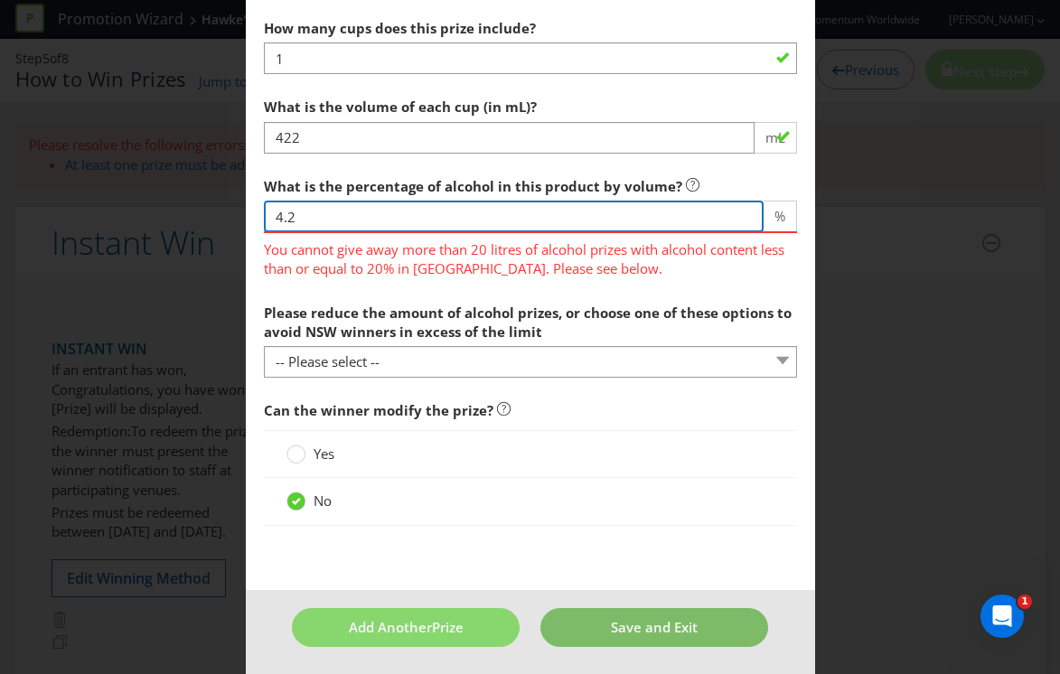
type input "4.2"
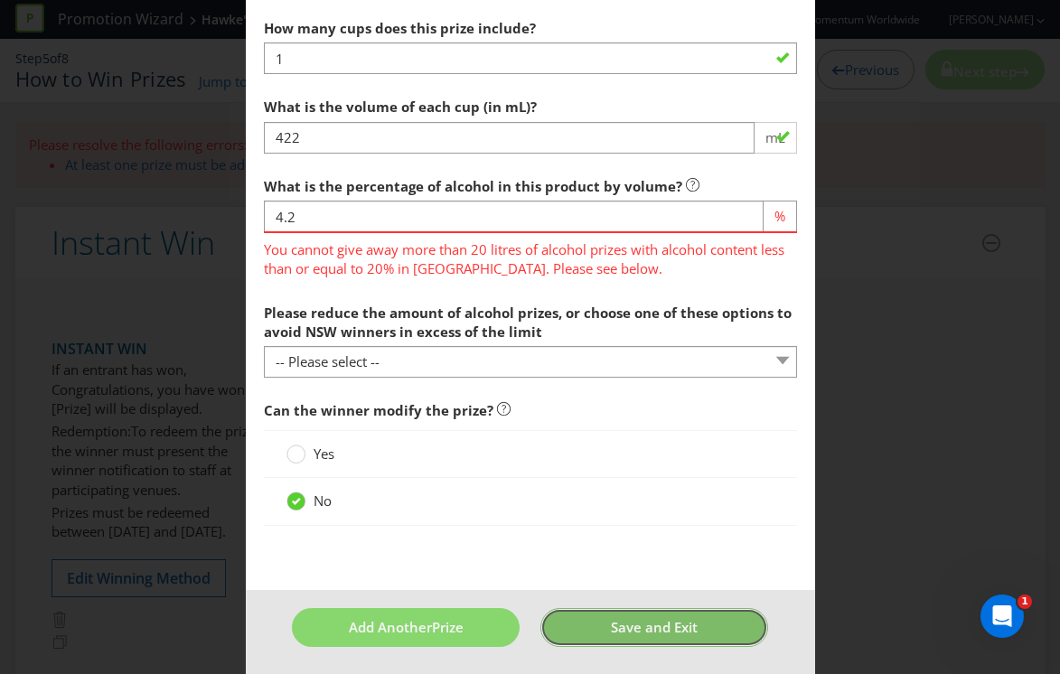
click at [688, 621] on span "Save and Exit" at bounding box center [654, 627] width 87 height 18
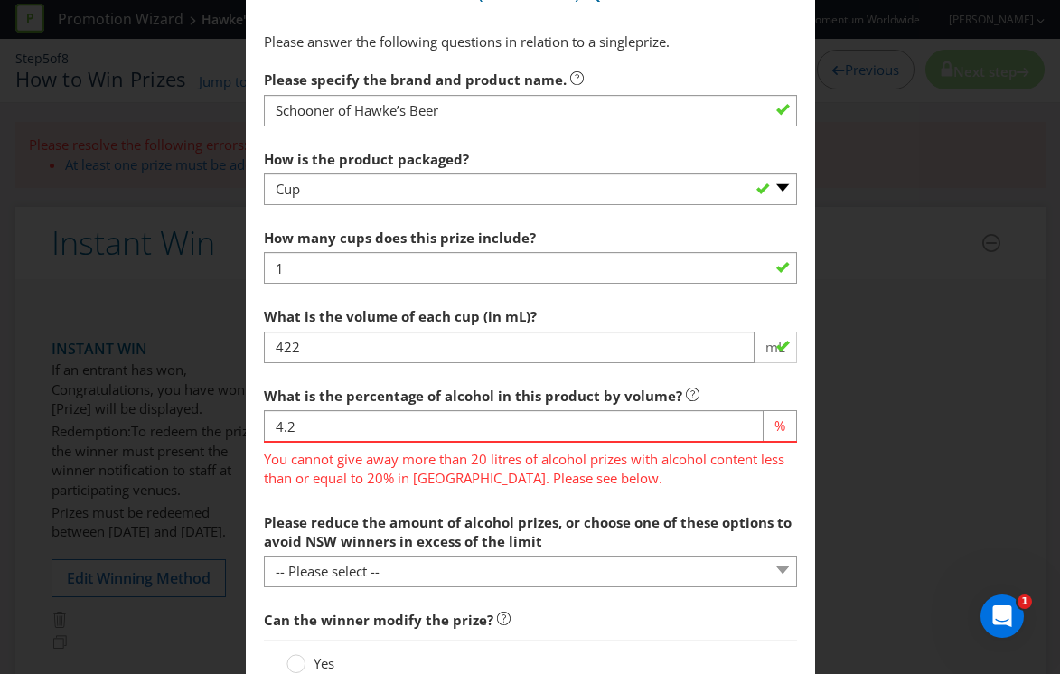
scroll to position [1484, 0]
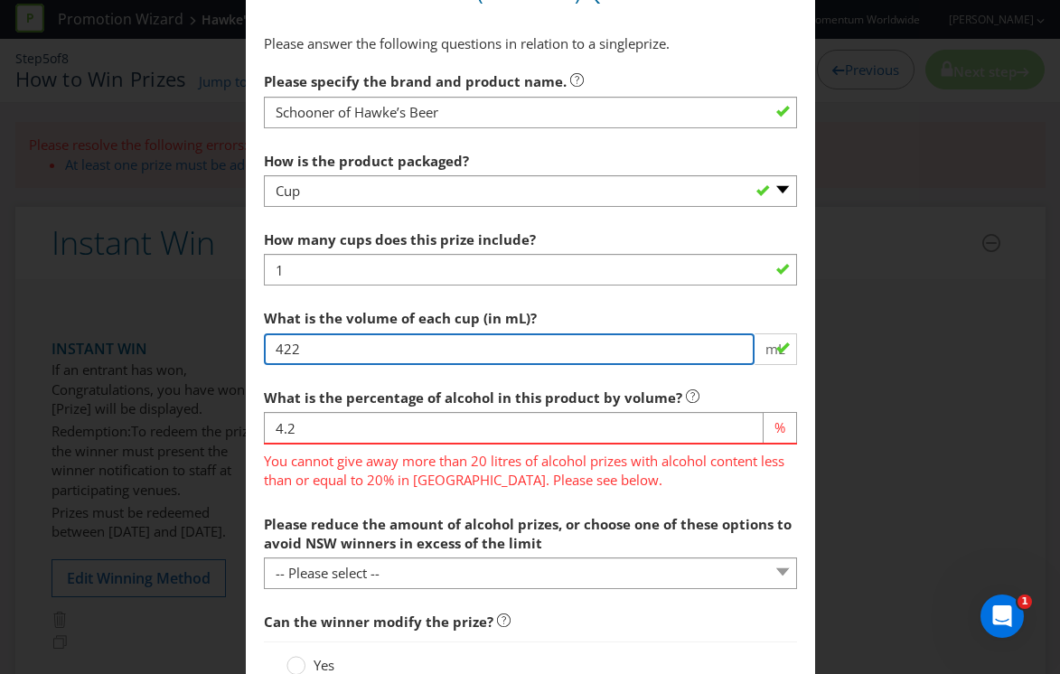
drag, startPoint x: 452, startPoint y: 355, endPoint x: 241, endPoint y: 350, distance: 210.6
click at [241, 352] on div "Add Prize [GEOGRAPHIC_DATA] [GEOGRAPHIC_DATA] [GEOGRAPHIC_DATA] [GEOGRAPHIC_DAT…" at bounding box center [530, 337] width 1060 height 674
type input "3"
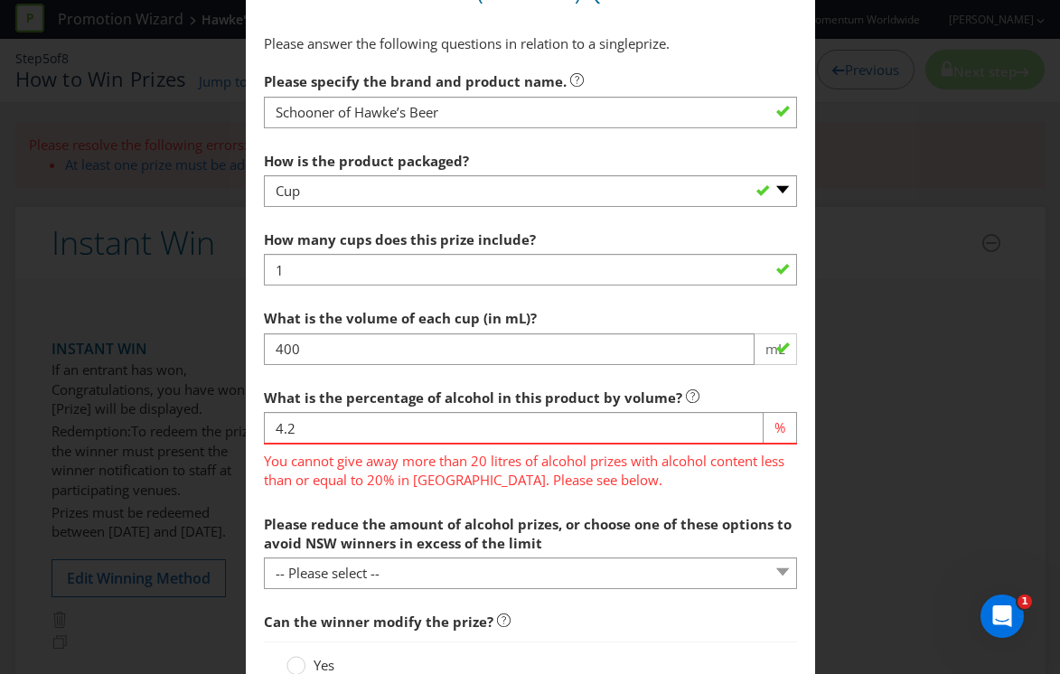
click at [573, 314] on div "What is the volume of each cup (in mL)? 400 mL" at bounding box center [530, 332] width 533 height 65
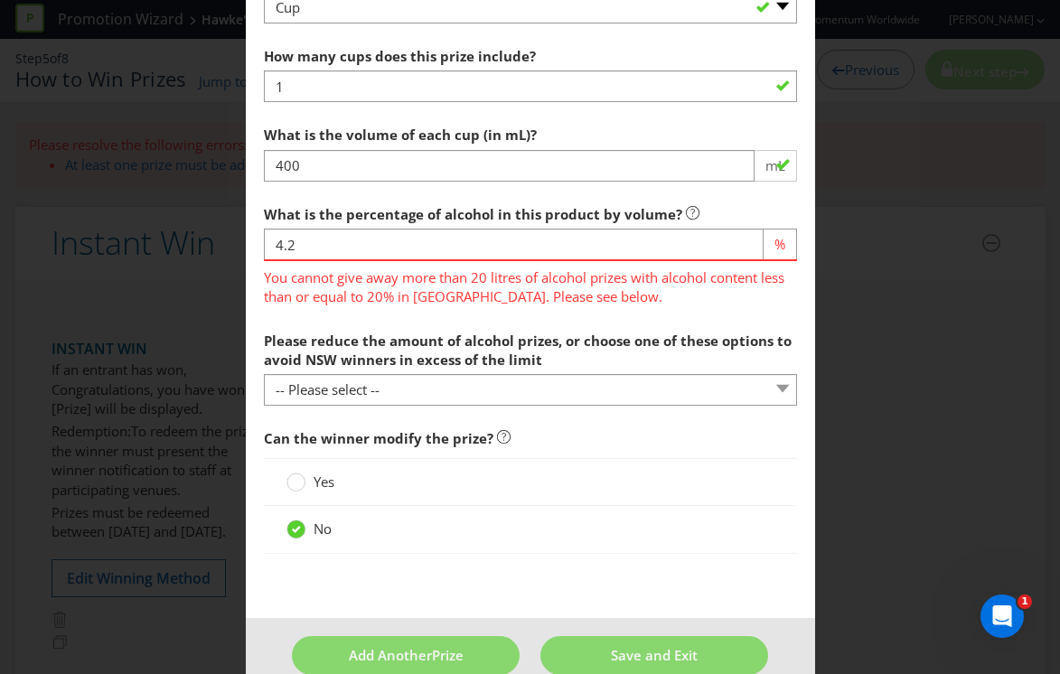
scroll to position [1673, 0]
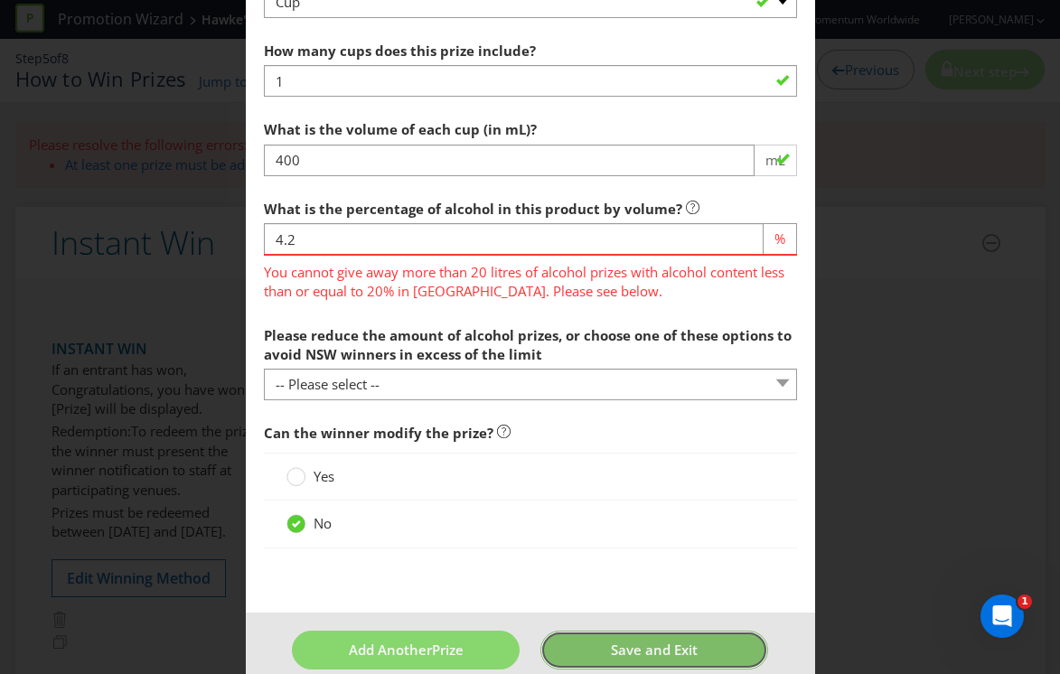
click at [674, 651] on span "Save and Exit" at bounding box center [654, 650] width 87 height 18
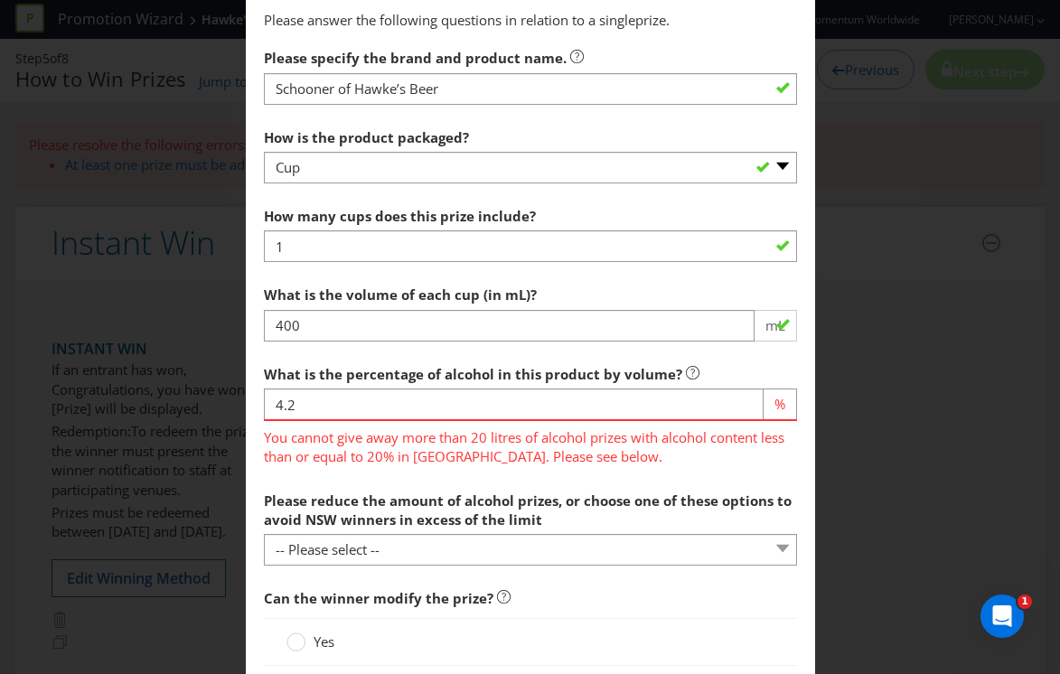
scroll to position [1700, 0]
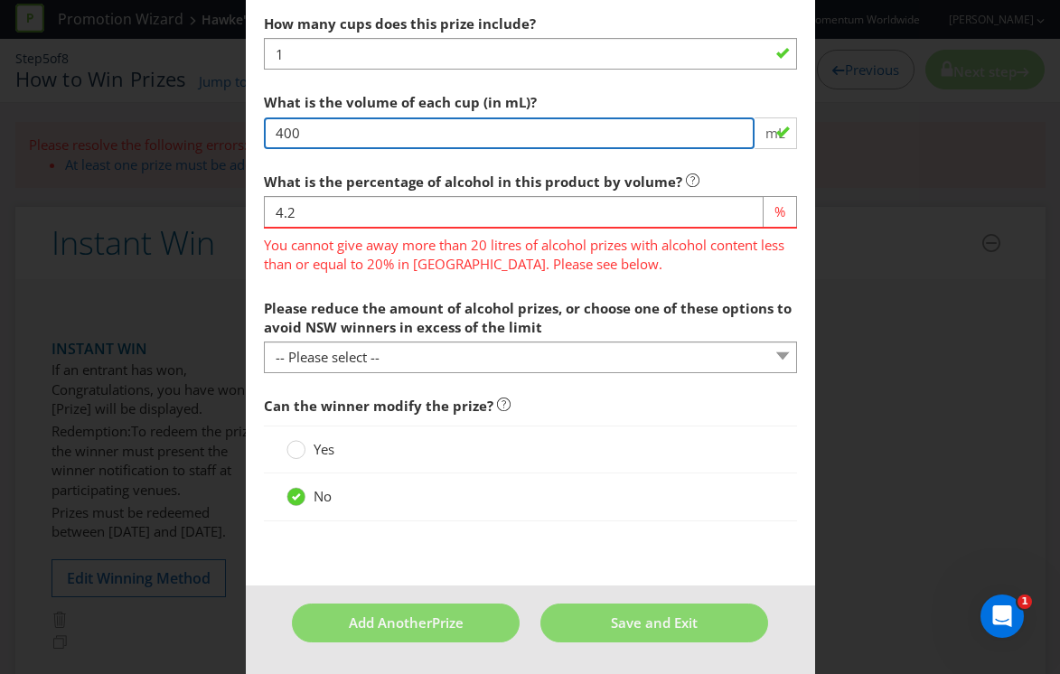
click at [325, 132] on input "400" at bounding box center [509, 133] width 491 height 32
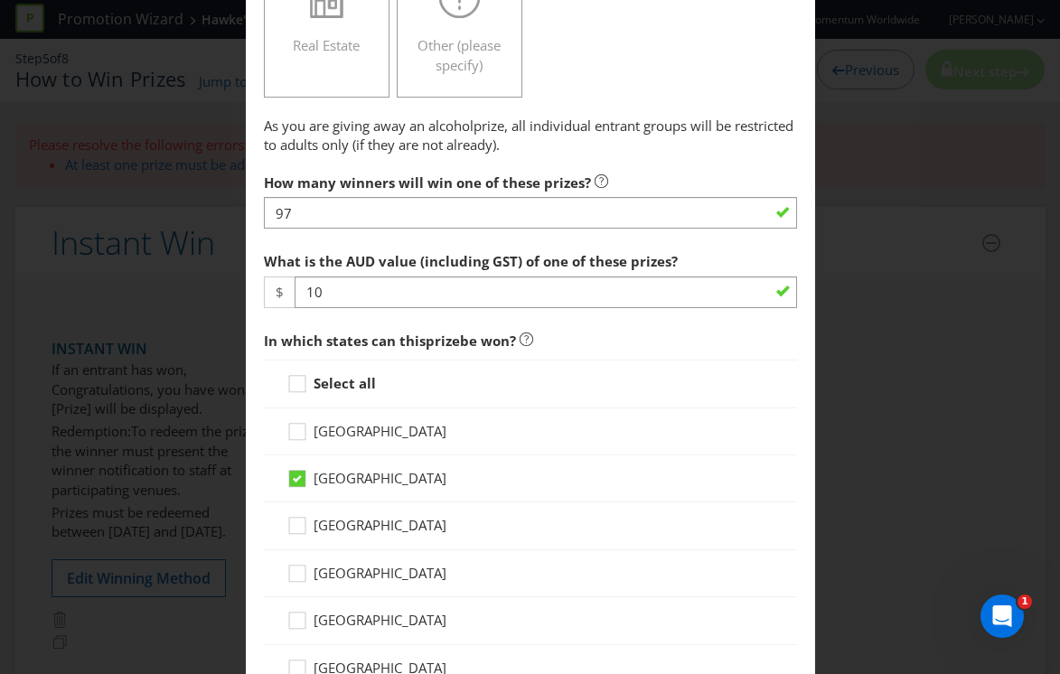
scroll to position [635, 0]
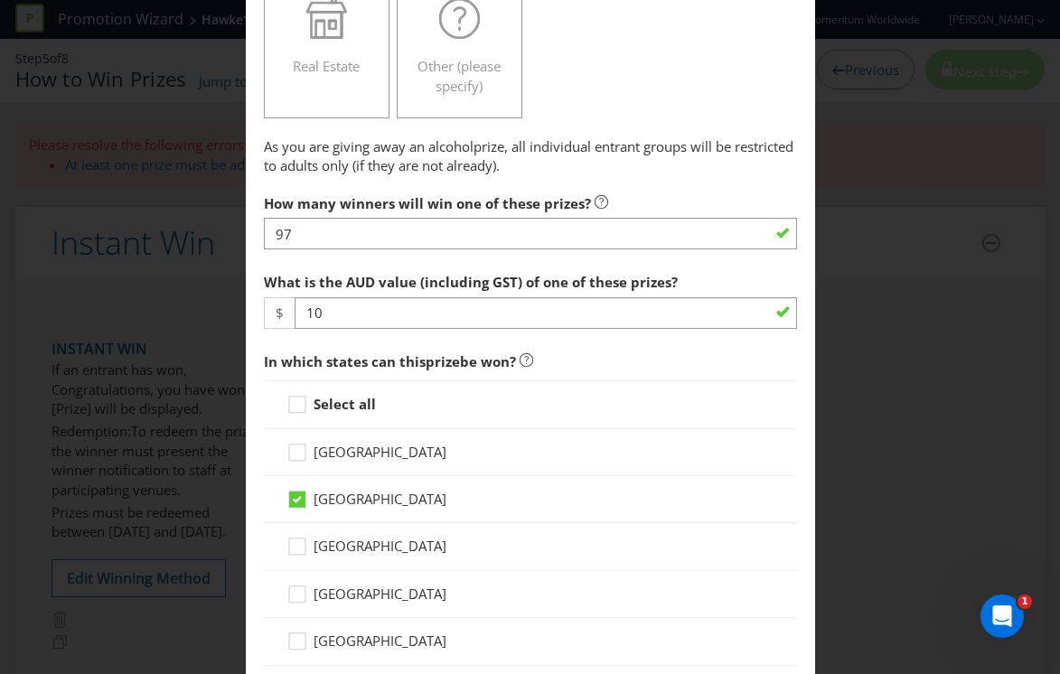
type input "4"
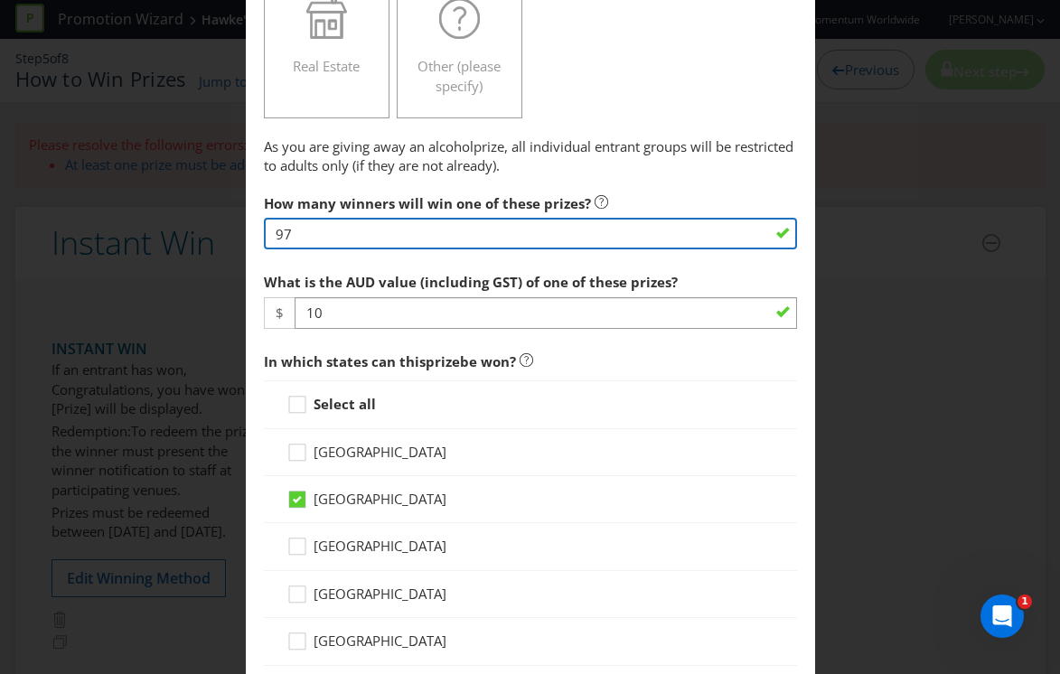
drag, startPoint x: 301, startPoint y: 228, endPoint x: 223, endPoint y: 221, distance: 78.0
click at [223, 222] on div "Add Prize [GEOGRAPHIC_DATA] [GEOGRAPHIC_DATA] [GEOGRAPHIC_DATA] [GEOGRAPHIC_DAT…" at bounding box center [530, 337] width 1060 height 674
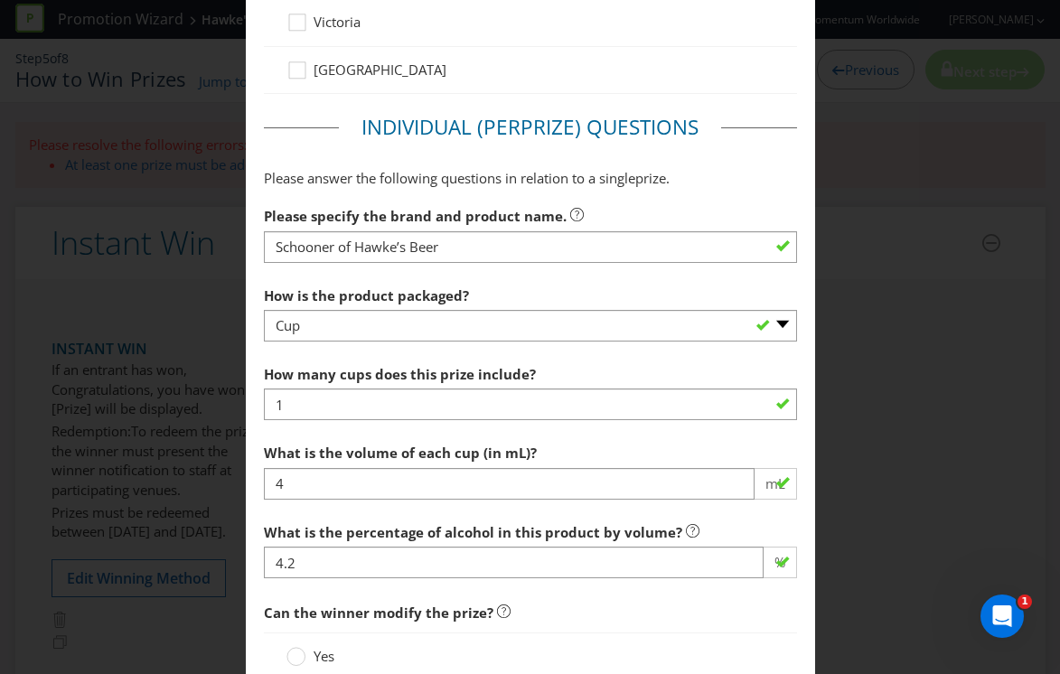
scroll to position [1556, 0]
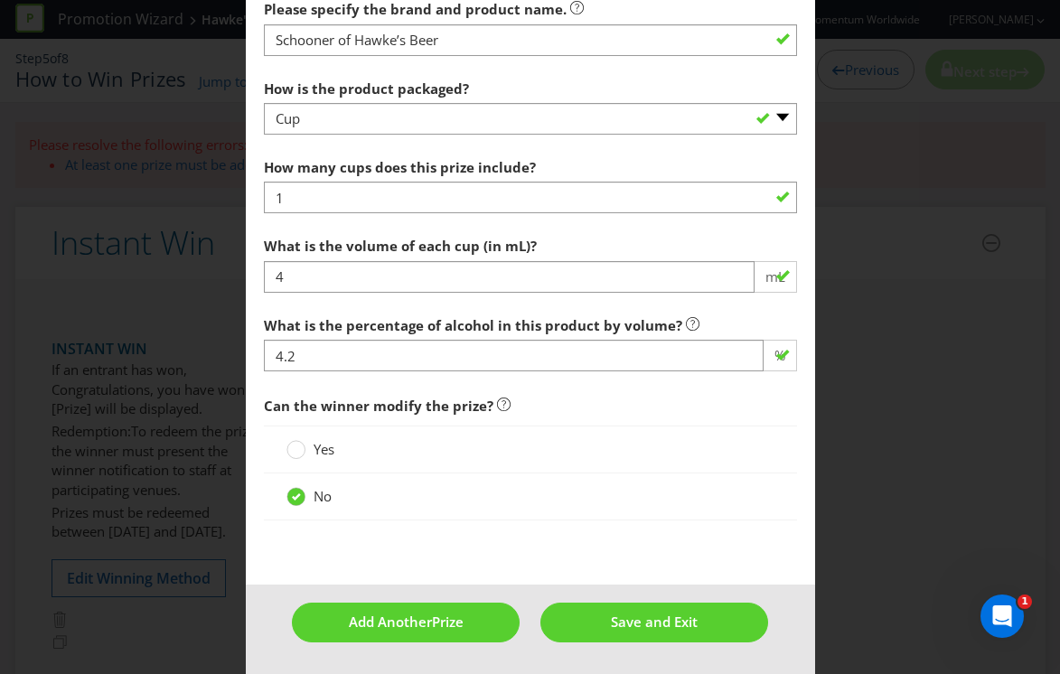
type input "90"
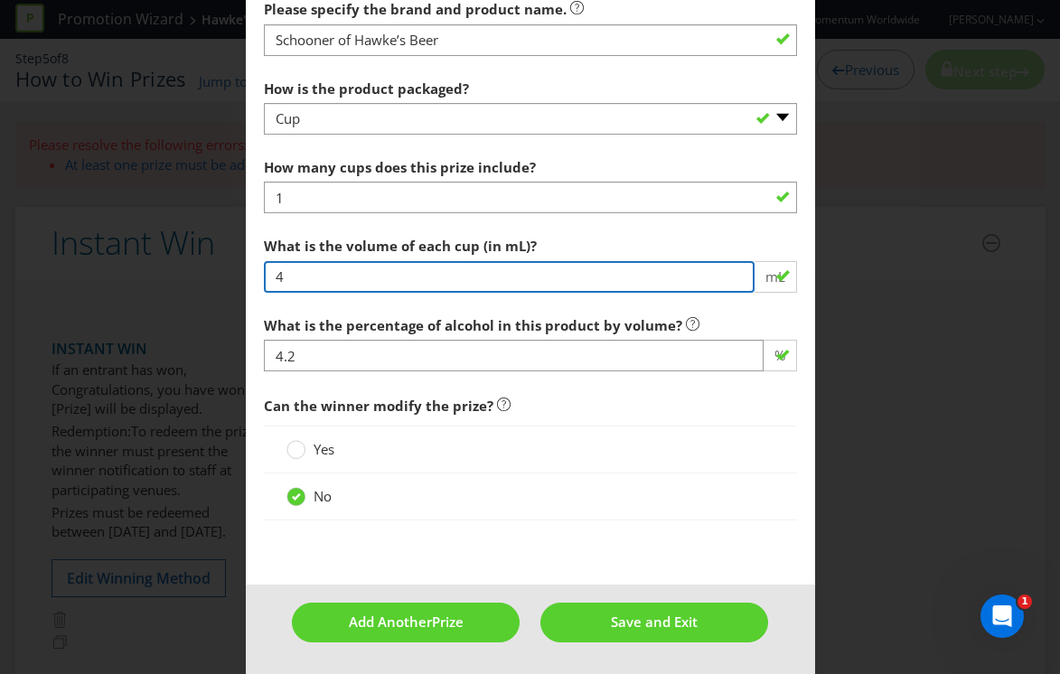
click at [347, 277] on input "4" at bounding box center [509, 277] width 491 height 32
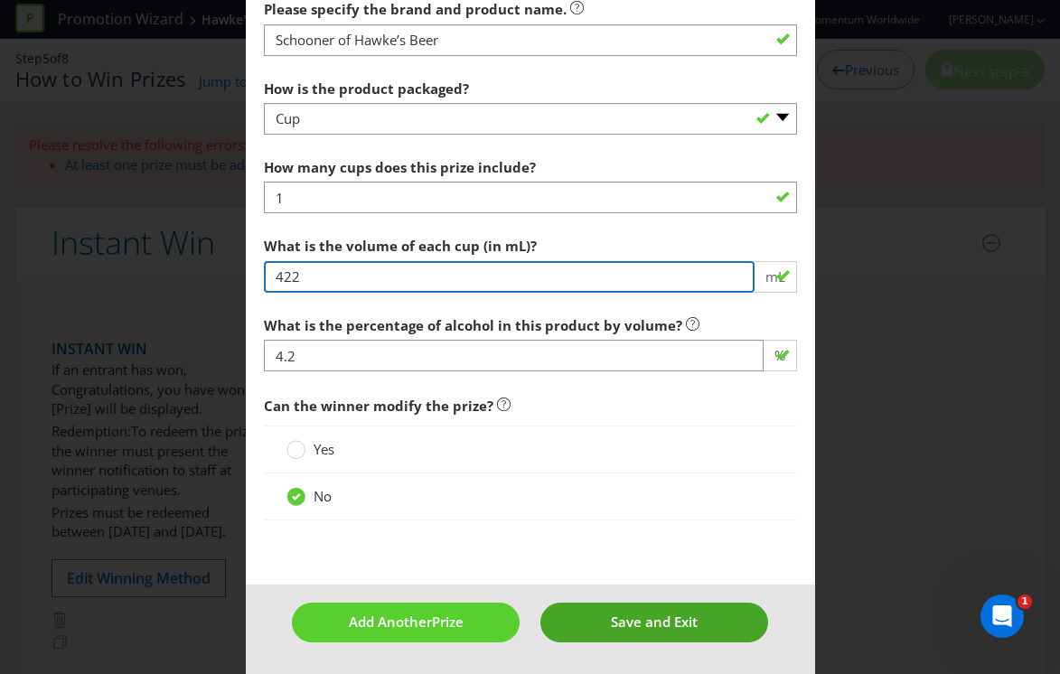
type input "422"
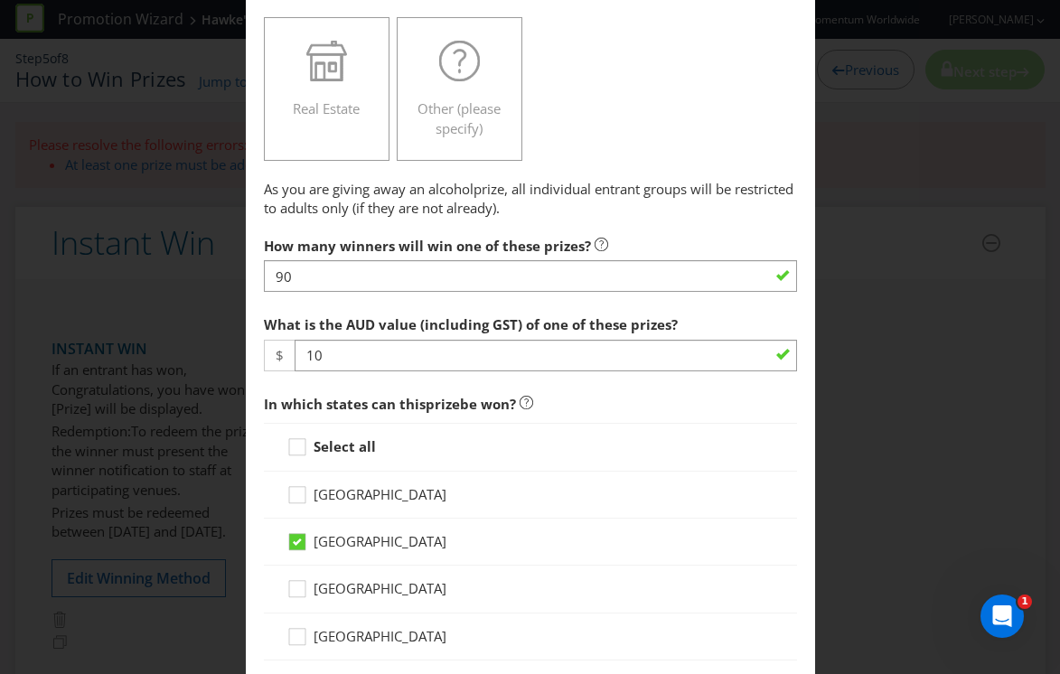
scroll to position [459, 0]
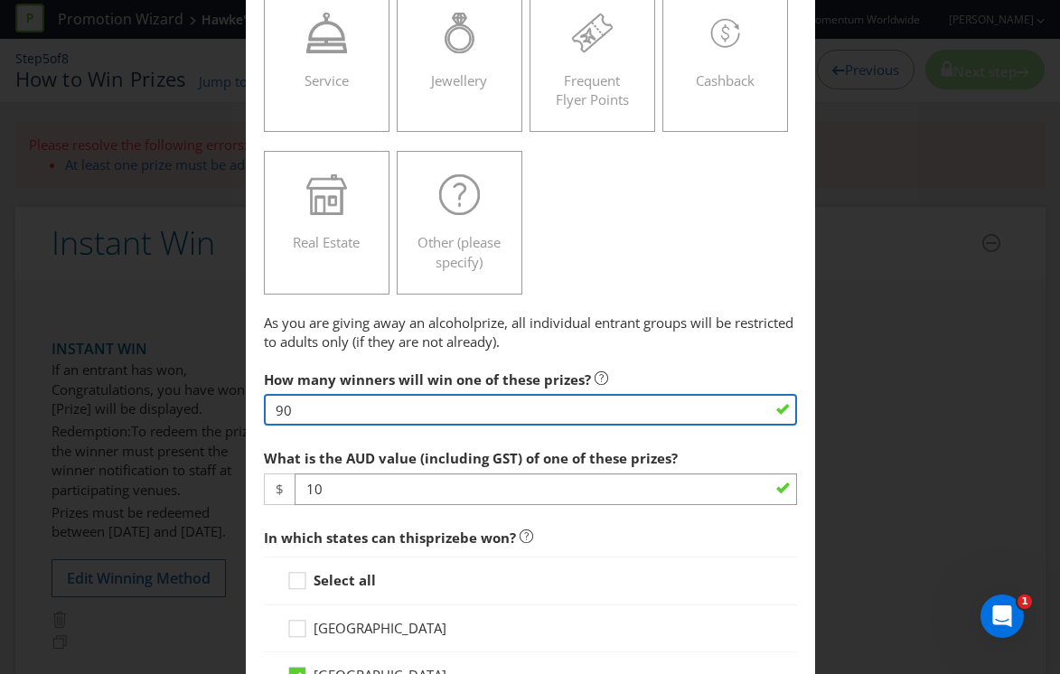
drag, startPoint x: 321, startPoint y: 418, endPoint x: 213, endPoint y: 394, distance: 110.3
click at [214, 397] on div "Add Prize [GEOGRAPHIC_DATA] [GEOGRAPHIC_DATA] [GEOGRAPHIC_DATA] [GEOGRAPHIC_DAT…" at bounding box center [530, 337] width 1060 height 674
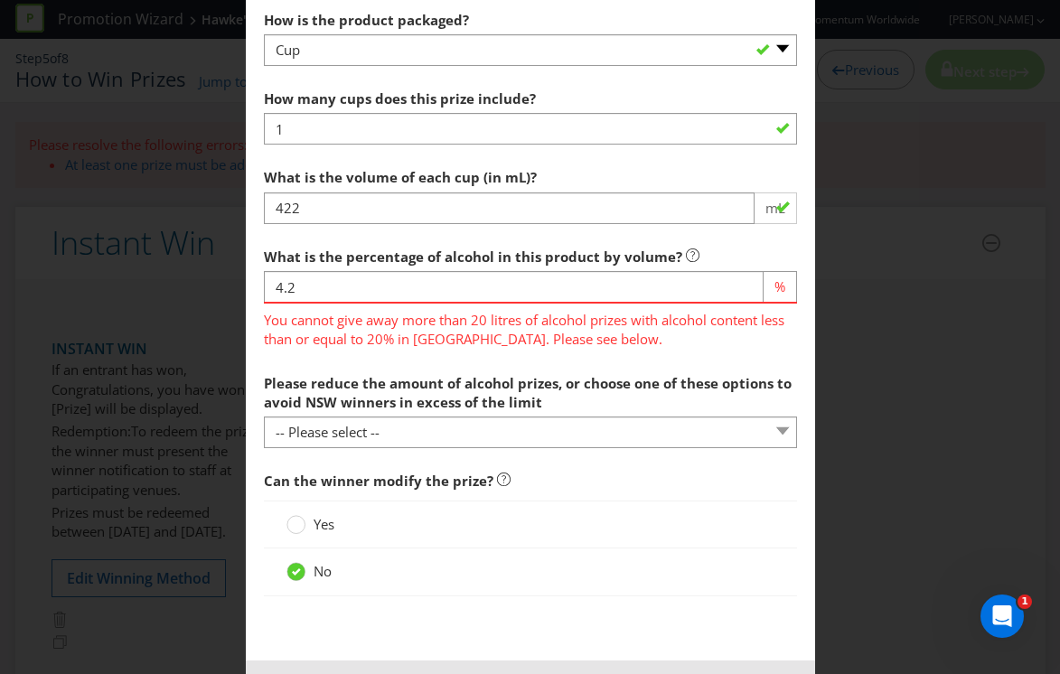
scroll to position [1700, 0]
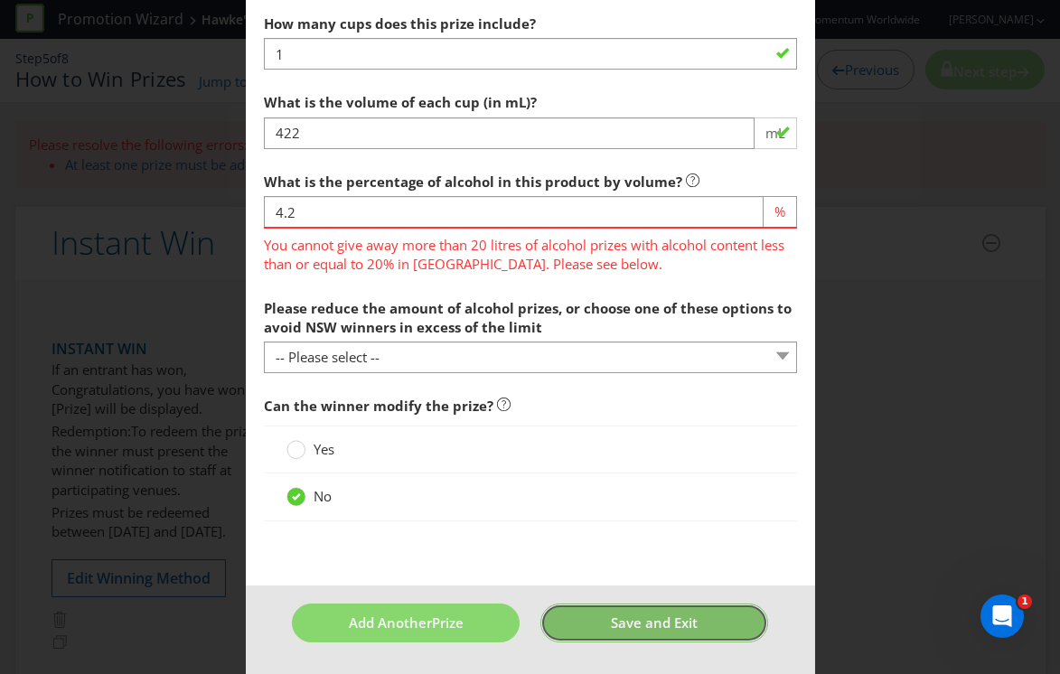
click at [631, 623] on span "Save and Exit" at bounding box center [654, 623] width 87 height 18
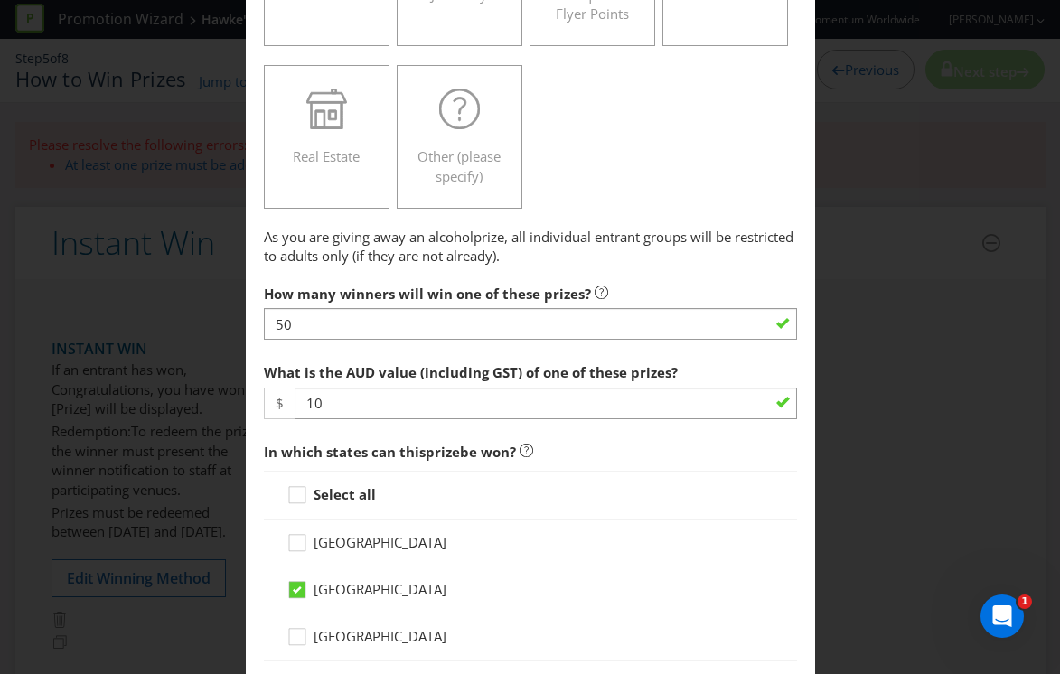
scroll to position [544, 0]
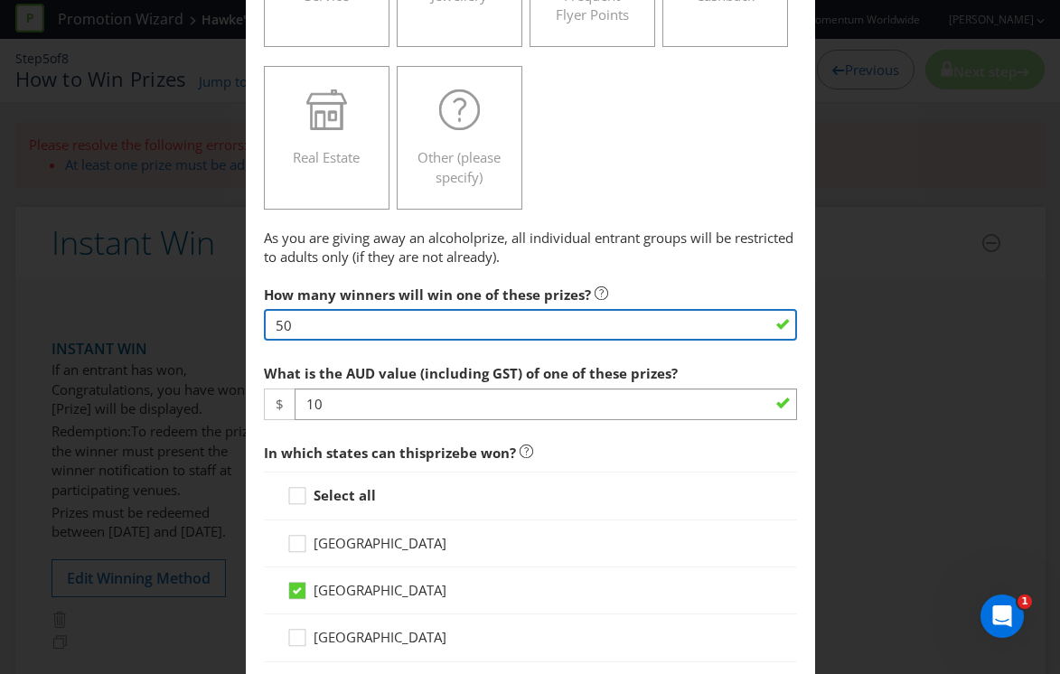
drag, startPoint x: 322, startPoint y: 331, endPoint x: 210, endPoint y: 315, distance: 113.1
click at [210, 315] on div "Add Prize [GEOGRAPHIC_DATA] [GEOGRAPHIC_DATA] [GEOGRAPHIC_DATA] [GEOGRAPHIC_DAT…" at bounding box center [530, 337] width 1060 height 674
type input "1"
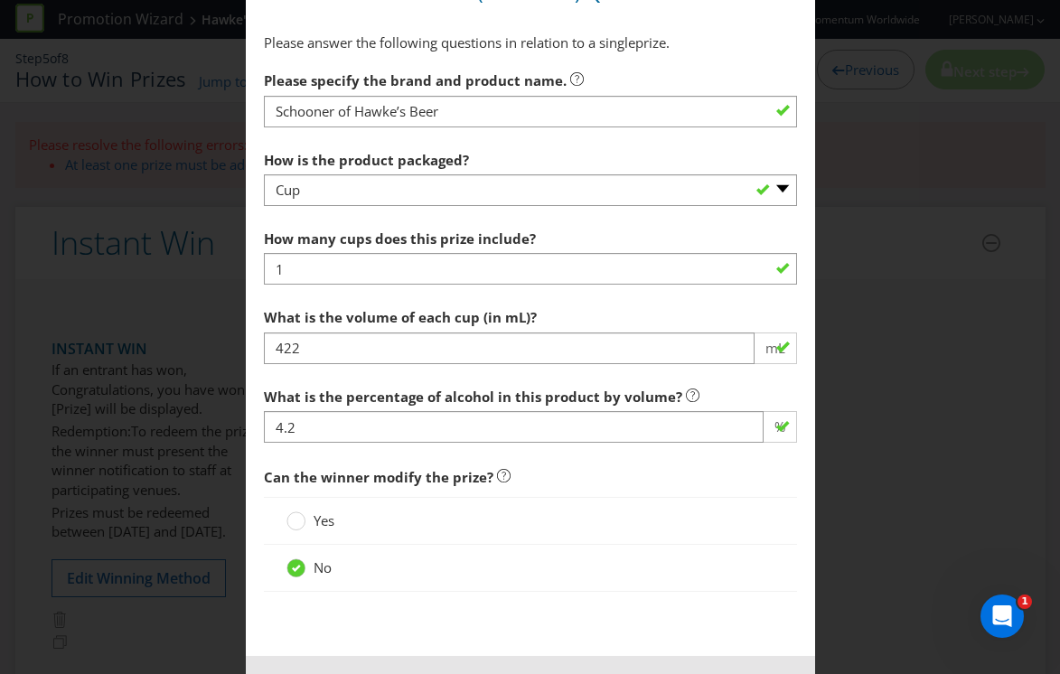
scroll to position [1556, 0]
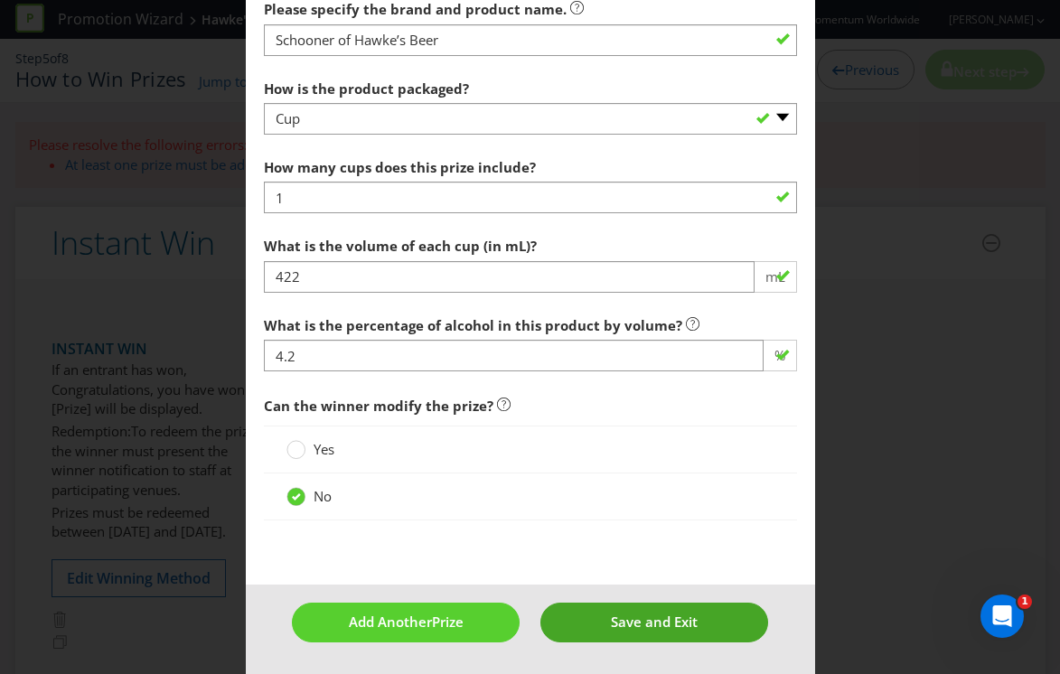
type input "10"
click at [647, 621] on span "Save and Exit" at bounding box center [654, 622] width 87 height 18
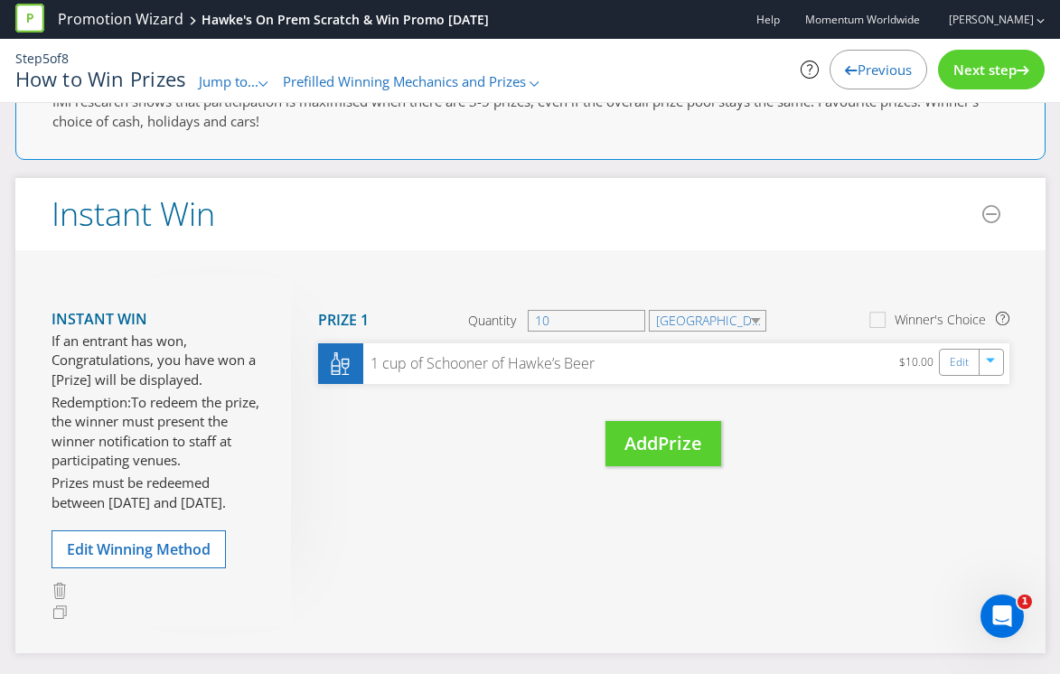
scroll to position [85, 0]
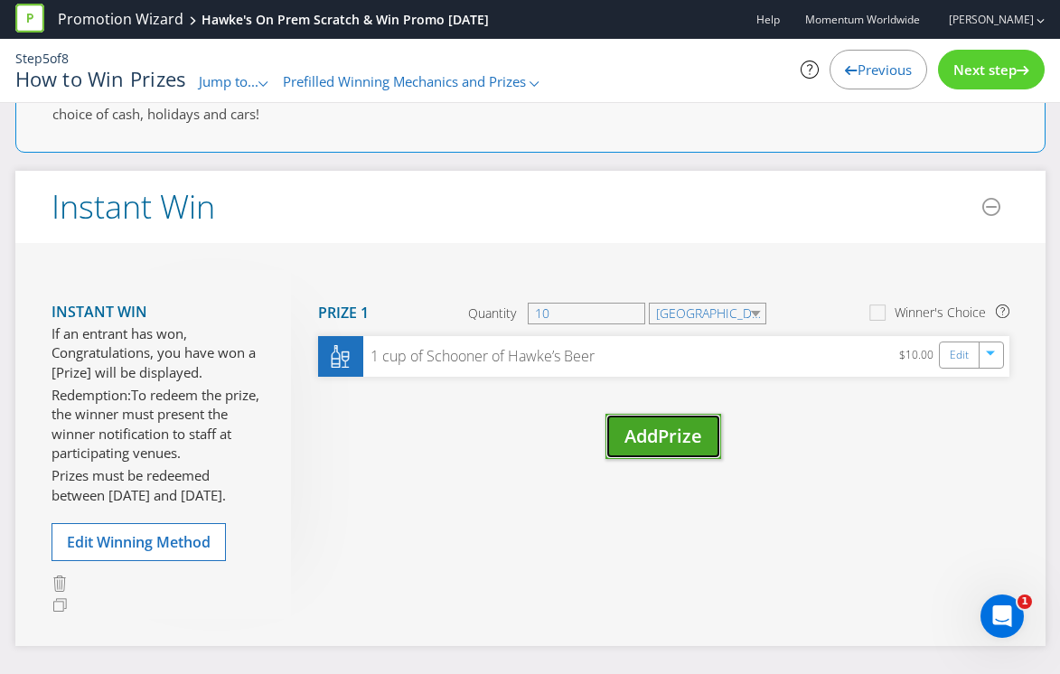
click at [658, 429] on span "Add" at bounding box center [640, 436] width 33 height 24
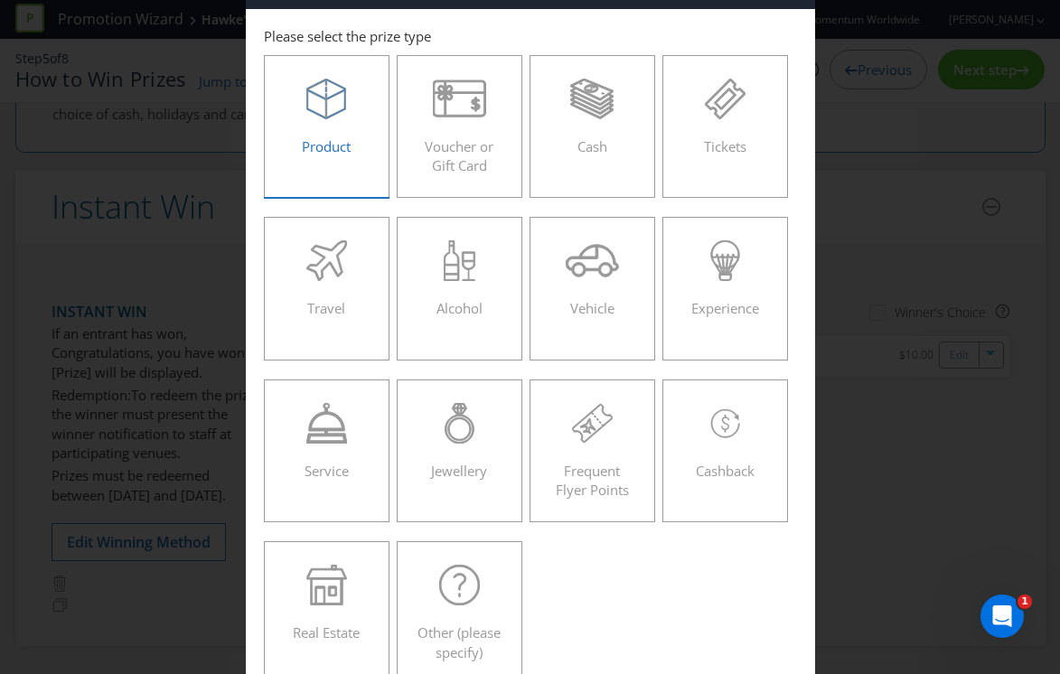
scroll to position [66, 0]
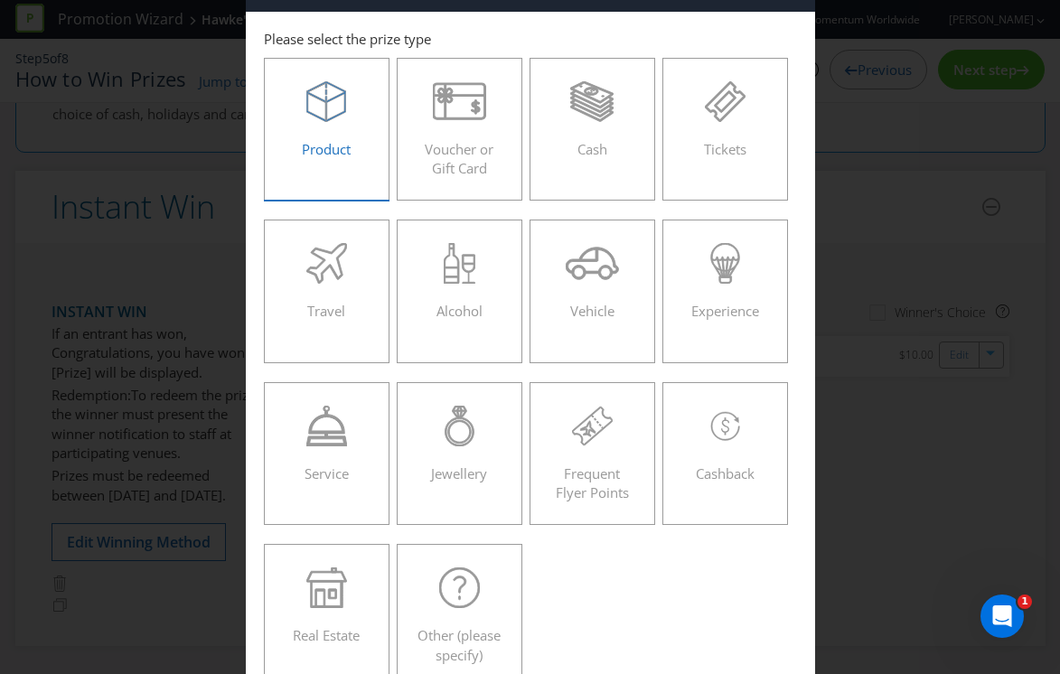
click at [313, 131] on div "Product" at bounding box center [327, 121] width 89 height 81
click at [0, 0] on input "Product" at bounding box center [0, 0] width 0 height 0
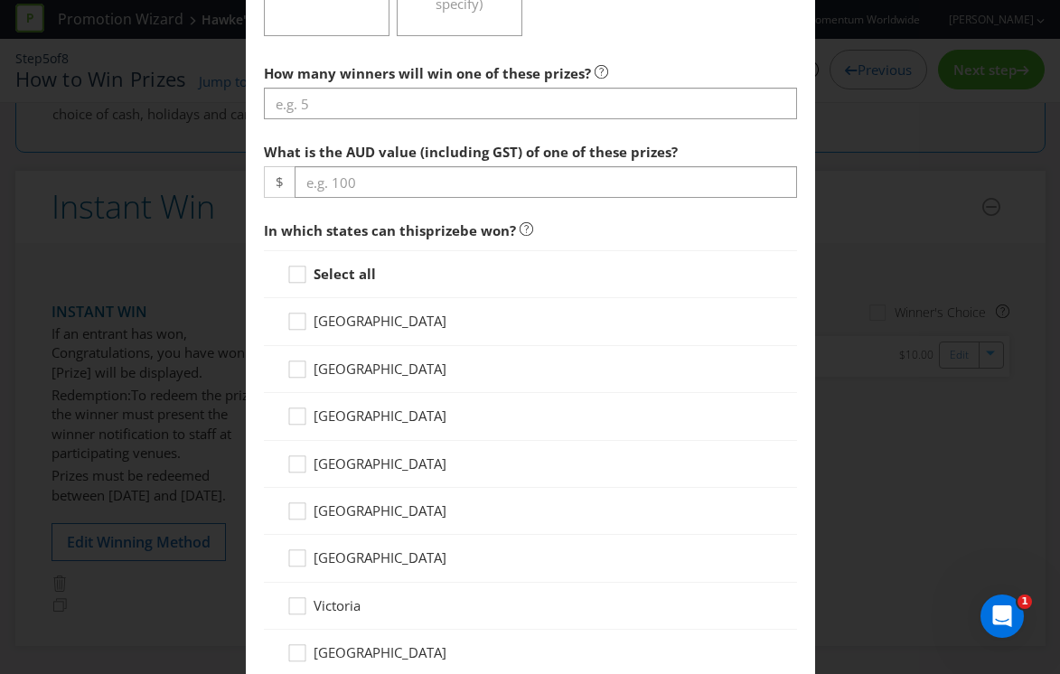
scroll to position [709, 0]
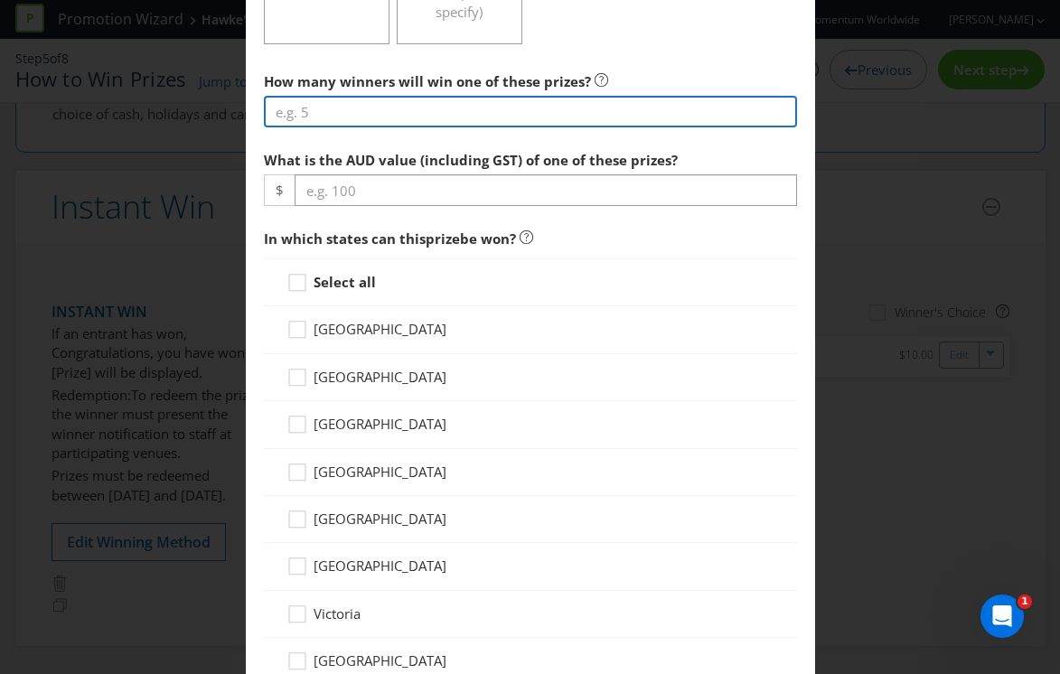
click at [392, 115] on input "number" at bounding box center [530, 112] width 533 height 32
type input "100"
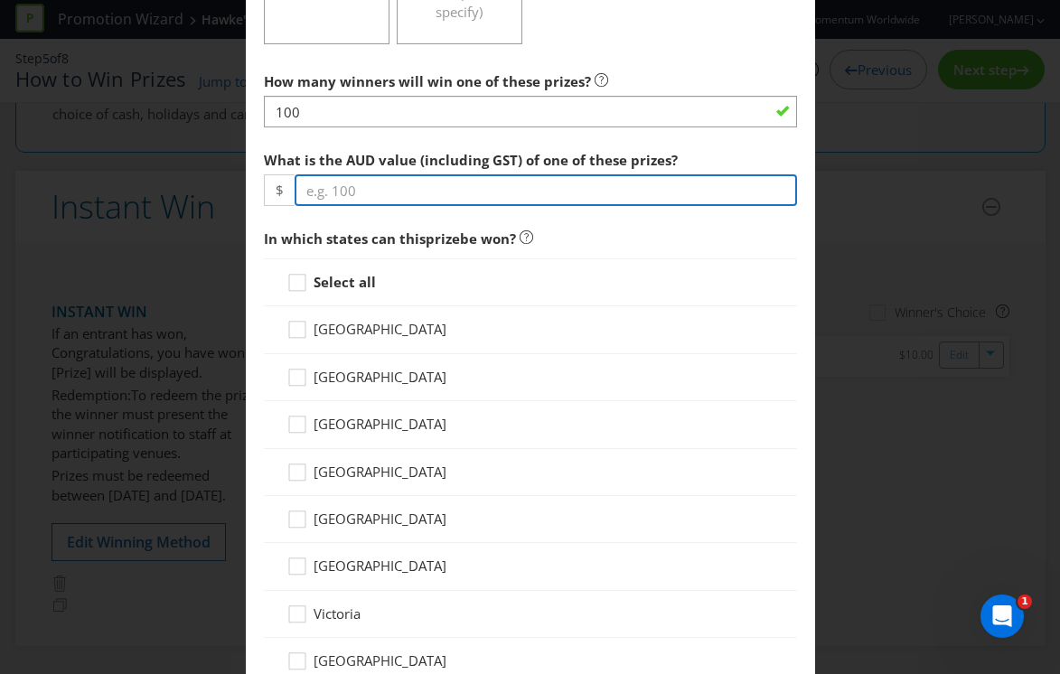
click at [432, 196] on input "number" at bounding box center [546, 190] width 502 height 32
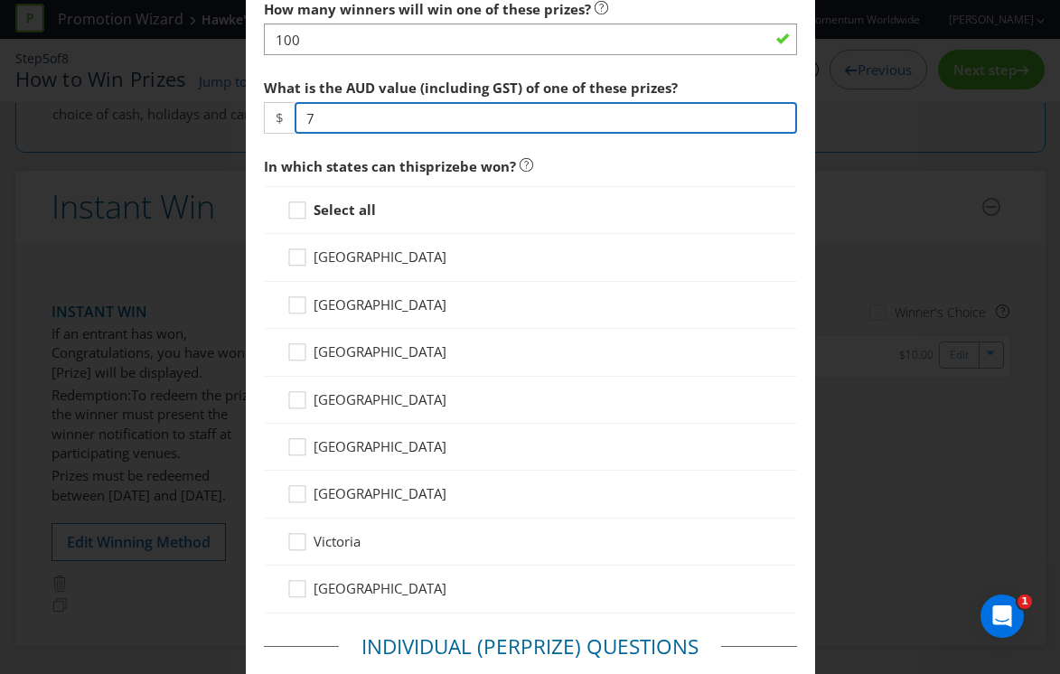
scroll to position [783, 0]
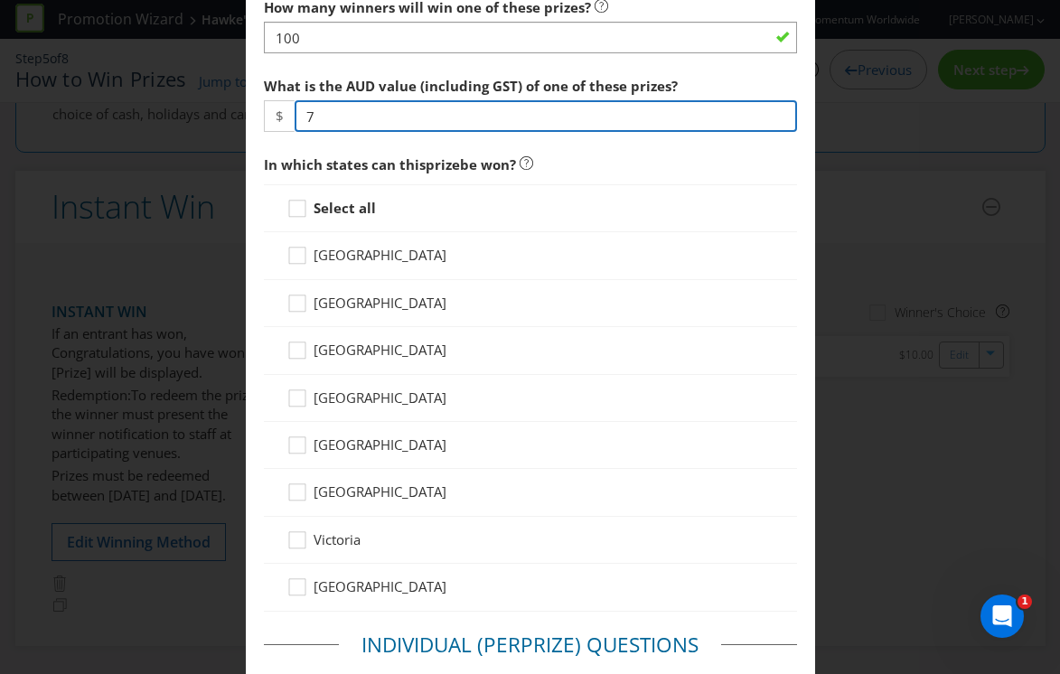
type input "7"
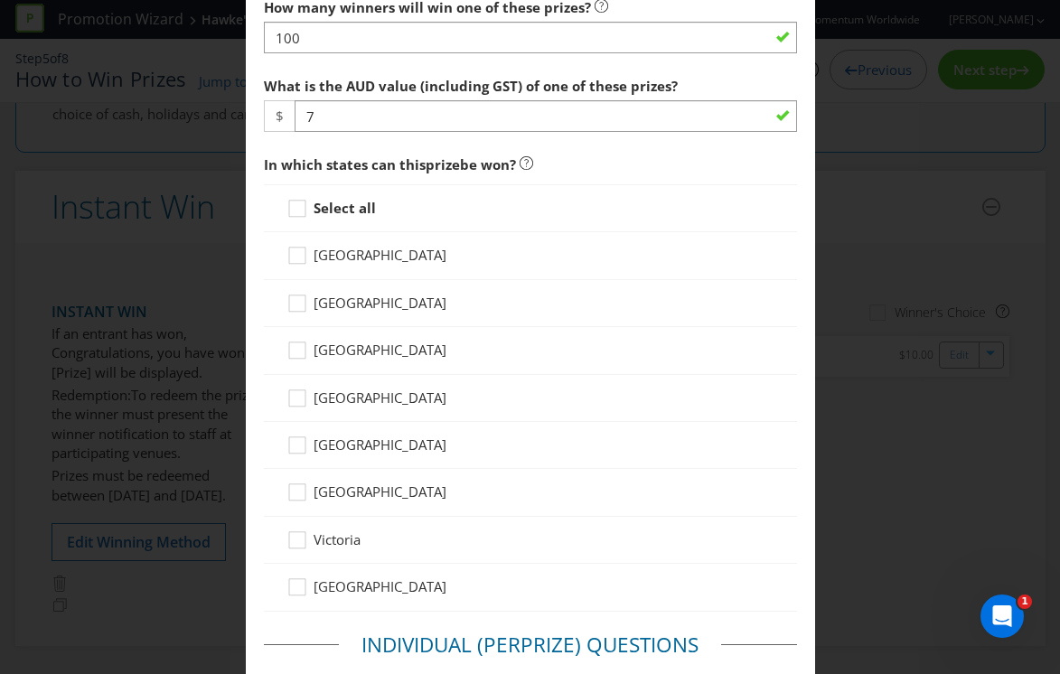
click at [335, 296] on span "[GEOGRAPHIC_DATA]" at bounding box center [380, 303] width 133 height 18
click at [0, 0] on input "[GEOGRAPHIC_DATA]" at bounding box center [0, 0] width 0 height 0
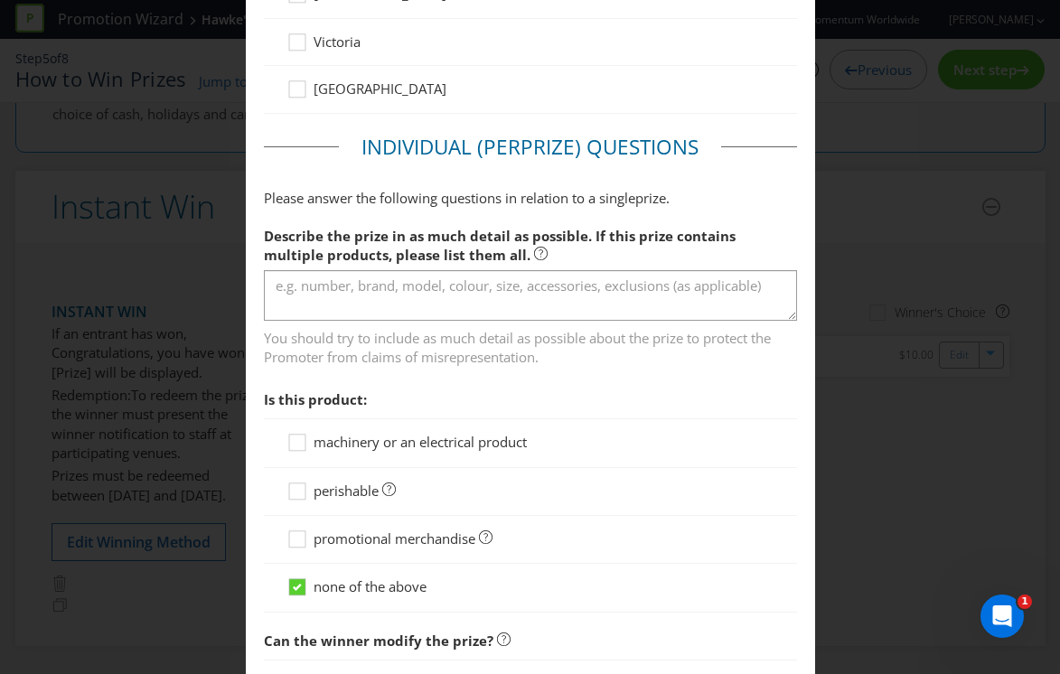
scroll to position [1287, 0]
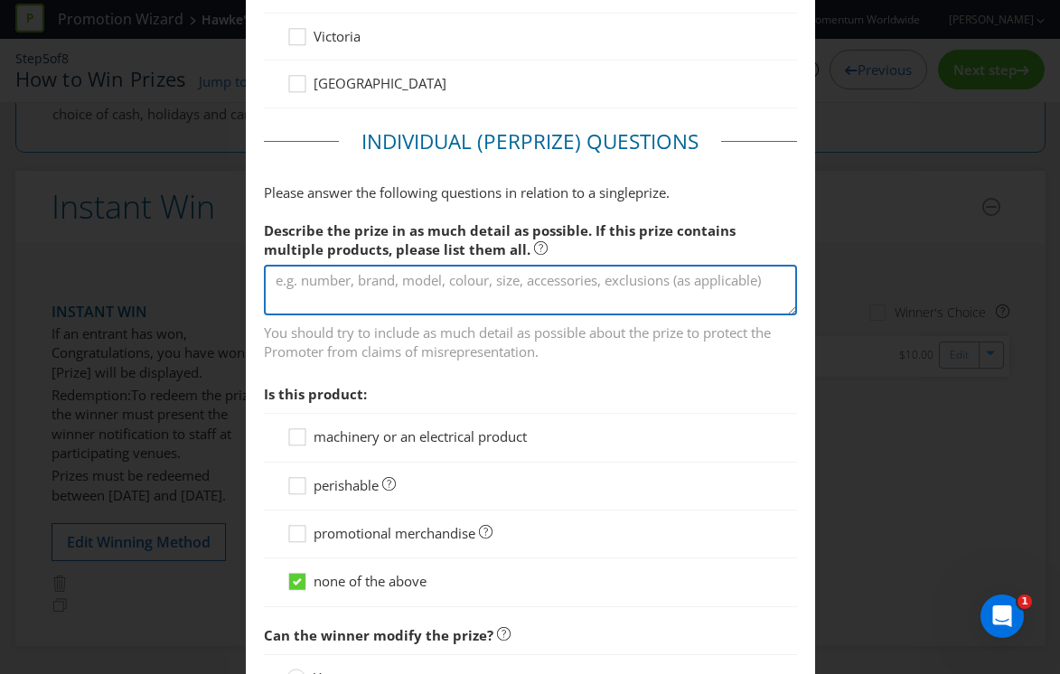
click at [436, 295] on textarea at bounding box center [530, 291] width 533 height 52
paste textarea "Congratulations, you have won a [PERSON_NAME] Stubby Cooler"
drag, startPoint x: 487, startPoint y: 281, endPoint x: 244, endPoint y: 248, distance: 245.4
click at [244, 248] on div "Add Prize [GEOGRAPHIC_DATA] [GEOGRAPHIC_DATA] [GEOGRAPHIC_DATA] [GEOGRAPHIC_DAT…" at bounding box center [530, 337] width 1060 height 674
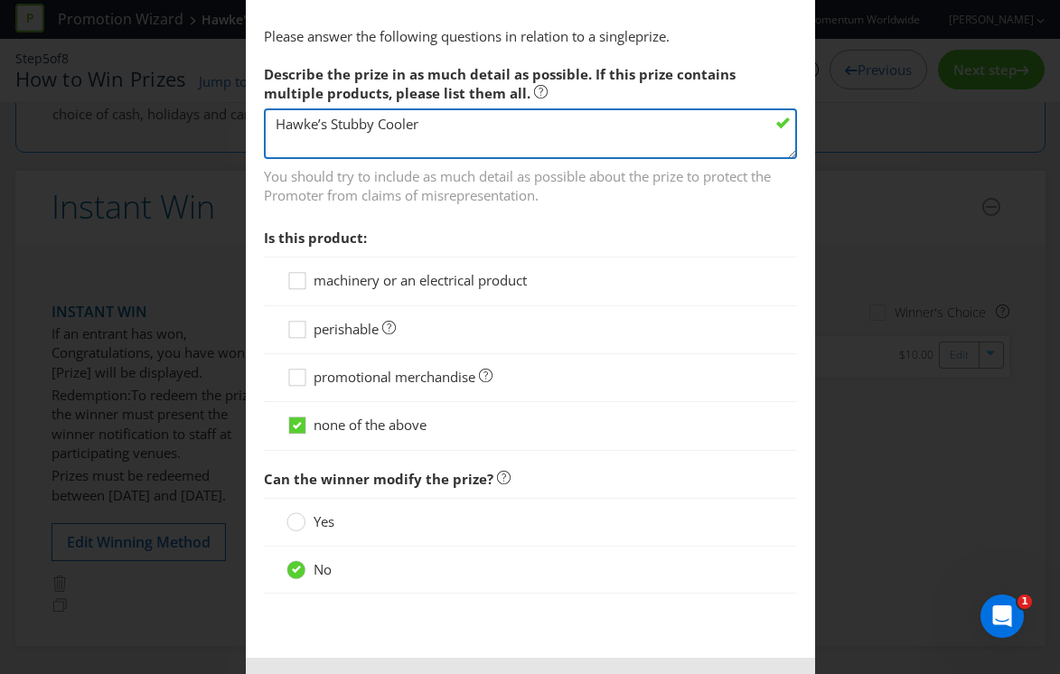
scroll to position [1448, 0]
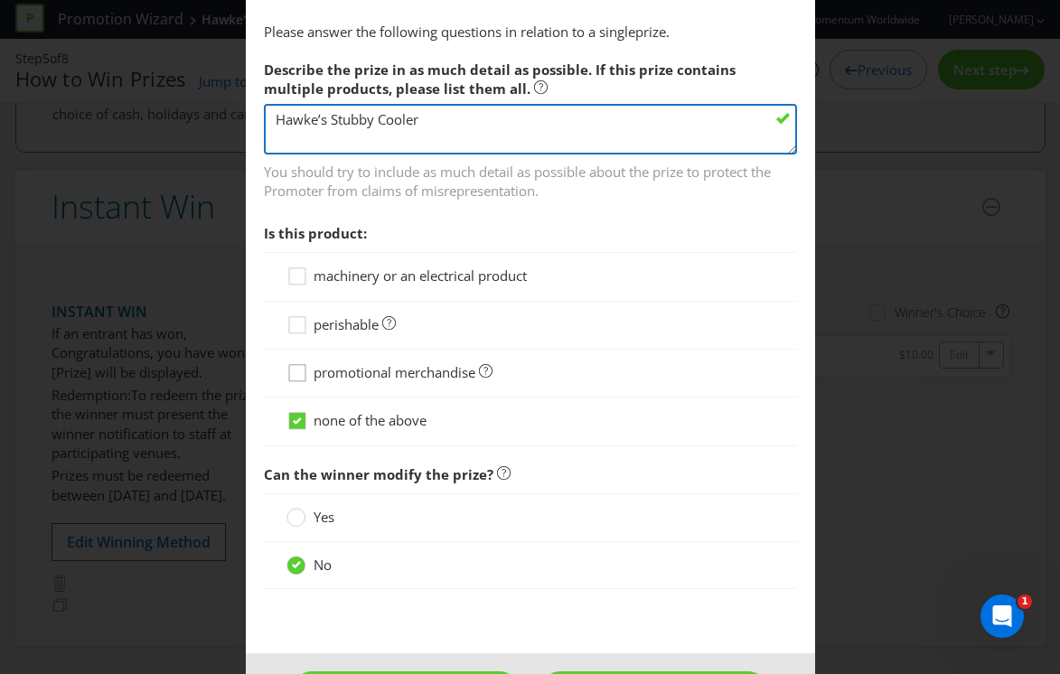
type textarea "Hawke’s Stubby Cooler"
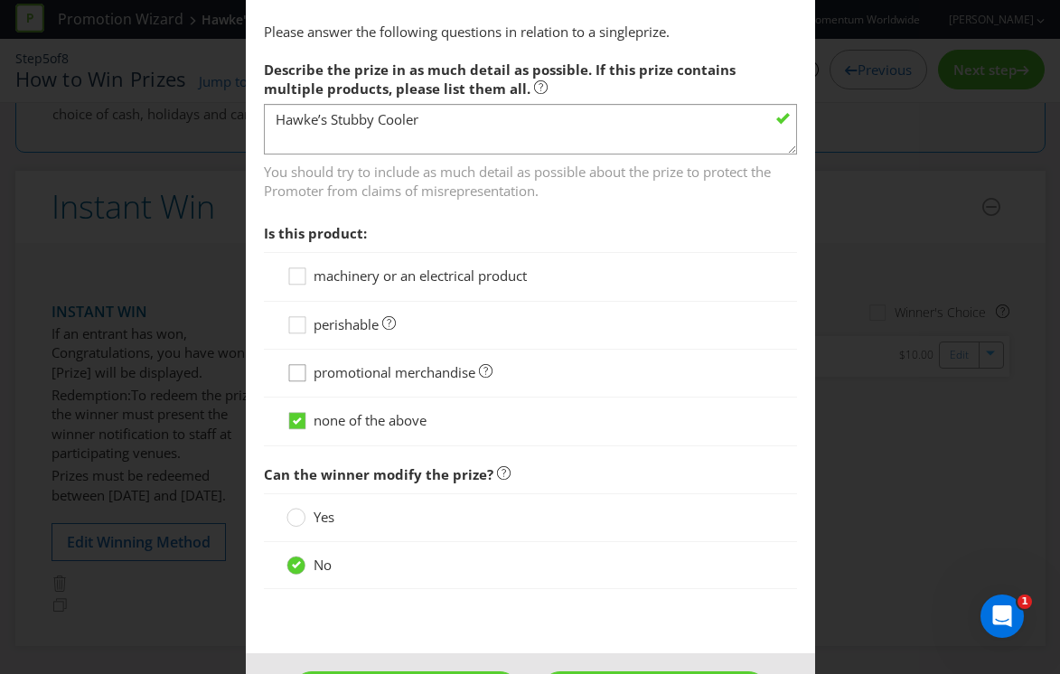
click at [301, 376] on icon at bounding box center [299, 376] width 27 height 27
click at [0, 0] on input "promotional merchandise" at bounding box center [0, 0] width 0 height 0
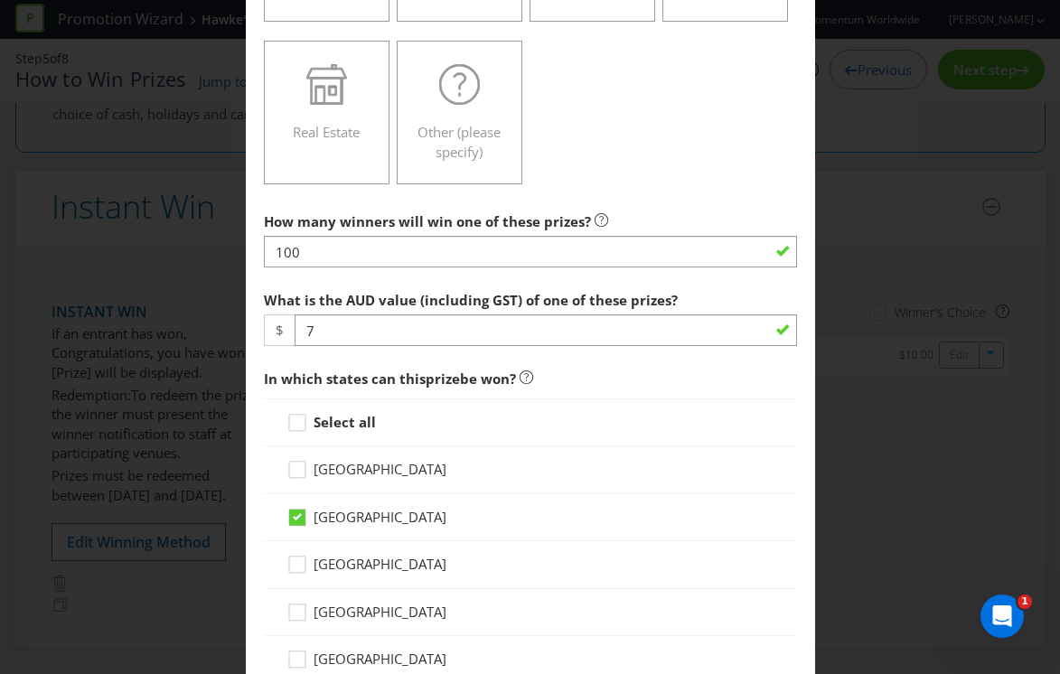
scroll to position [554, 0]
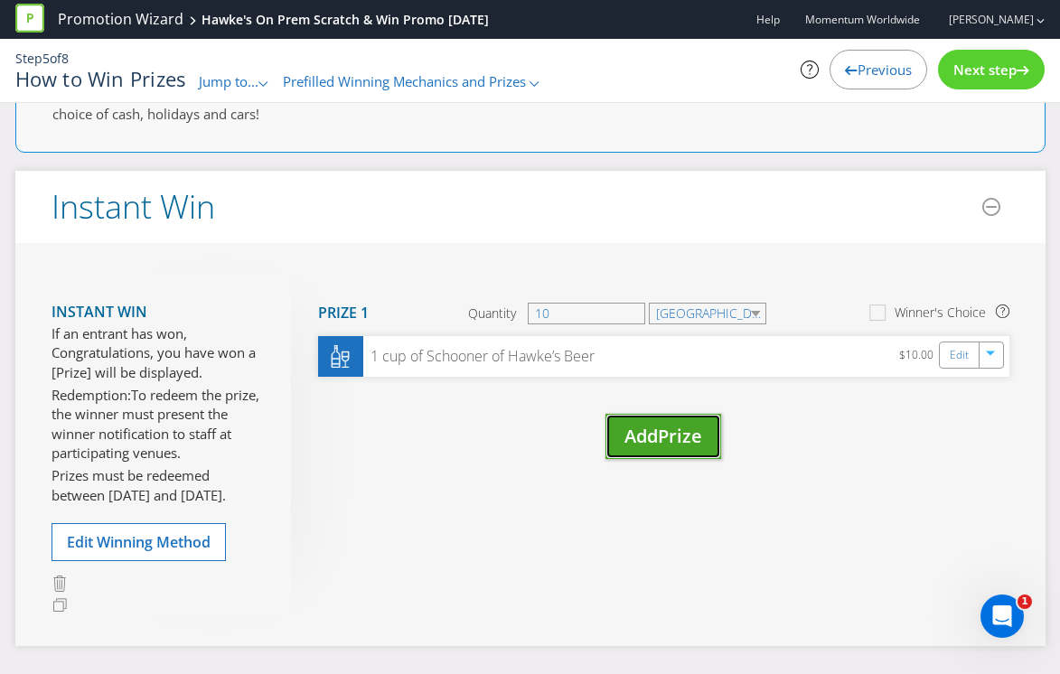
click at [648, 435] on span "Add" at bounding box center [640, 436] width 33 height 24
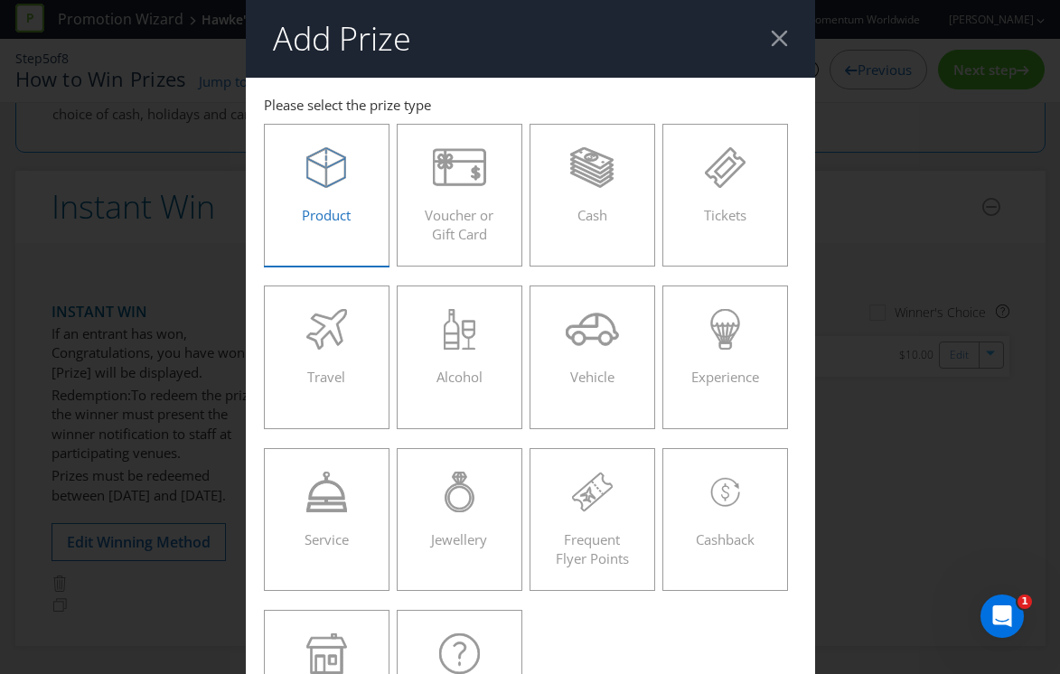
click at [310, 184] on icon at bounding box center [326, 167] width 40 height 41
click at [0, 0] on input "Product" at bounding box center [0, 0] width 0 height 0
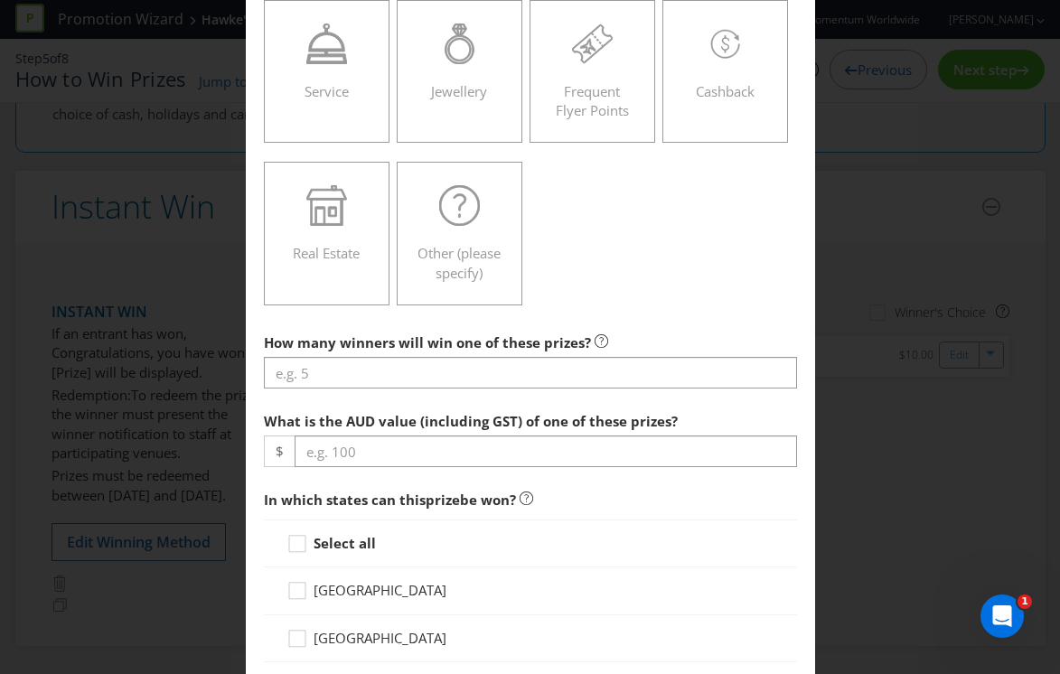
scroll to position [762, 0]
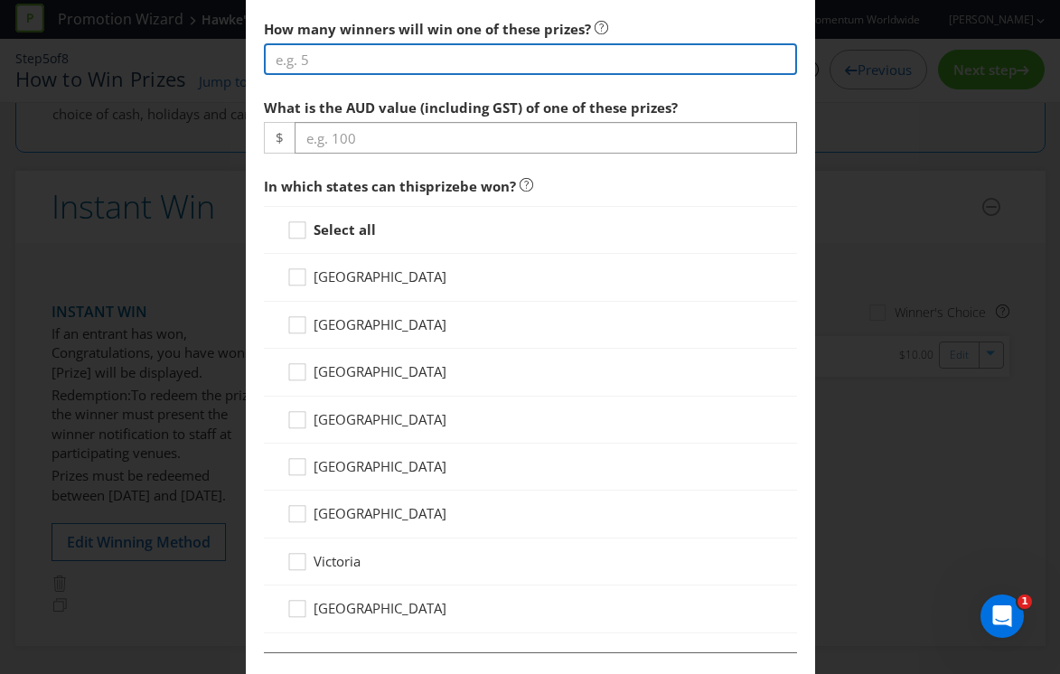
click at [370, 55] on input "number" at bounding box center [530, 59] width 533 height 32
type input "100"
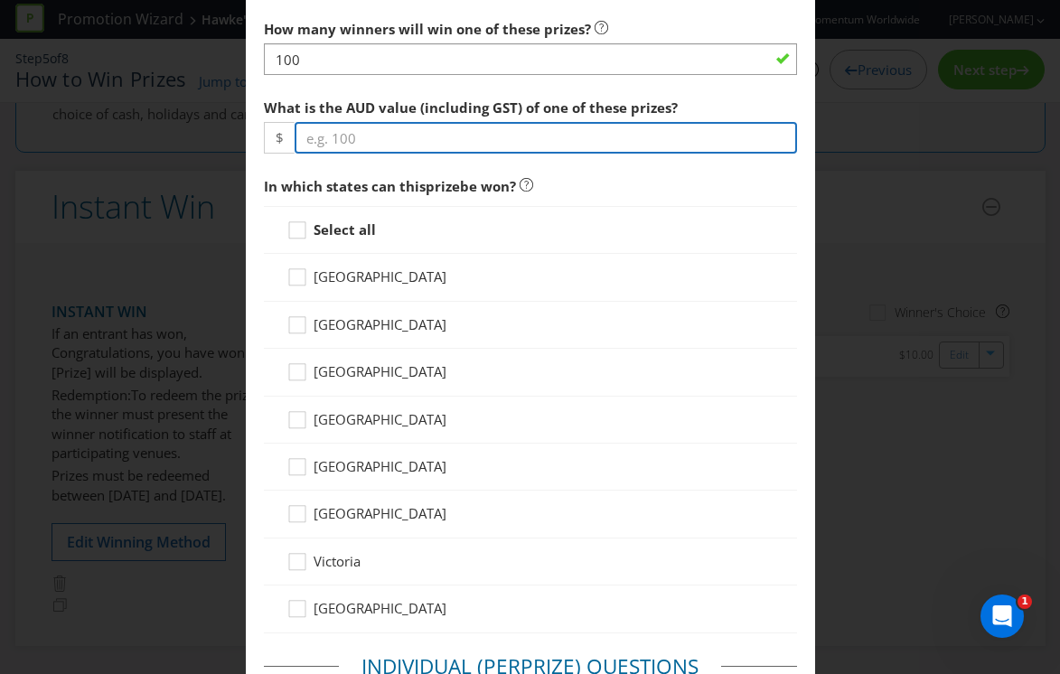
click at [388, 145] on input "number" at bounding box center [546, 138] width 502 height 32
type input "10"
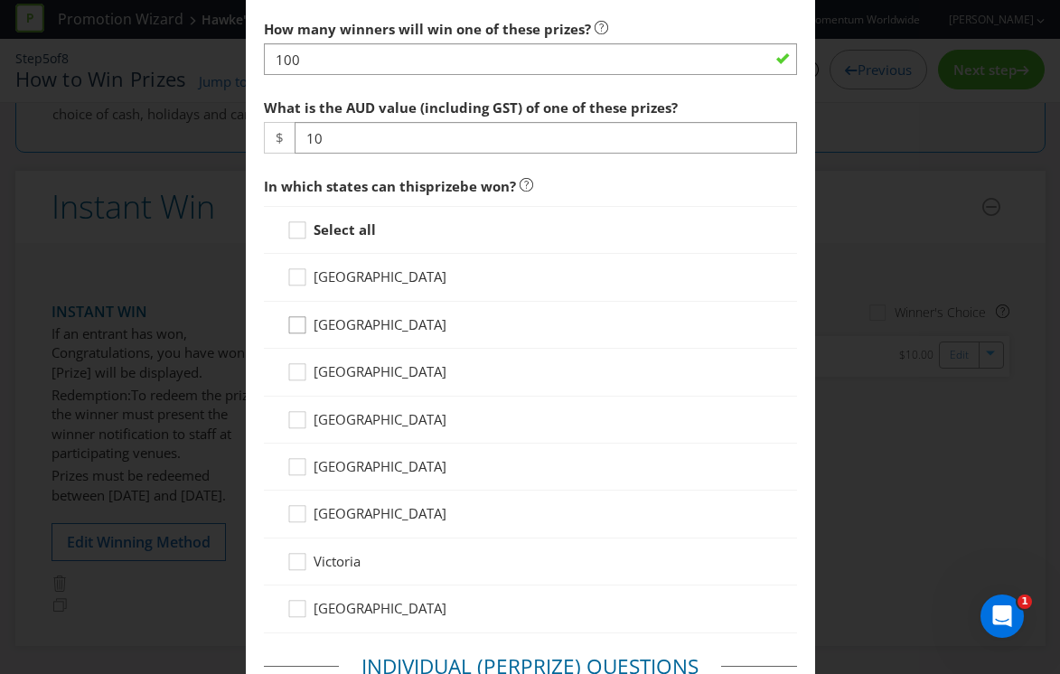
click at [312, 321] on icon at bounding box center [299, 328] width 27 height 27
click at [0, 0] on input "[GEOGRAPHIC_DATA]" at bounding box center [0, 0] width 0 height 0
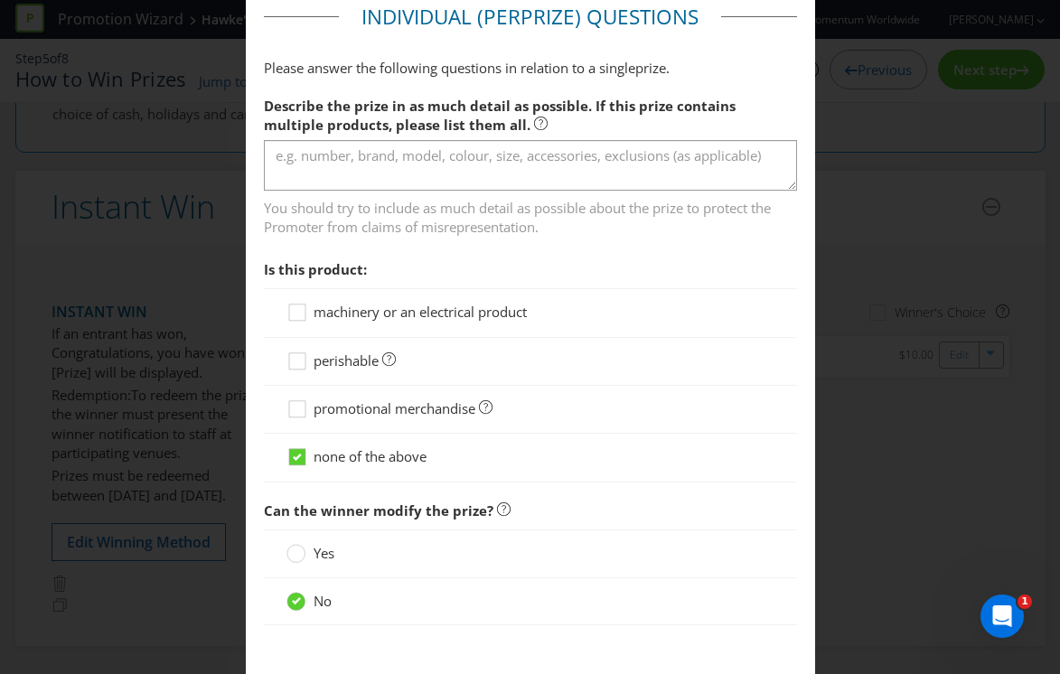
scroll to position [1408, 0]
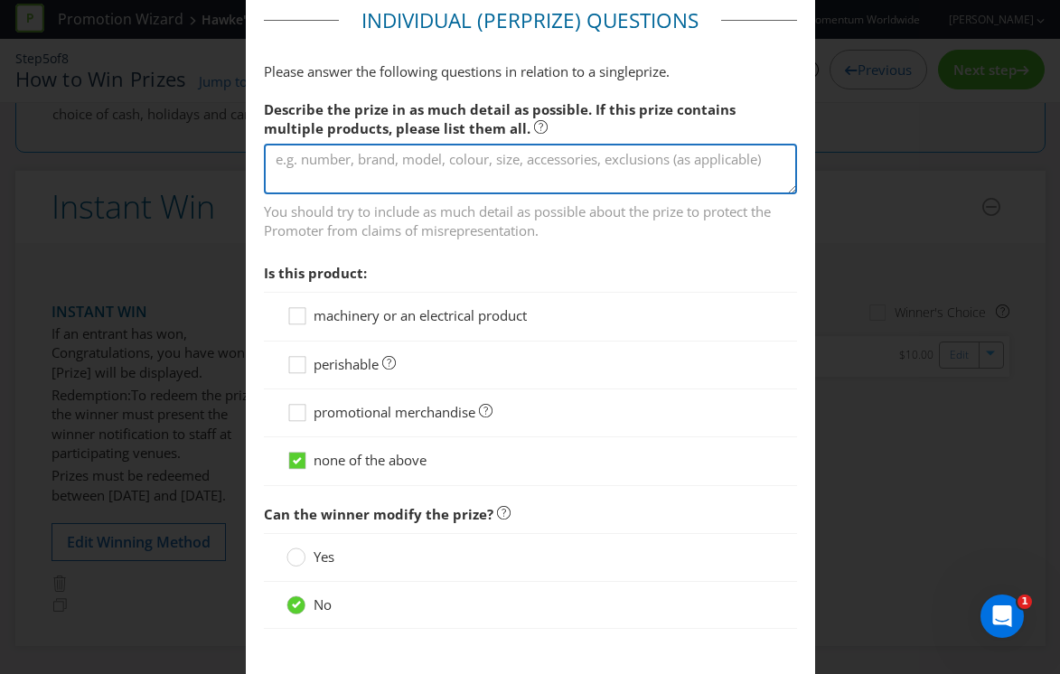
click at [352, 157] on textarea at bounding box center [530, 170] width 533 height 52
paste textarea "Congratulations, you have won a [PERSON_NAME] Stubby Cooler"
drag, startPoint x: 484, startPoint y: 159, endPoint x: 220, endPoint y: 139, distance: 265.5
click at [220, 139] on div "Add Prize [GEOGRAPHIC_DATA] [GEOGRAPHIC_DATA] [GEOGRAPHIC_DATA] [GEOGRAPHIC_DAT…" at bounding box center [530, 337] width 1060 height 674
type textarea "Hawke’s Stubby Cooler"
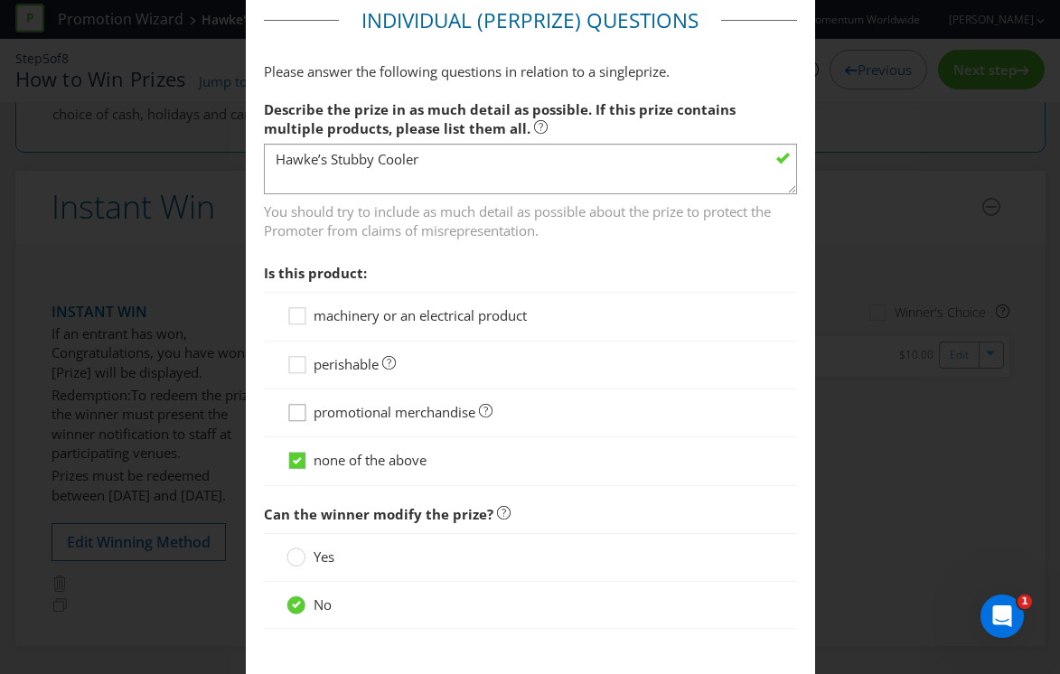
click at [295, 416] on icon at bounding box center [299, 416] width 27 height 27
click at [0, 0] on input "promotional merchandise" at bounding box center [0, 0] width 0 height 0
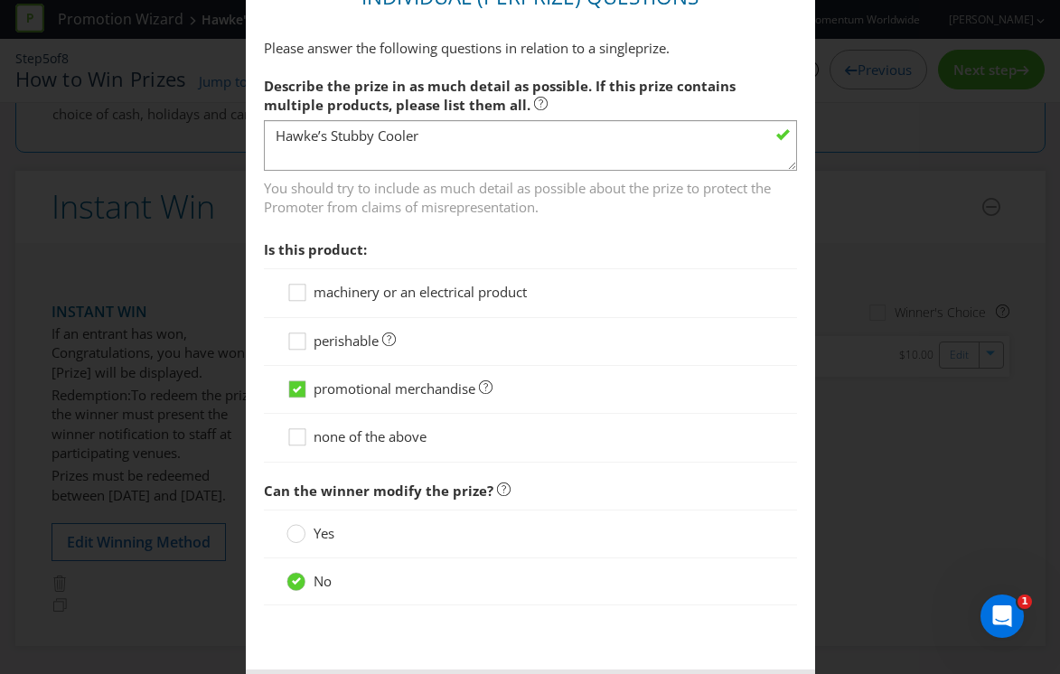
scroll to position [1515, 0]
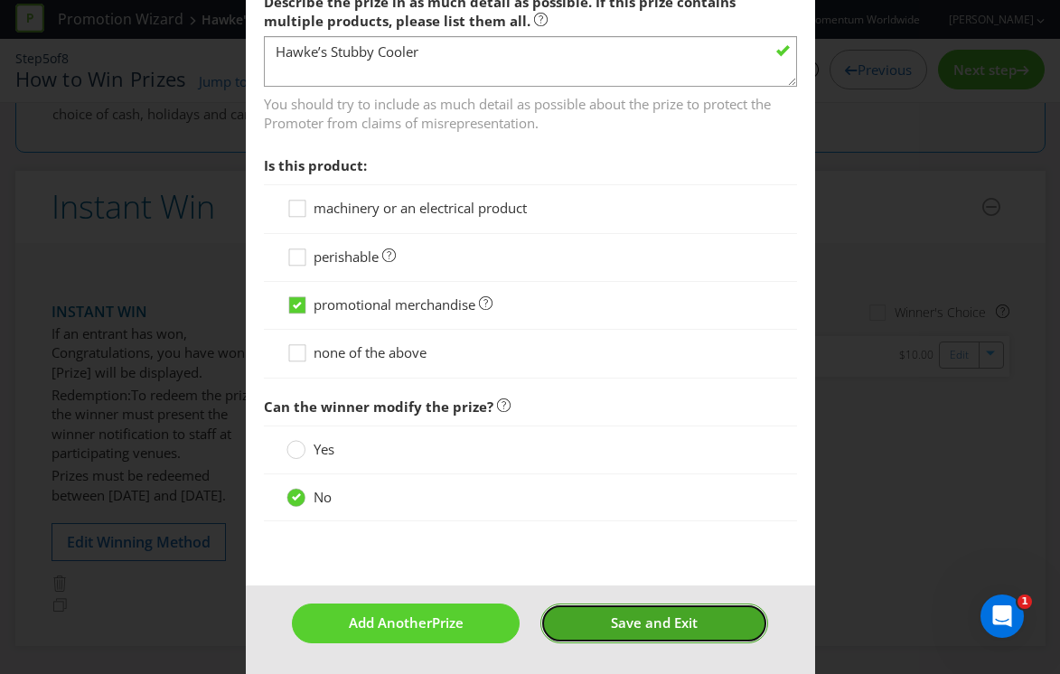
click at [669, 618] on span "Save and Exit" at bounding box center [654, 623] width 87 height 18
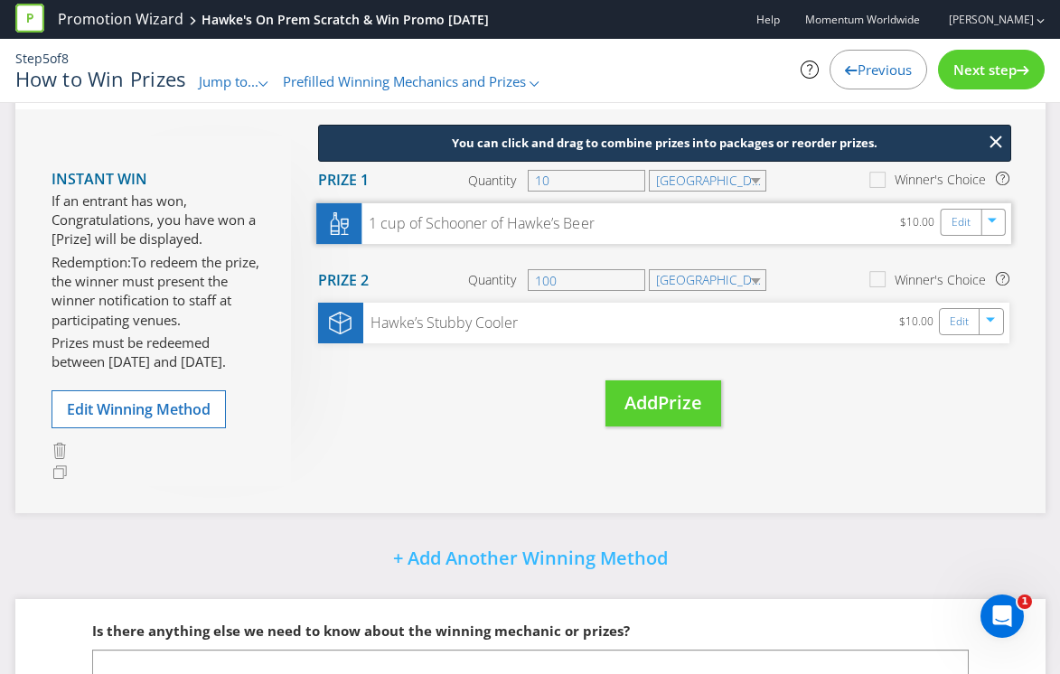
click at [417, 229] on div "1 cup of Schooner of Hawke’s Beer" at bounding box center [477, 223] width 232 height 21
click at [962, 220] on link "Edit" at bounding box center [960, 221] width 19 height 21
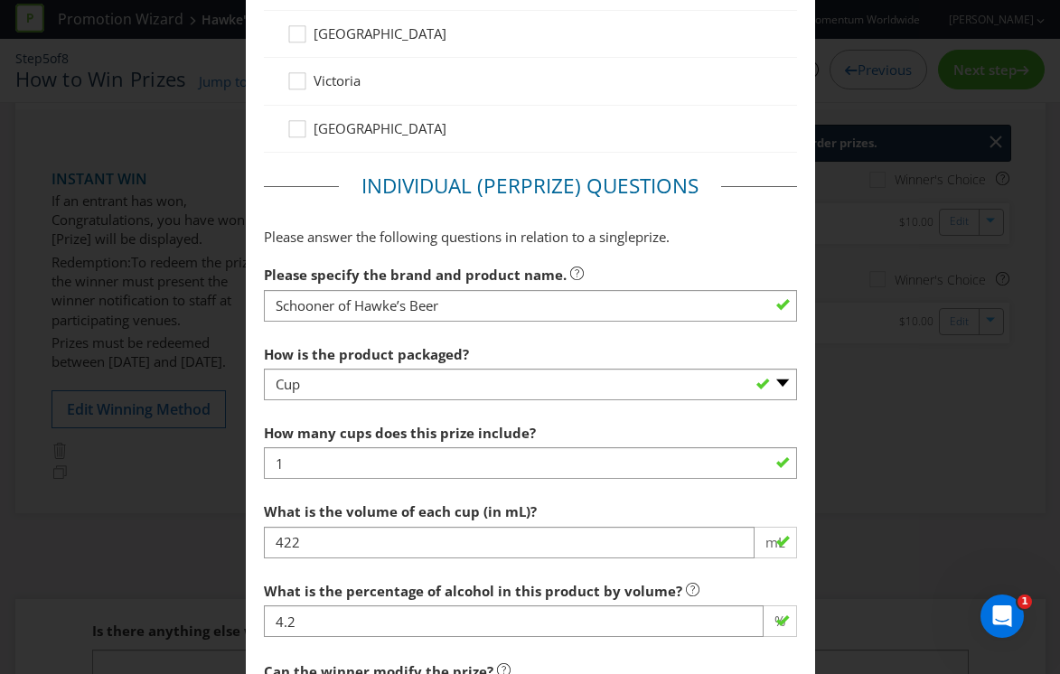
scroll to position [1285, 0]
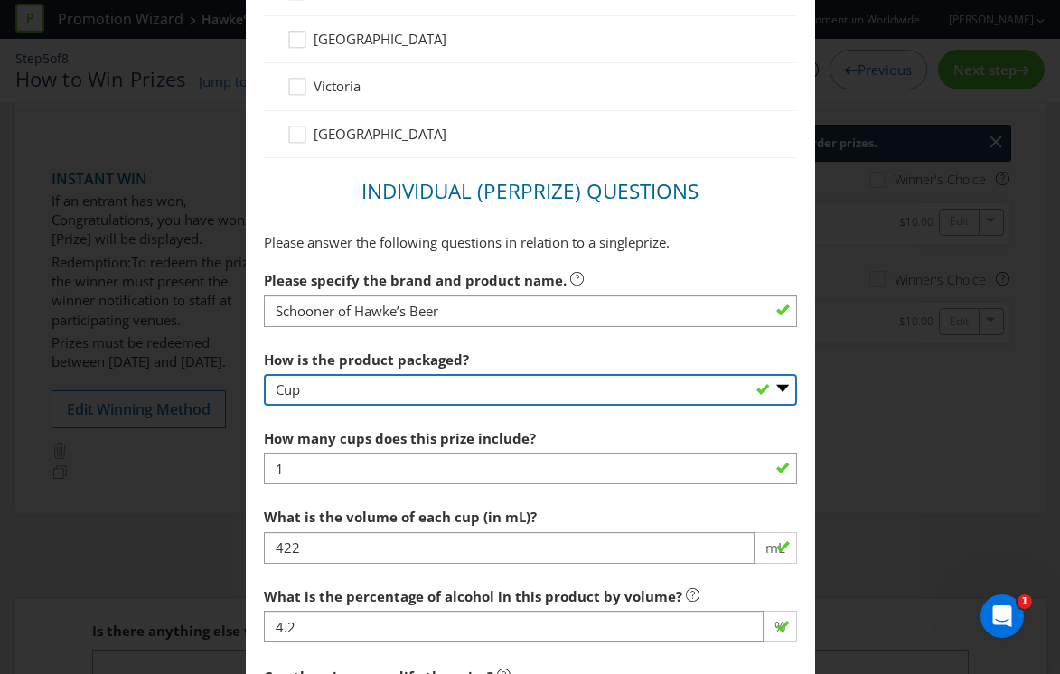
click at [499, 397] on select "-- Please select -- Bottle Can Cup Other (please specify)" at bounding box center [530, 390] width 533 height 32
select select "OTHER"
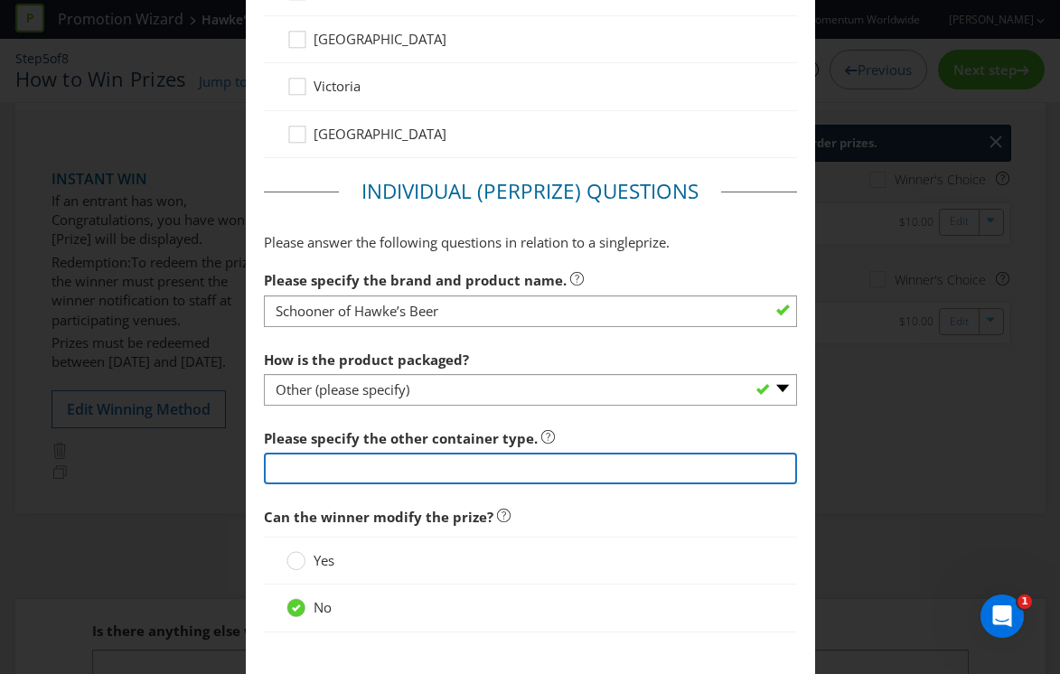
click at [353, 460] on input "text" at bounding box center [530, 469] width 533 height 32
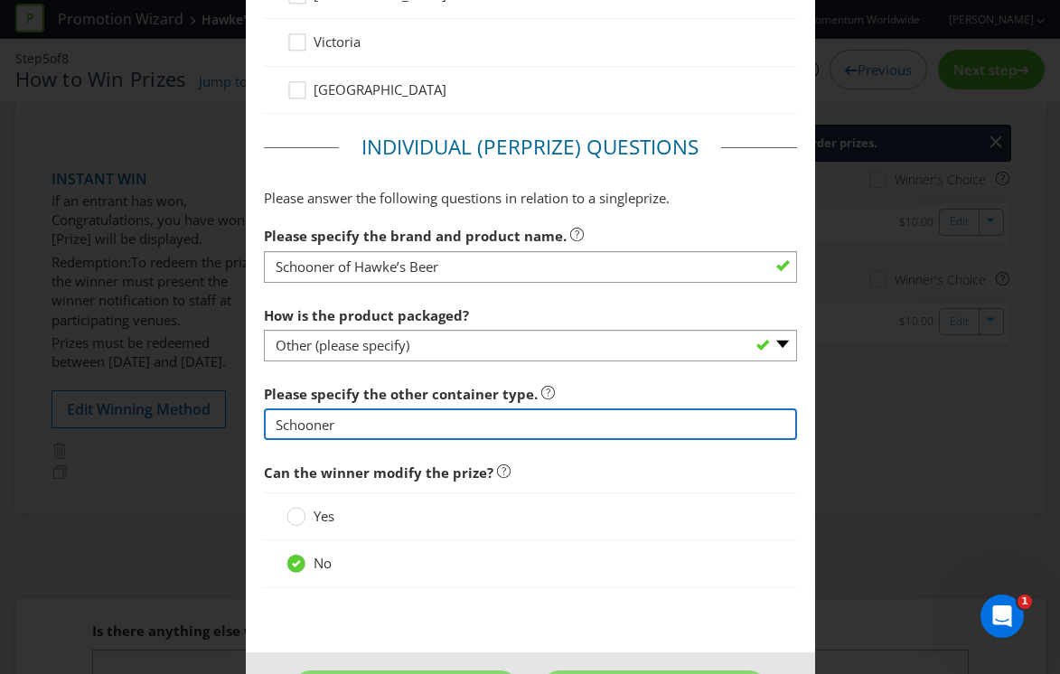
scroll to position [1396, 0]
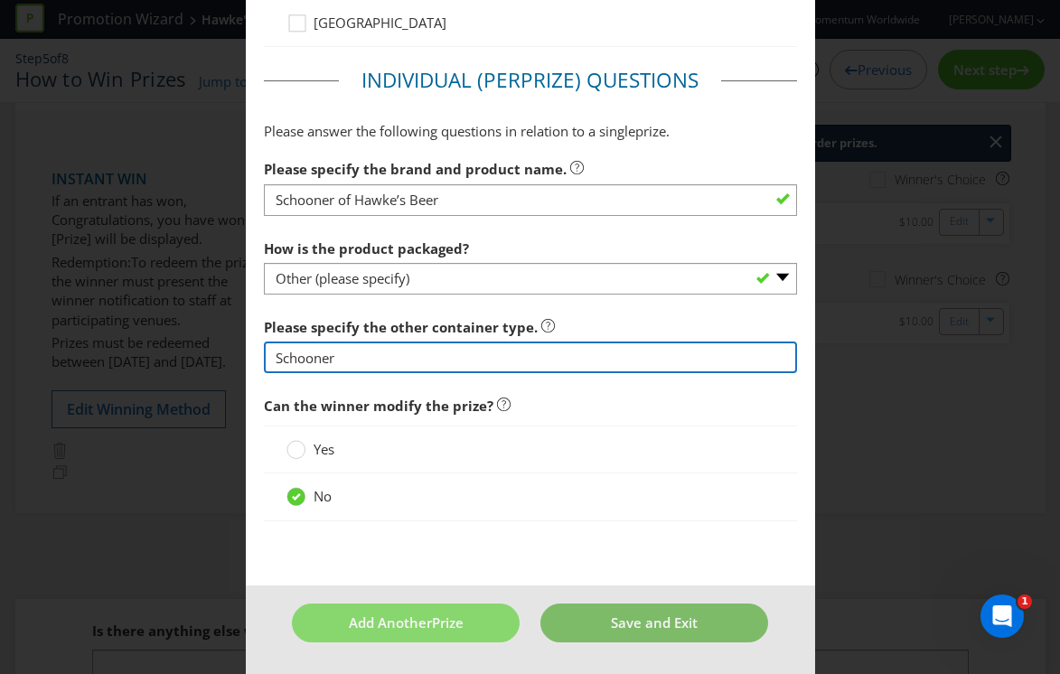
type input "Schooner"
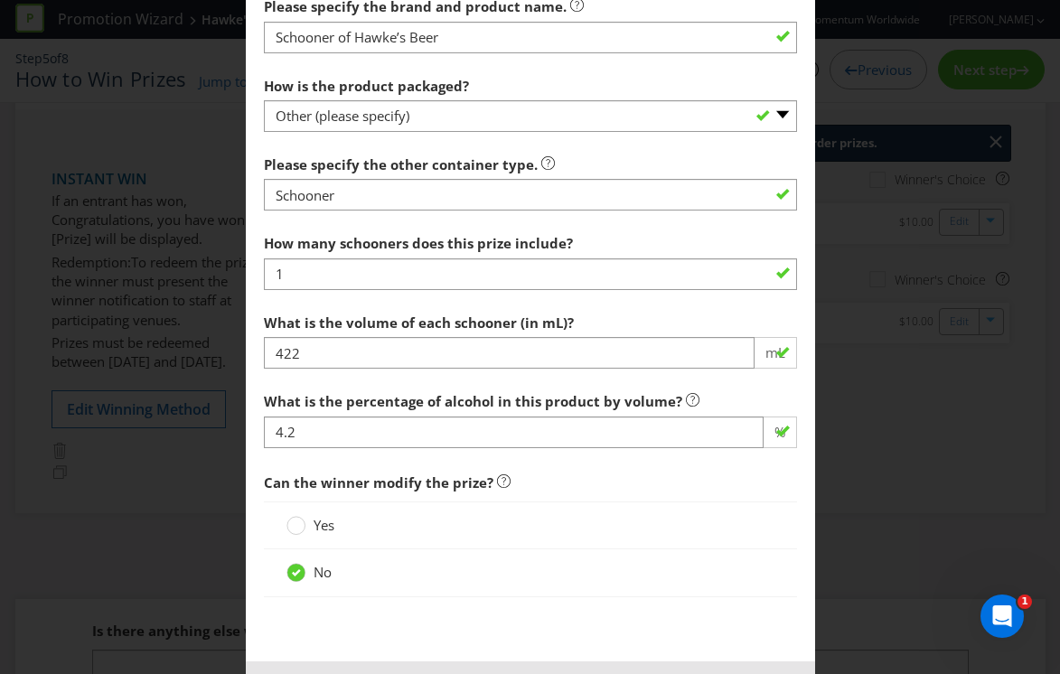
scroll to position [1635, 0]
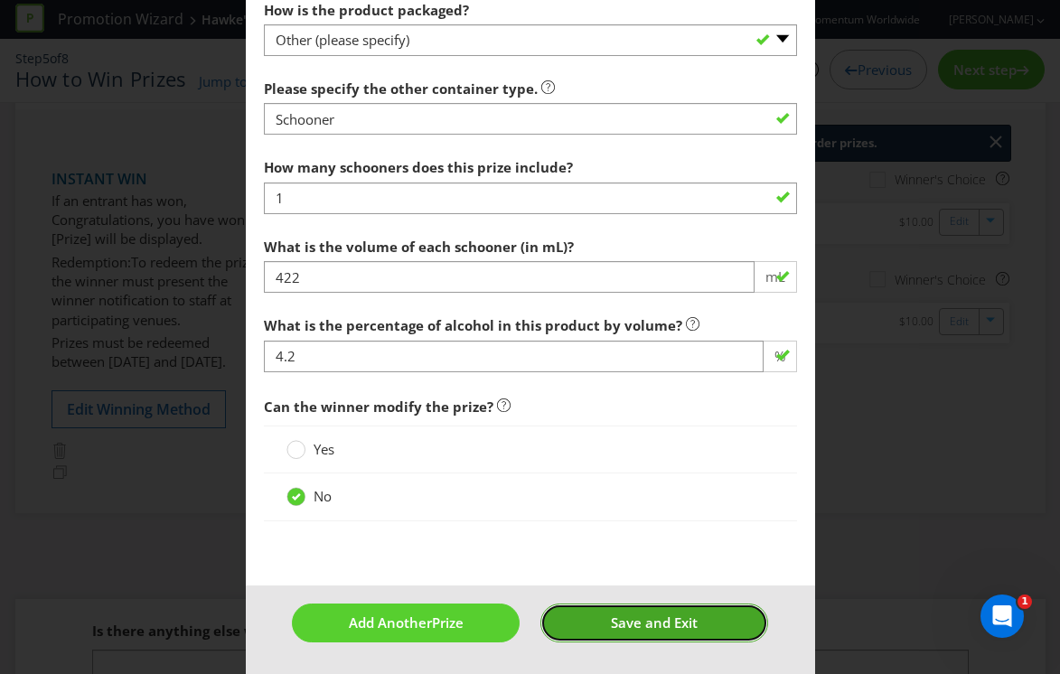
click at [635, 621] on span "Save and Exit" at bounding box center [654, 623] width 87 height 18
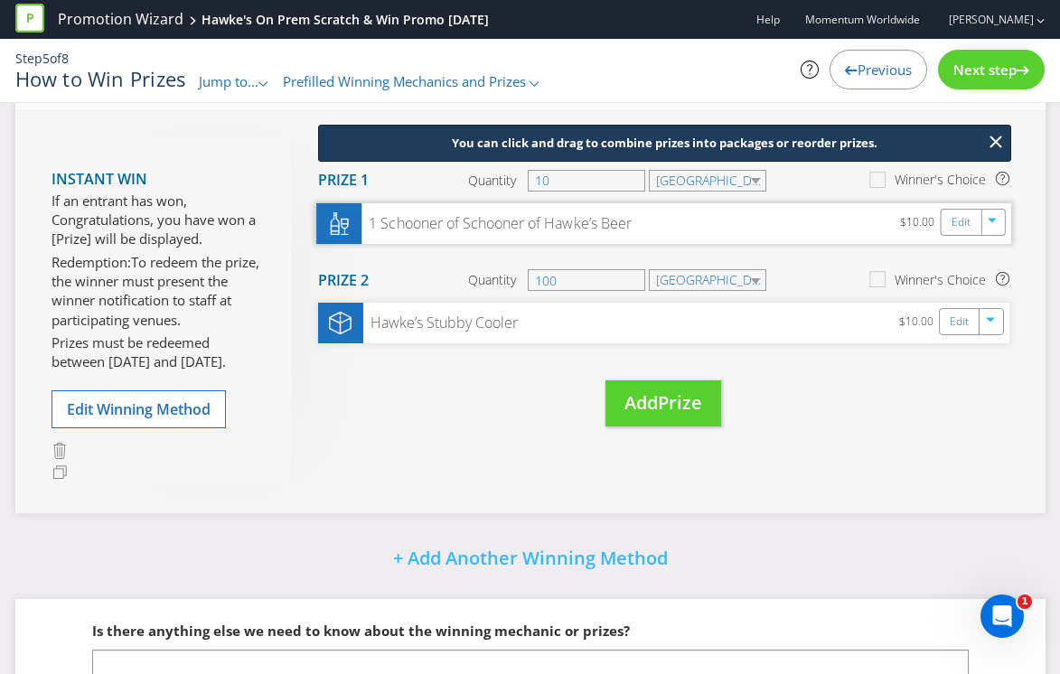
click at [538, 223] on div "1 Schooner of Schooner of Hawke’s Beer" at bounding box center [495, 223] width 269 height 21
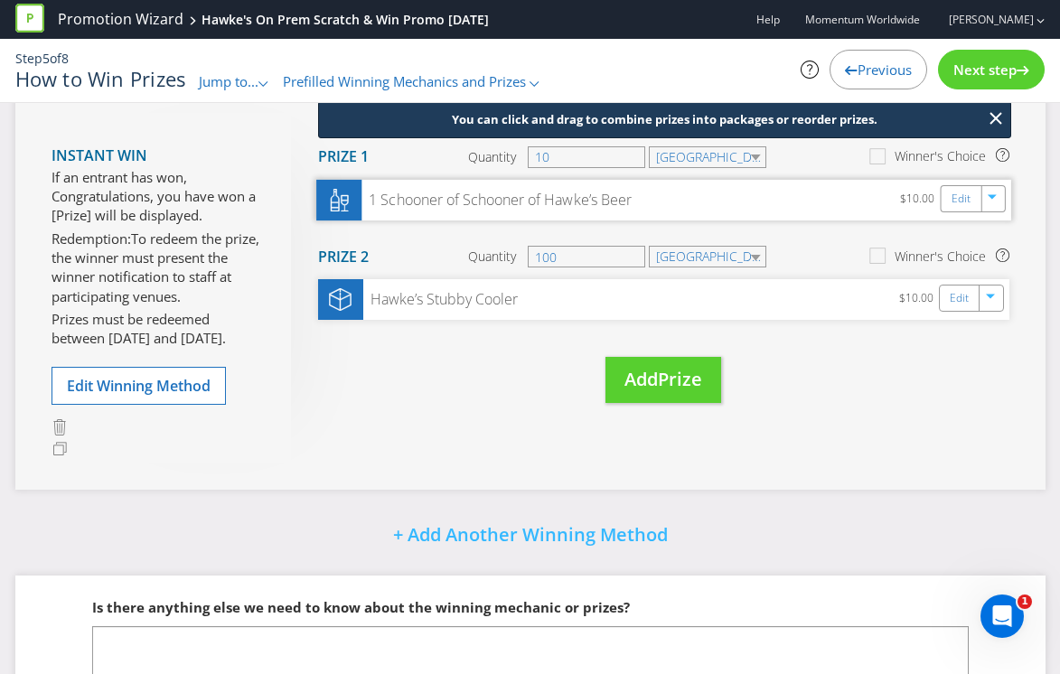
scroll to position [115, 0]
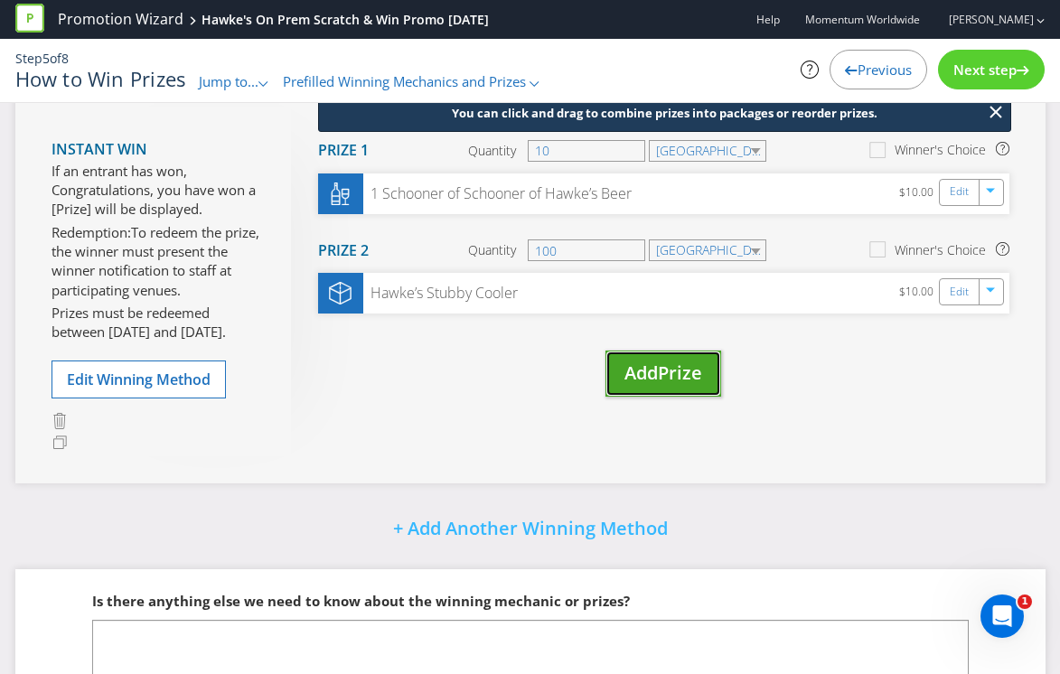
click at [658, 385] on span "Add" at bounding box center [640, 373] width 33 height 24
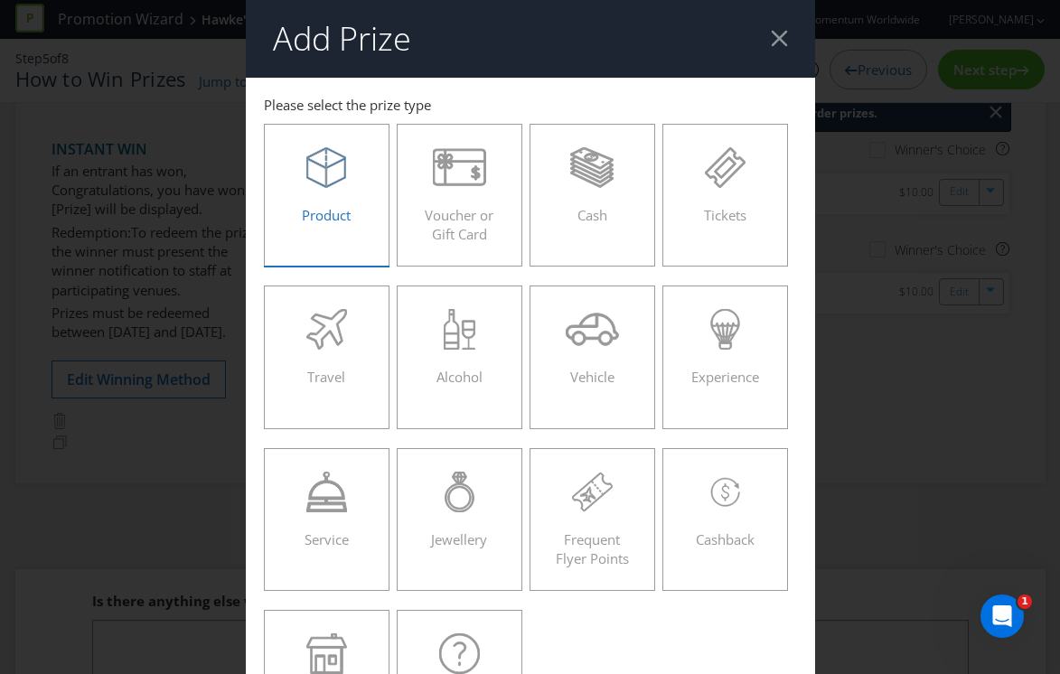
click at [339, 192] on div "Product" at bounding box center [327, 187] width 89 height 81
click at [0, 0] on input "Product" at bounding box center [0, 0] width 0 height 0
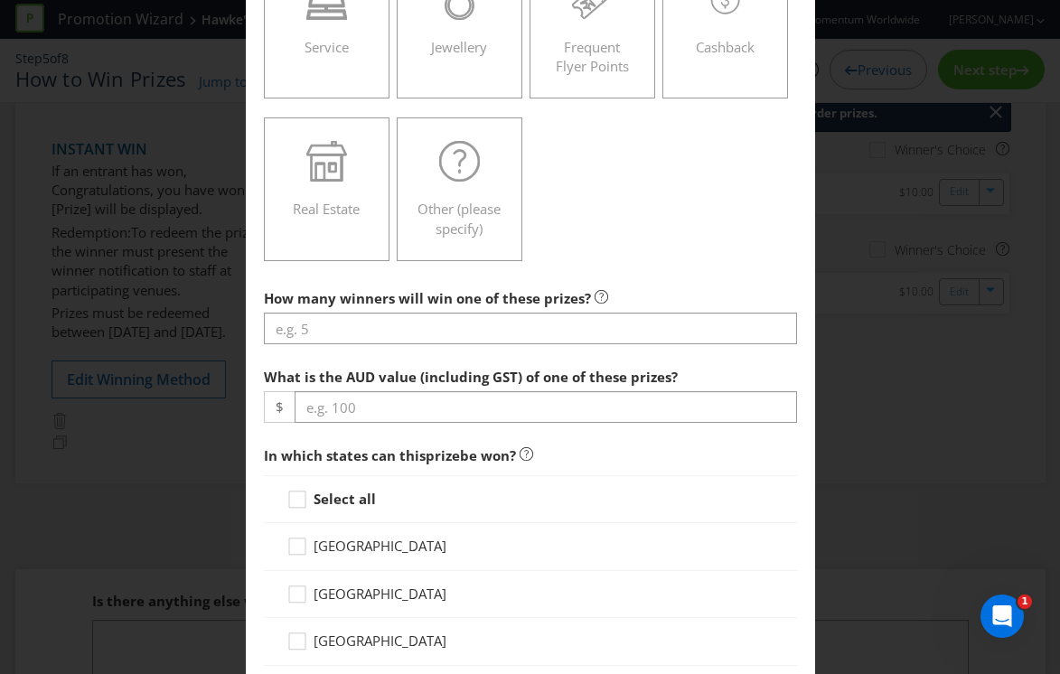
scroll to position [519, 0]
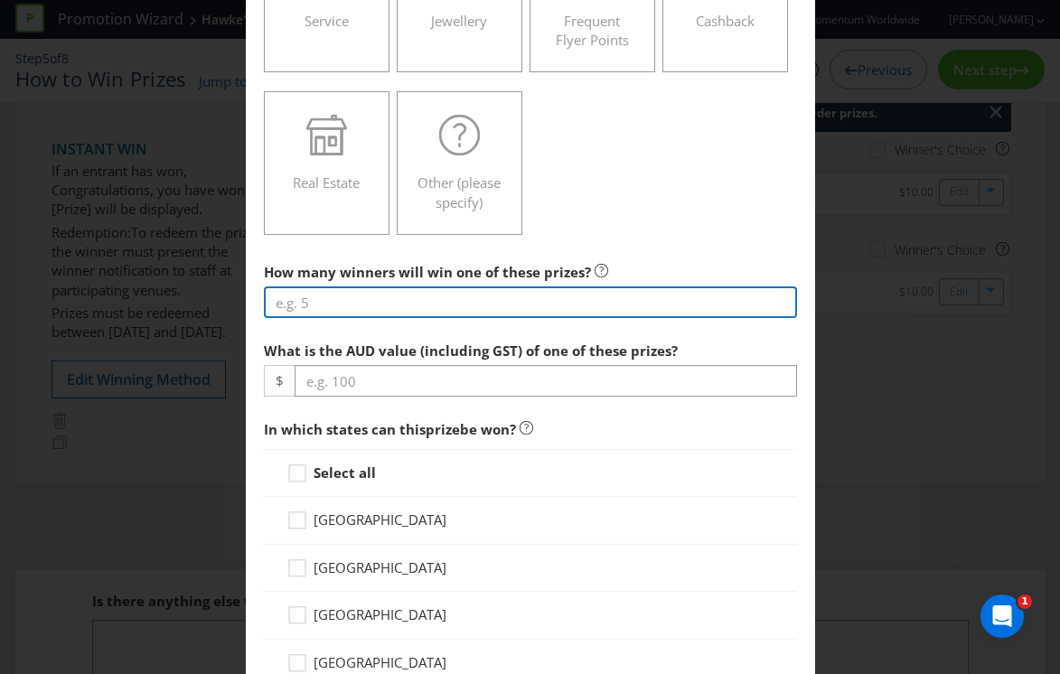
click at [456, 301] on input "number" at bounding box center [530, 302] width 533 height 32
type input "4"
type input "1"
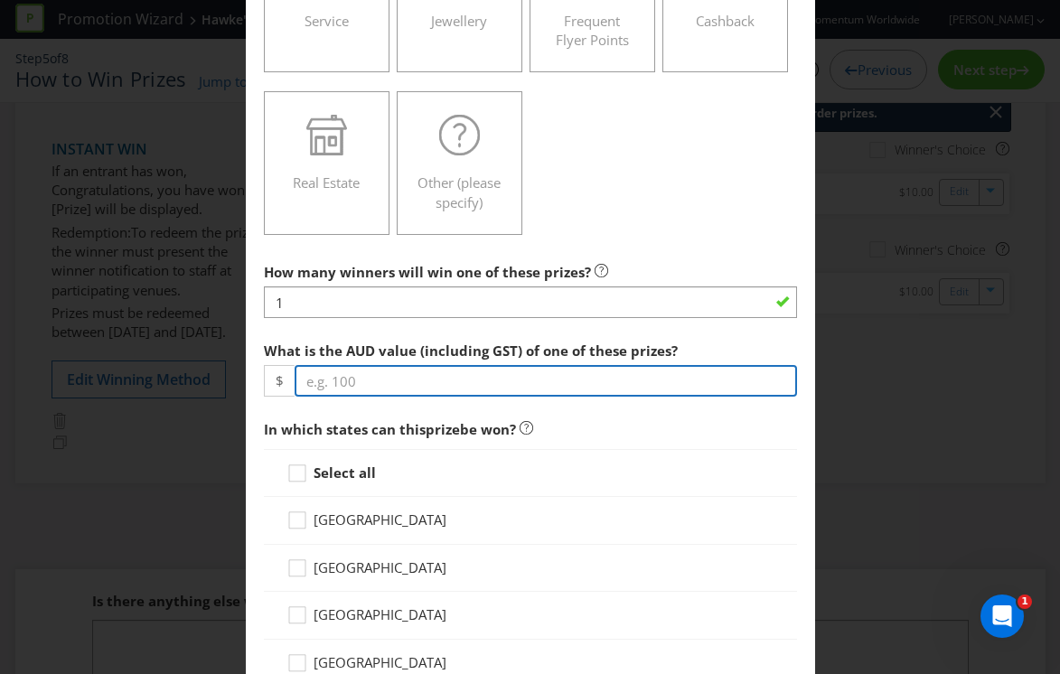
click at [427, 374] on input "number" at bounding box center [546, 381] width 502 height 32
type input "1"
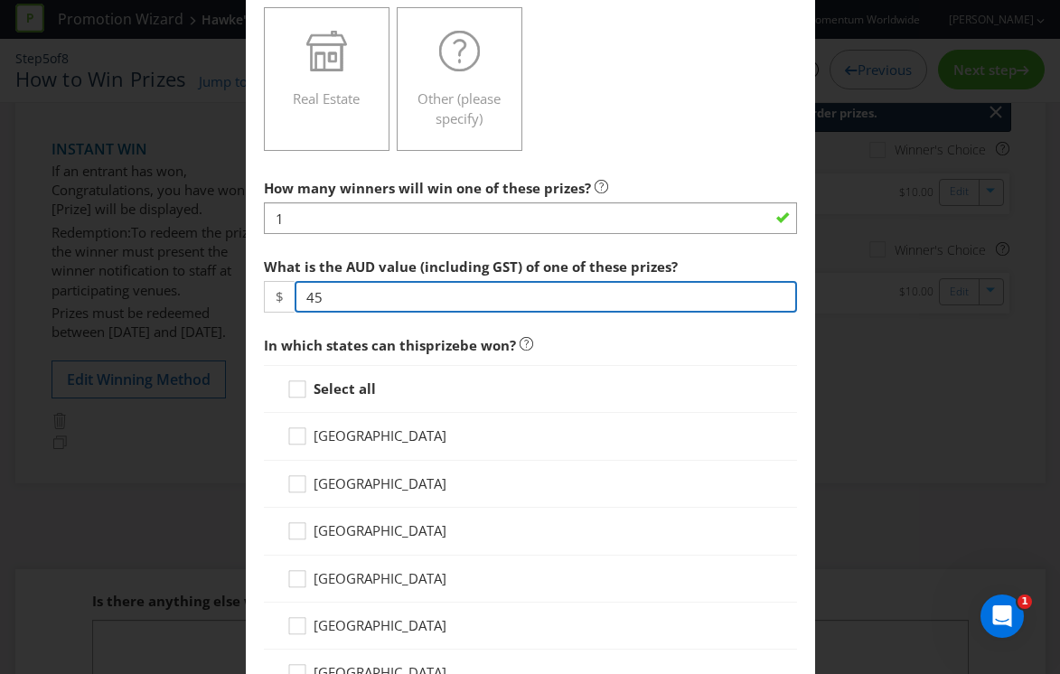
scroll to position [612, 0]
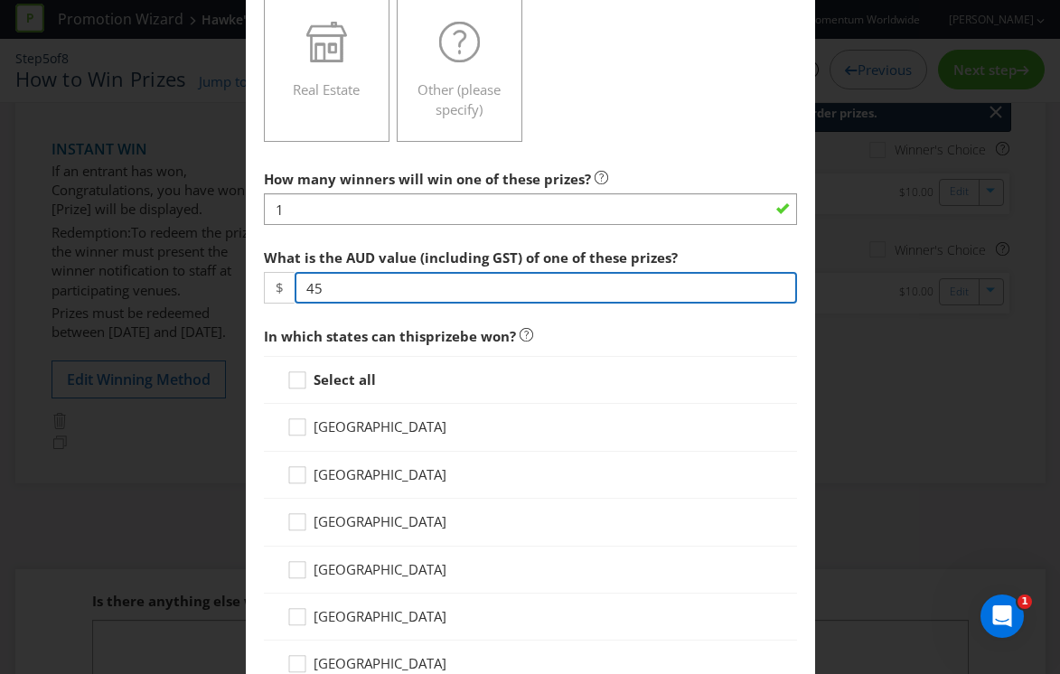
type input "45"
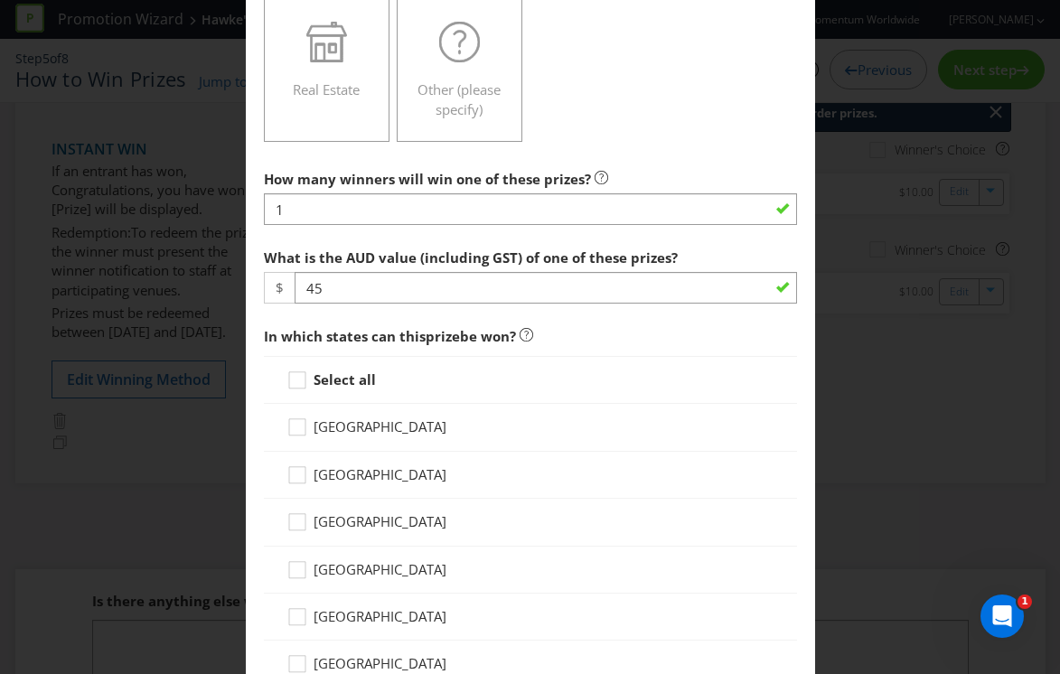
click at [391, 468] on span "[GEOGRAPHIC_DATA]" at bounding box center [380, 474] width 133 height 18
click at [0, 0] on input "[GEOGRAPHIC_DATA]" at bounding box center [0, 0] width 0 height 0
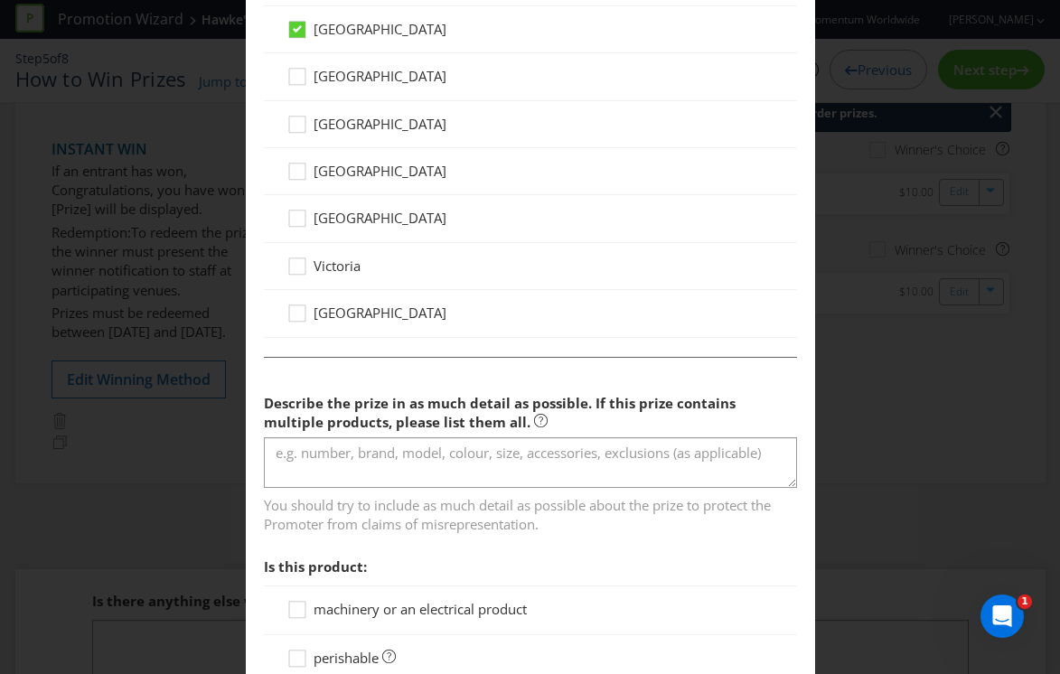
scroll to position [1087, 0]
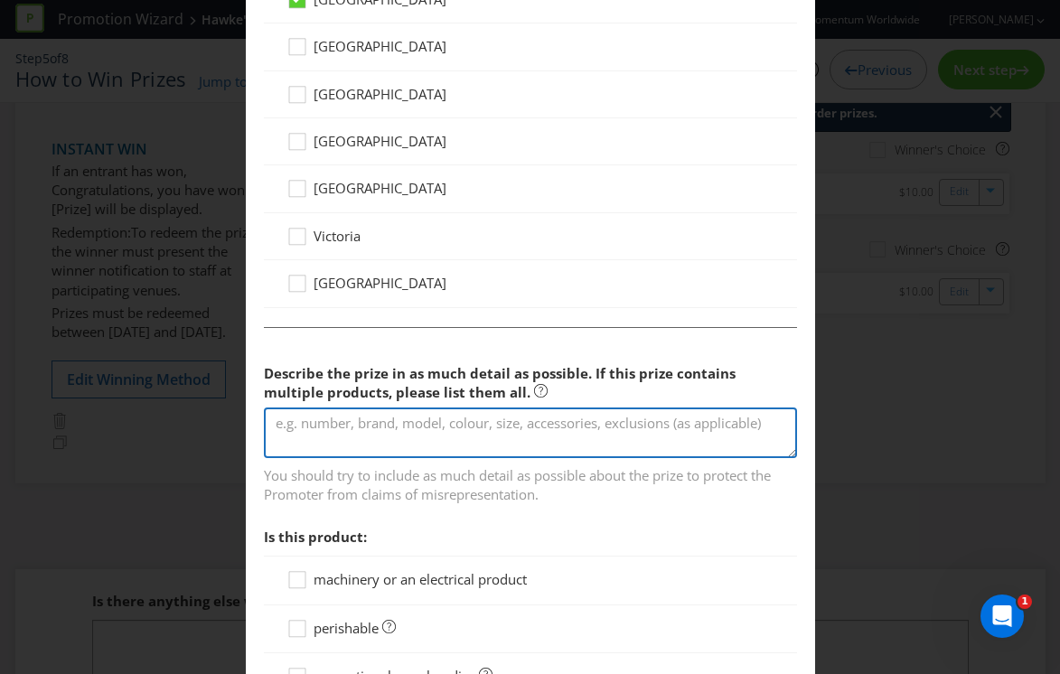
click at [396, 439] on textarea at bounding box center [530, 434] width 533 height 52
paste textarea "Congratulations, you have won a [PERSON_NAME] T-Shirt"
drag, startPoint x: 484, startPoint y: 425, endPoint x: 182, endPoint y: 389, distance: 304.8
click at [182, 389] on div "Add Prize [GEOGRAPHIC_DATA] [GEOGRAPHIC_DATA] [GEOGRAPHIC_DATA] [GEOGRAPHIC_DAT…" at bounding box center [530, 337] width 1060 height 674
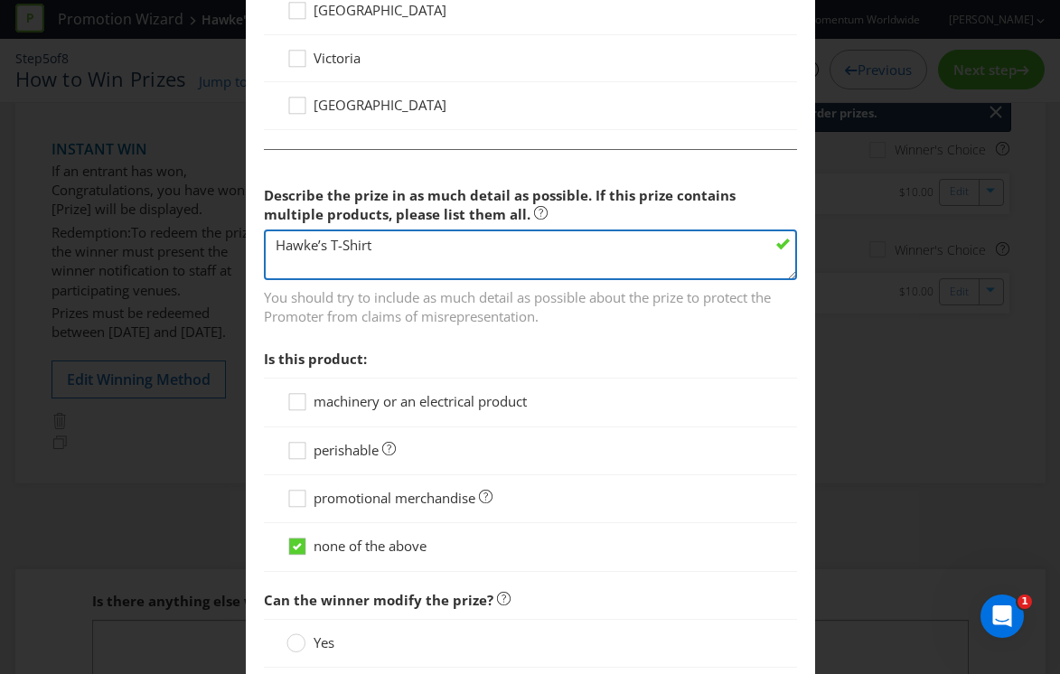
scroll to position [1277, 0]
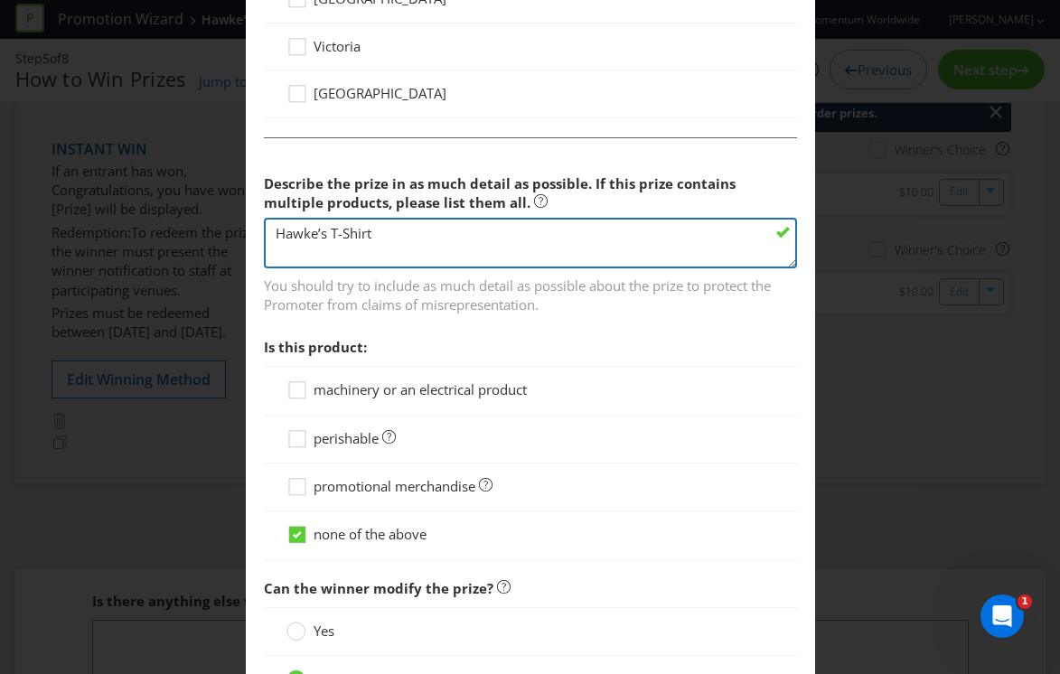
type textarea "Hawke’s T-Shirt"
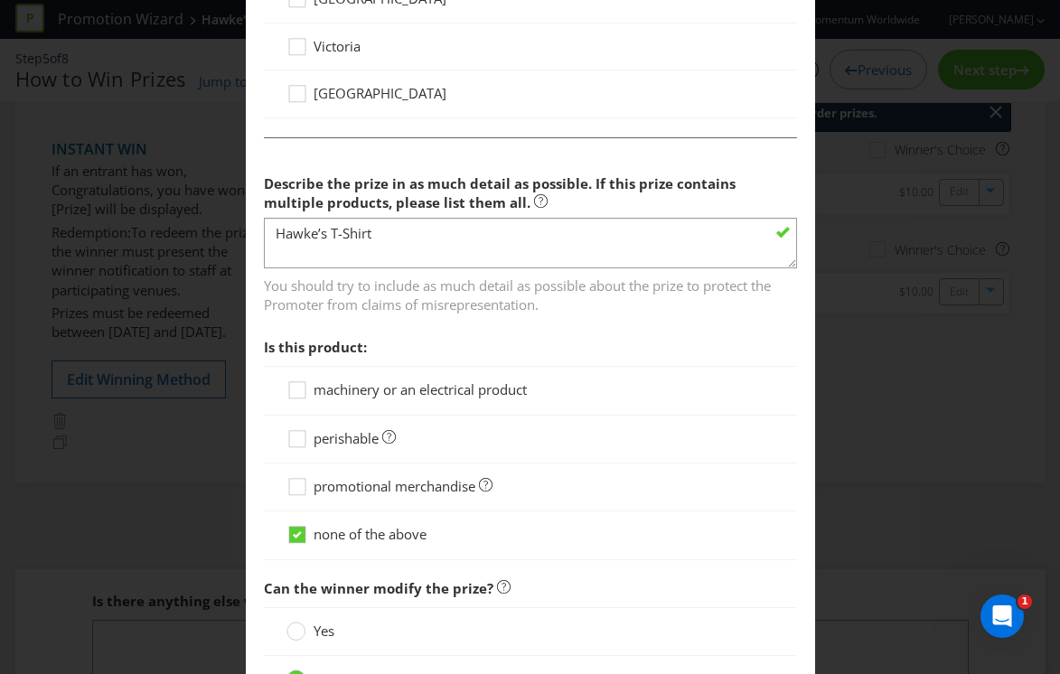
click at [324, 491] on span "promotional merchandise" at bounding box center [395, 486] width 162 height 18
click at [0, 0] on input "promotional merchandise" at bounding box center [0, 0] width 0 height 0
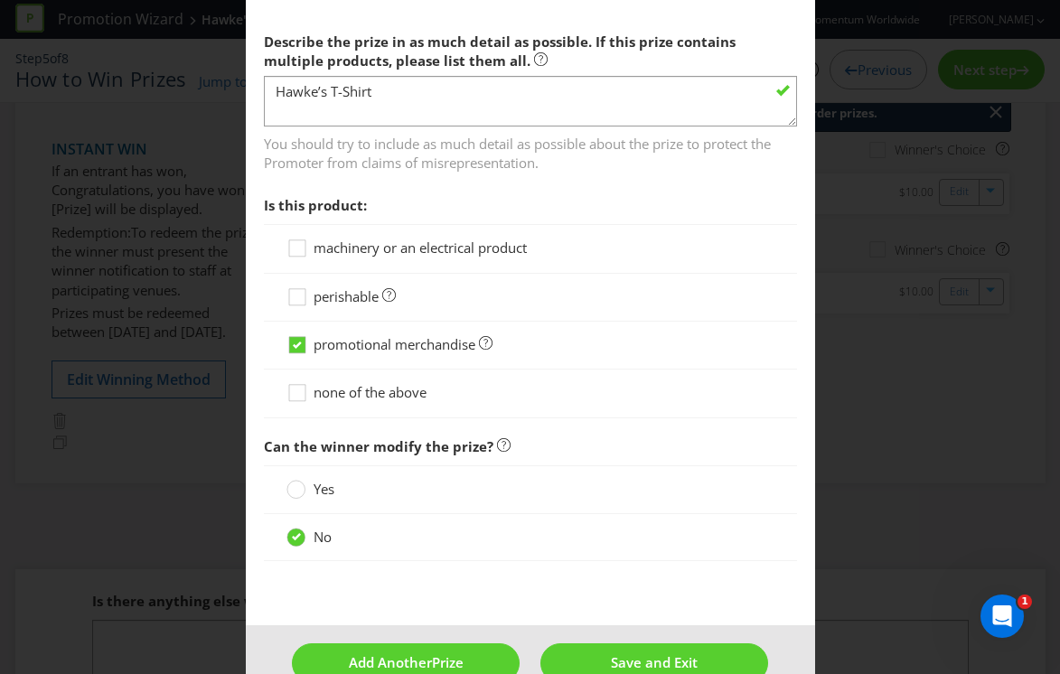
scroll to position [1459, 0]
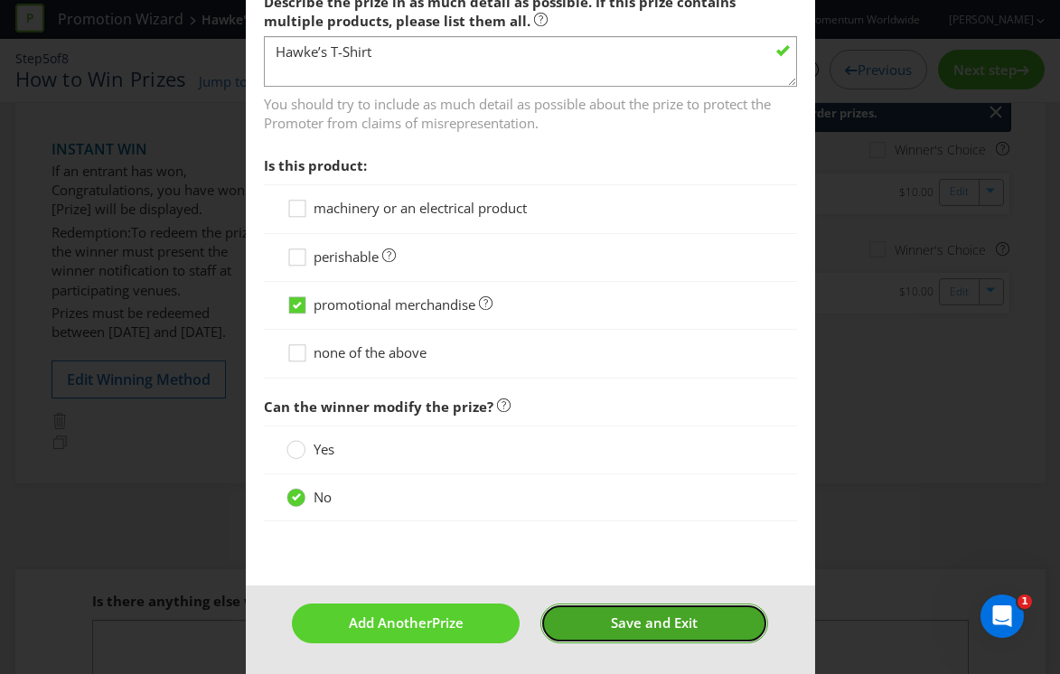
click at [587, 615] on button "Save and Exit" at bounding box center [654, 623] width 228 height 39
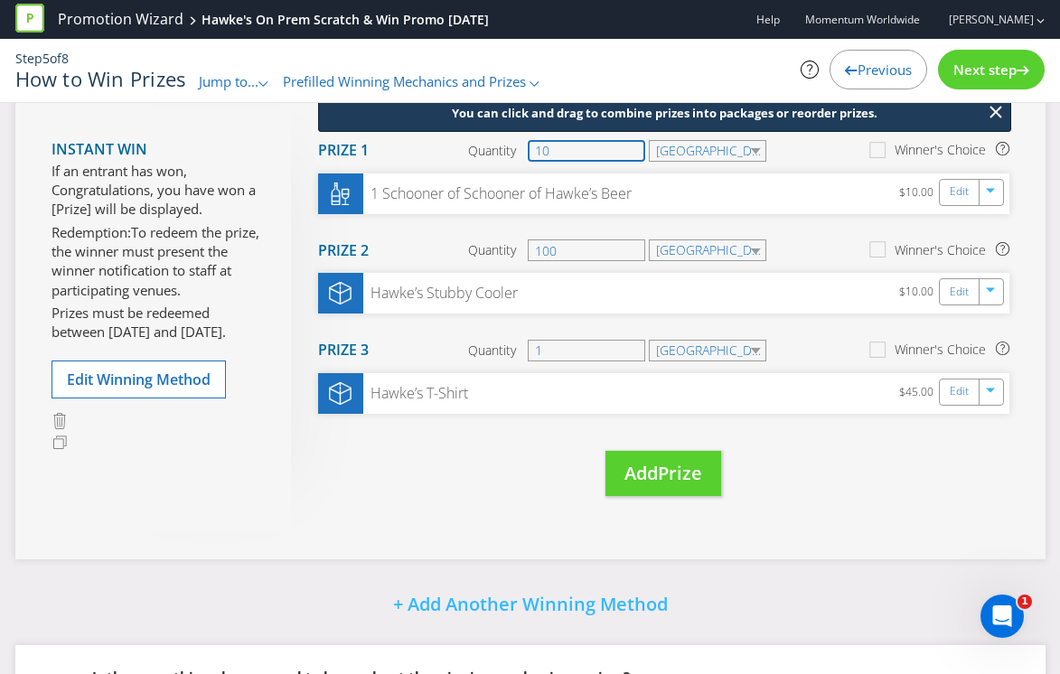
drag, startPoint x: 564, startPoint y: 150, endPoint x: 489, endPoint y: 150, distance: 75.0
click at [489, 150] on div "Quantity 10" at bounding box center [557, 151] width 179 height 22
type input "1"
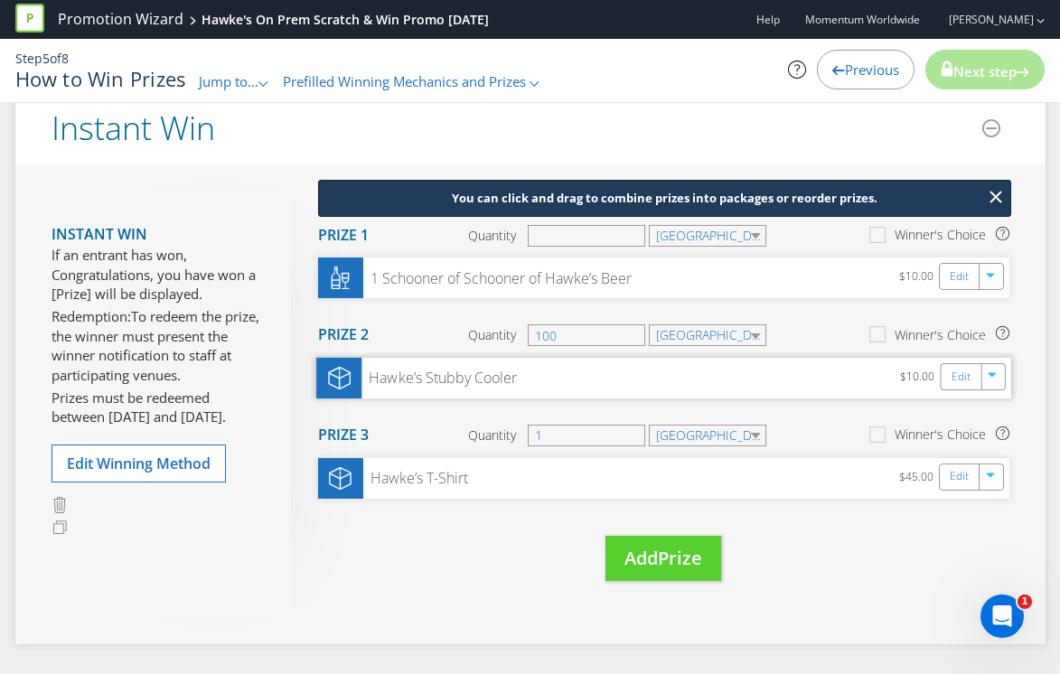
click at [463, 388] on div "Hawke’s Stubby Cooler" at bounding box center [438, 378] width 155 height 21
click at [947, 374] on div "Edit" at bounding box center [961, 376] width 41 height 25
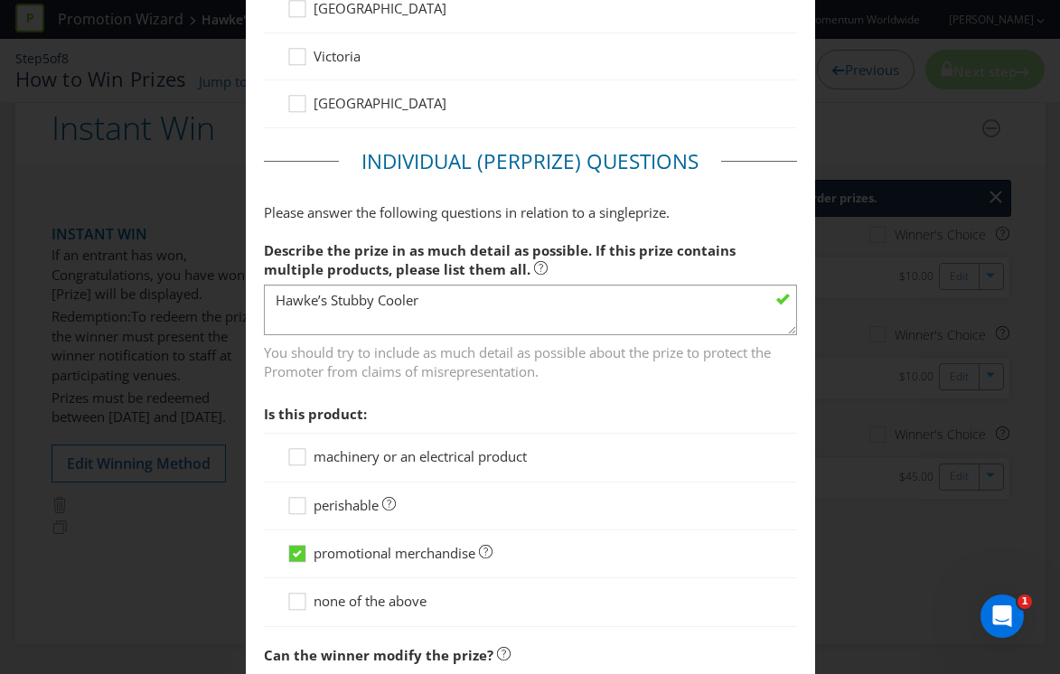
scroll to position [1301, 0]
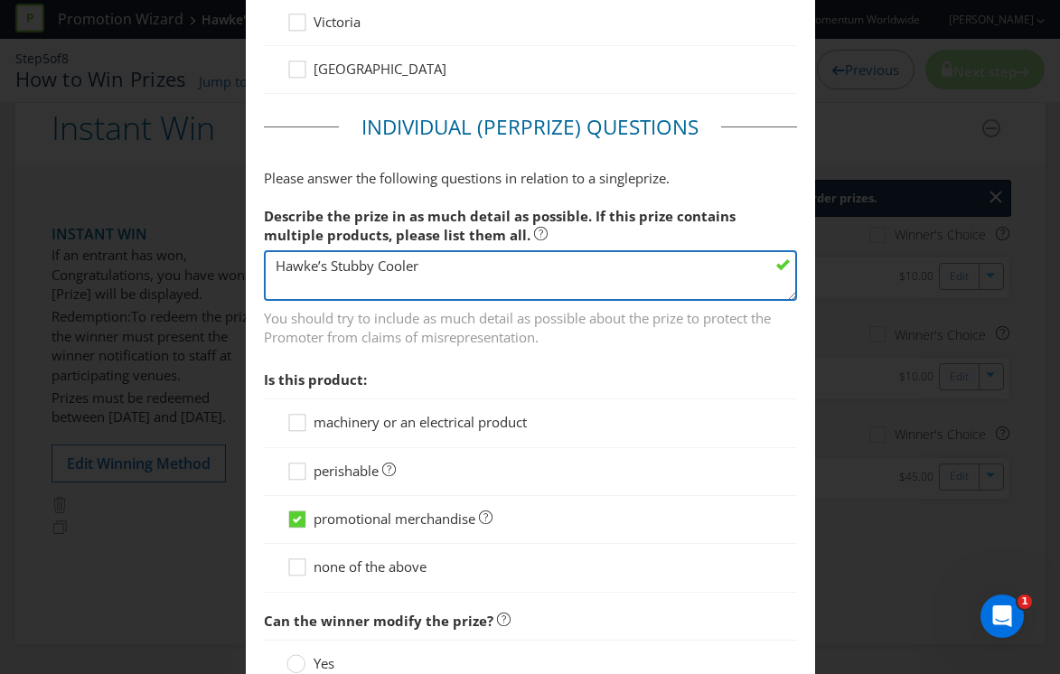
click at [338, 266] on textarea "Hawke’s Stubby Cooler" at bounding box center [530, 276] width 533 height 52
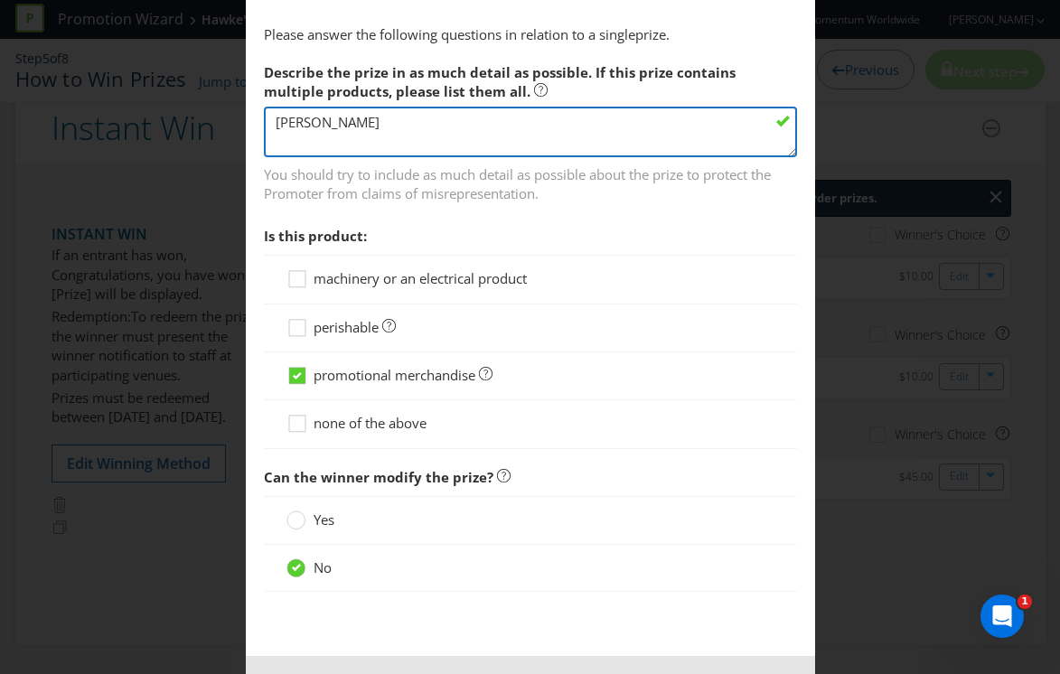
scroll to position [1515, 0]
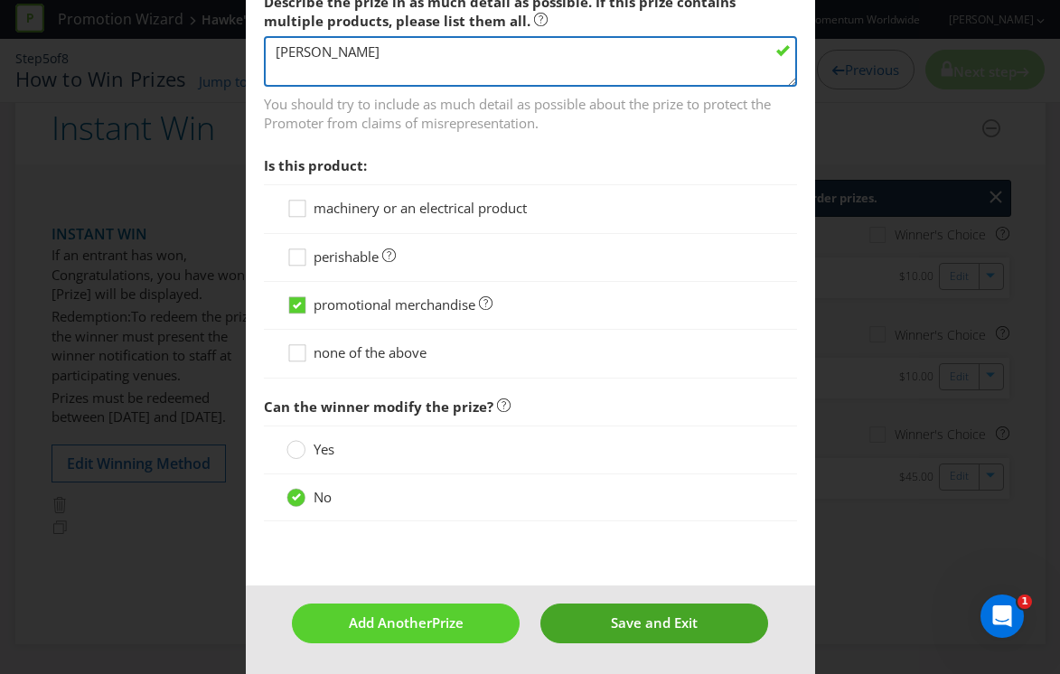
type textarea "[PERSON_NAME]"
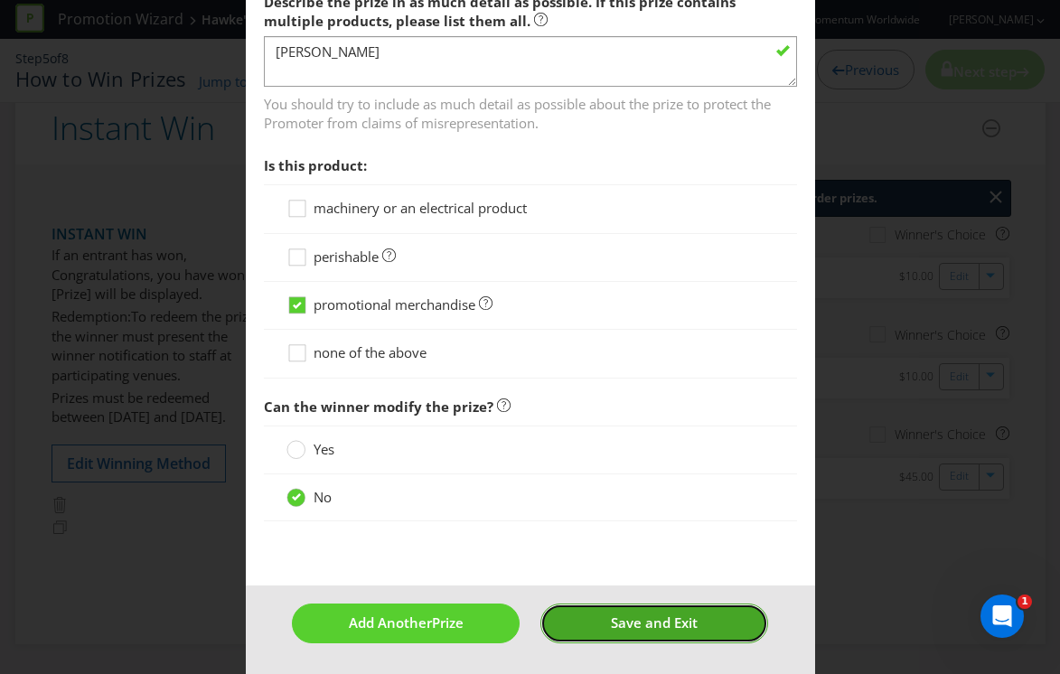
click at [708, 632] on button "Save and Exit" at bounding box center [654, 623] width 228 height 39
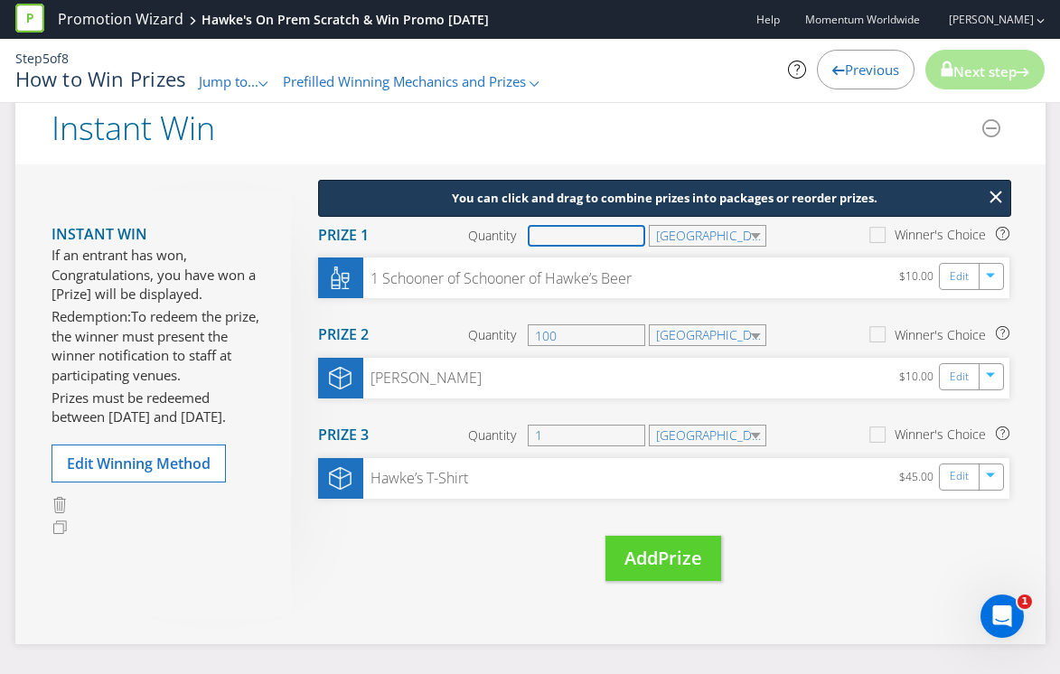
click at [541, 234] on input "number" at bounding box center [586, 236] width 117 height 22
click at [997, 74] on span "Next step" at bounding box center [984, 71] width 63 height 18
click at [775, 561] on div "You can click and drag to combine prizes into packages or reorder prizes. Move …" at bounding box center [650, 405] width 718 height 426
click at [942, 67] on icon at bounding box center [948, 68] width 12 height 15
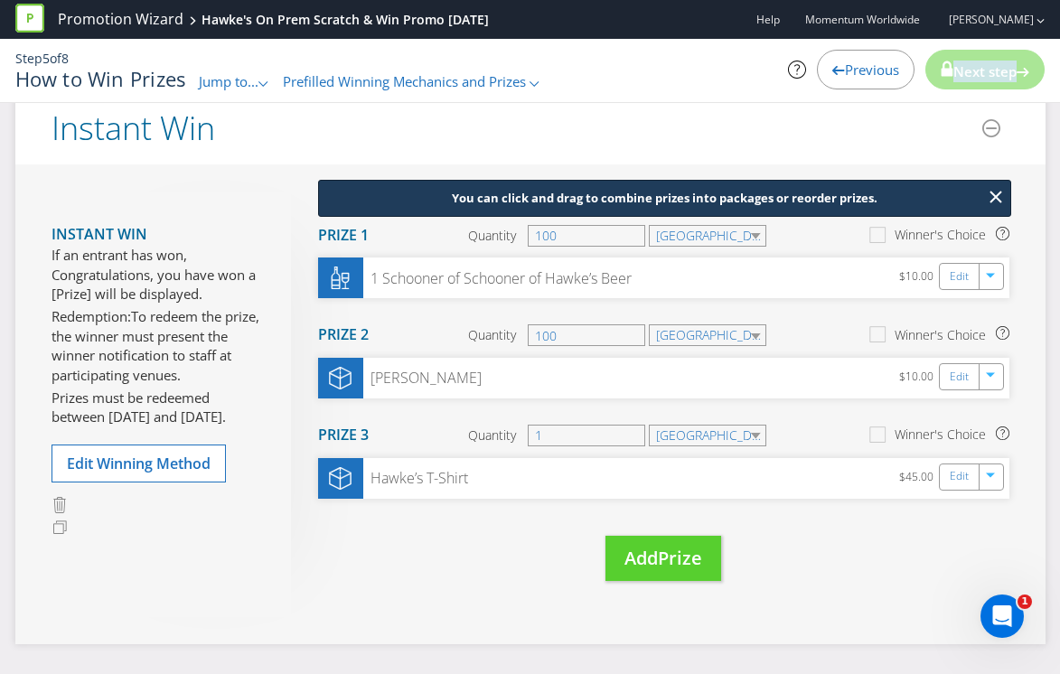
click at [942, 67] on icon at bounding box center [948, 68] width 12 height 15
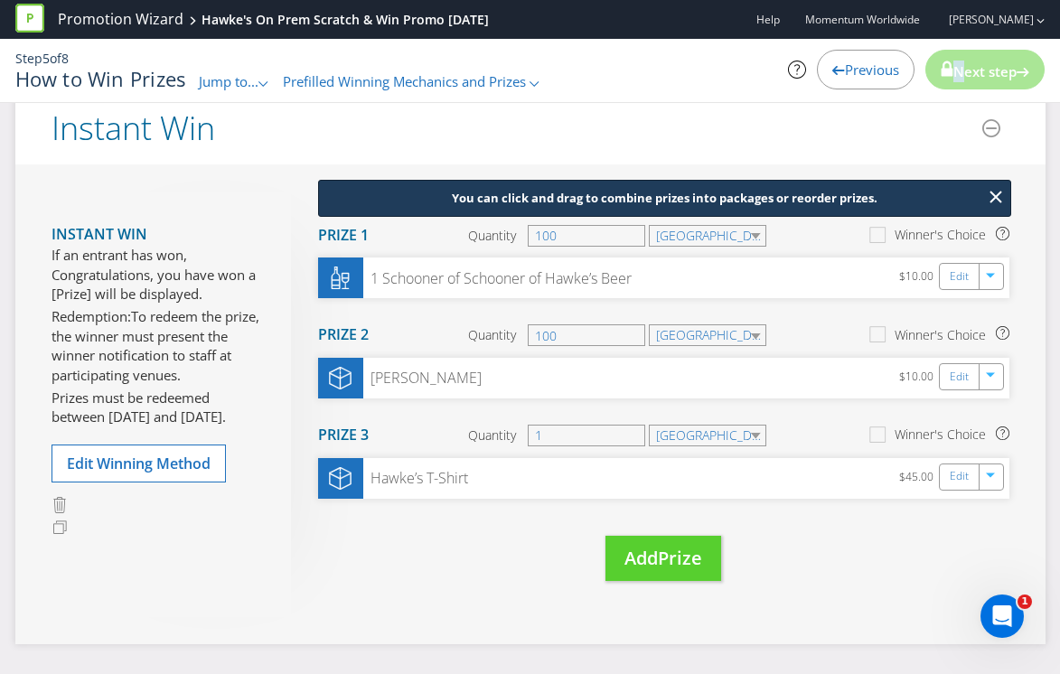
click at [942, 67] on icon at bounding box center [948, 68] width 12 height 15
drag, startPoint x: 566, startPoint y: 238, endPoint x: 474, endPoint y: 231, distance: 92.4
click at [474, 233] on div "Quantity 100" at bounding box center [557, 236] width 179 height 22
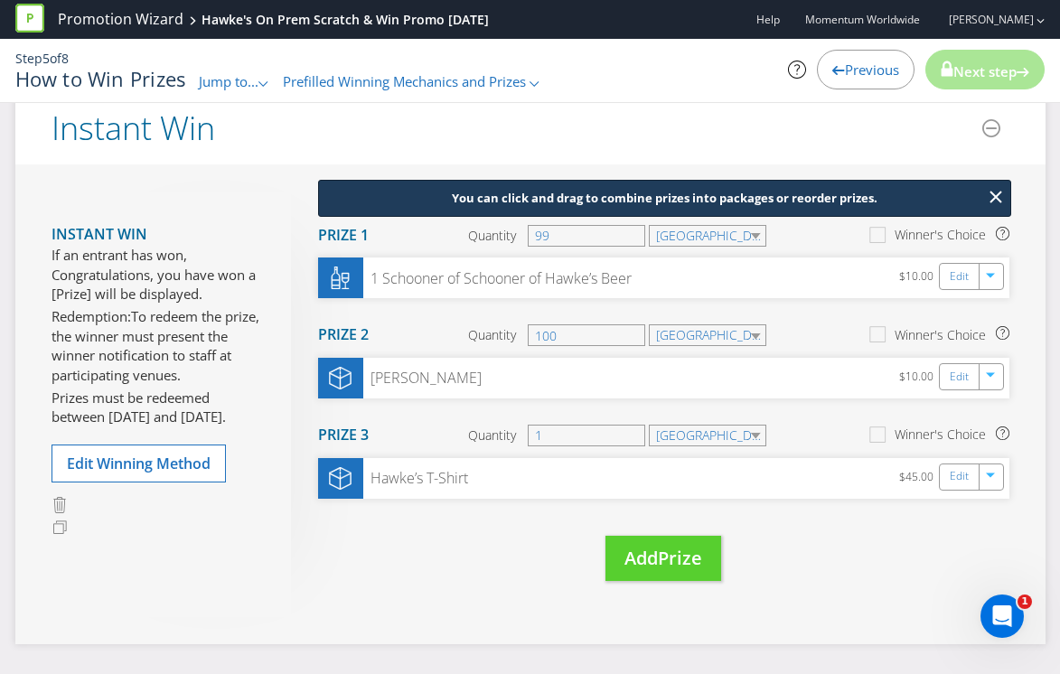
click at [635, 148] on header "Instant Win" at bounding box center [530, 128] width 1030 height 72
click at [954, 63] on span "Next step" at bounding box center [984, 71] width 63 height 18
drag, startPoint x: 574, startPoint y: 239, endPoint x: 486, endPoint y: 234, distance: 87.8
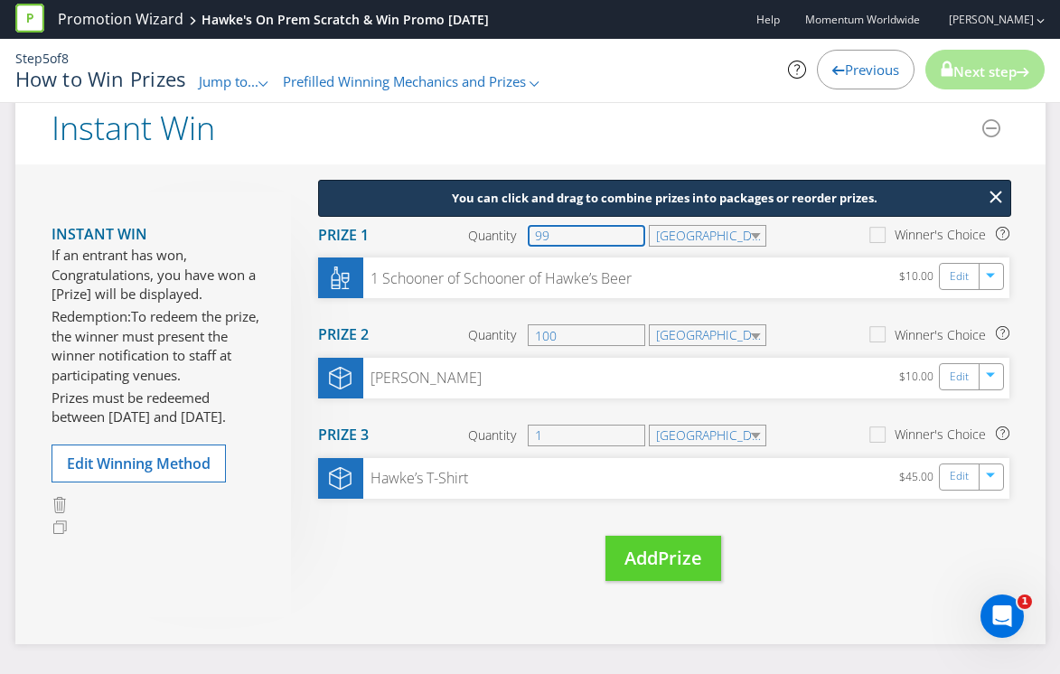
click at [486, 234] on div "Quantity 99" at bounding box center [557, 236] width 179 height 22
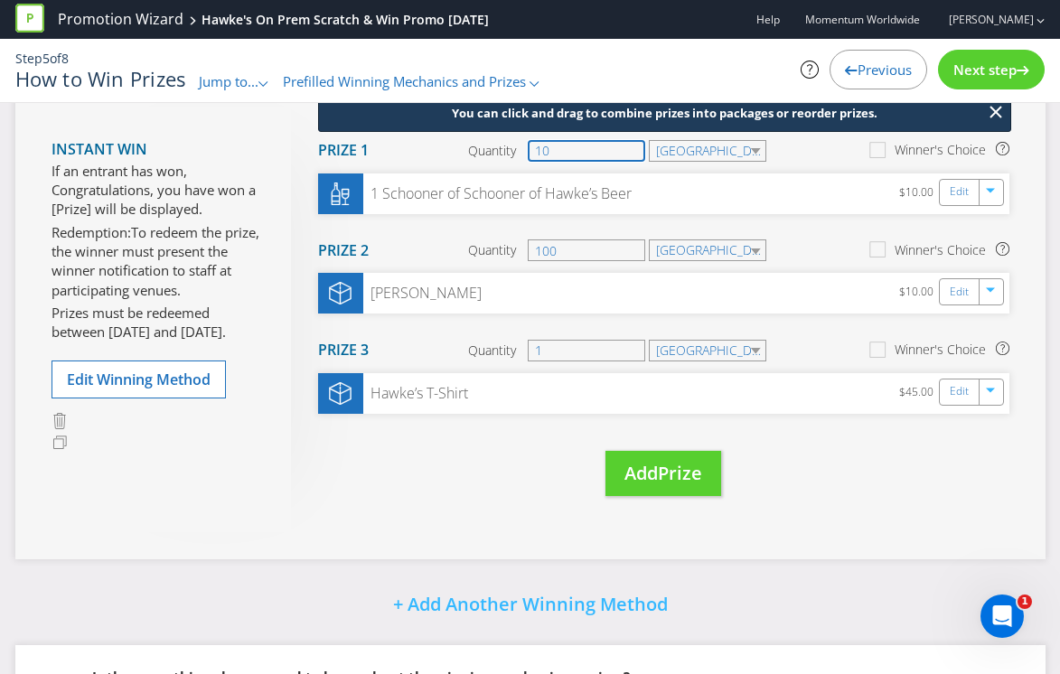
type input "10"
click at [980, 61] on span "Next step" at bounding box center [984, 70] width 63 height 18
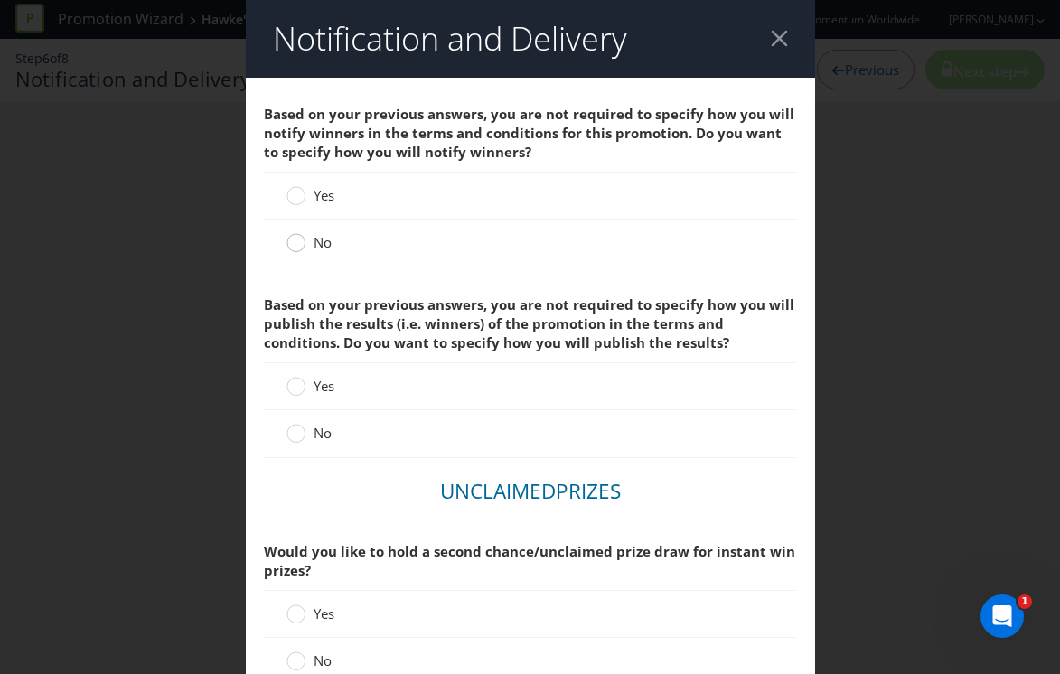
click at [296, 240] on div at bounding box center [296, 236] width 9 height 9
click at [0, 0] on input "No" at bounding box center [0, 0] width 0 height 0
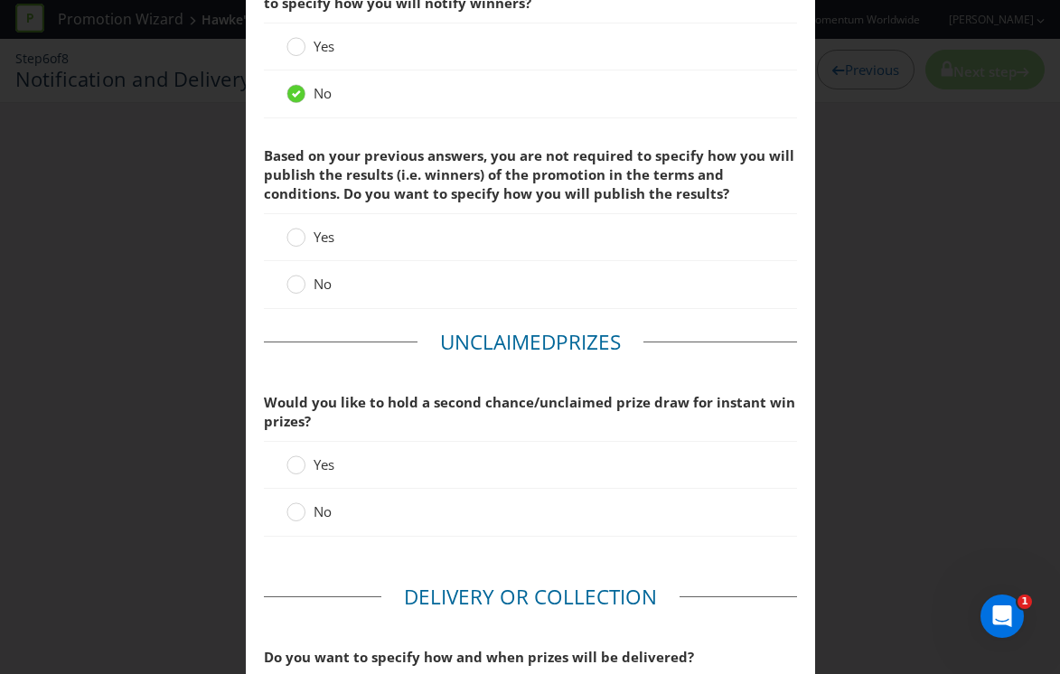
scroll to position [161, 0]
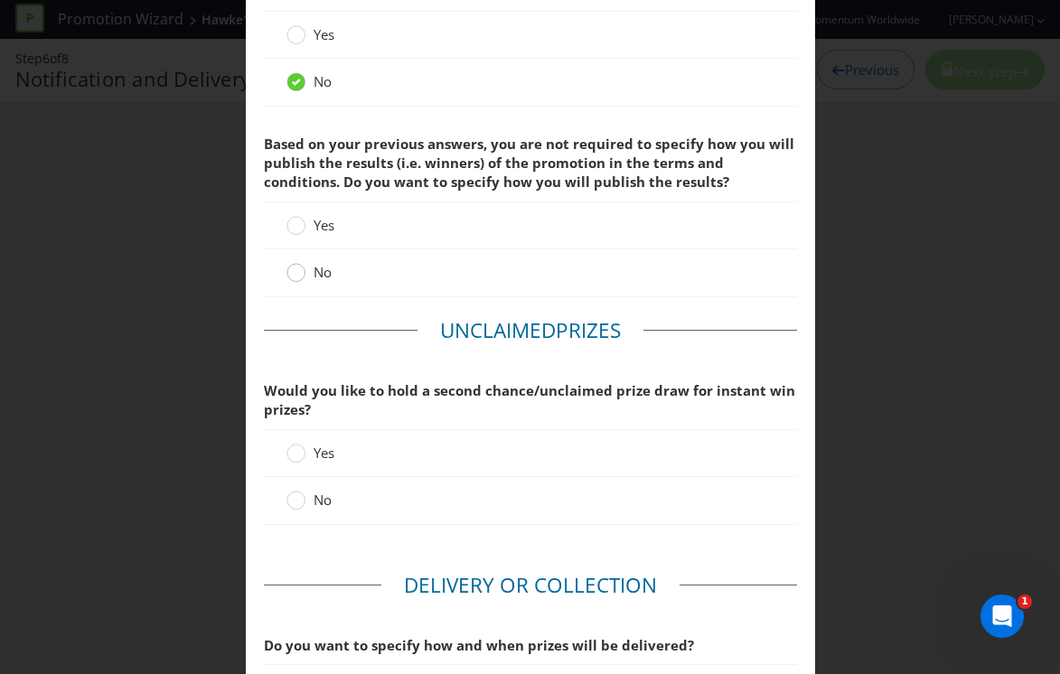
click at [303, 267] on icon at bounding box center [295, 272] width 19 height 19
click at [0, 0] on input "No" at bounding box center [0, 0] width 0 height 0
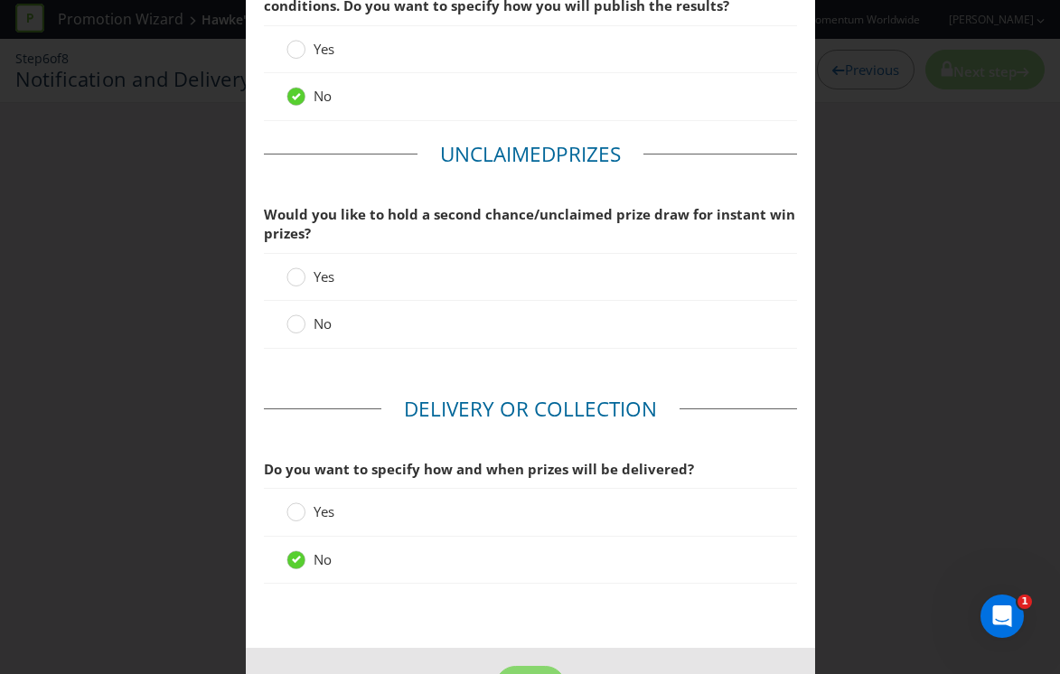
scroll to position [339, 0]
click at [306, 340] on div "No" at bounding box center [530, 322] width 533 height 47
click at [313, 304] on div "No" at bounding box center [530, 322] width 533 height 47
click at [314, 316] on span "No" at bounding box center [323, 322] width 18 height 18
click at [0, 0] on input "No" at bounding box center [0, 0] width 0 height 0
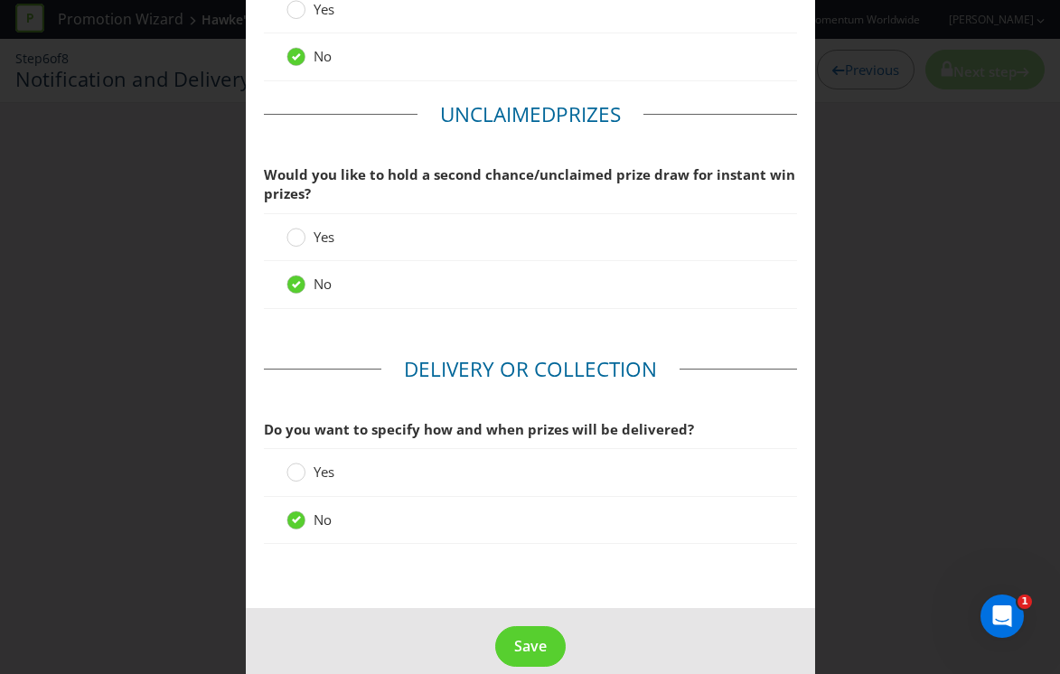
scroll to position [402, 0]
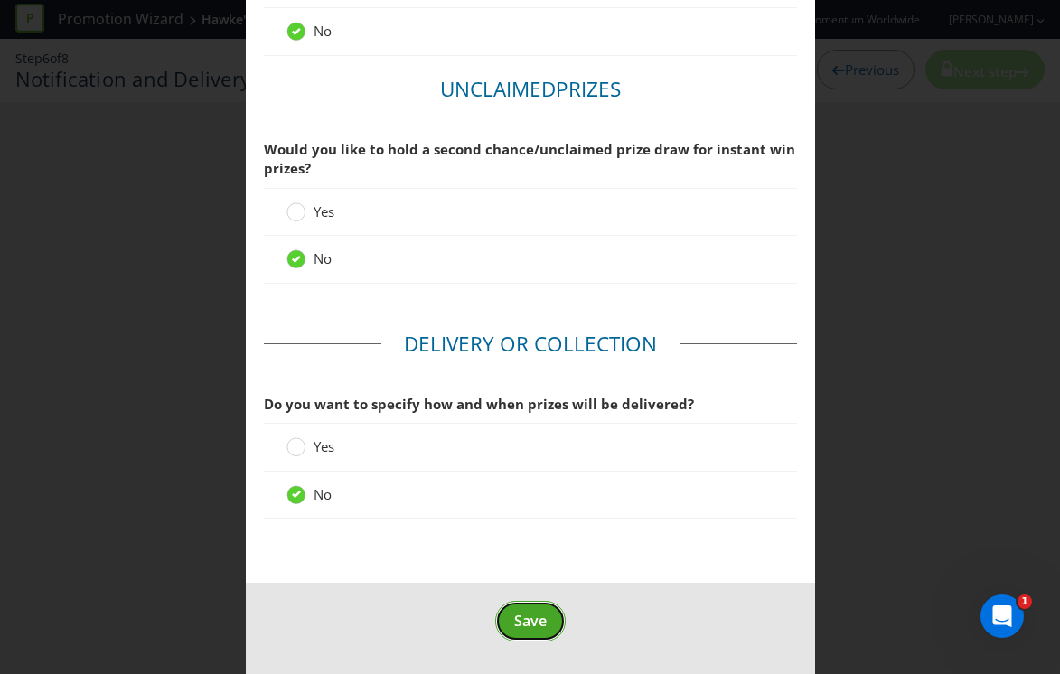
click at [521, 622] on span "Save" at bounding box center [530, 621] width 33 height 20
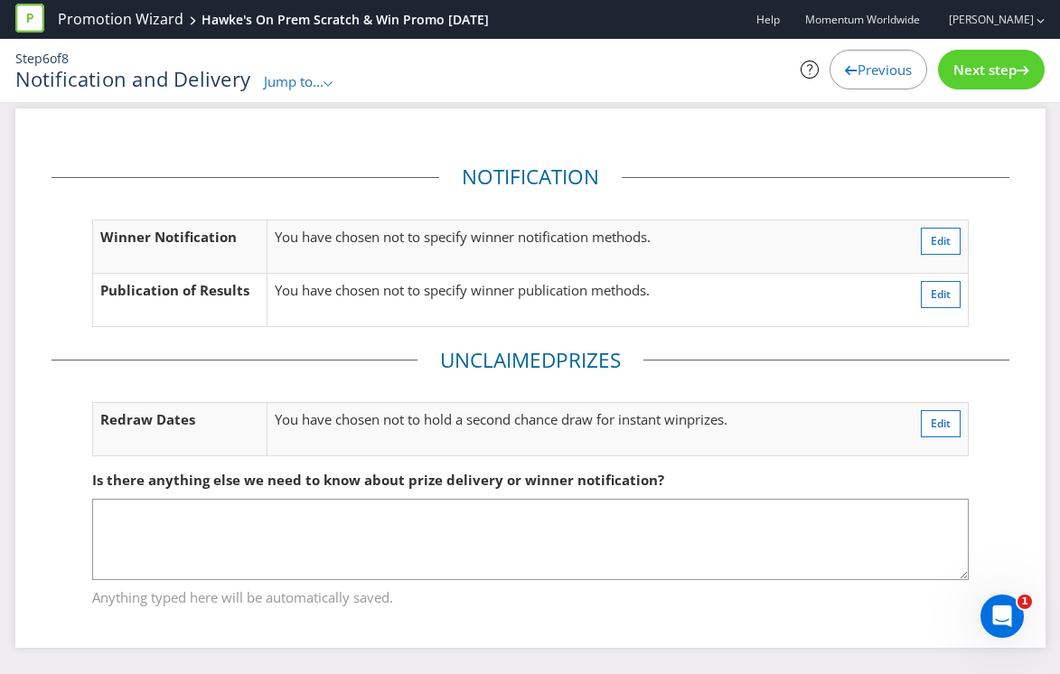
scroll to position [14, 0]
click at [987, 74] on span "Next step" at bounding box center [984, 70] width 63 height 18
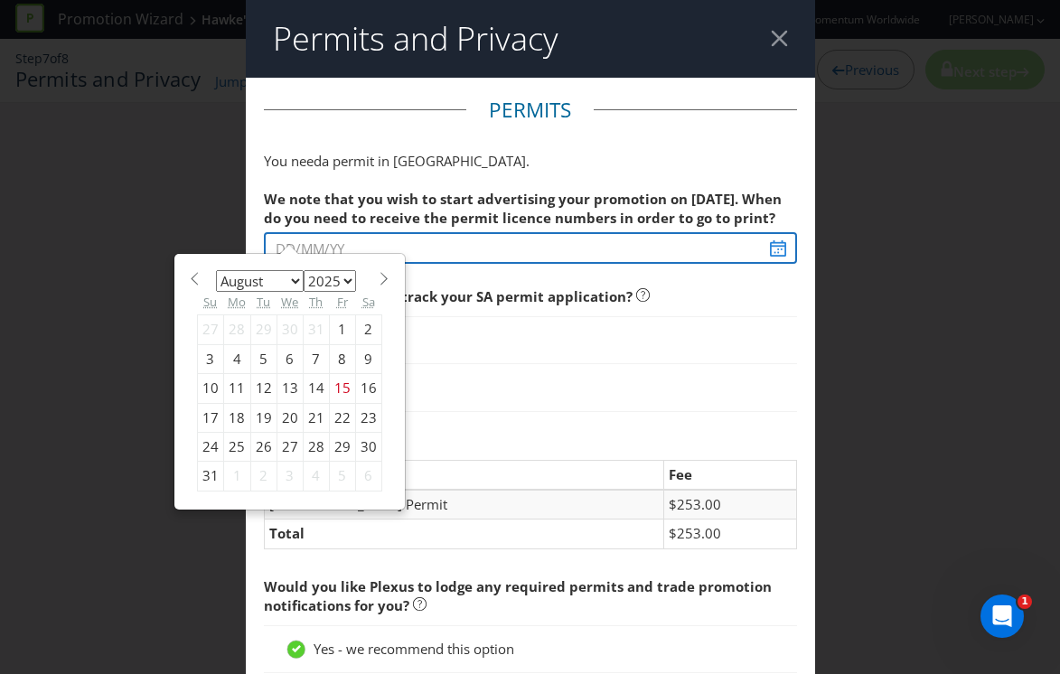
click at [348, 250] on input "text" at bounding box center [530, 248] width 533 height 32
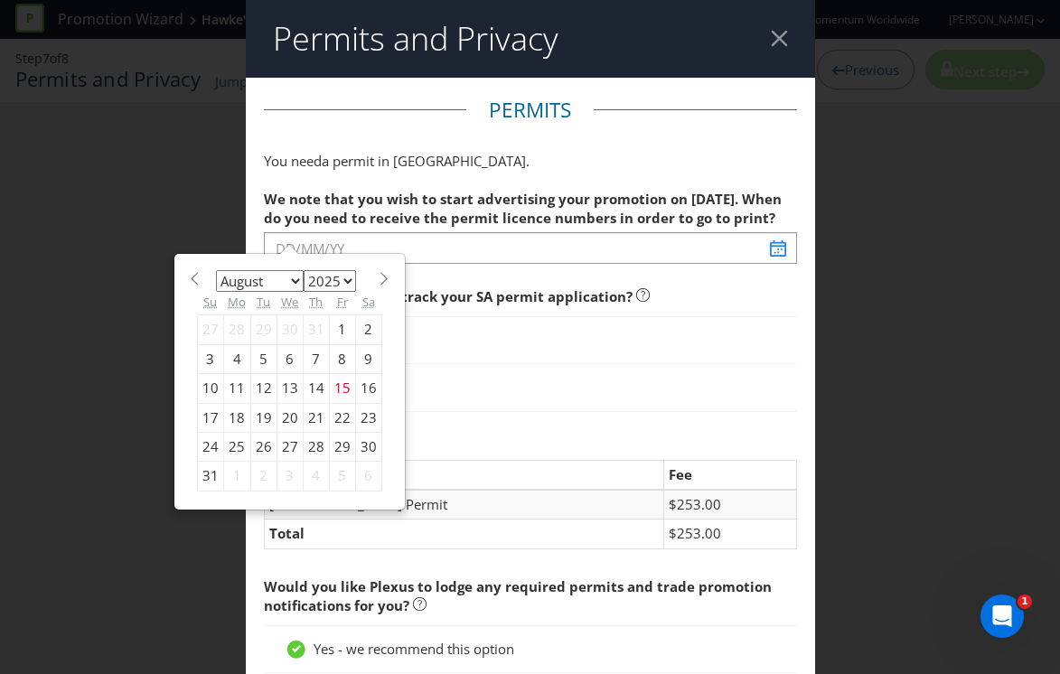
click at [464, 164] on p "You need a permit in [GEOGRAPHIC_DATA] ." at bounding box center [530, 161] width 533 height 19
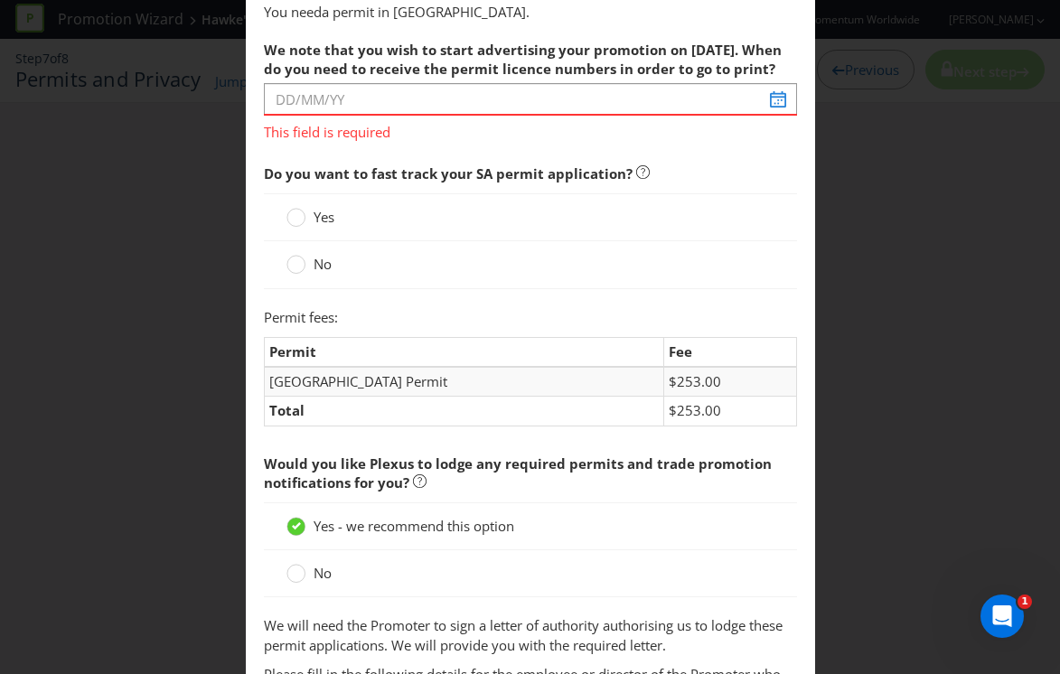
scroll to position [162, 0]
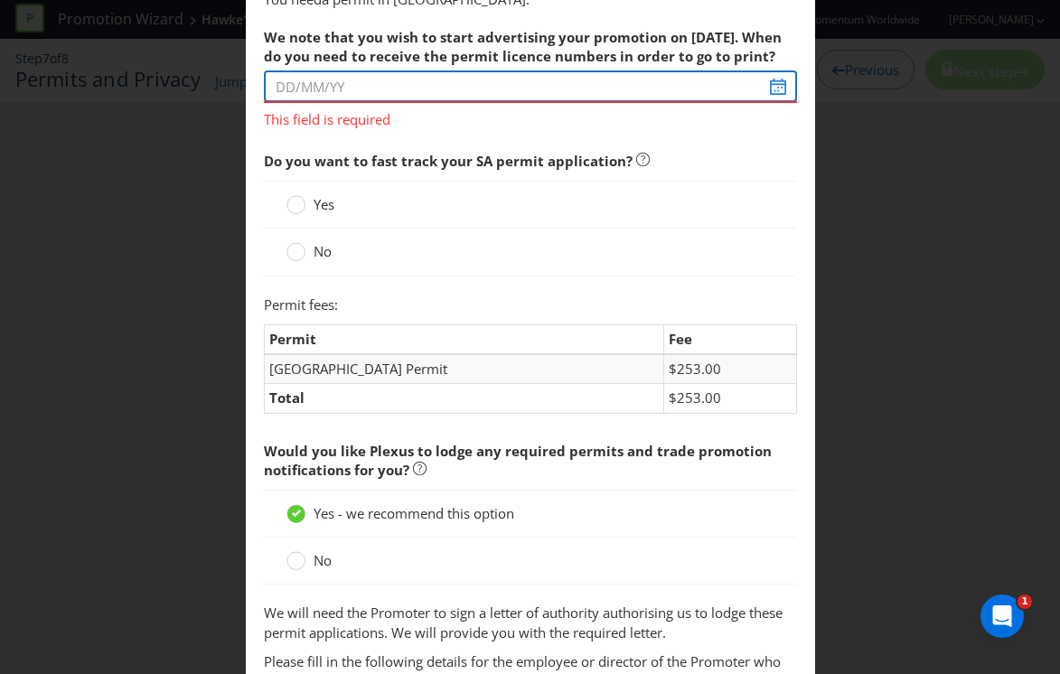
click at [438, 86] on input "text" at bounding box center [530, 86] width 533 height 32
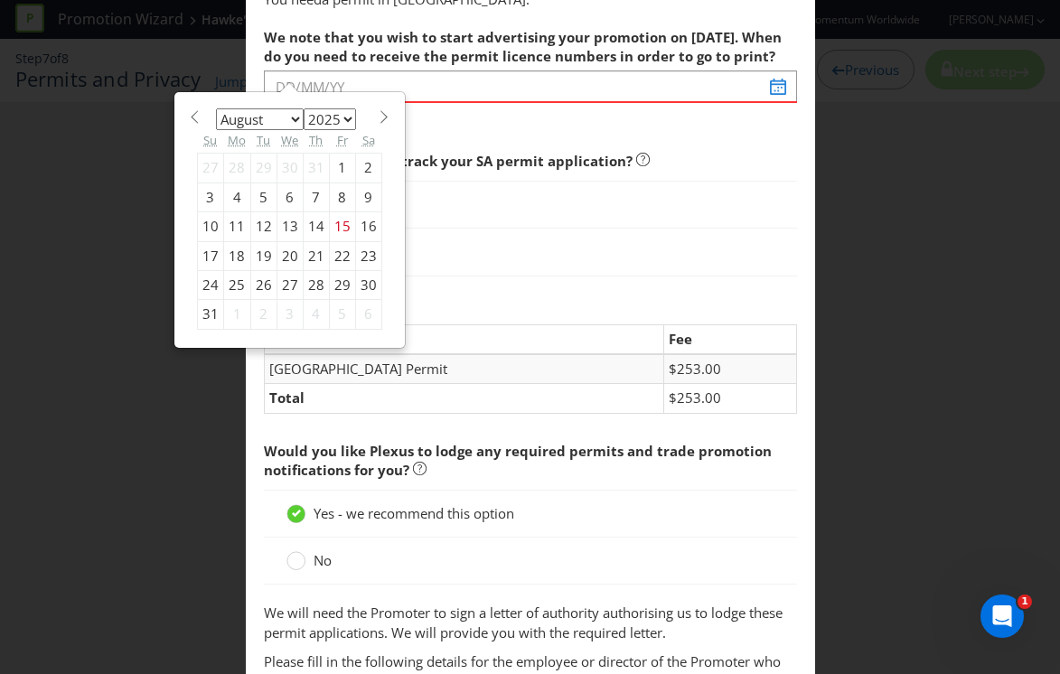
click at [337, 223] on div "15" at bounding box center [342, 226] width 26 height 29
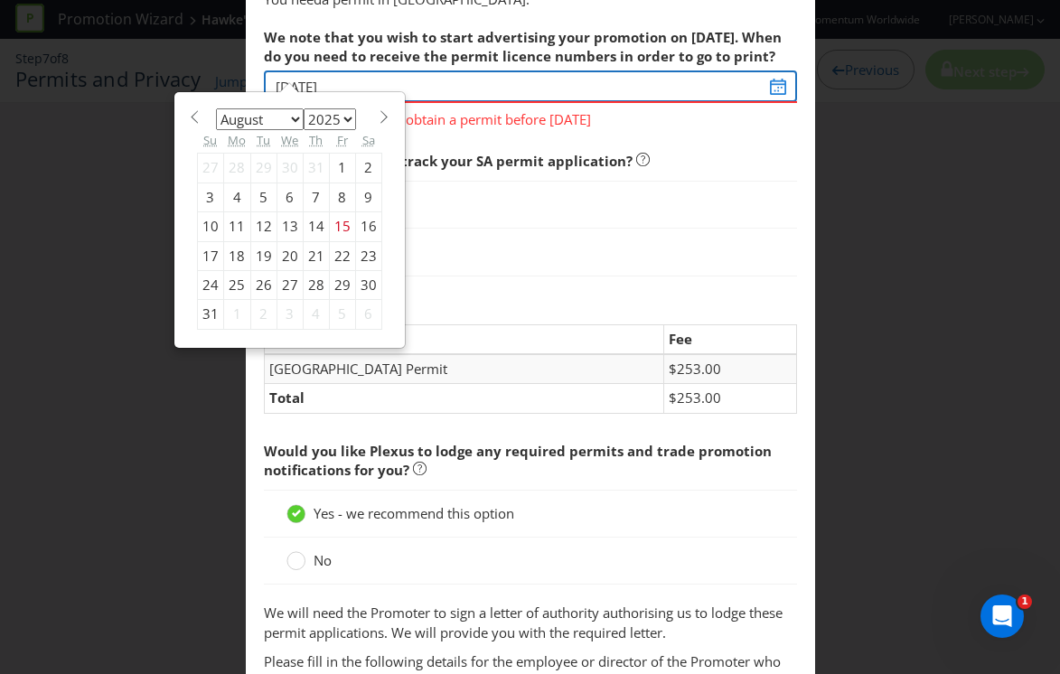
click at [417, 92] on input "[DATE]" at bounding box center [530, 86] width 533 height 32
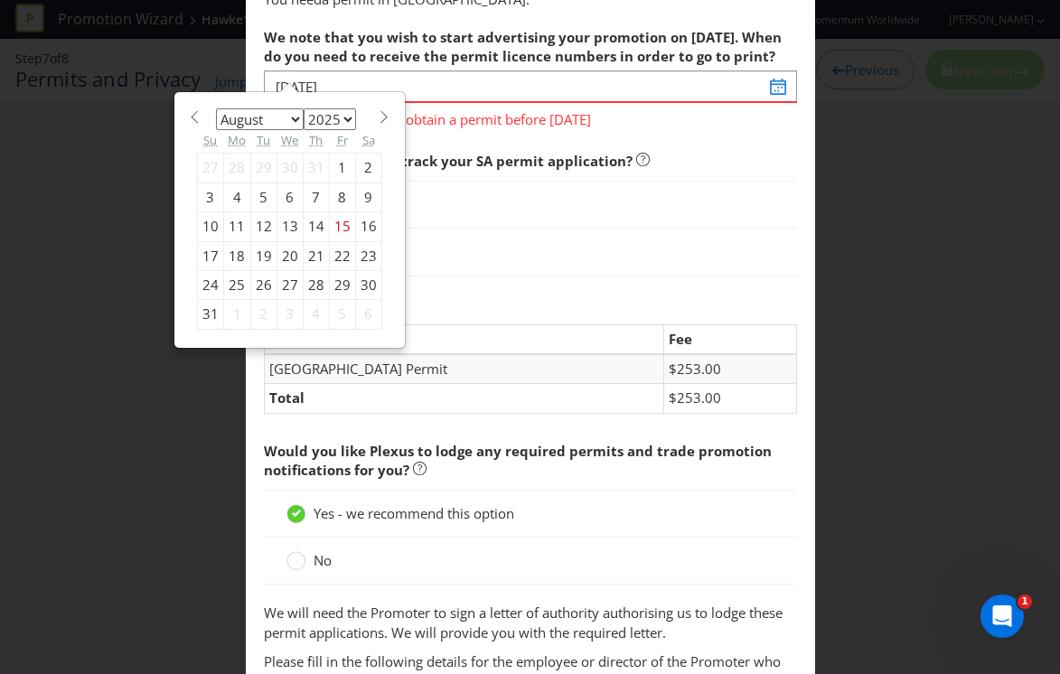
click at [334, 167] on div "1" at bounding box center [342, 168] width 26 height 29
type input "[DATE]"
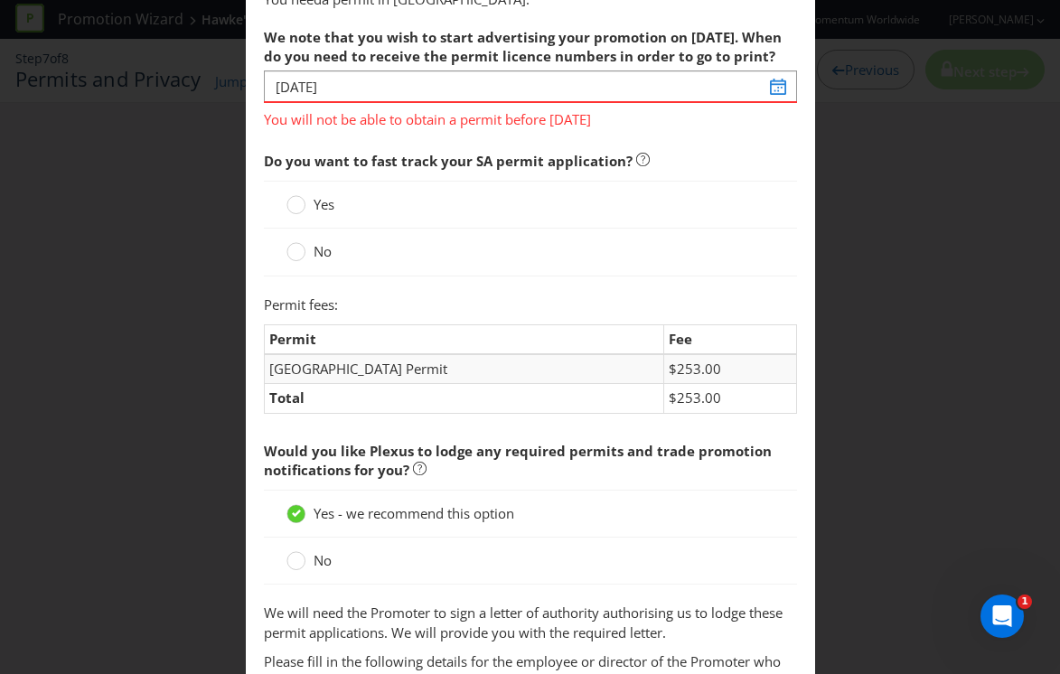
click at [446, 121] on span "You will not be able to obtain a permit before [DATE]" at bounding box center [530, 116] width 533 height 26
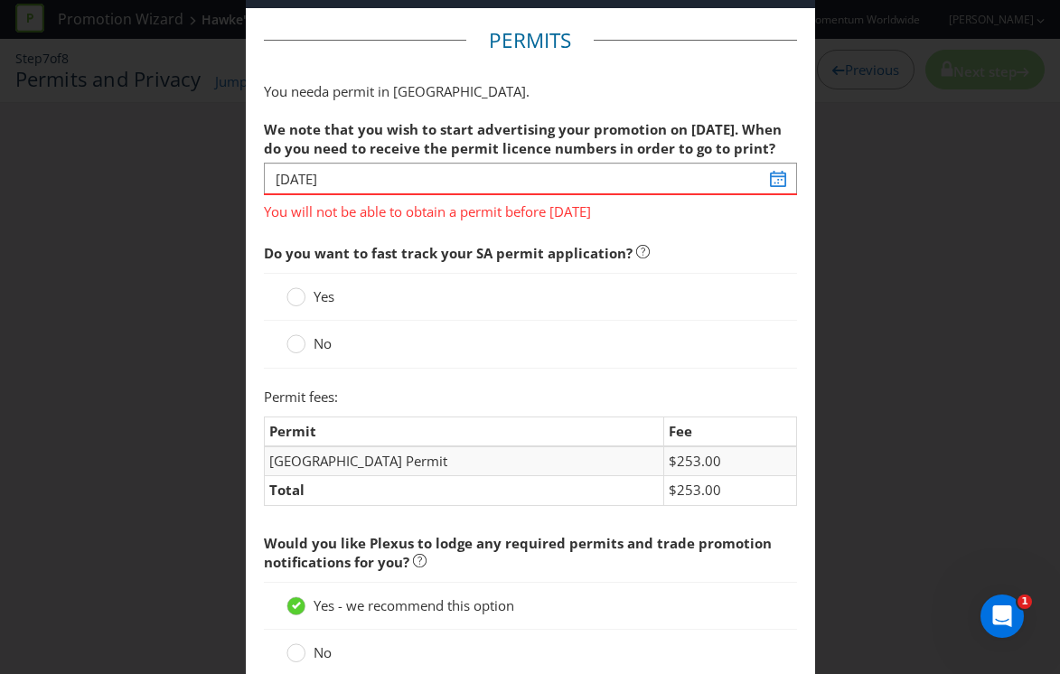
scroll to position [66, 0]
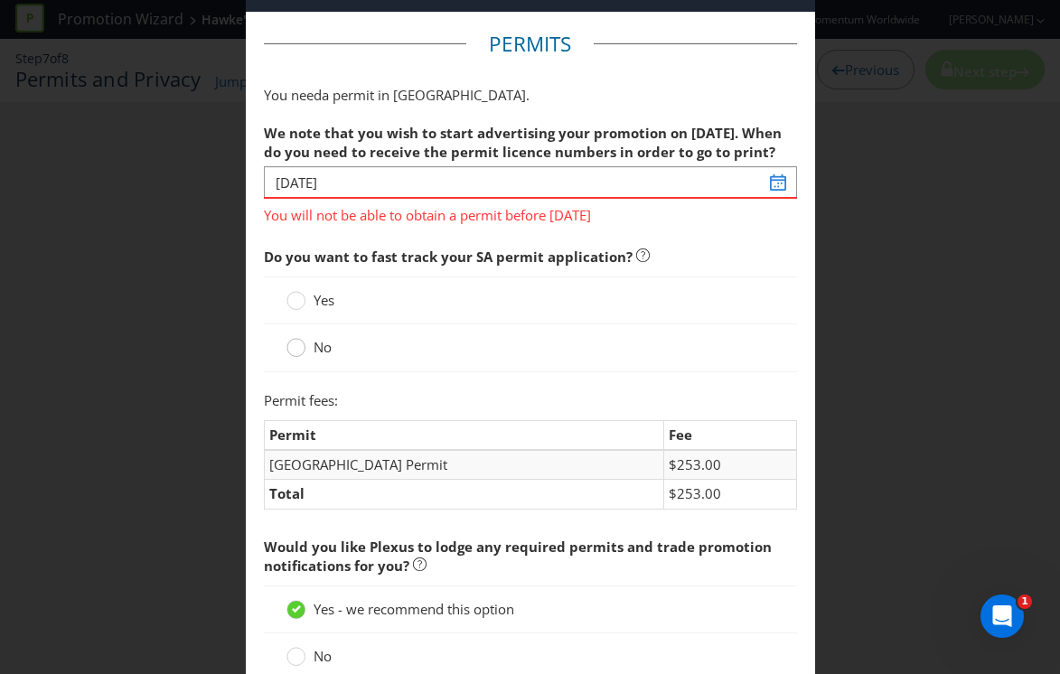
click at [292, 350] on circle at bounding box center [295, 348] width 18 height 18
click at [0, 0] on input "No" at bounding box center [0, 0] width 0 height 0
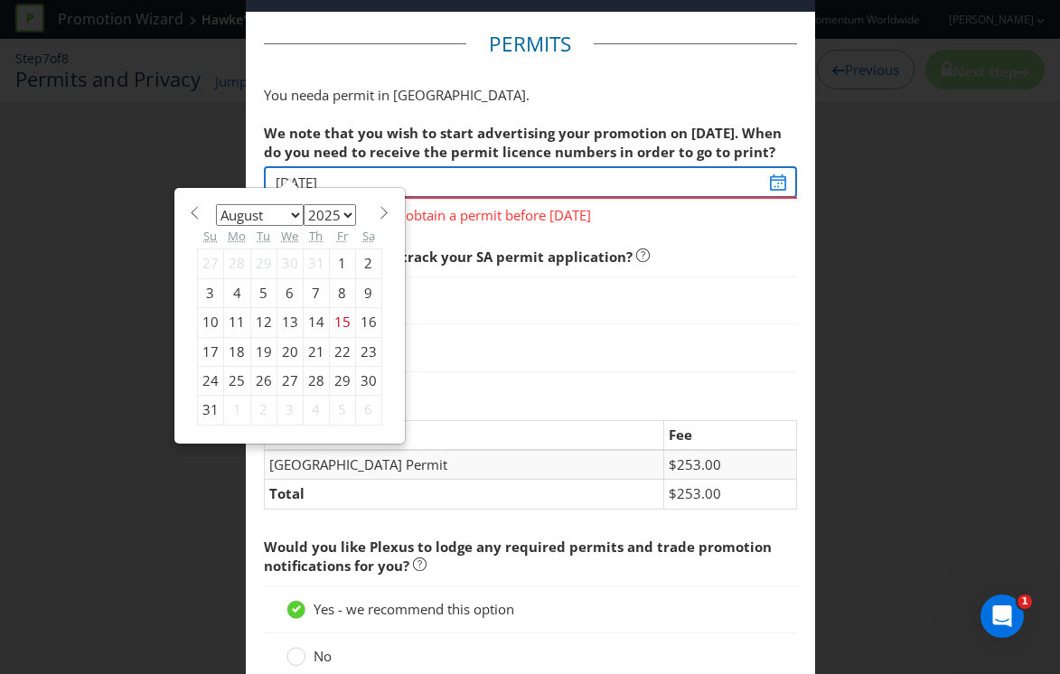
drag, startPoint x: 386, startPoint y: 184, endPoint x: 258, endPoint y: 170, distance: 129.1
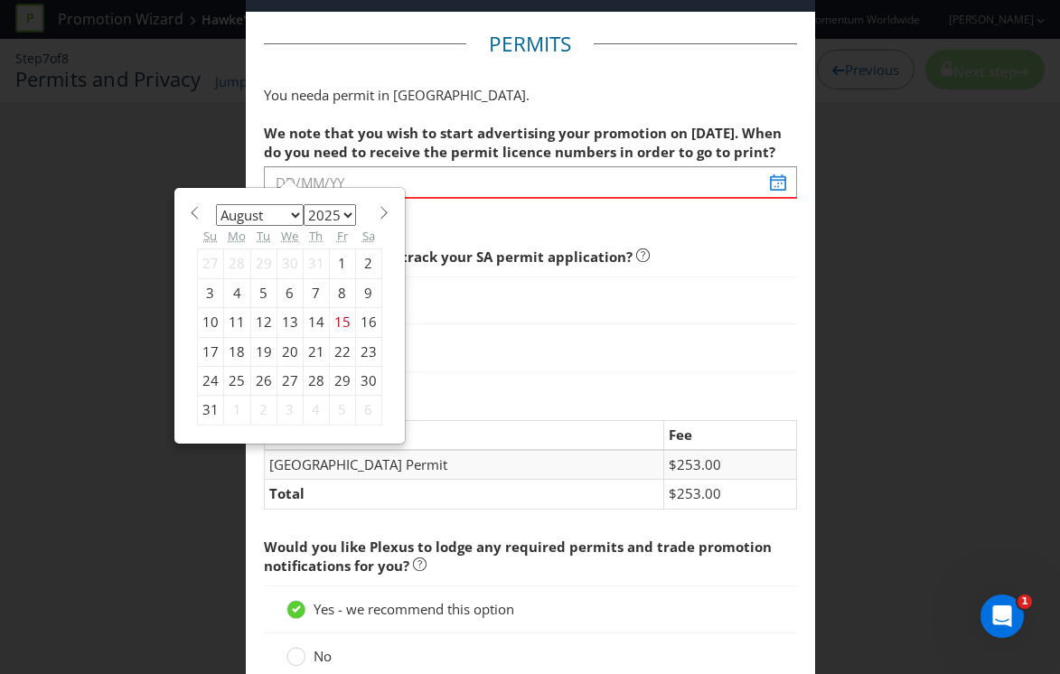
drag, startPoint x: 487, startPoint y: 80, endPoint x: 453, endPoint y: 112, distance: 47.3
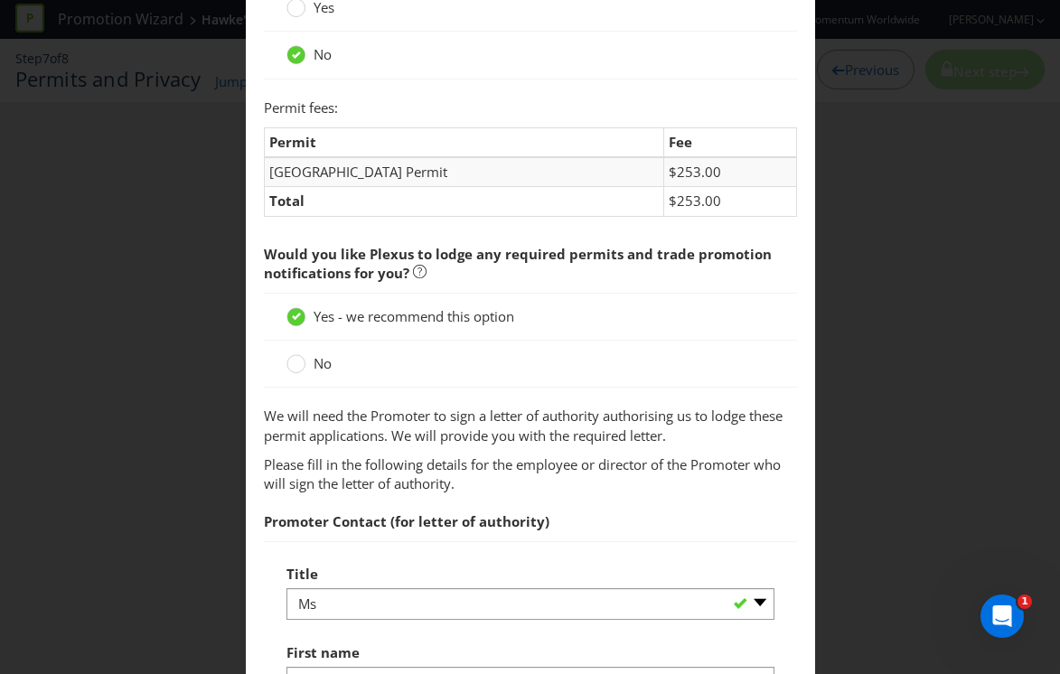
scroll to position [361, 0]
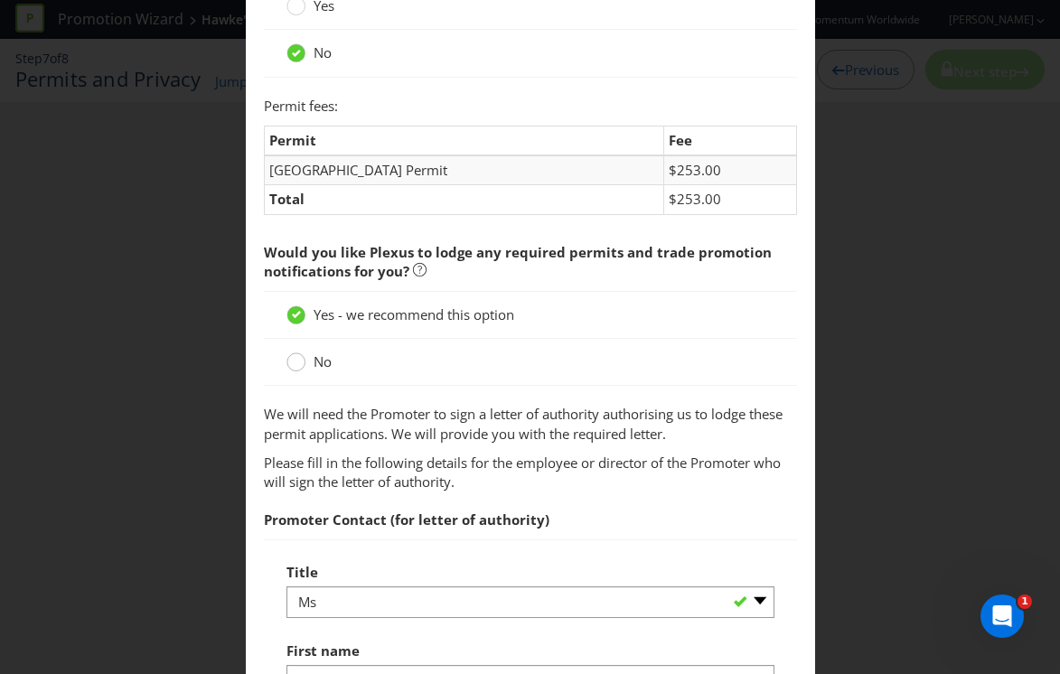
click at [298, 364] on circle at bounding box center [295, 362] width 18 height 18
click at [0, 0] on input "No" at bounding box center [0, 0] width 0 height 0
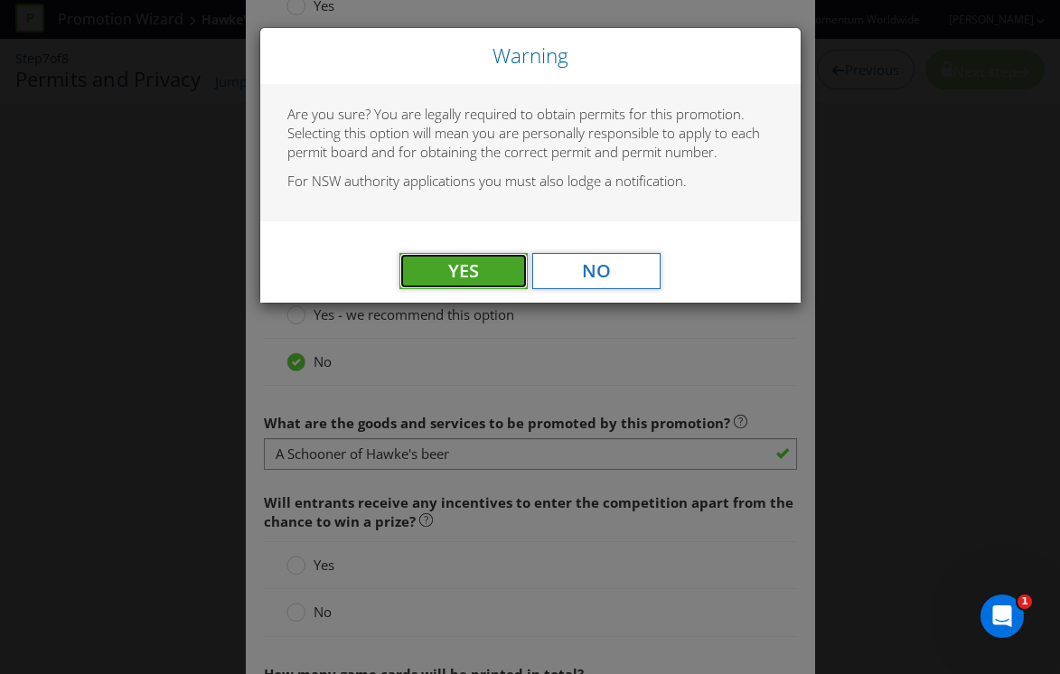
click at [467, 269] on span "Yes" at bounding box center [463, 270] width 31 height 24
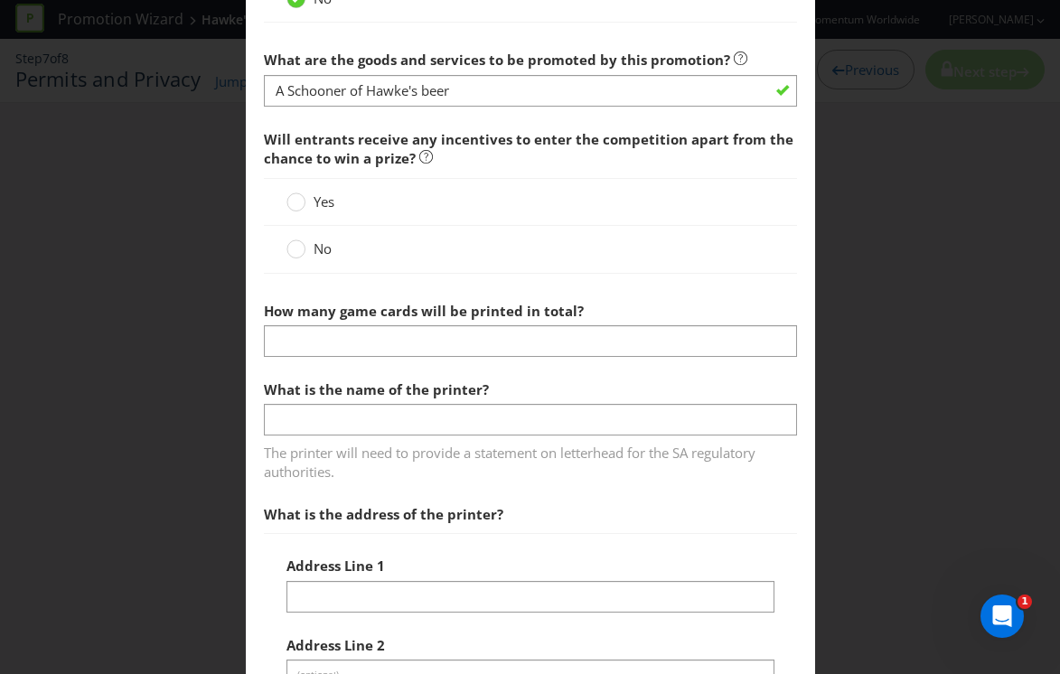
scroll to position [739, 0]
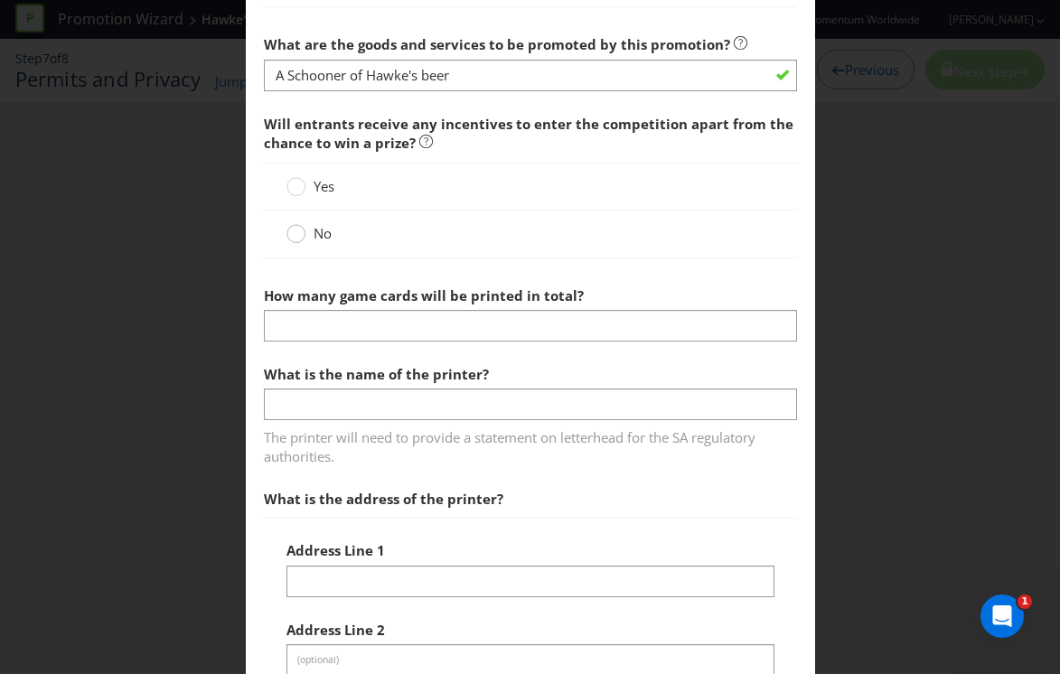
click at [300, 231] on div at bounding box center [296, 227] width 9 height 9
click at [0, 0] on input "No" at bounding box center [0, 0] width 0 height 0
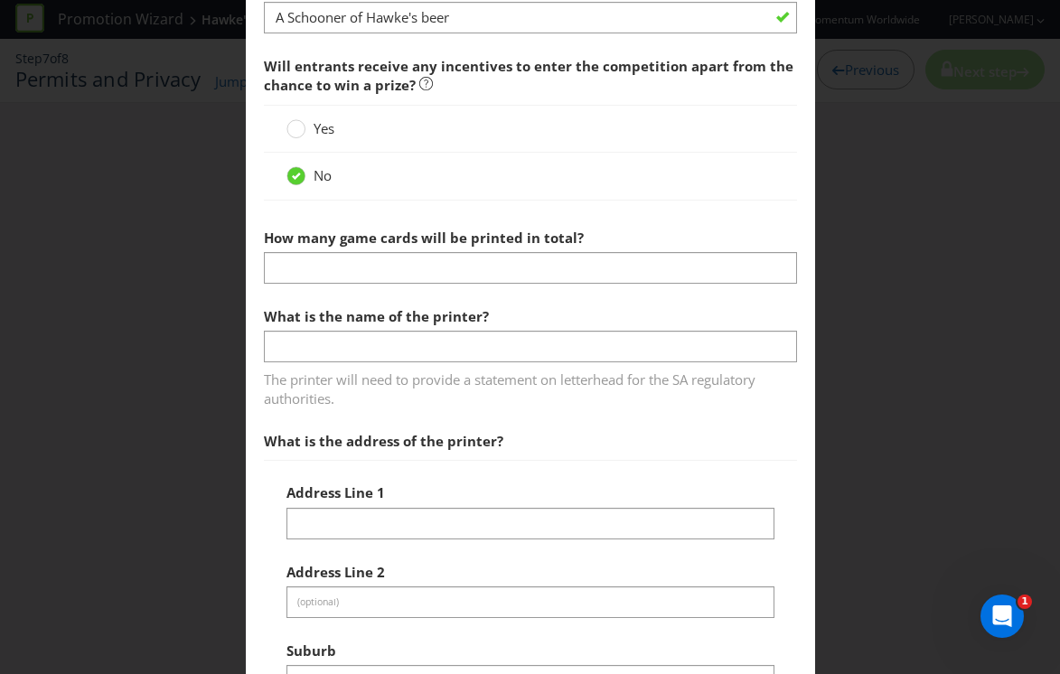
scroll to position [817, 0]
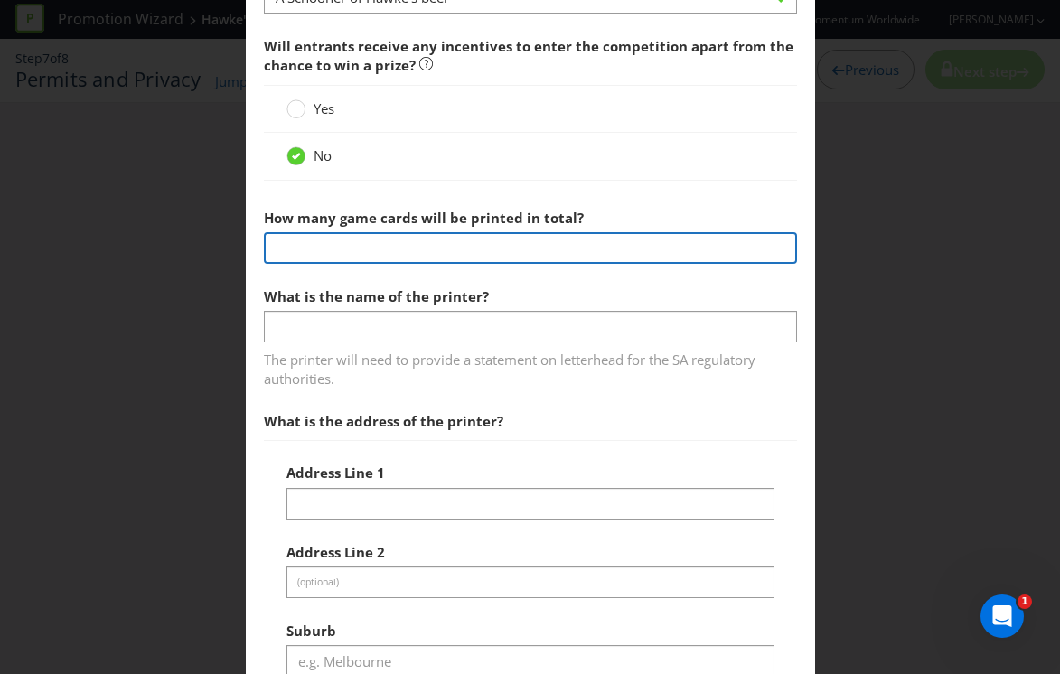
click at [368, 252] on input "number" at bounding box center [530, 248] width 533 height 32
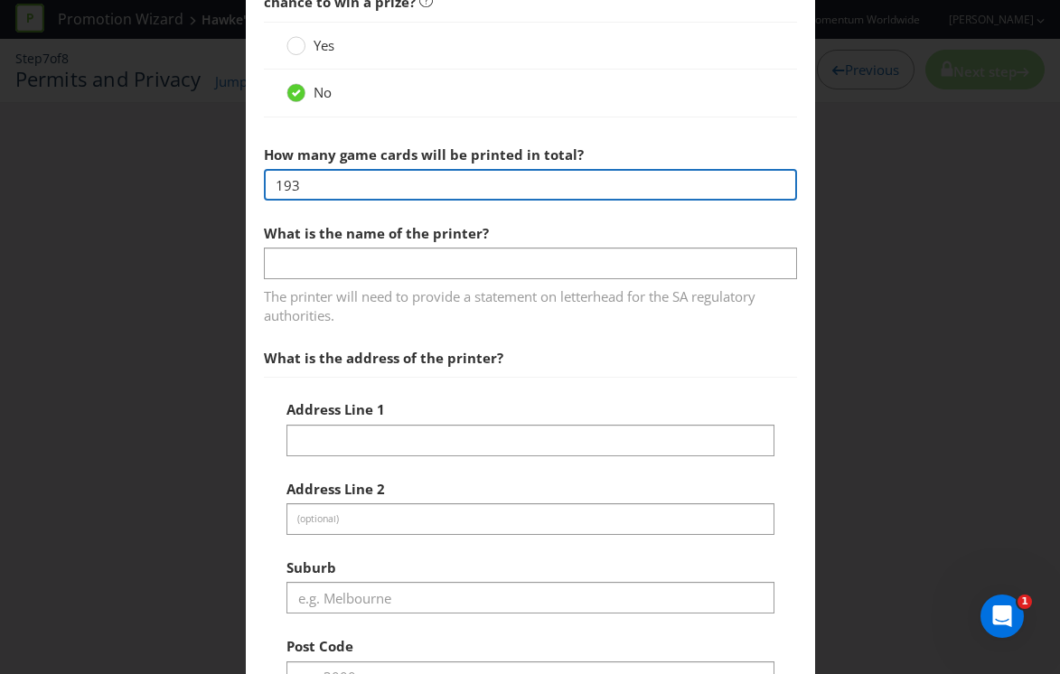
scroll to position [882, 0]
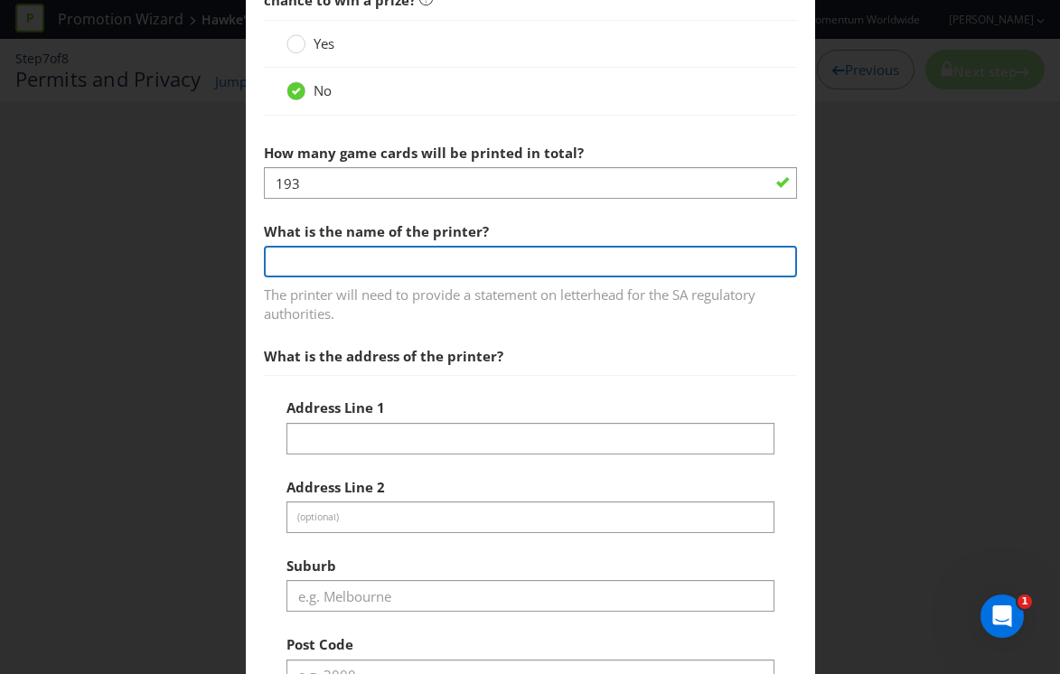
click at [369, 264] on input "text" at bounding box center [530, 262] width 533 height 32
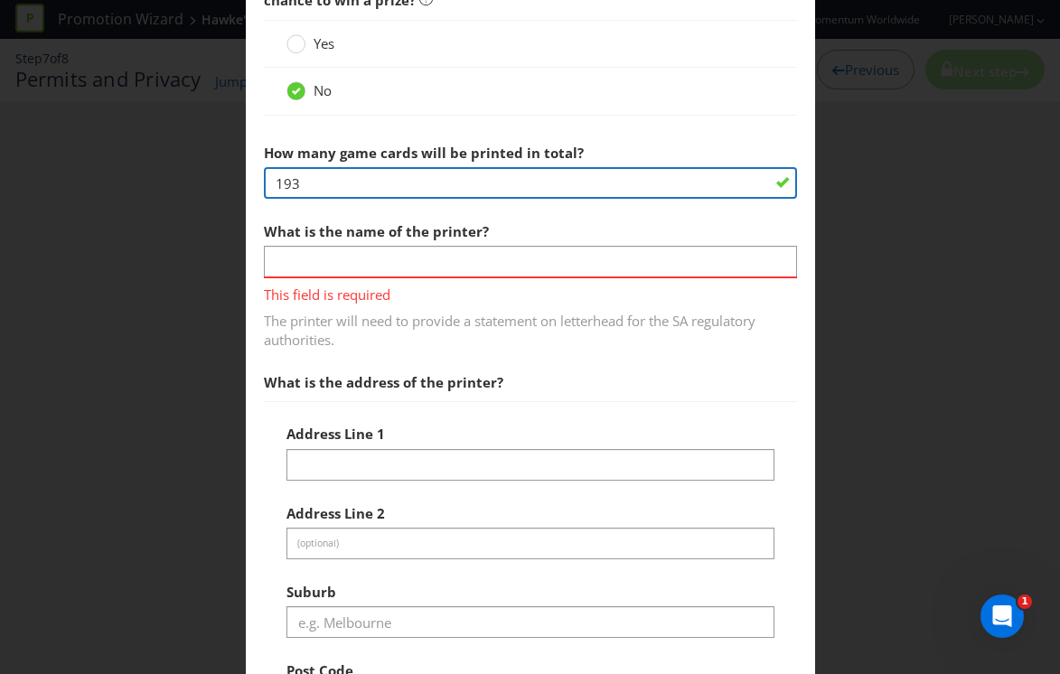
drag, startPoint x: 341, startPoint y: 184, endPoint x: 220, endPoint y: 167, distance: 122.3
click at [220, 169] on div "Permits and Privacy Permits You need a permit in SA . We note that you wish to …" at bounding box center [530, 337] width 1060 height 674
type input "200"
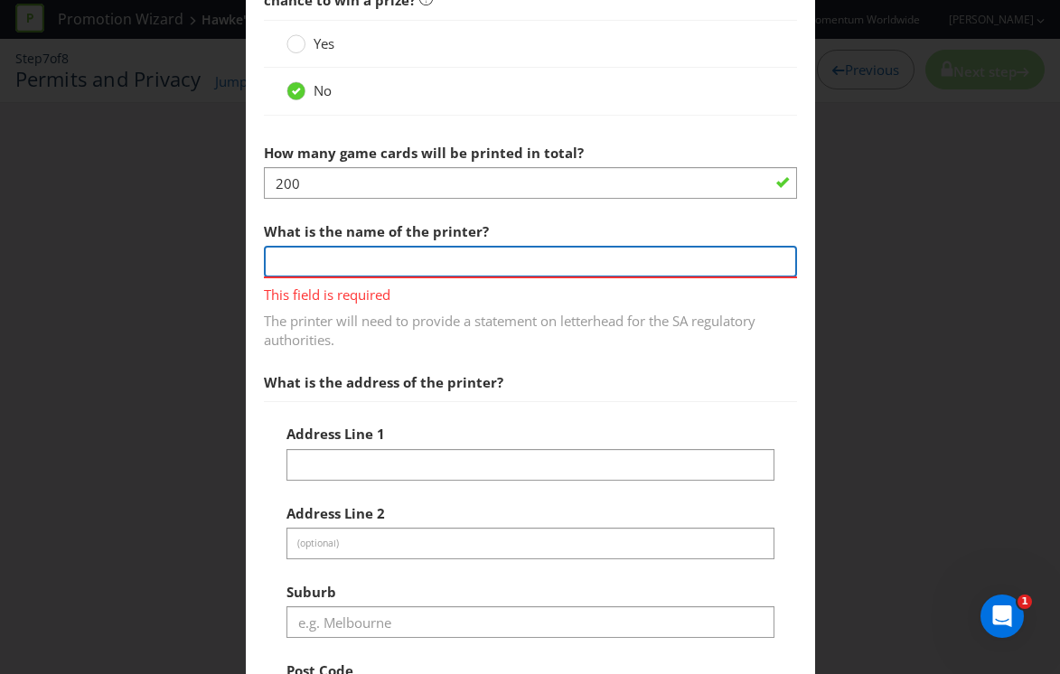
click at [320, 264] on input "text" at bounding box center [530, 262] width 533 height 32
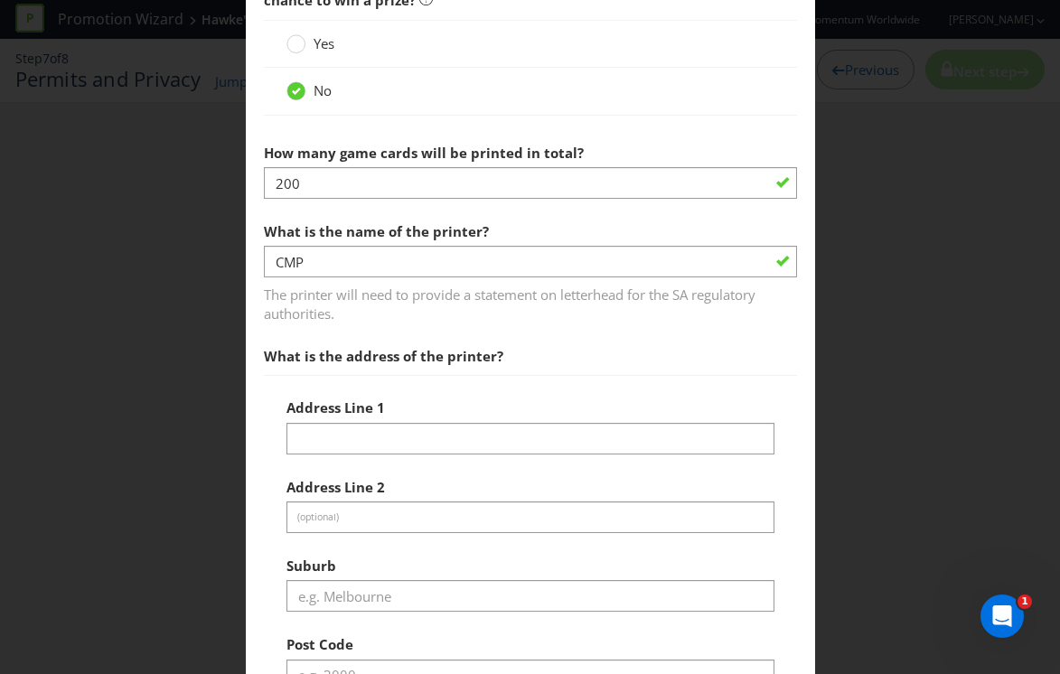
click at [482, 366] on span "What is the address of the printer?" at bounding box center [530, 356] width 533 height 37
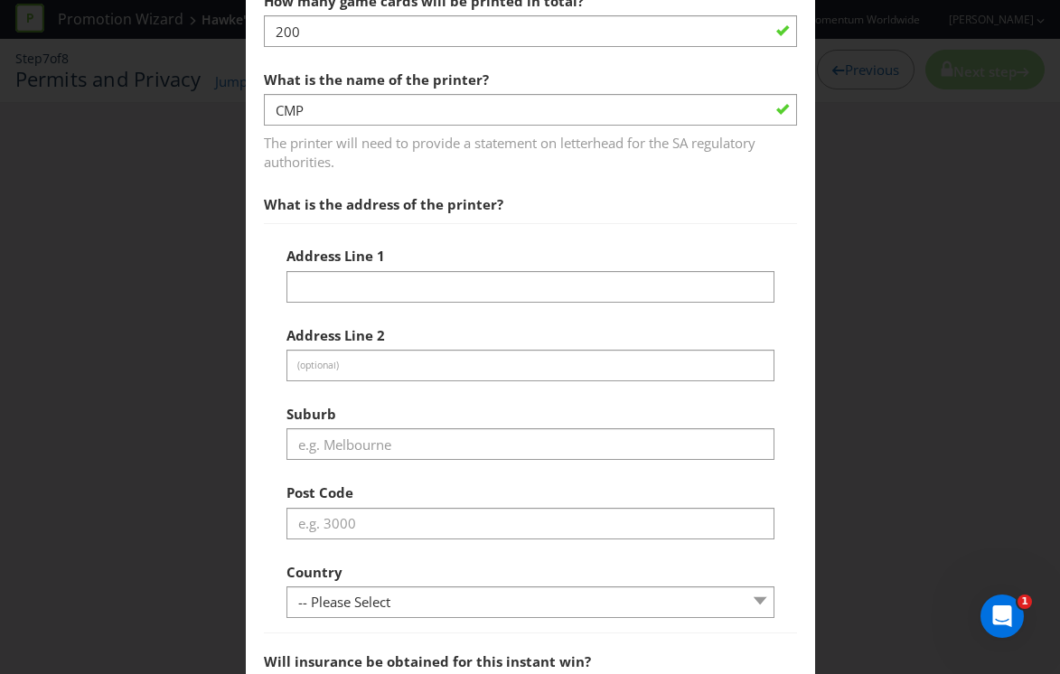
scroll to position [1016, 0]
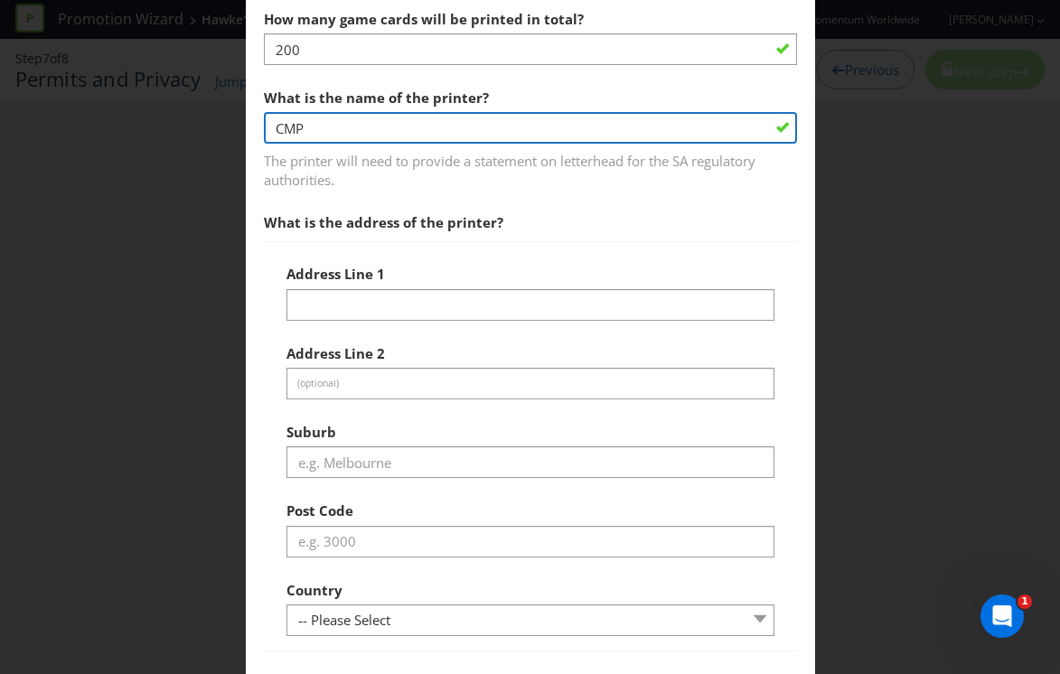
drag, startPoint x: 327, startPoint y: 127, endPoint x: 186, endPoint y: 105, distance: 142.6
click at [186, 105] on div "Permits and Privacy Permits You need a permit in SA . We note that you wish to …" at bounding box center [530, 337] width 1060 height 674
type input "Hawke's Brewery"
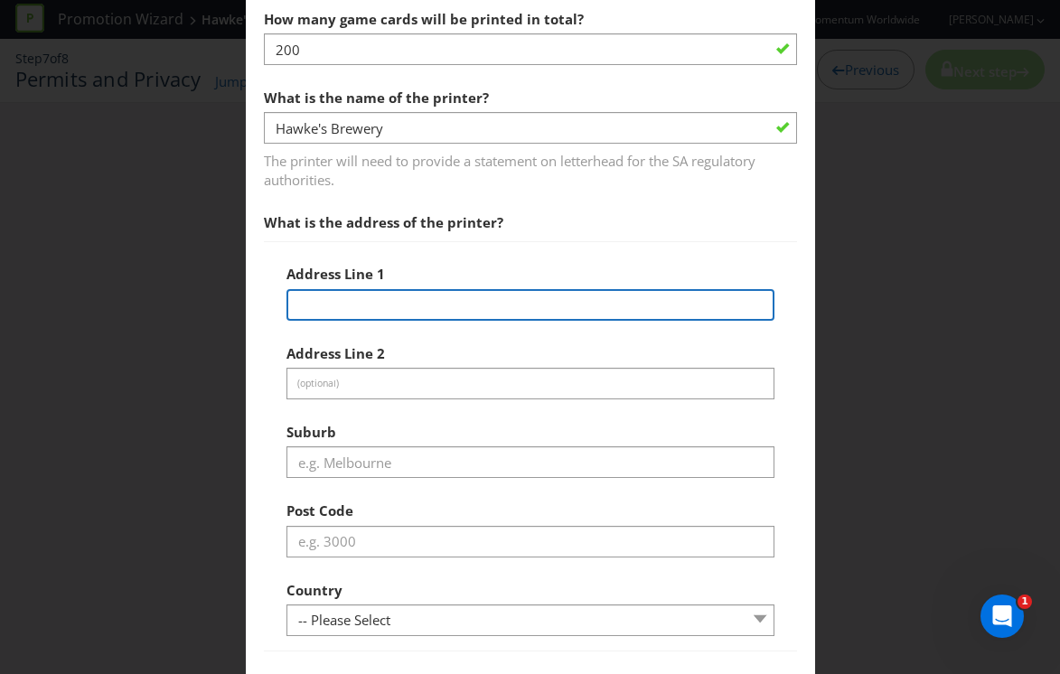
click at [464, 295] on input "text" at bounding box center [530, 305] width 488 height 32
paste input "HAWKE'S BREWING CO PTY LTD ABN 68 614 532 928, [STREET_ADDRESS]"
drag, startPoint x: 371, startPoint y: 305, endPoint x: 464, endPoint y: 300, distance: 94.1
click at [464, 300] on input "HAWKE'S BREWING CO PTY LTD ABN 68 614 532 928, [STREET_ADDRESS]" at bounding box center [530, 305] width 488 height 32
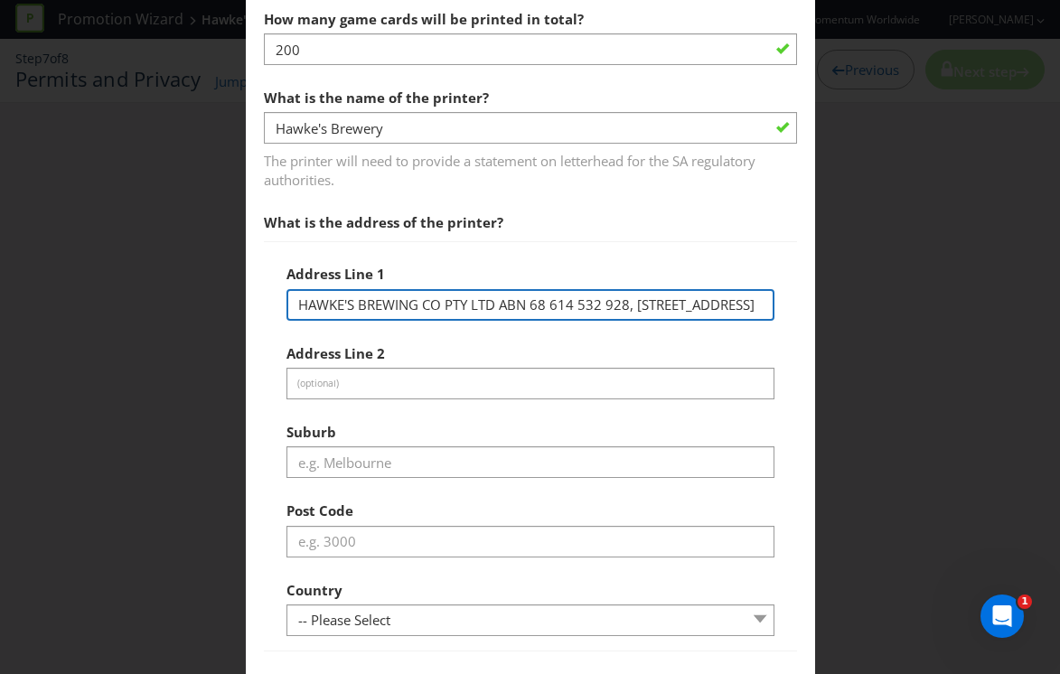
drag, startPoint x: 367, startPoint y: 305, endPoint x: 859, endPoint y: 316, distance: 492.6
click at [859, 316] on div "Permits and Privacy Permits You need a permit in SA . We note that you wish to …" at bounding box center [530, 337] width 1060 height 674
type input "HAWKE'S BREWING CO PTY LTD"
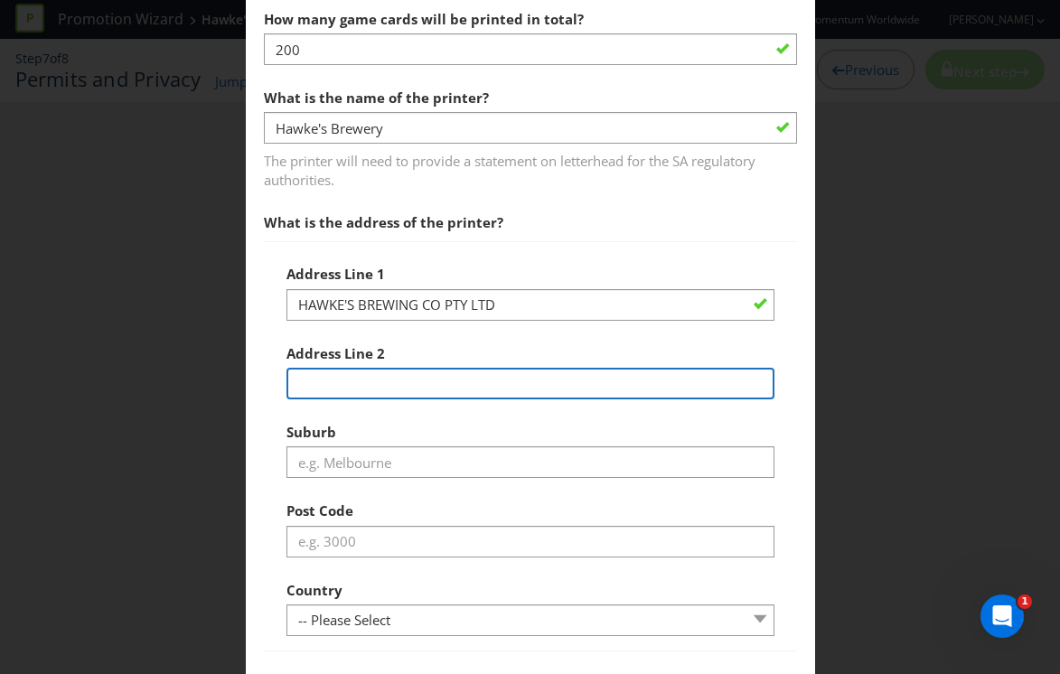
click at [550, 382] on input "text" at bounding box center [530, 384] width 488 height 32
paste input "ABN 68 614 532 928, [STREET_ADDRESS]"
drag, startPoint x: 429, startPoint y: 386, endPoint x: 267, endPoint y: 373, distance: 162.3
click at [267, 373] on div "Address Line 1 HAWKE'S BREWING CO PTY LTD Address Line [GEOGRAPHIC_DATA][STREET…" at bounding box center [530, 446] width 533 height 410
type input "[STREET_ADDRESS]"
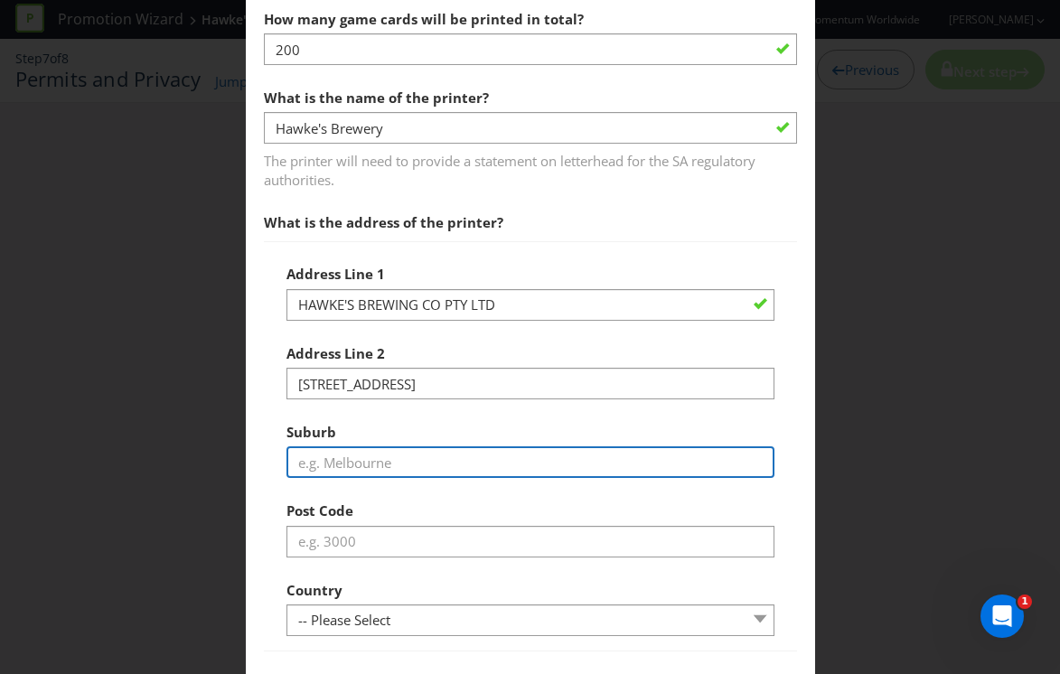
click at [376, 465] on input "text" at bounding box center [530, 462] width 488 height 32
type input "M"
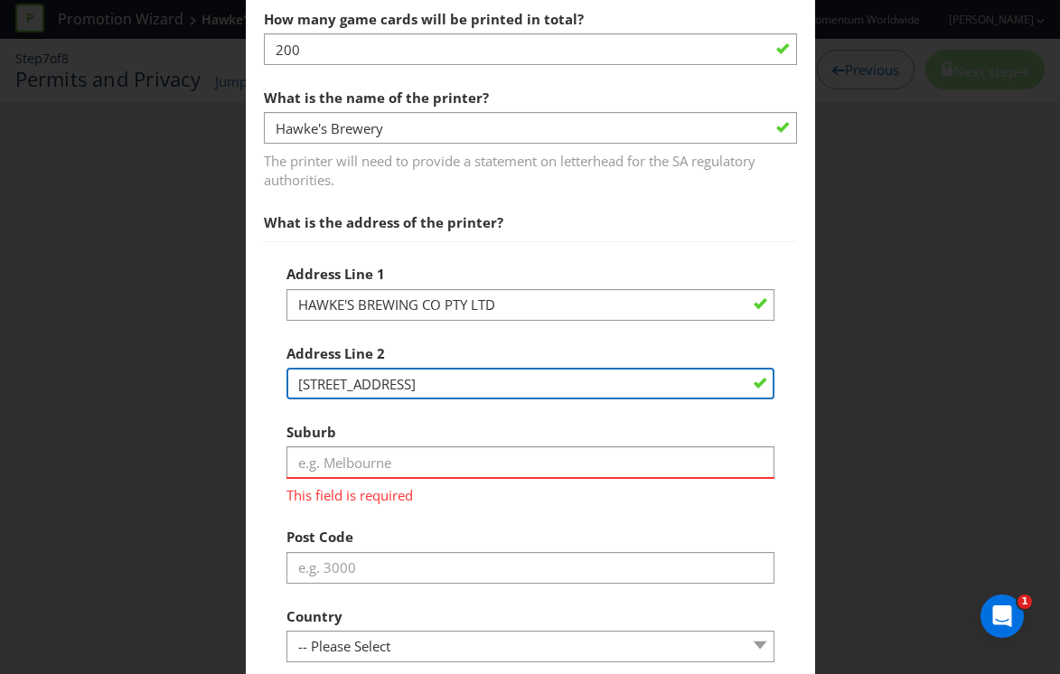
drag, startPoint x: 419, startPoint y: 383, endPoint x: 665, endPoint y: 392, distance: 246.0
click at [665, 392] on input "[STREET_ADDRESS]" at bounding box center [530, 384] width 488 height 32
type input "[STREET_ADDRESS]"
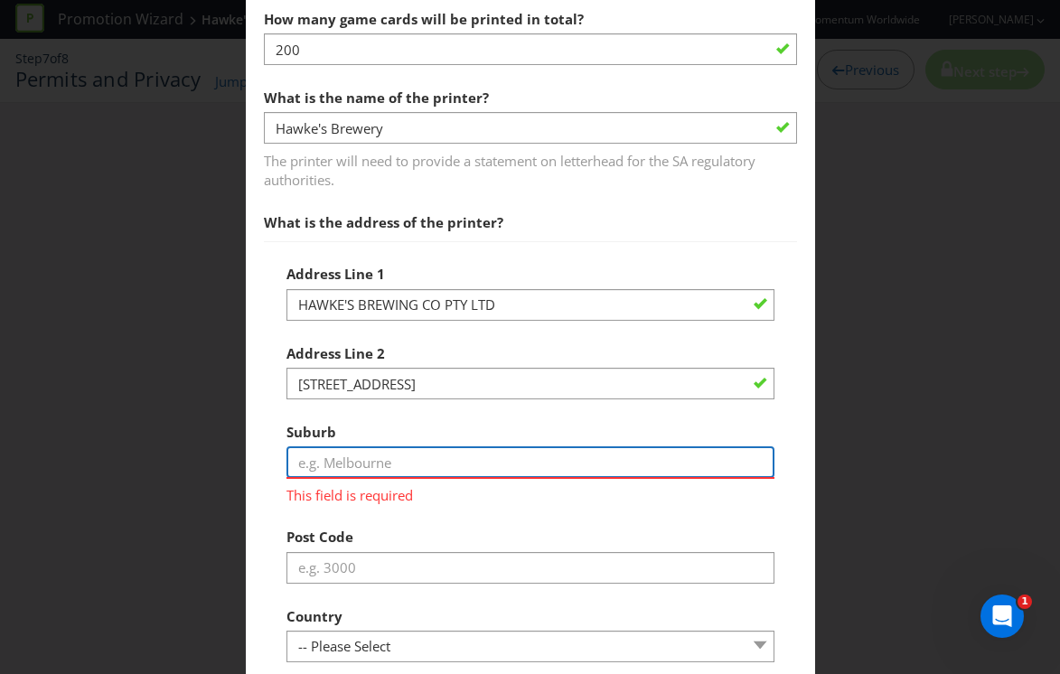
click at [502, 469] on input "text" at bounding box center [530, 462] width 488 height 32
paste input "[GEOGRAPHIC_DATA] [GEOGRAPHIC_DATA] 2204"
drag, startPoint x: 370, startPoint y: 459, endPoint x: 518, endPoint y: 460, distance: 148.2
click at [518, 460] on input "[GEOGRAPHIC_DATA] [GEOGRAPHIC_DATA] 2204" at bounding box center [530, 462] width 488 height 32
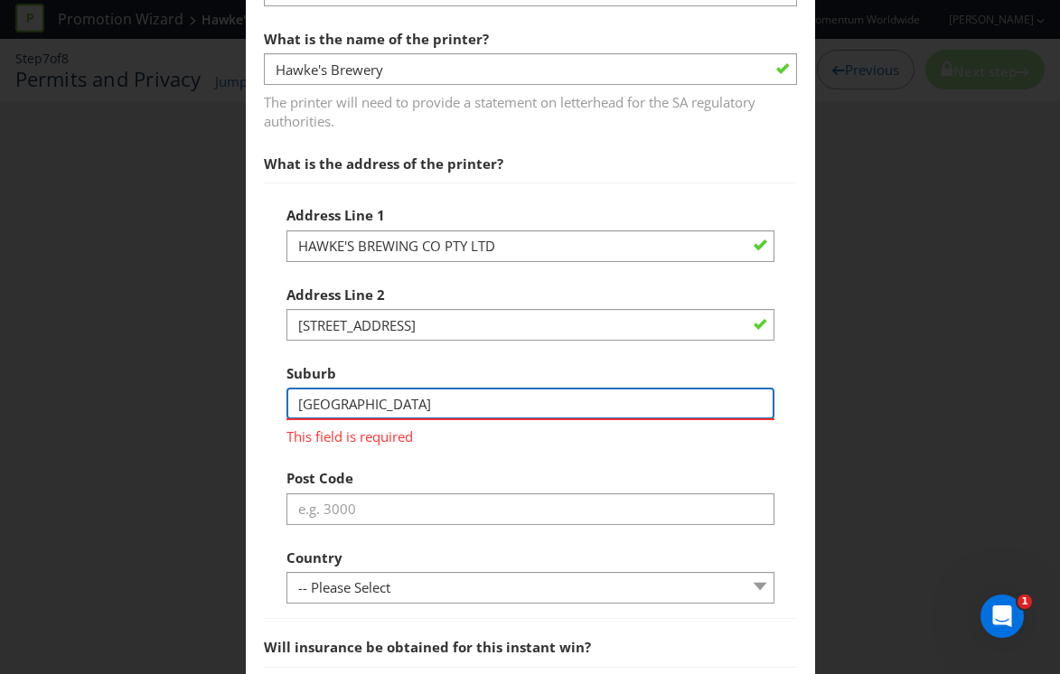
scroll to position [1084, 0]
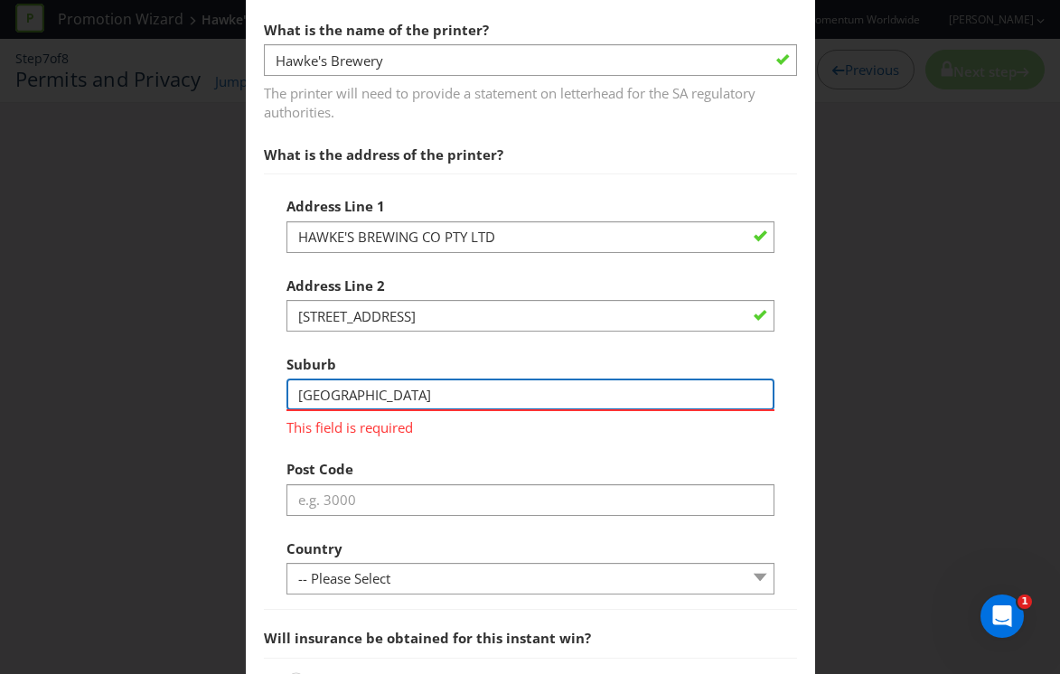
type input "[GEOGRAPHIC_DATA]"
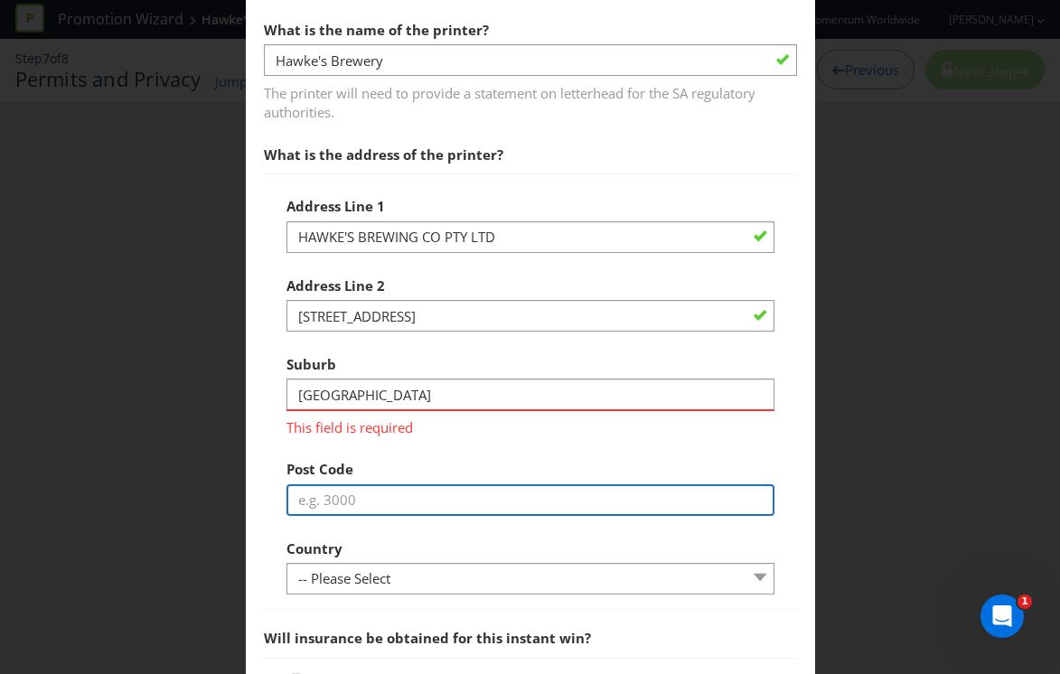
click at [482, 508] on div "Address Line 1 HAWKE'S BREWING CO PTY LTD Address Line 2 [STREET_ADDRESS] This …" at bounding box center [530, 392] width 488 height 408
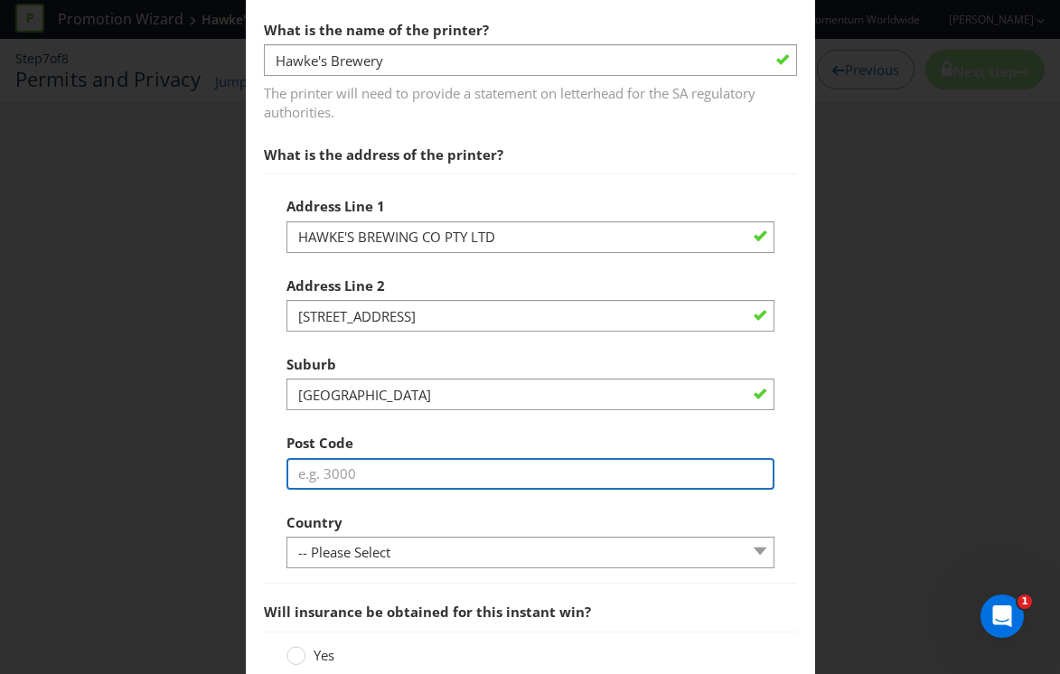
paste input "[GEOGRAPHIC_DATA] [GEOGRAPHIC_DATA] 2204"
drag, startPoint x: 406, startPoint y: 475, endPoint x: 232, endPoint y: 465, distance: 173.8
click at [232, 465] on div "Permits and Privacy Permits You need a permit in SA . We note that you wish to …" at bounding box center [530, 337] width 1060 height 674
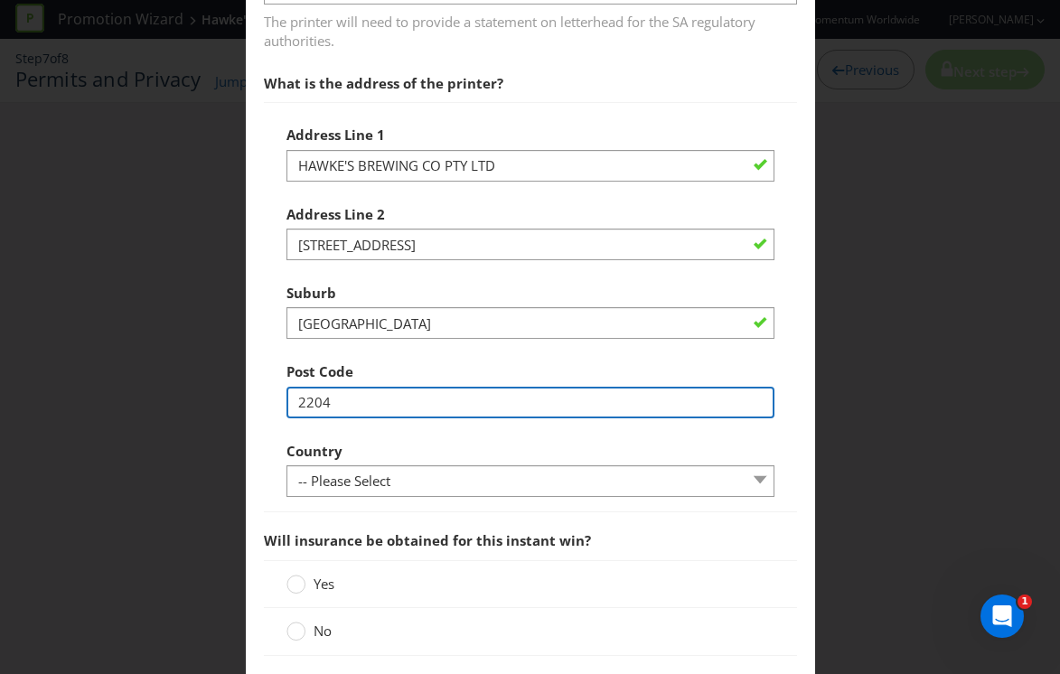
scroll to position [1168, 0]
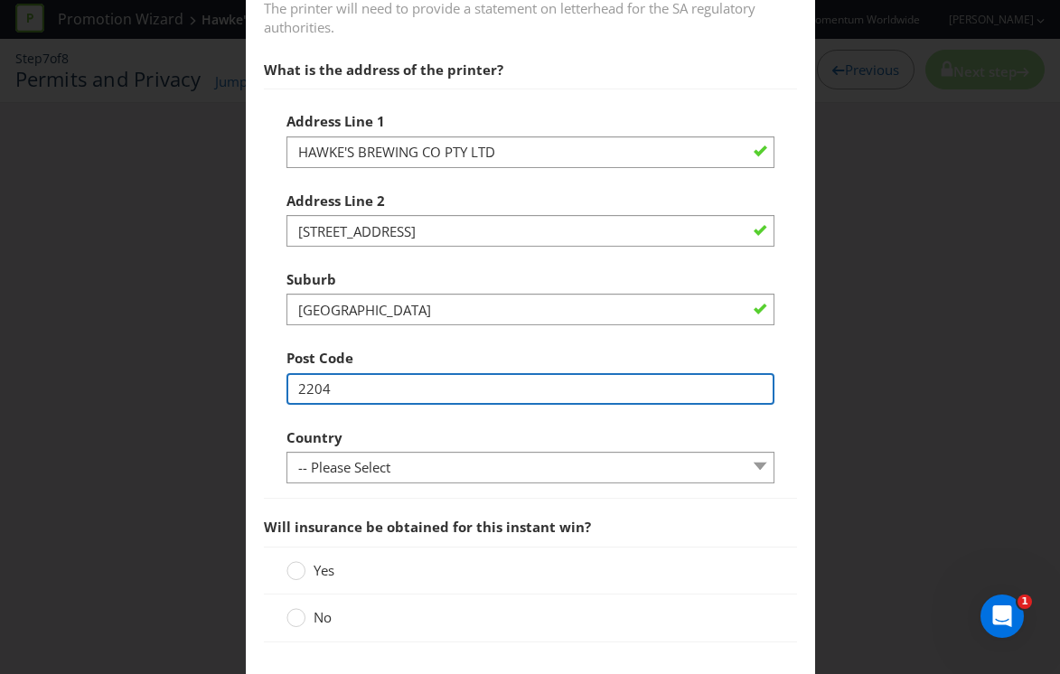
type input "2204"
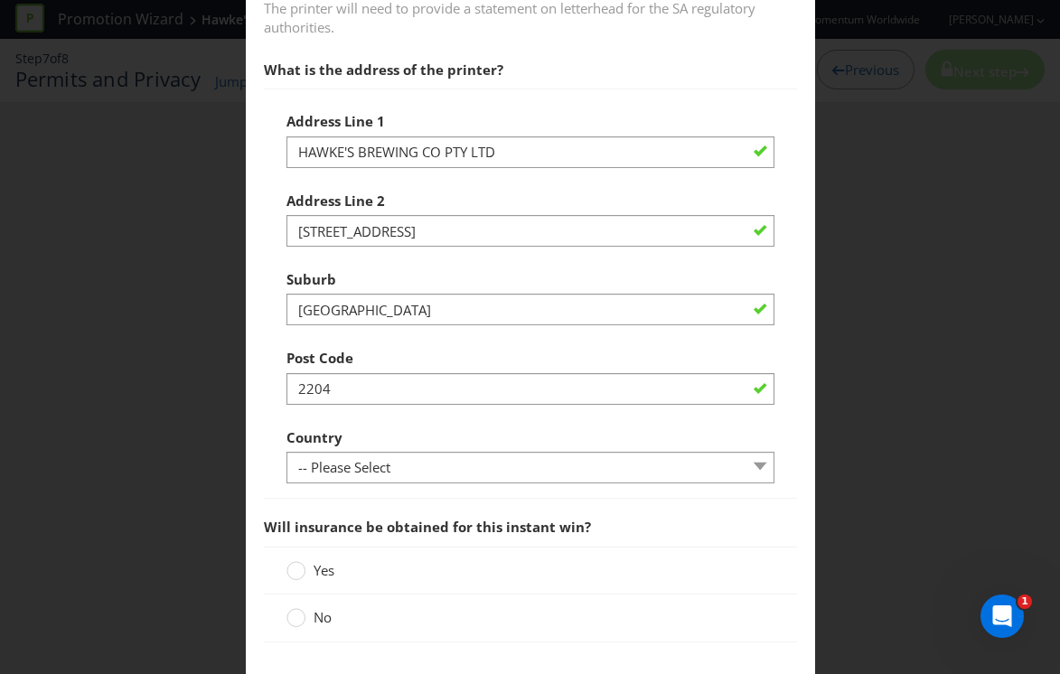
click at [361, 483] on div at bounding box center [530, 484] width 488 height 2
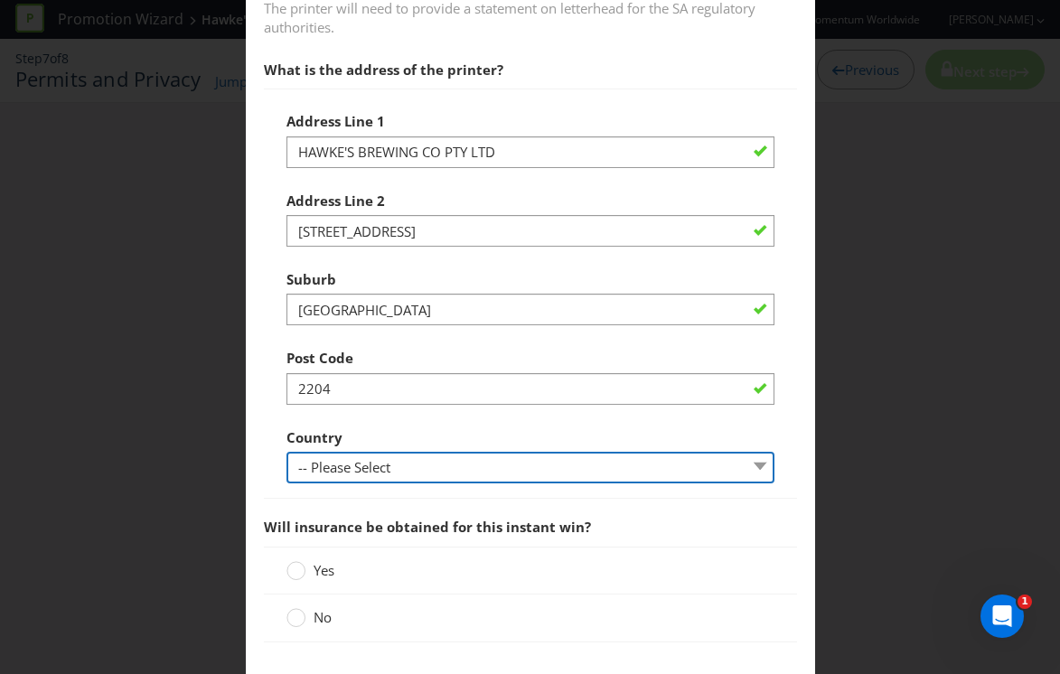
click at [362, 471] on select "-- Please Select [GEOGRAPHIC_DATA] [GEOGRAPHIC_DATA]" at bounding box center [530, 468] width 488 height 32
select select "AU"
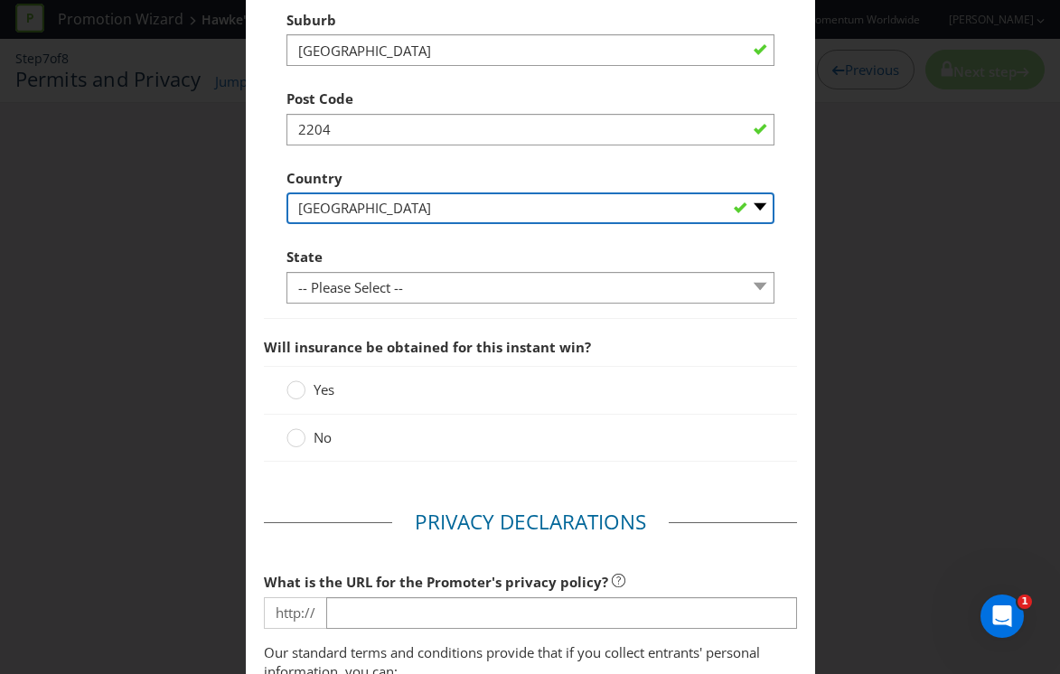
scroll to position [1432, 0]
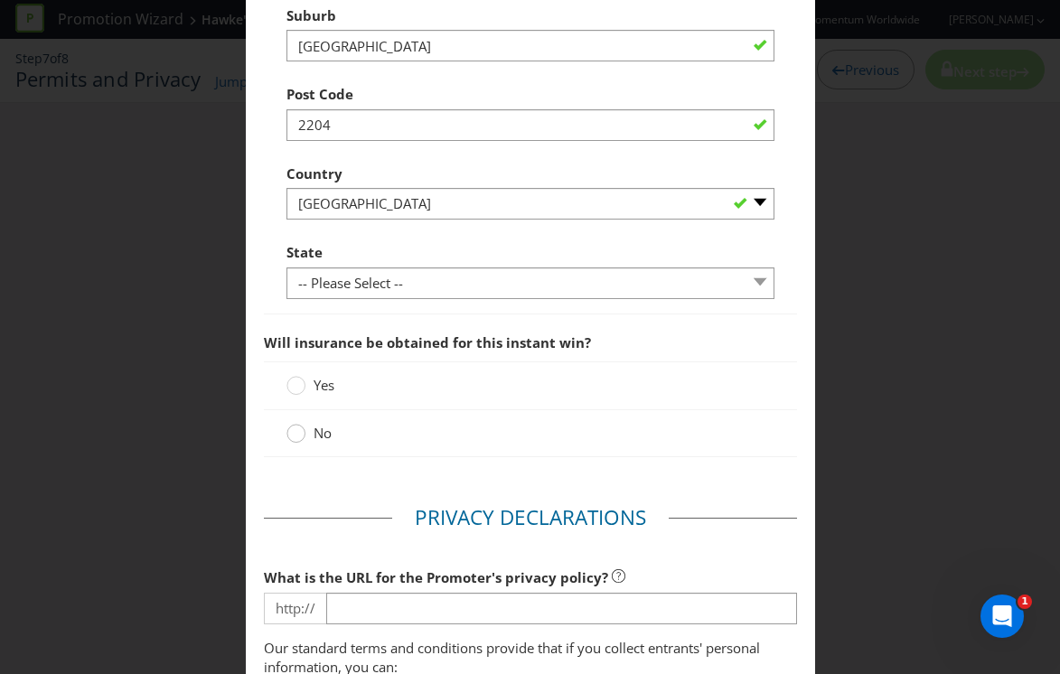
click at [287, 433] on circle at bounding box center [295, 433] width 18 height 18
click at [0, 0] on input "No" at bounding box center [0, 0] width 0 height 0
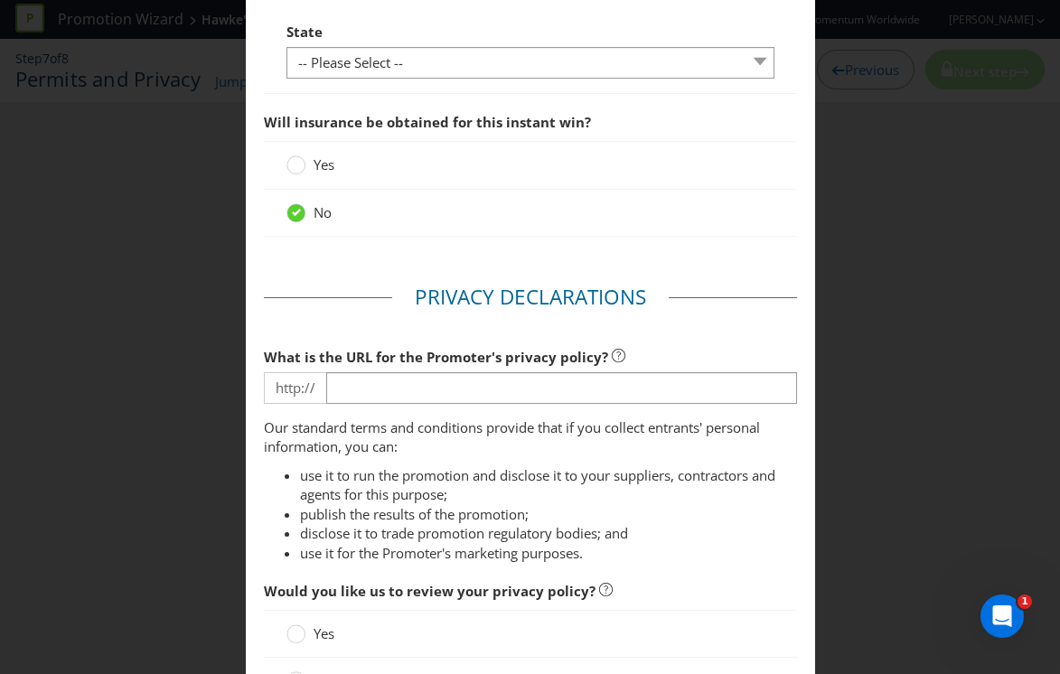
scroll to position [1667, 0]
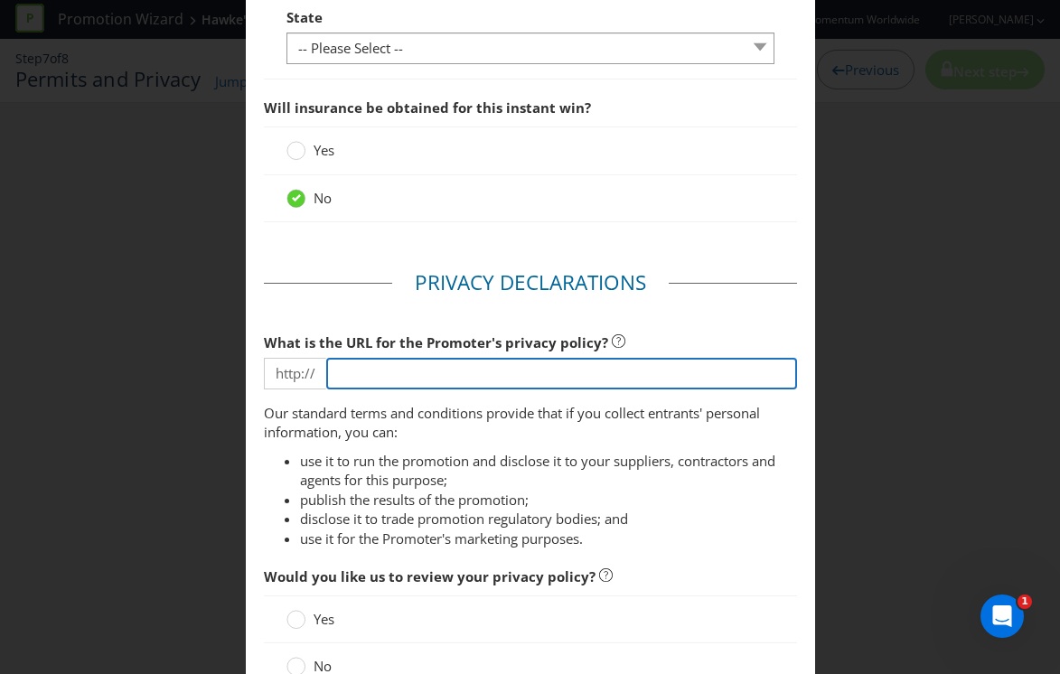
click at [409, 378] on input "text" at bounding box center [561, 374] width 471 height 32
type input "√"
paste input "[URL][DOMAIN_NAME]"
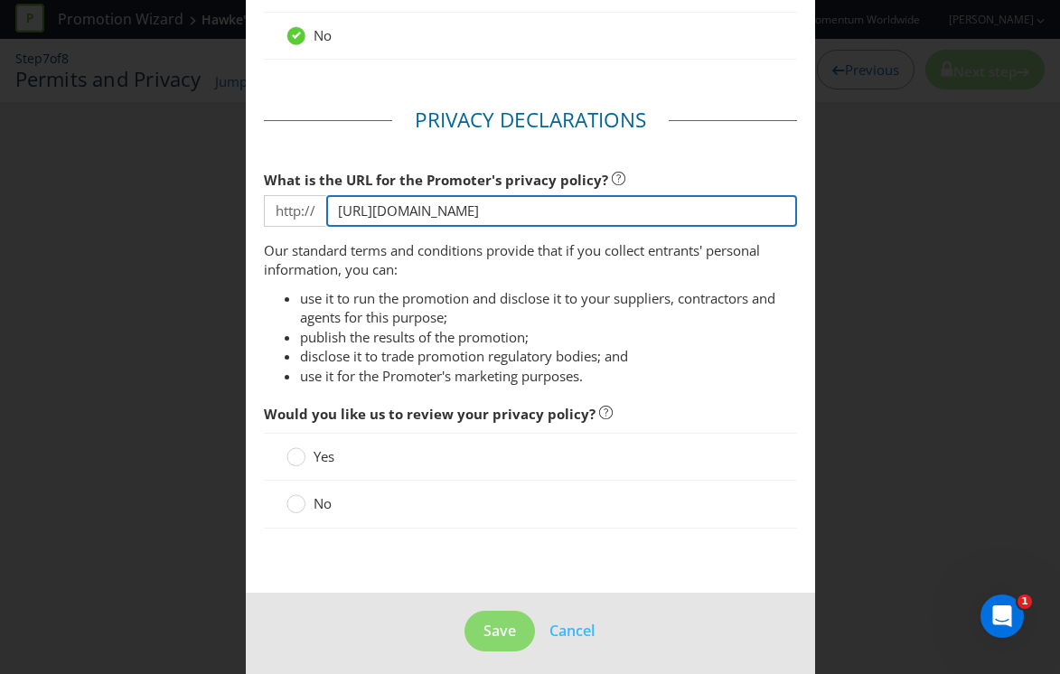
scroll to position [1839, 0]
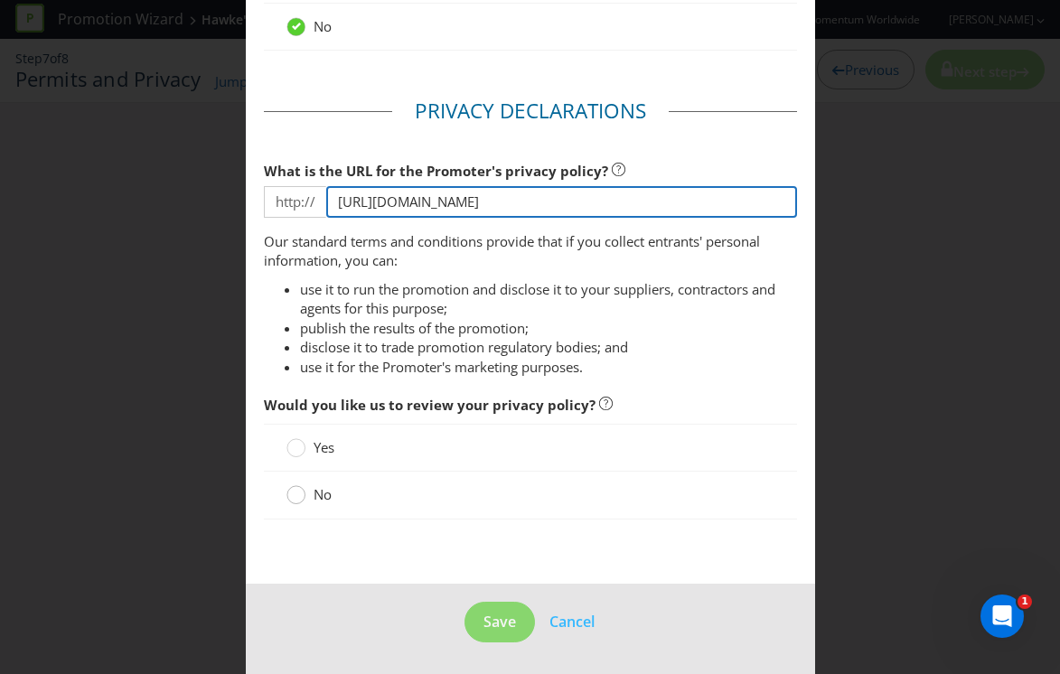
type input "[URL][DOMAIN_NAME]"
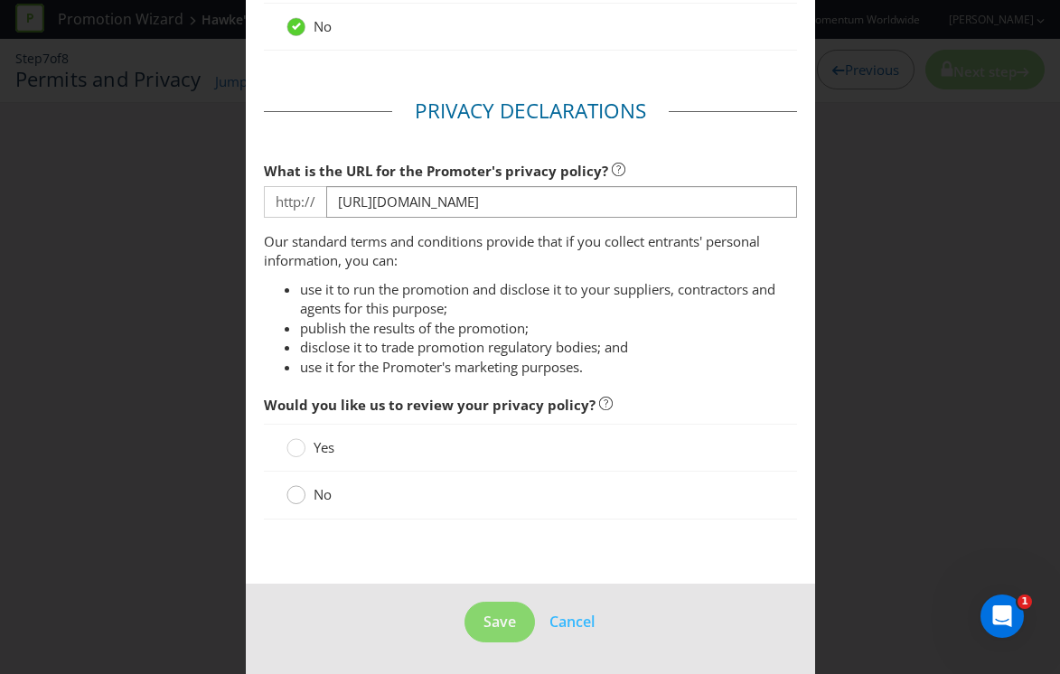
scroll to position [0, 0]
click at [293, 495] on circle at bounding box center [295, 495] width 18 height 18
click at [0, 0] on input "No" at bounding box center [0, 0] width 0 height 0
click at [488, 624] on span "Save" at bounding box center [499, 622] width 33 height 20
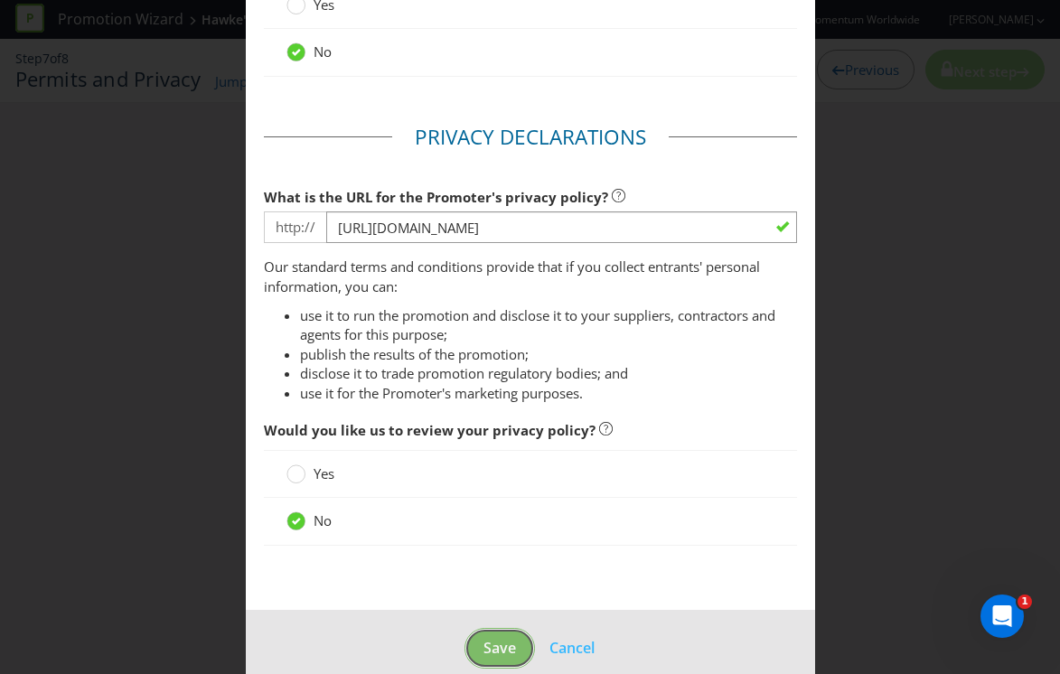
scroll to position [77, 0]
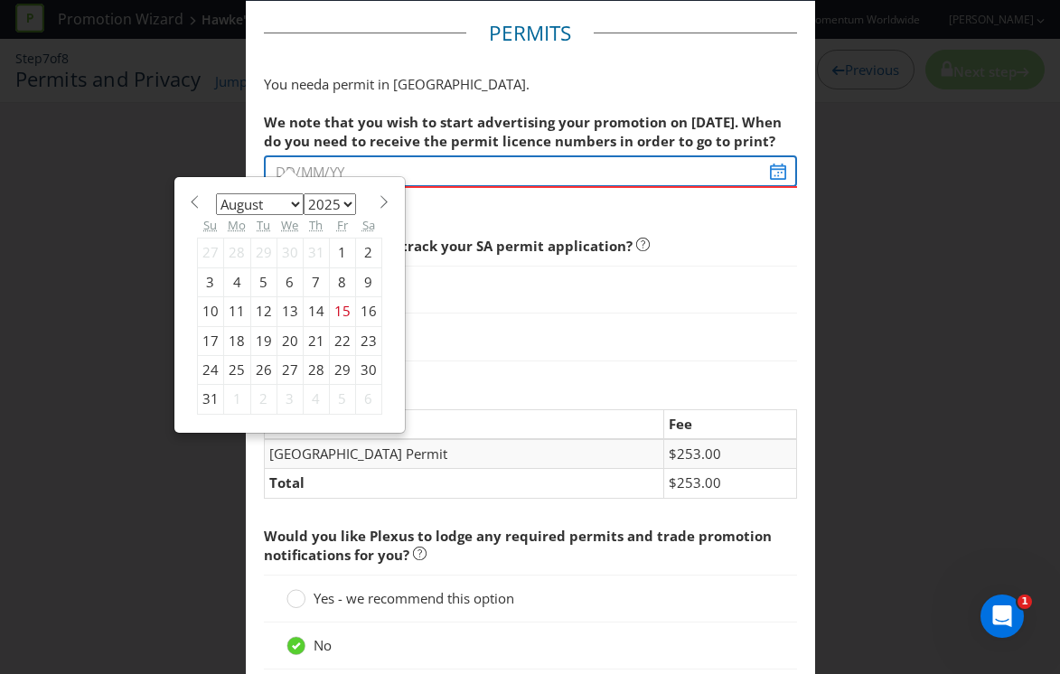
click at [354, 177] on div "We note that you wish to start advertising your promotion on [DATE]. When do yo…" at bounding box center [530, 159] width 533 height 111
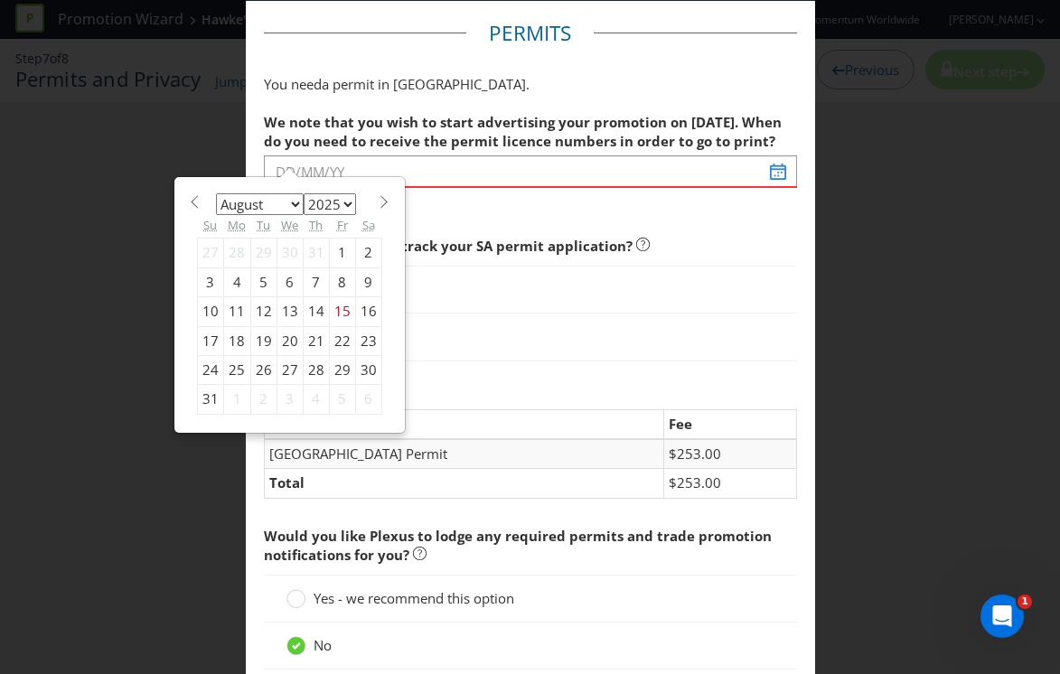
click at [384, 201] on span at bounding box center [385, 202] width 14 height 14
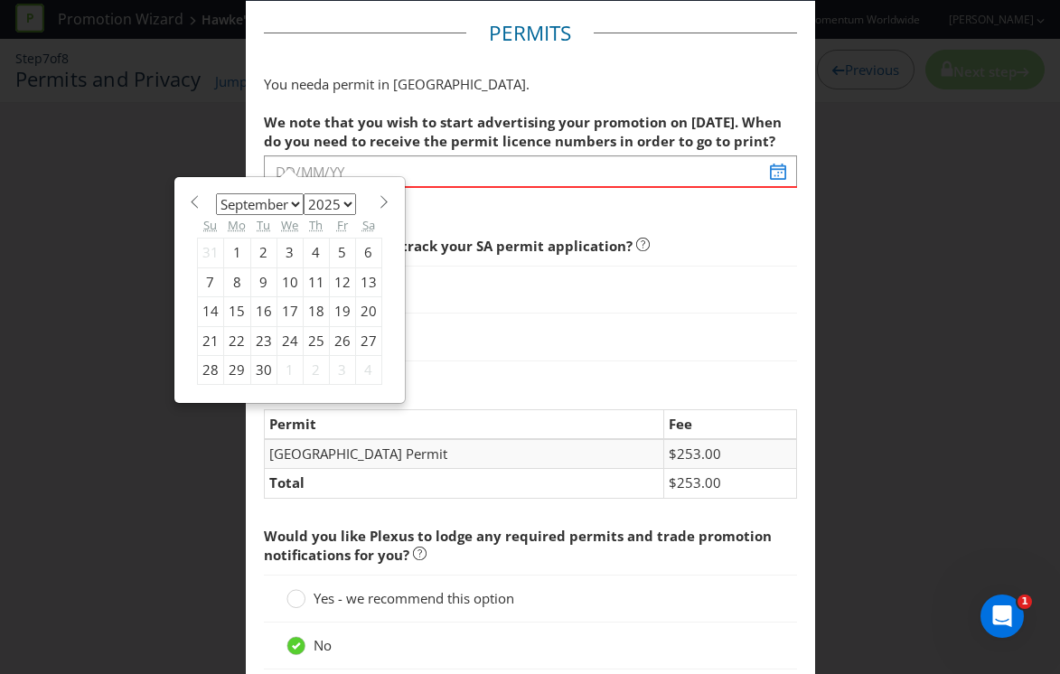
click at [384, 201] on span at bounding box center [385, 202] width 14 height 14
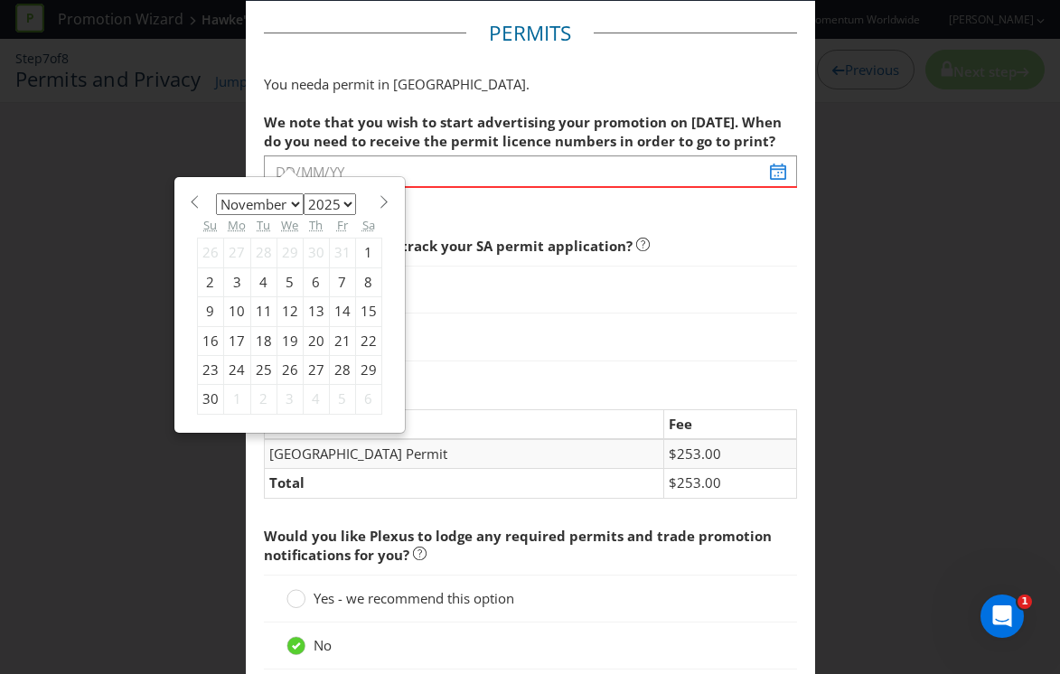
click at [384, 201] on span at bounding box center [385, 202] width 14 height 14
select select "11"
click at [282, 369] on div "31" at bounding box center [290, 369] width 26 height 29
type input "[DATE]"
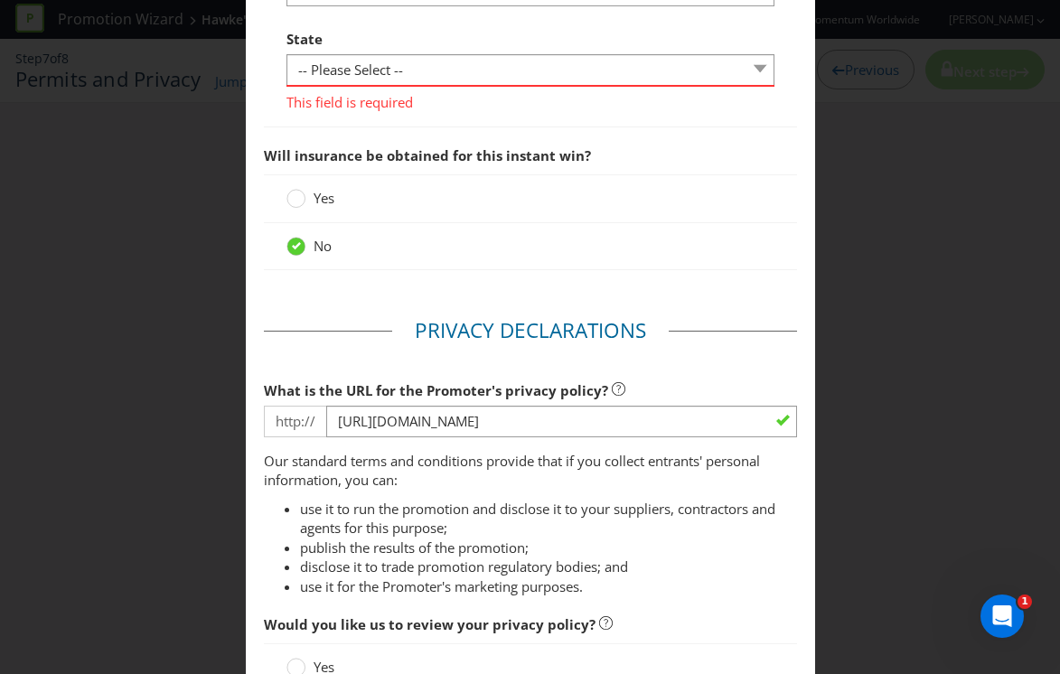
scroll to position [1470, 0]
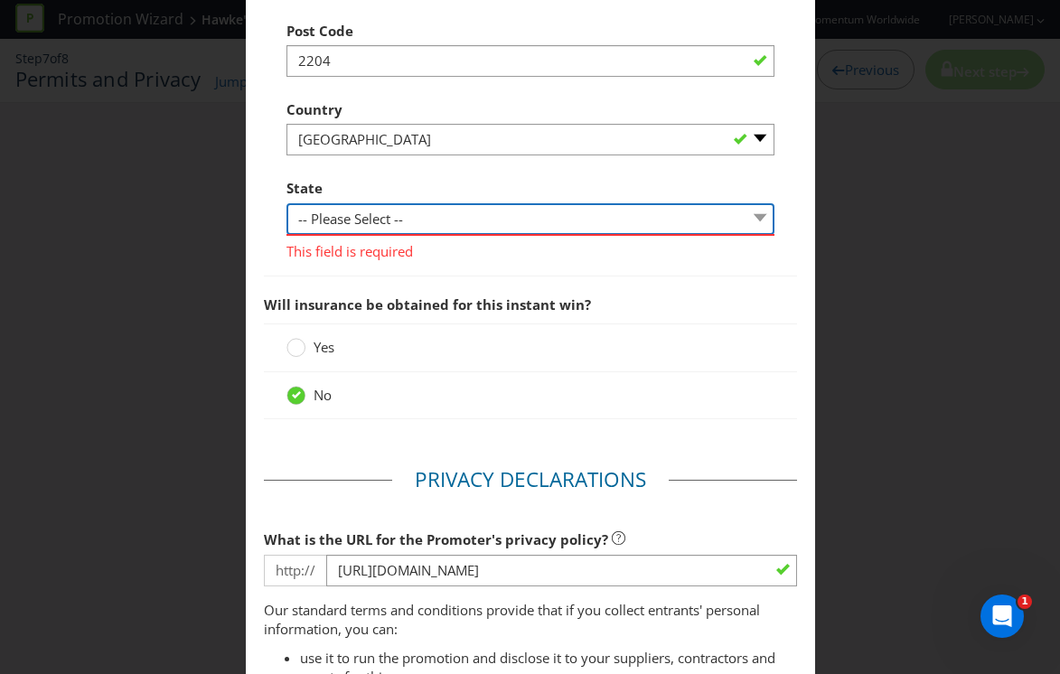
click at [432, 212] on select "-- Please Select -- [GEOGRAPHIC_DATA] [GEOGRAPHIC_DATA] [GEOGRAPHIC_DATA] [GEOG…" at bounding box center [530, 219] width 488 height 32
select select "[GEOGRAPHIC_DATA]"
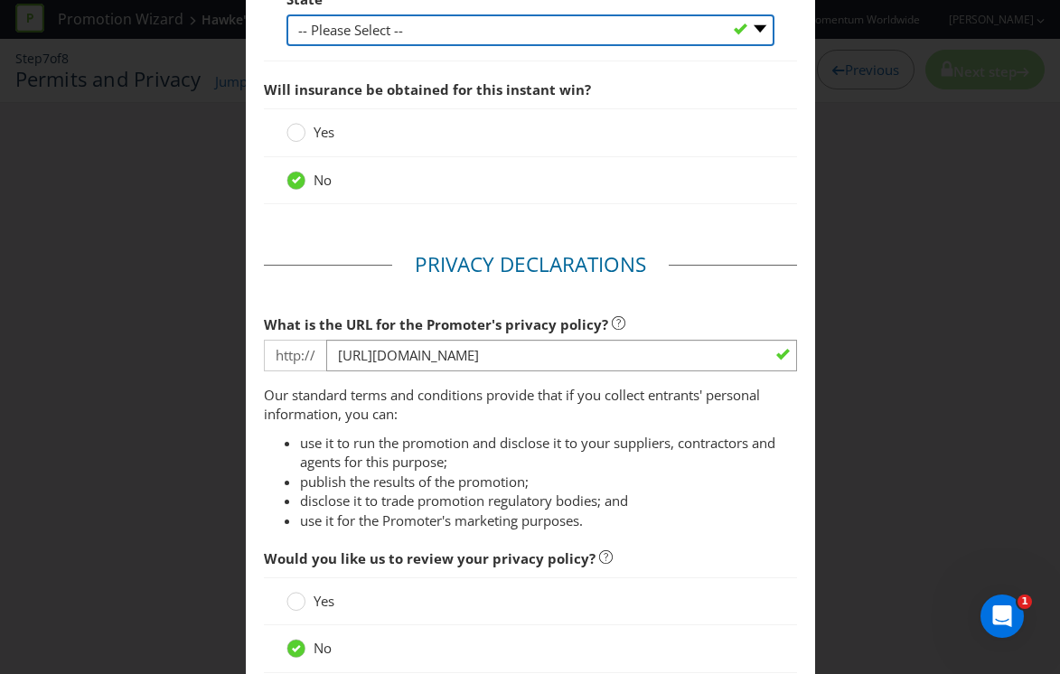
scroll to position [1813, 0]
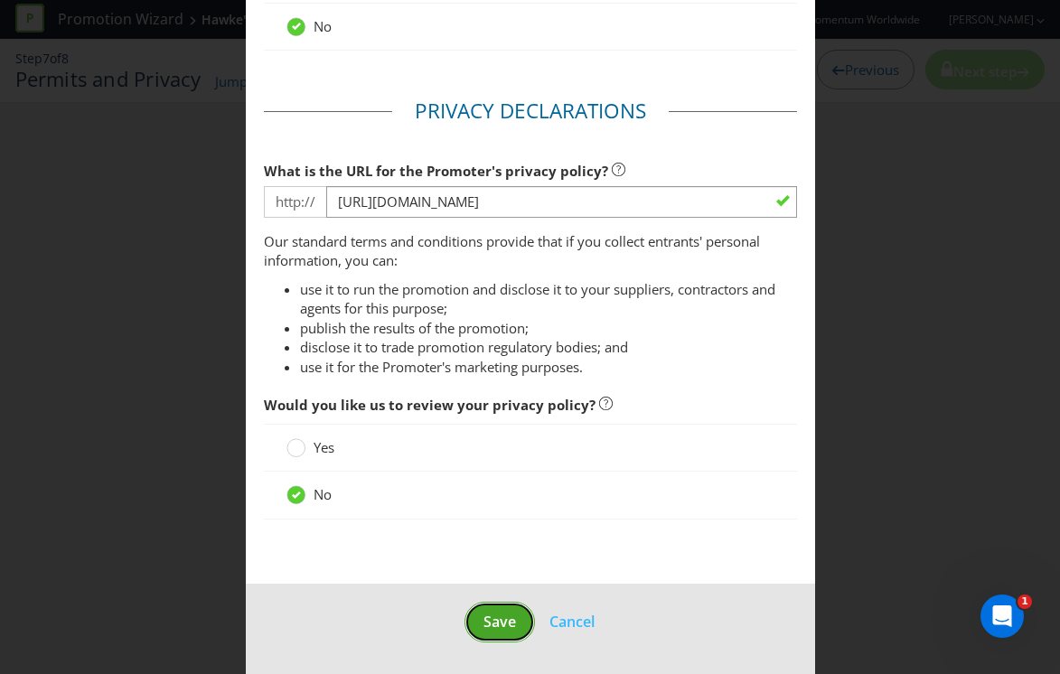
click at [495, 623] on span "Save" at bounding box center [499, 622] width 33 height 20
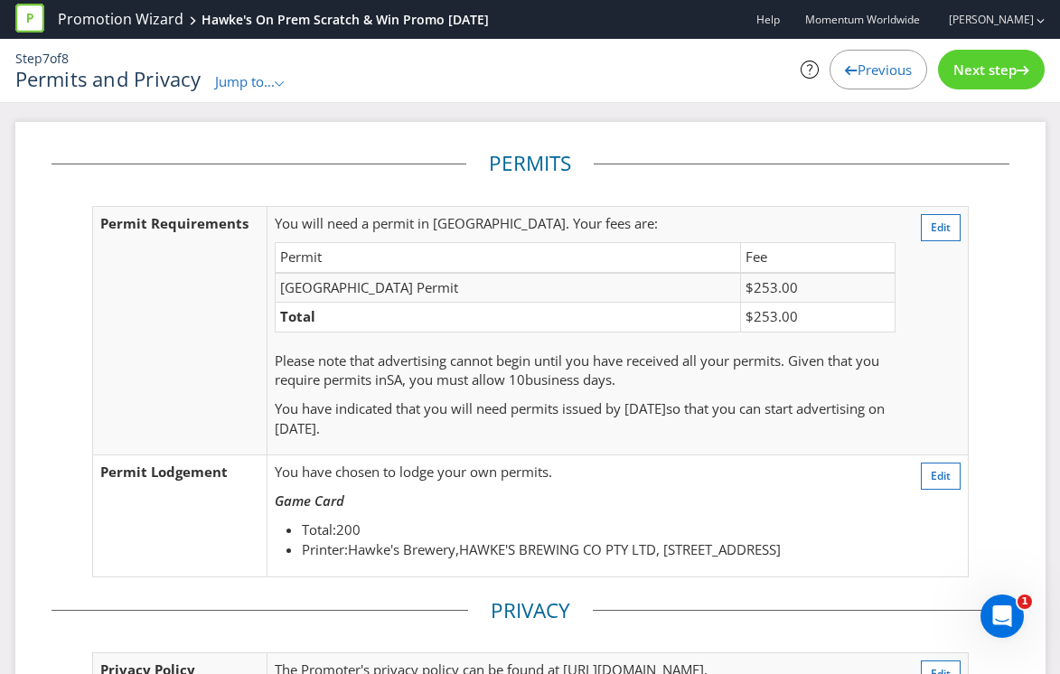
click at [858, 63] on span "Previous" at bounding box center [885, 70] width 54 height 18
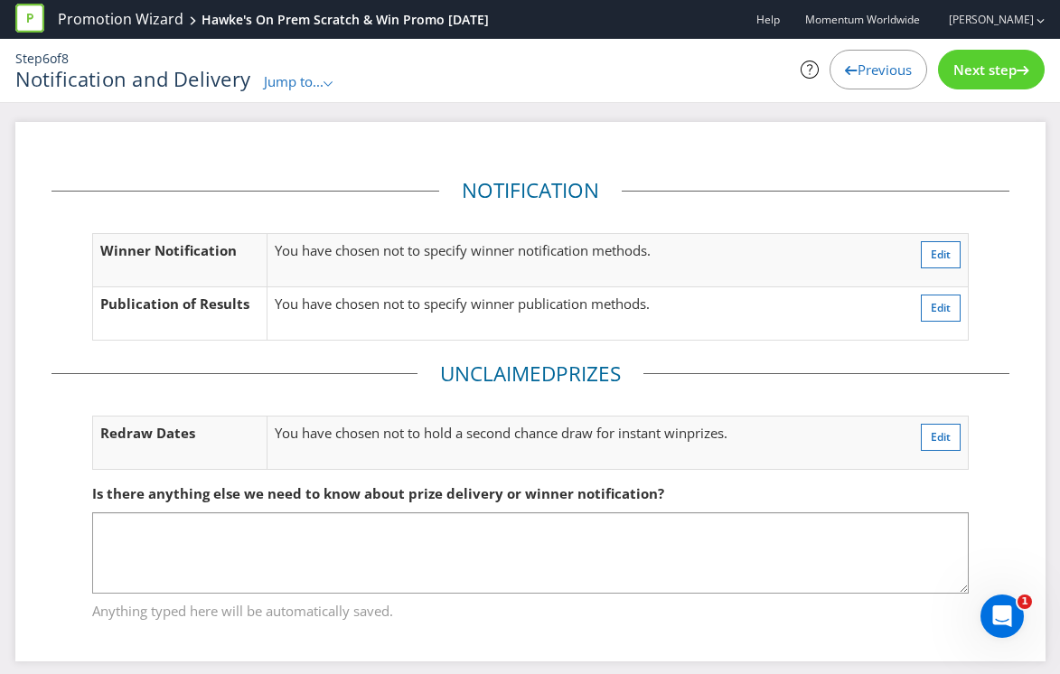
click at [858, 63] on span "Previous" at bounding box center [885, 70] width 54 height 18
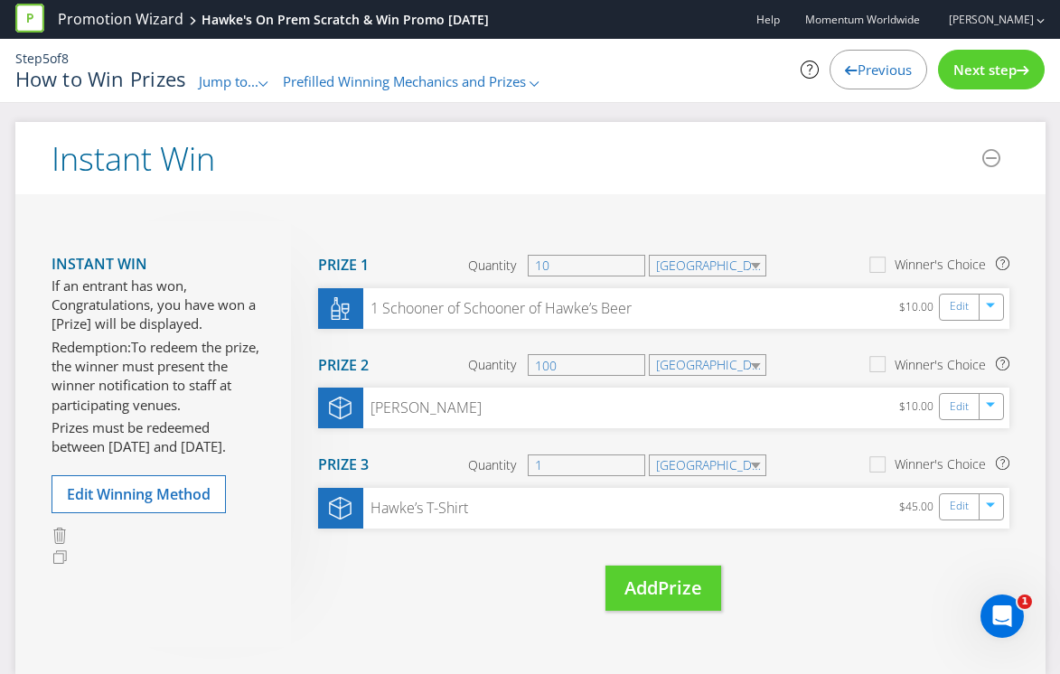
click at [858, 63] on span "Previous" at bounding box center [885, 70] width 54 height 18
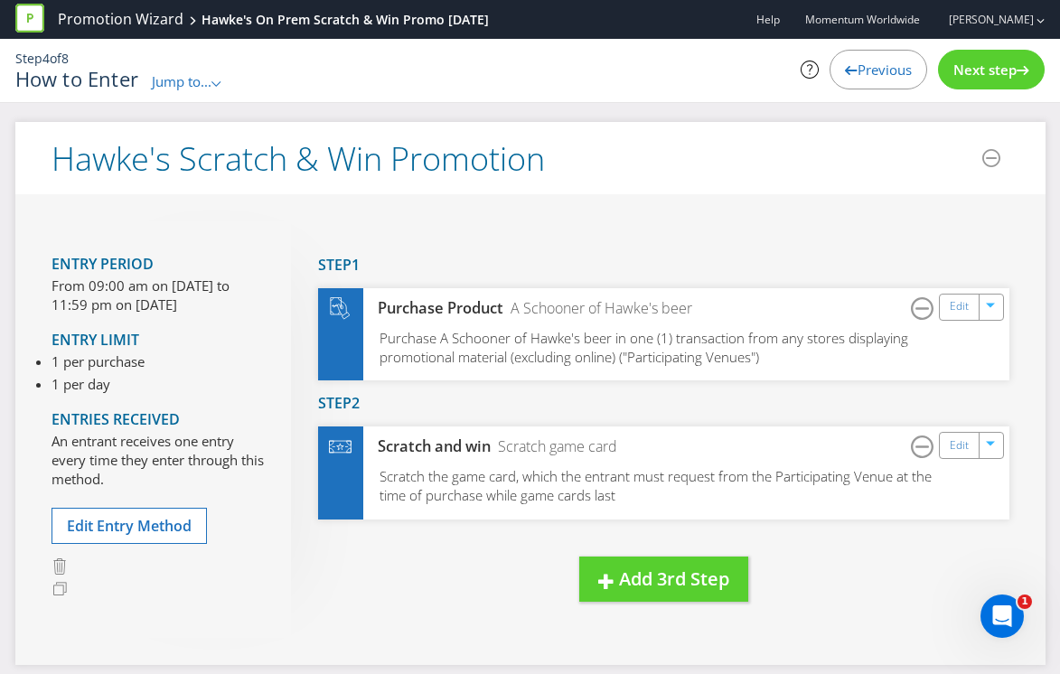
click at [876, 66] on span "Previous" at bounding box center [885, 70] width 54 height 18
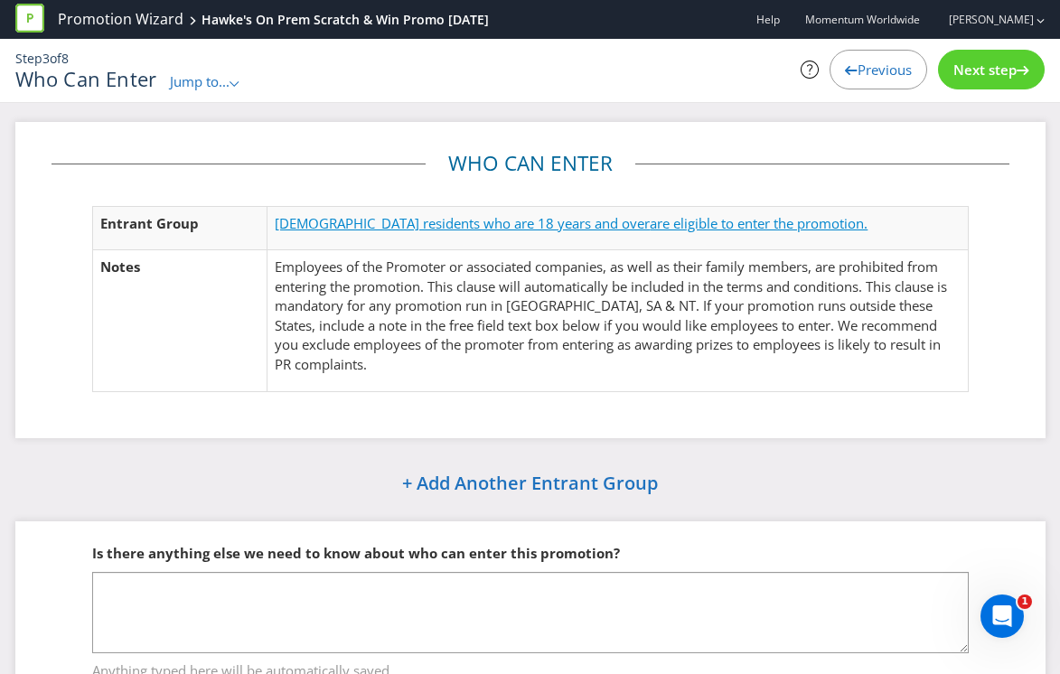
click at [650, 222] on span "are eligible to enter the promotion." at bounding box center [759, 223] width 218 height 18
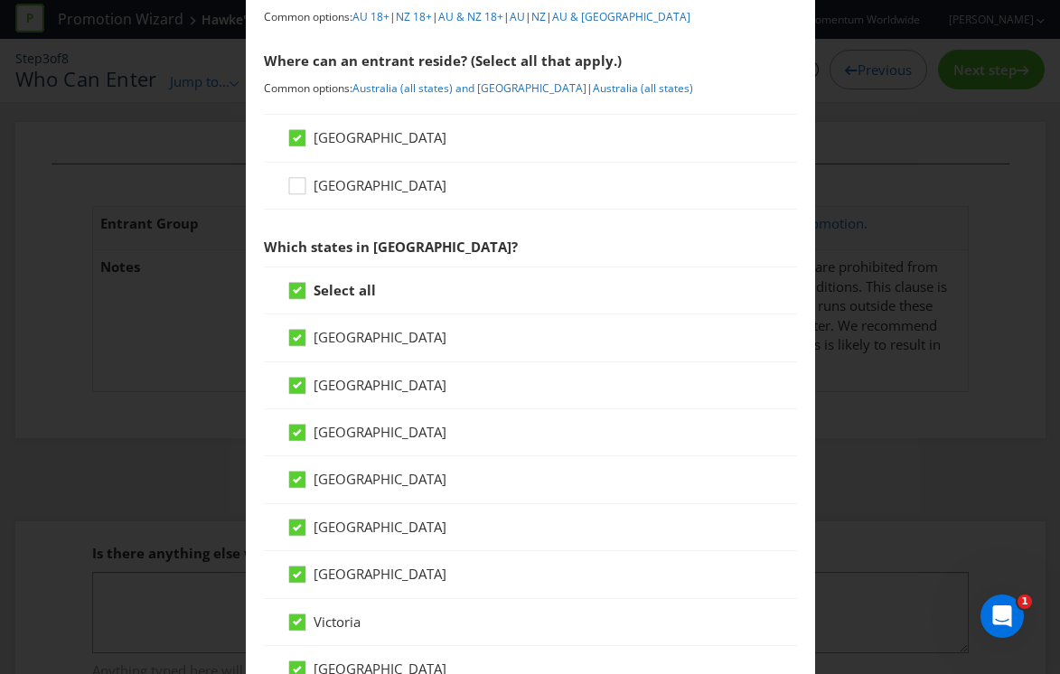
scroll to position [242, 0]
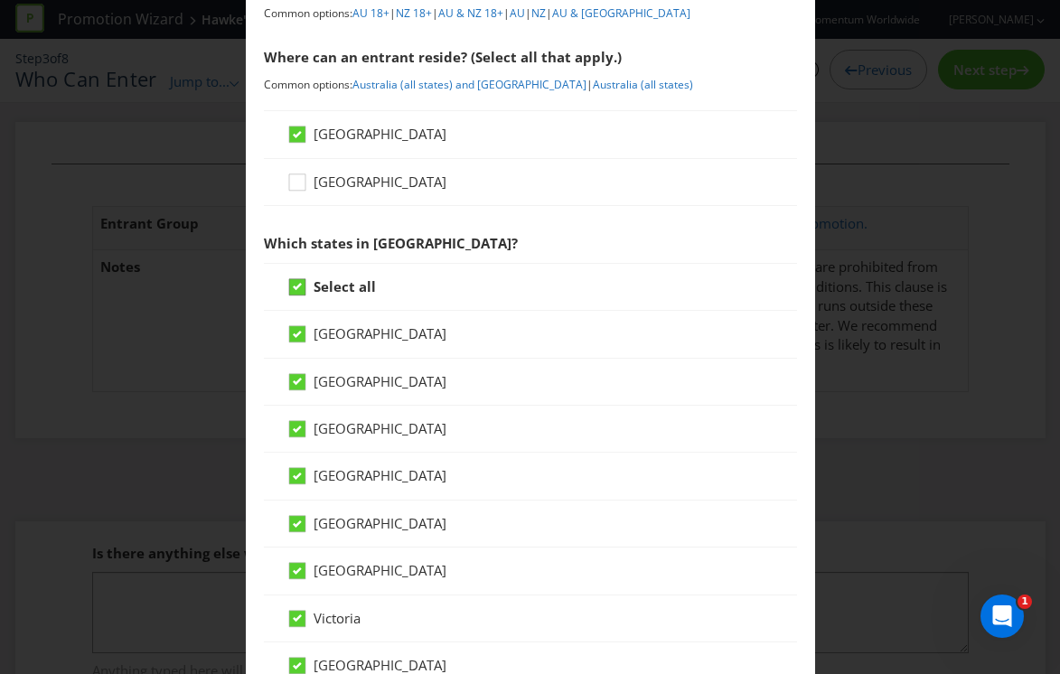
click at [293, 286] on icon at bounding box center [297, 286] width 9 height 7
click at [0, 0] on input "Select all" at bounding box center [0, 0] width 0 height 0
click at [302, 389] on icon at bounding box center [297, 381] width 16 height 16
click at [0, 0] on input "[GEOGRAPHIC_DATA]" at bounding box center [0, 0] width 0 height 0
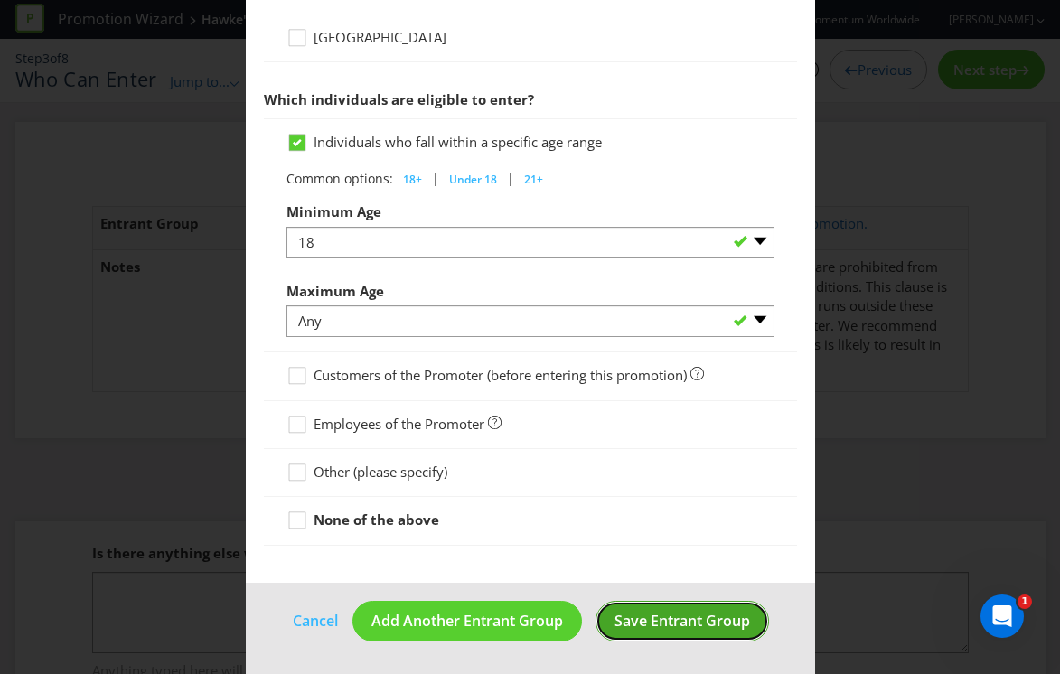
click at [633, 633] on button "Save Entrant Group" at bounding box center [683, 621] width 174 height 41
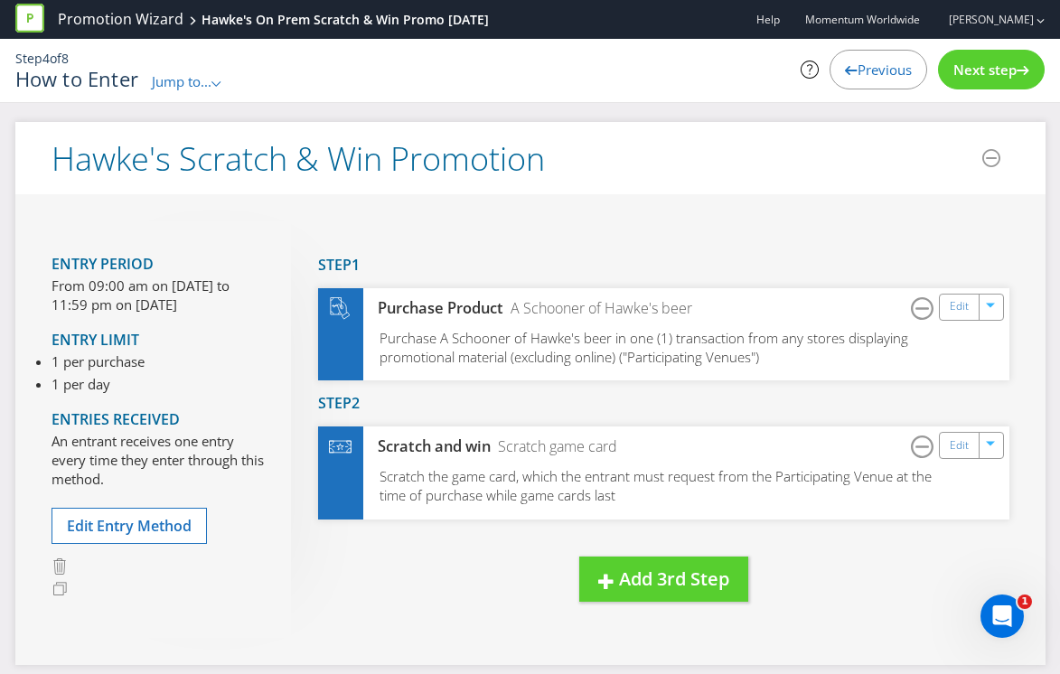
click at [984, 63] on span "Next step" at bounding box center [984, 70] width 63 height 18
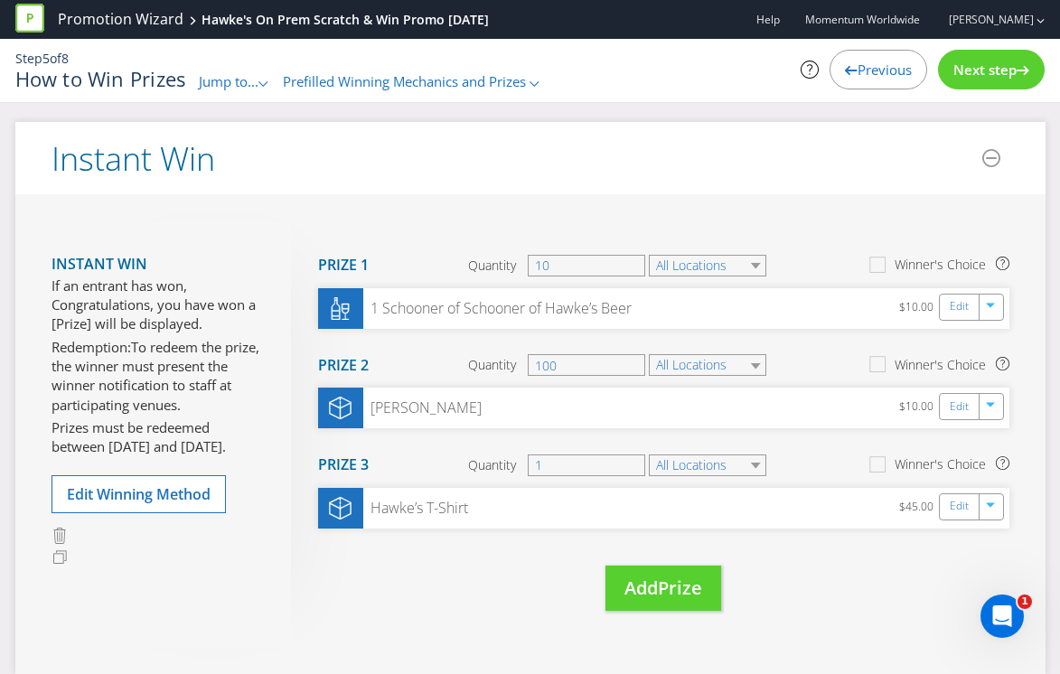
click at [984, 63] on span "Next step" at bounding box center [984, 70] width 63 height 18
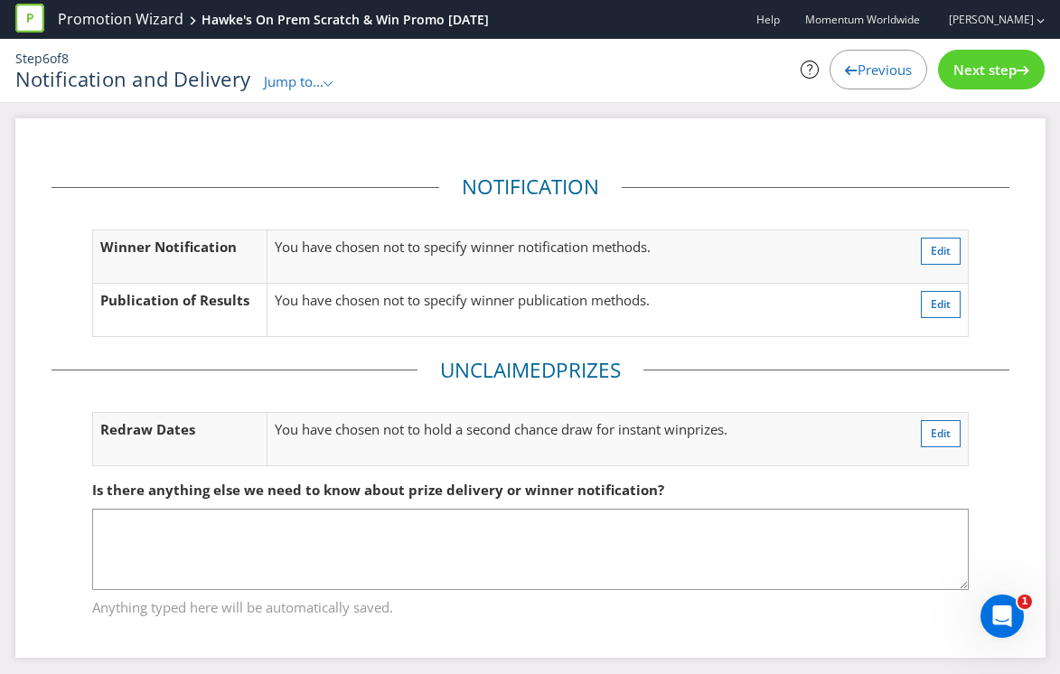
scroll to position [14, 0]
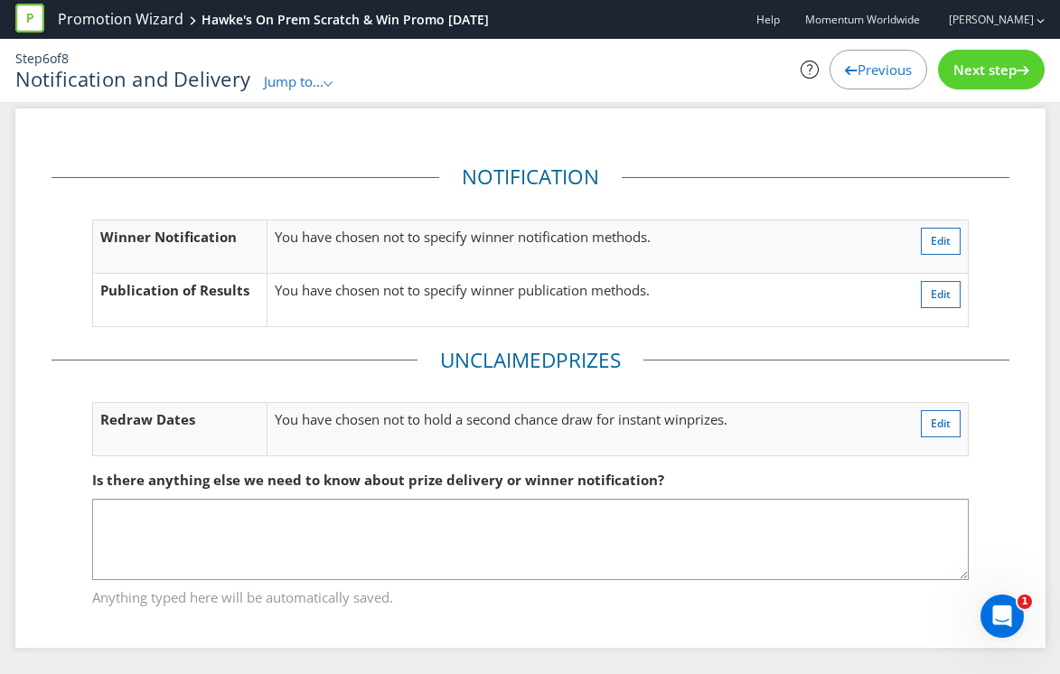
click at [980, 74] on span "Next step" at bounding box center [984, 70] width 63 height 18
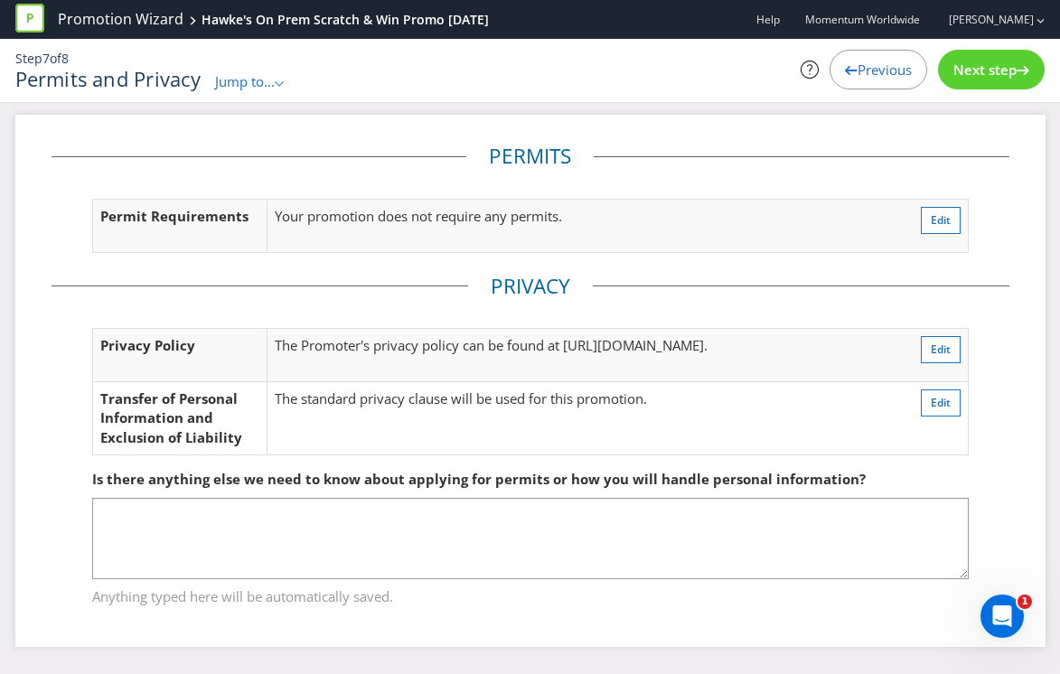
click at [979, 74] on span "Next step" at bounding box center [984, 70] width 63 height 18
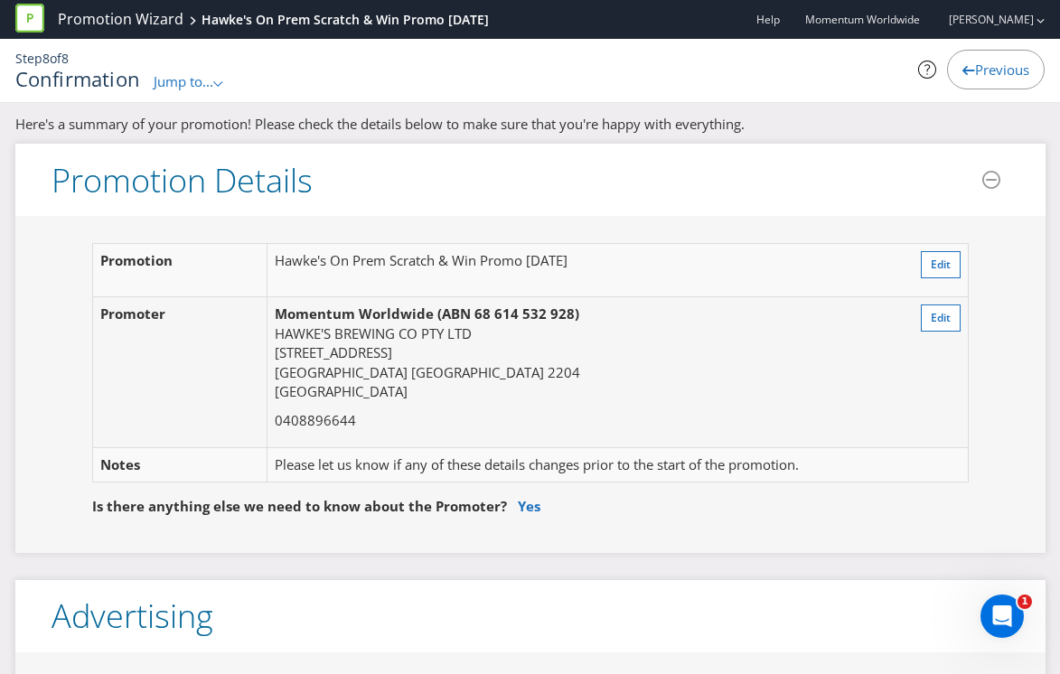
scroll to position [14, 0]
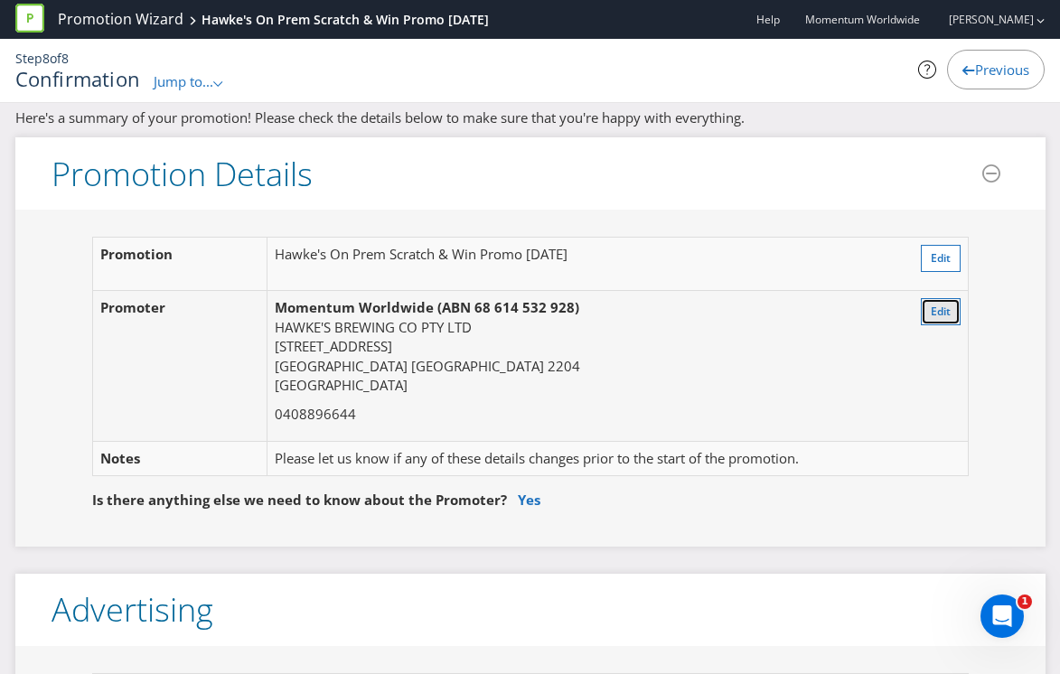
click at [931, 306] on span "Edit" at bounding box center [941, 311] width 20 height 15
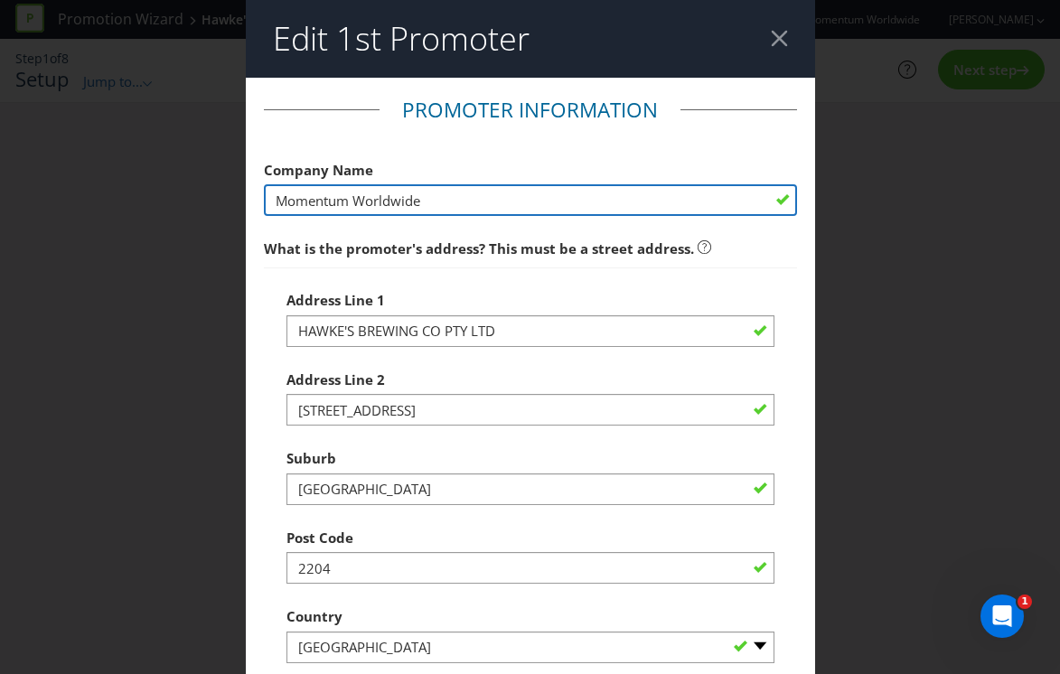
click at [487, 197] on input "Momentum Worldwide" at bounding box center [530, 200] width 533 height 32
drag, startPoint x: 501, startPoint y: 204, endPoint x: 266, endPoint y: 195, distance: 235.1
click at [266, 198] on input "Momentum Worldwide" at bounding box center [530, 200] width 533 height 32
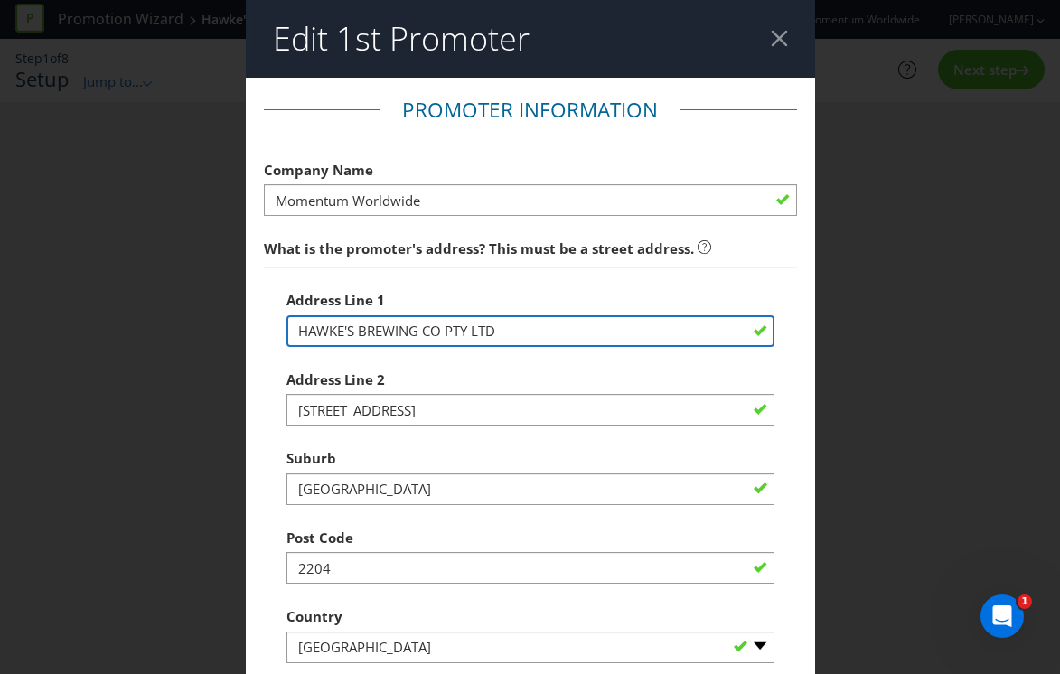
drag, startPoint x: 571, startPoint y: 330, endPoint x: 229, endPoint y: 315, distance: 342.8
click at [229, 315] on div "Edit 1st Promoter Promoter Information Company Name Momentum Worldwide What is …" at bounding box center [530, 337] width 1060 height 674
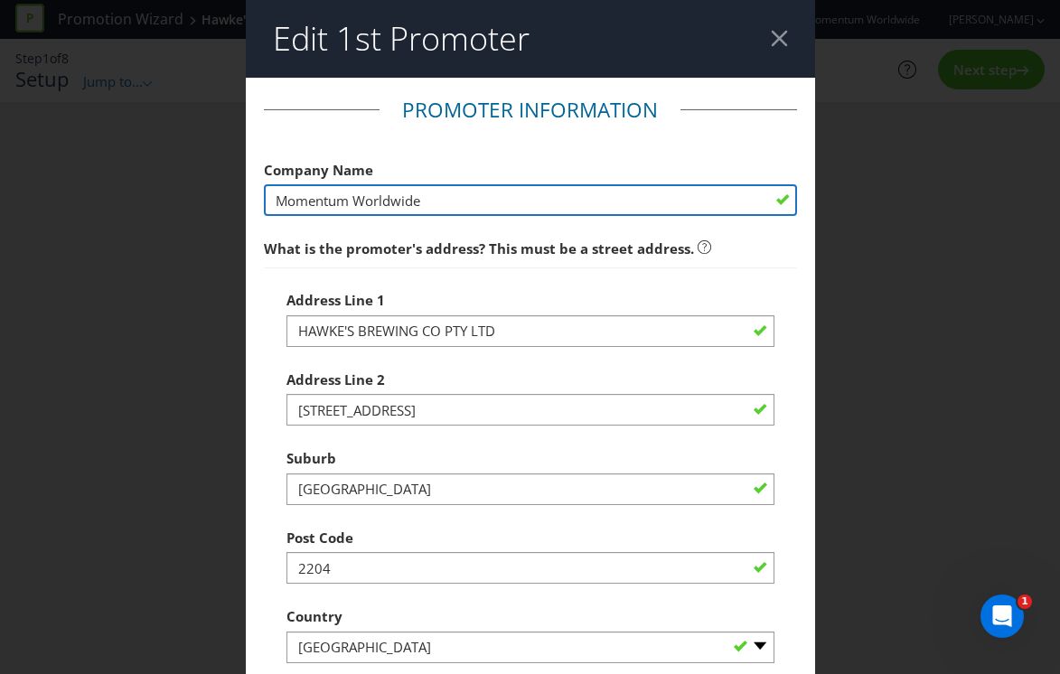
drag, startPoint x: 452, startPoint y: 198, endPoint x: 225, endPoint y: 164, distance: 229.4
click at [226, 165] on div "Edit 1st Promoter Promoter Information Company Name Momentum Worldwide What is …" at bounding box center [530, 337] width 1060 height 674
paste input "HAWKE'S BREWING CO PTY LTD"
type input "HAWKE'S BREWING CO PTY LTD"
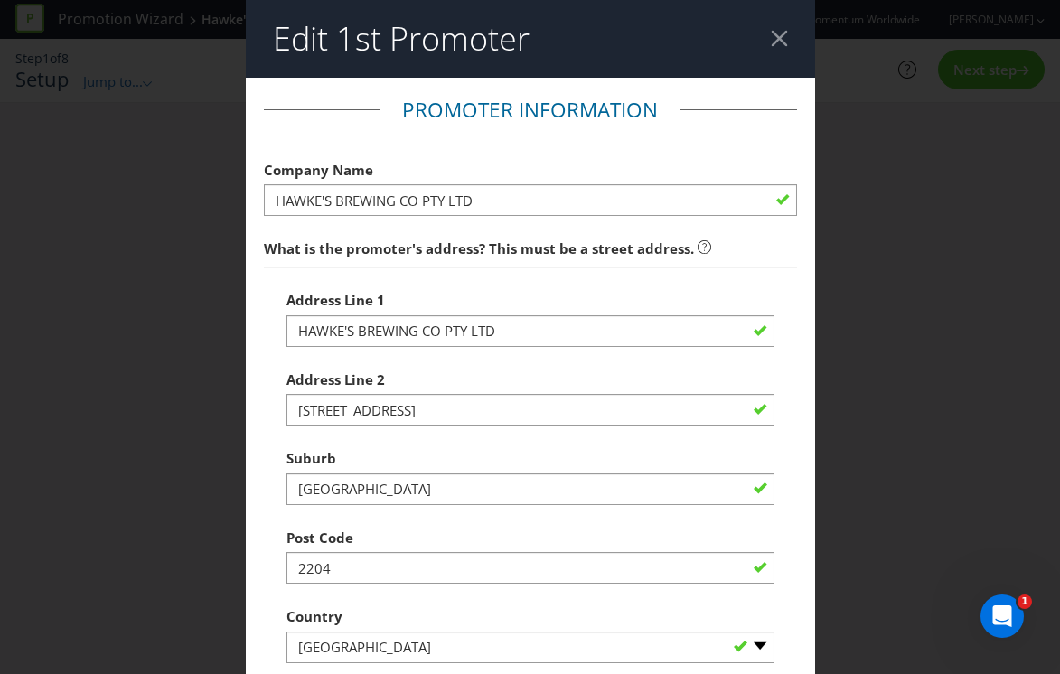
click at [873, 274] on div "Edit 1st Promoter Promoter Information Company Name HAWKE'S BREWING CO PTY LTD …" at bounding box center [530, 337] width 1060 height 674
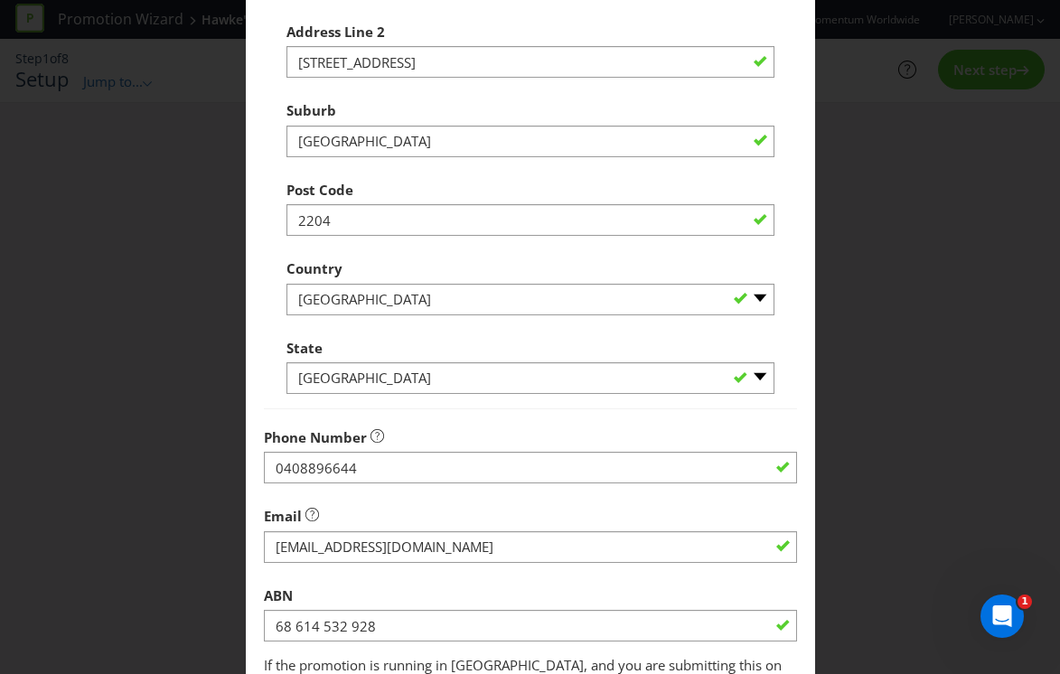
scroll to position [505, 0]
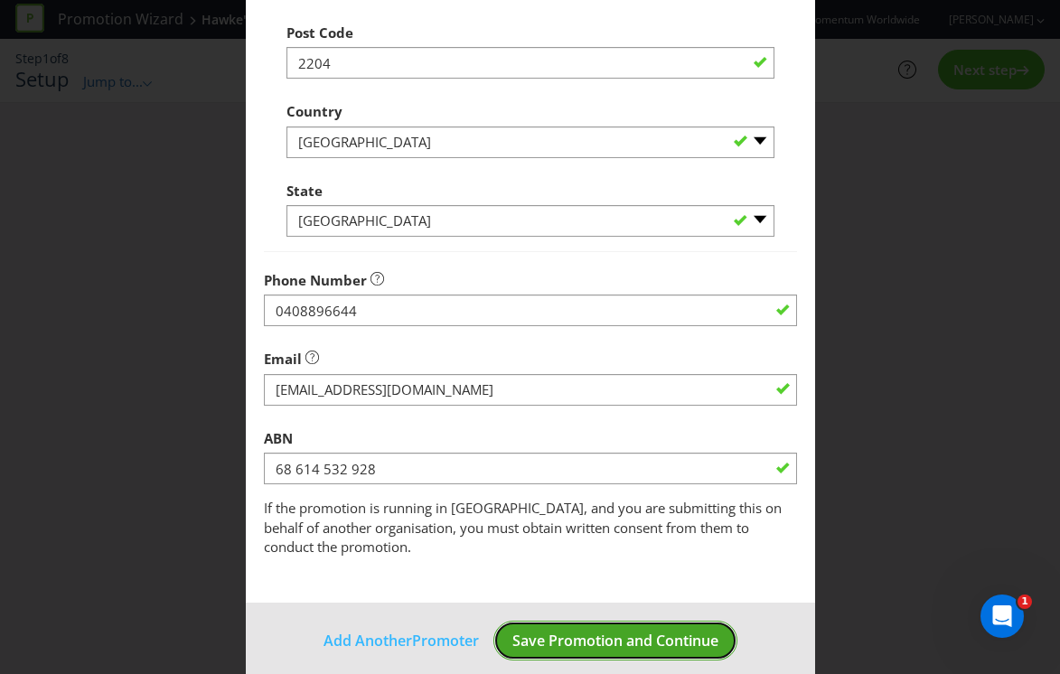
click at [602, 631] on span "Save Promotion and Continue" at bounding box center [615, 641] width 206 height 20
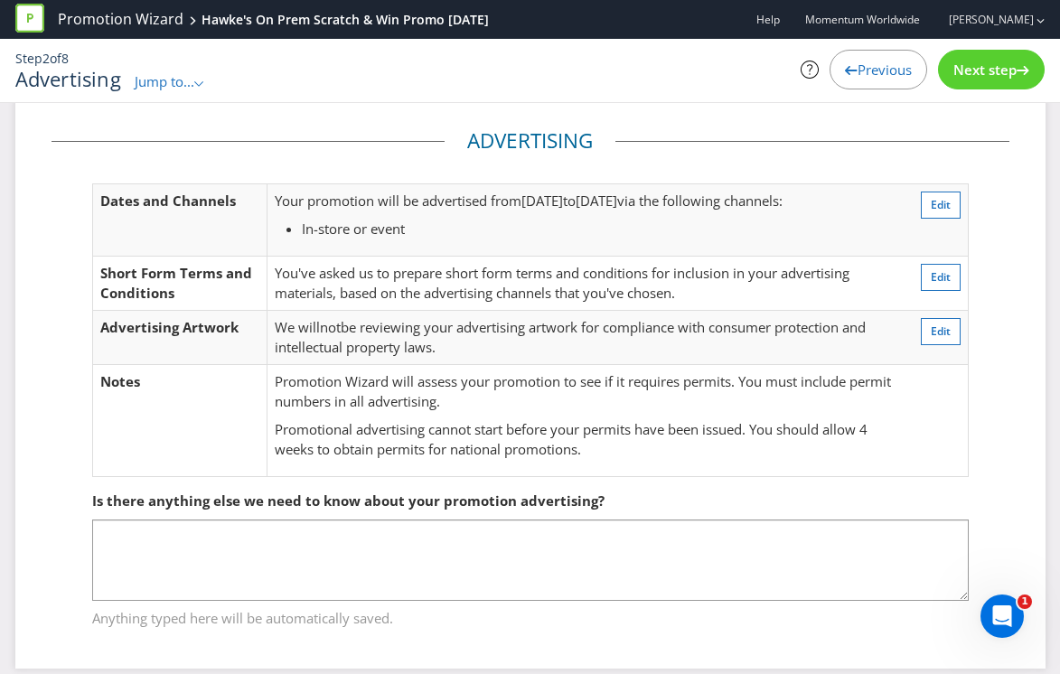
scroll to position [43, 0]
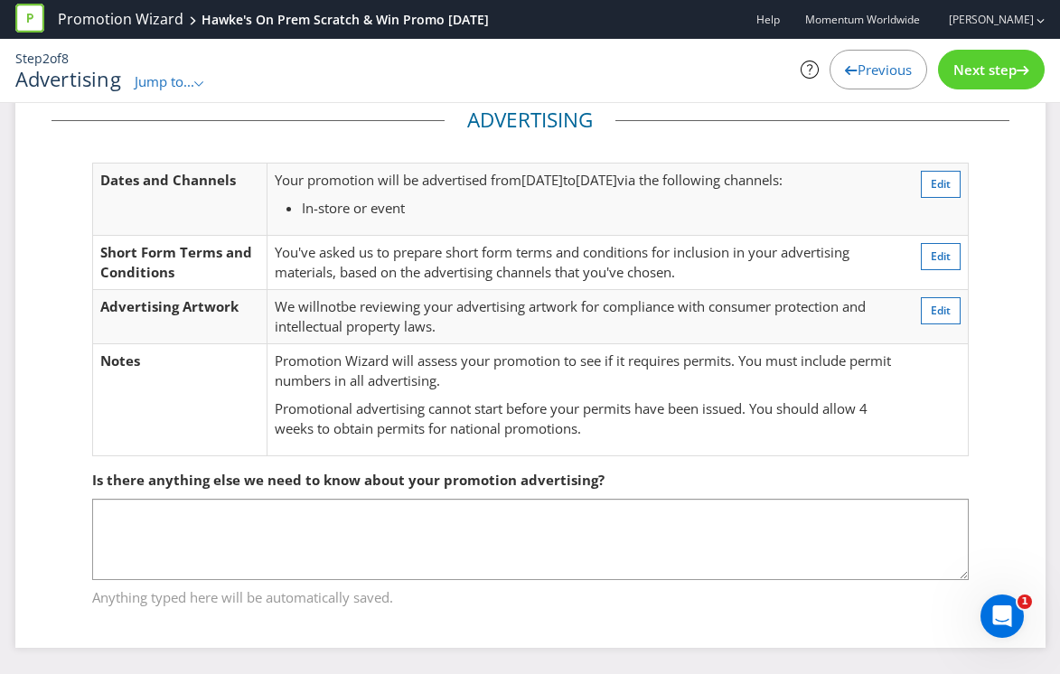
click at [994, 62] on span "Next step" at bounding box center [984, 70] width 63 height 18
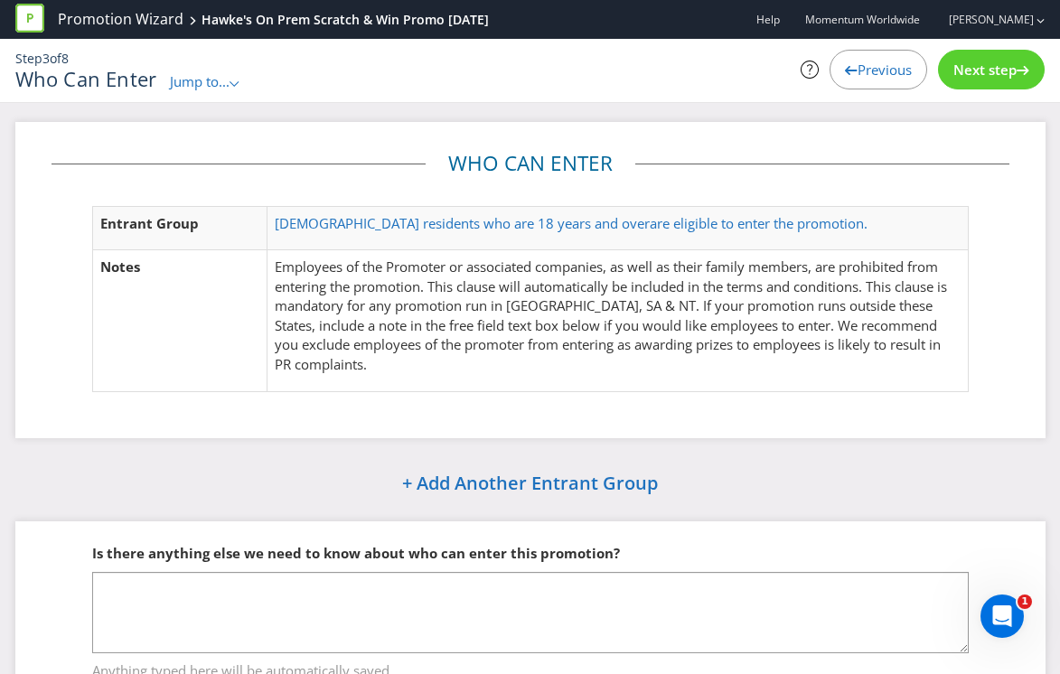
click at [978, 65] on span "Next step" at bounding box center [984, 70] width 63 height 18
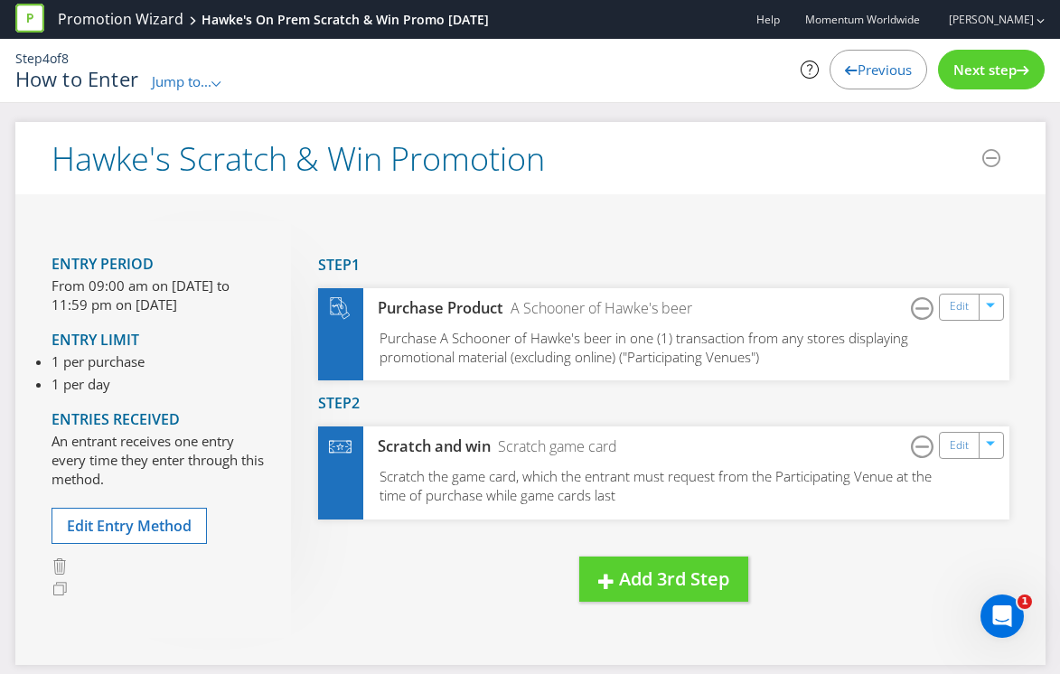
click at [983, 70] on span "Next step" at bounding box center [984, 70] width 63 height 18
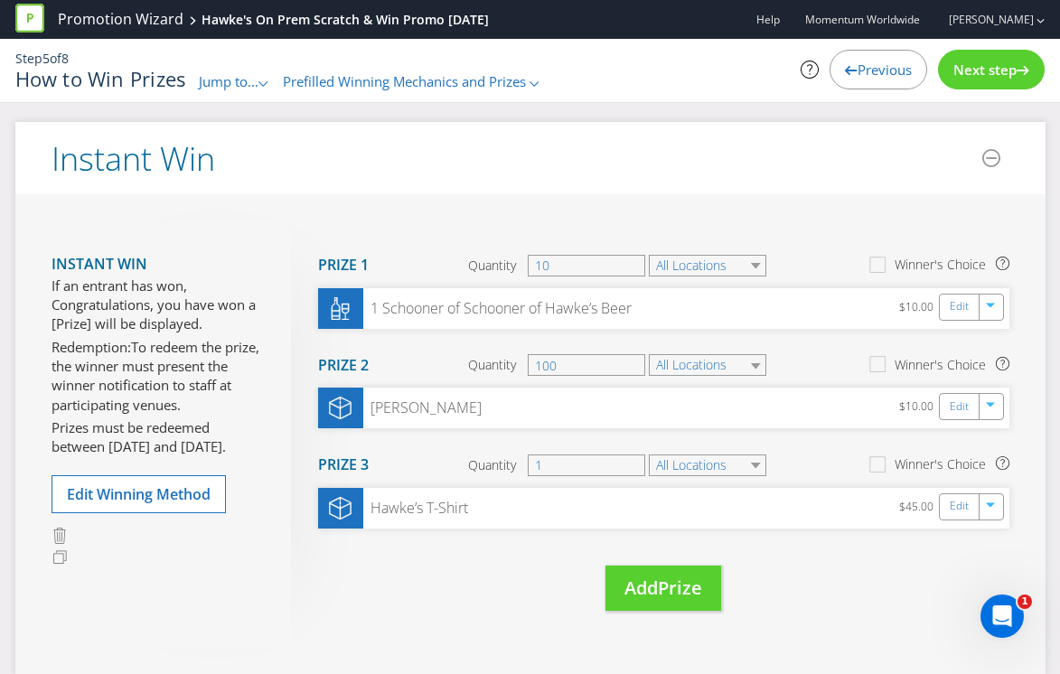
click at [983, 70] on span "Next step" at bounding box center [984, 70] width 63 height 18
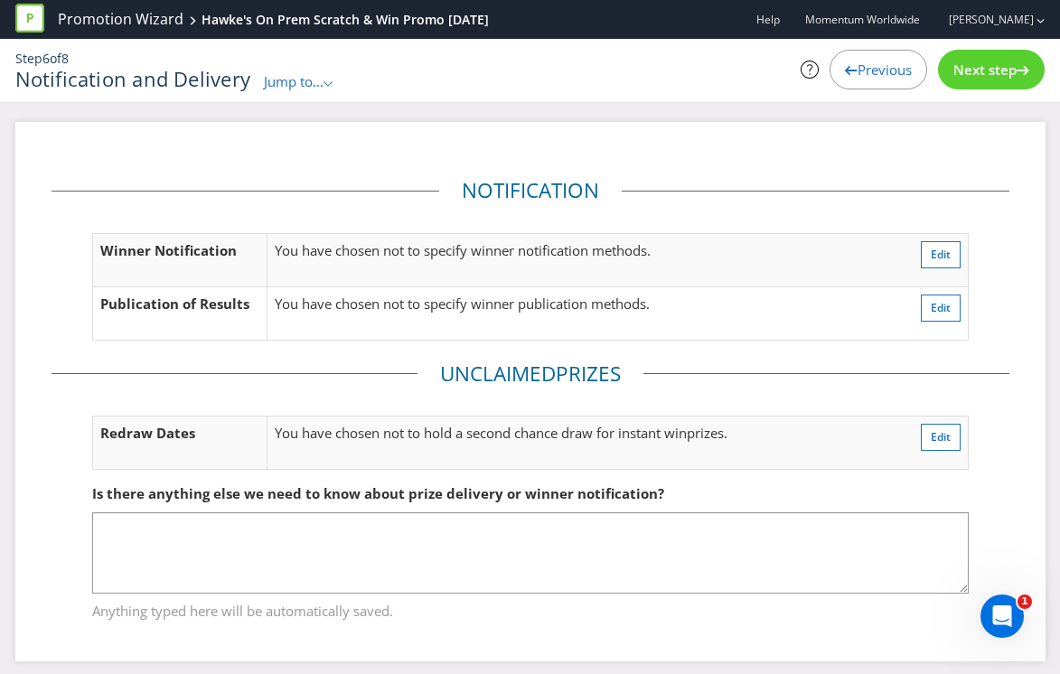
click at [983, 70] on span "Next step" at bounding box center [984, 70] width 63 height 18
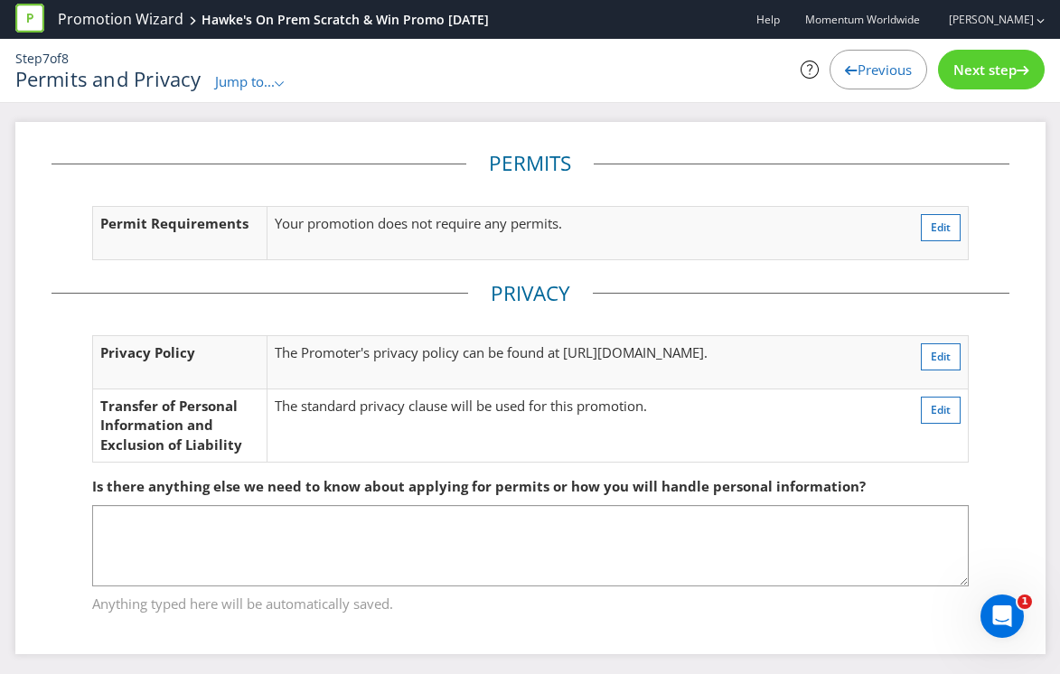
click at [983, 70] on span "Next step" at bounding box center [984, 70] width 63 height 18
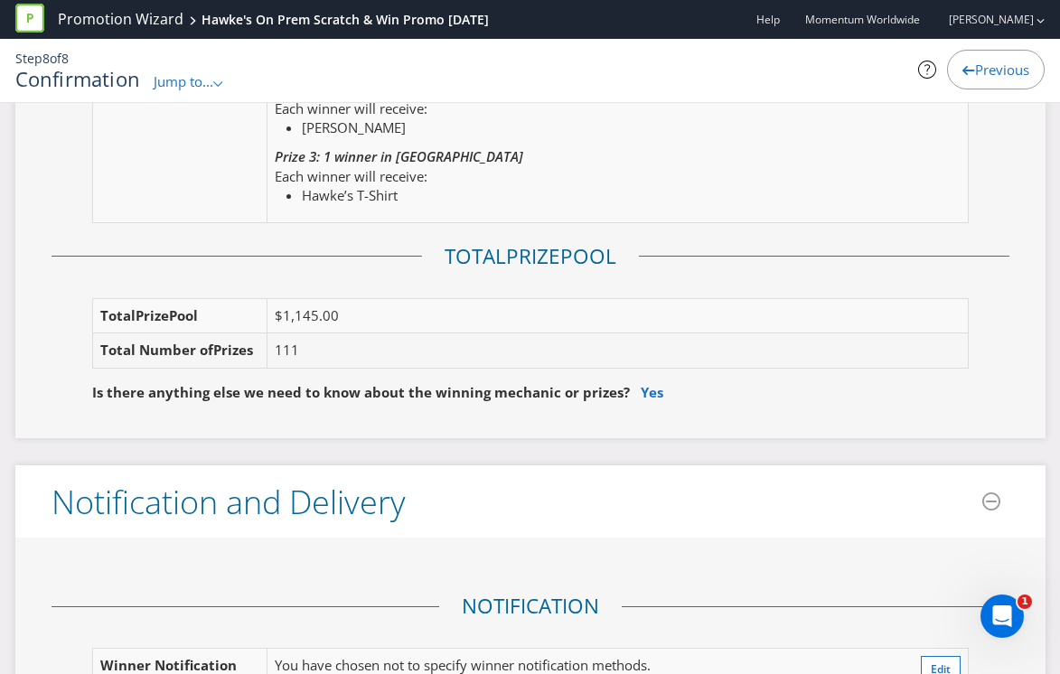
scroll to position [2292, 0]
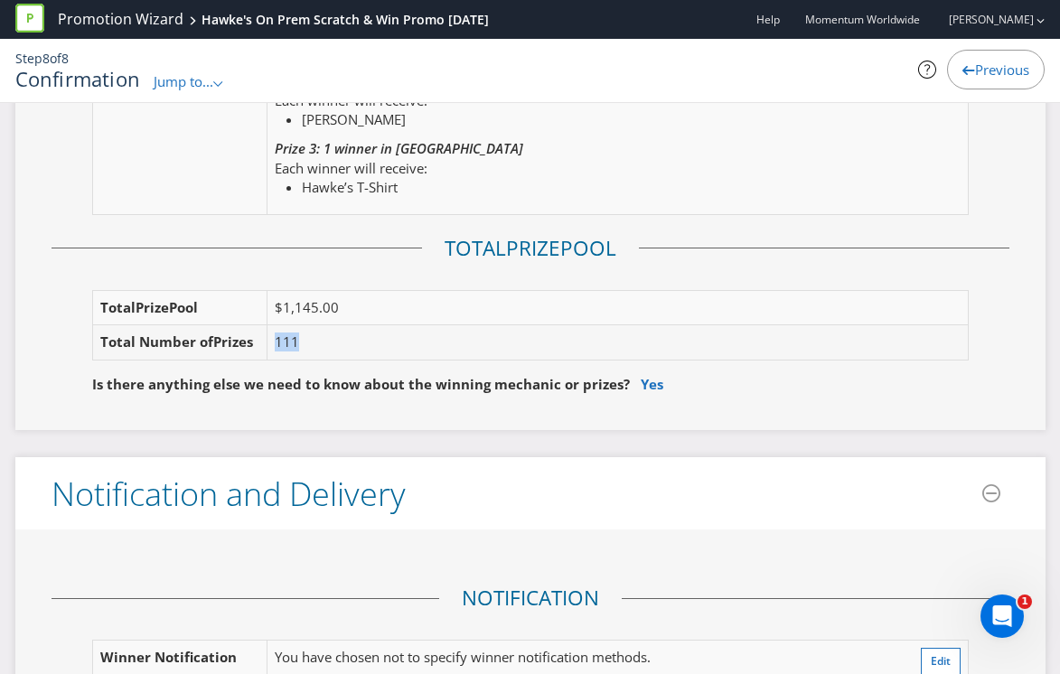
drag, startPoint x: 315, startPoint y: 339, endPoint x: 270, endPoint y: 333, distance: 45.5
click at [270, 335] on div "Type Instant Win Edit Redemption To redeem the prize, the winner must present t…" at bounding box center [531, 104] width 958 height 598
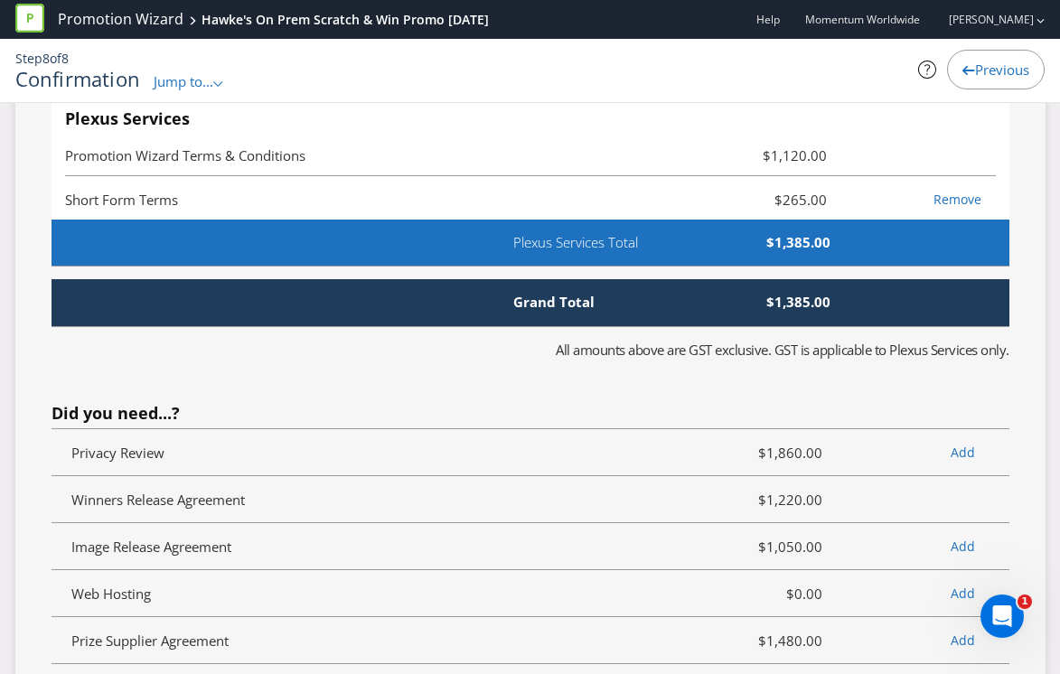
scroll to position [3847, 0]
